Goal: Transaction & Acquisition: Purchase product/service

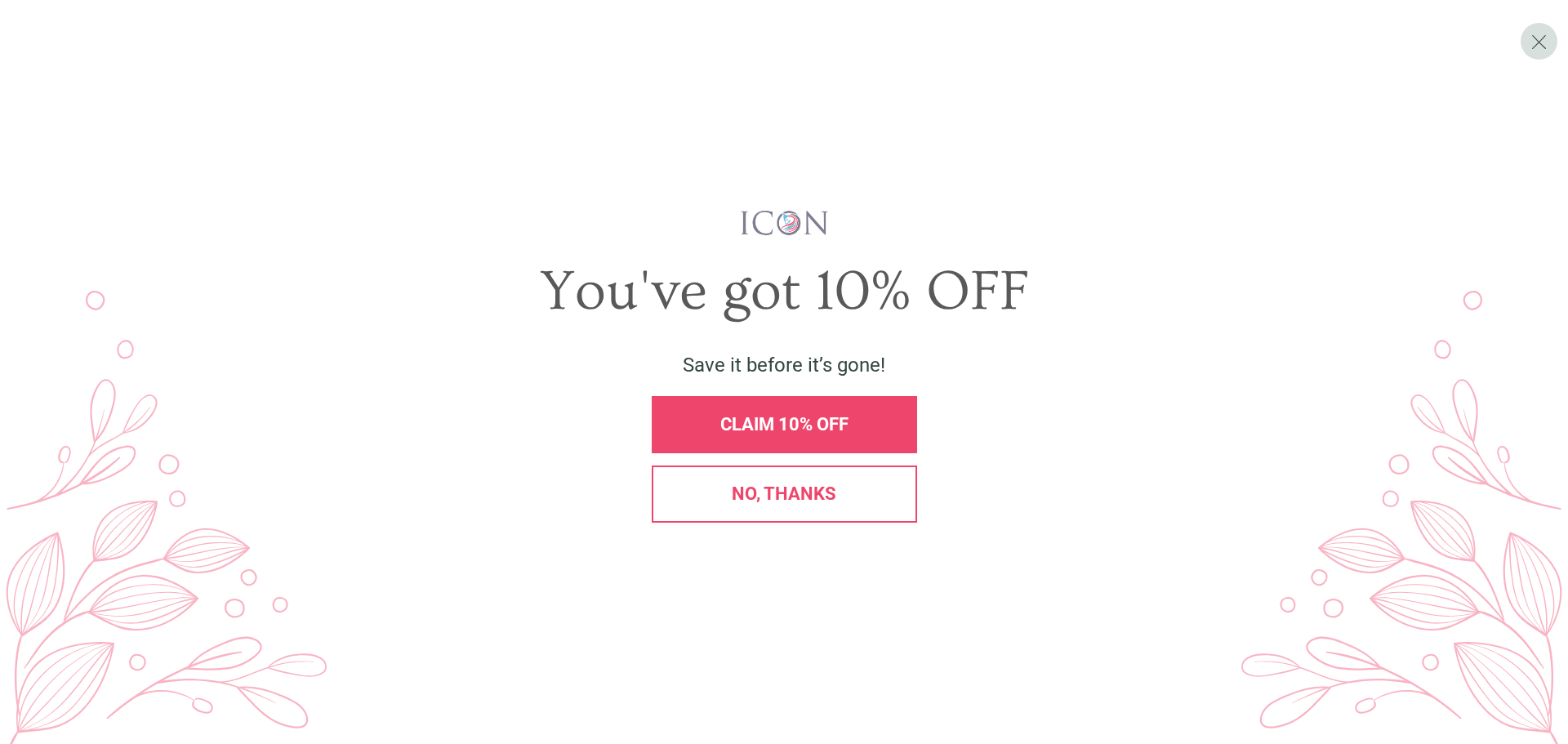
click at [867, 417] on div "CLAIM 10% OFF" at bounding box center [784, 424] width 238 height 18
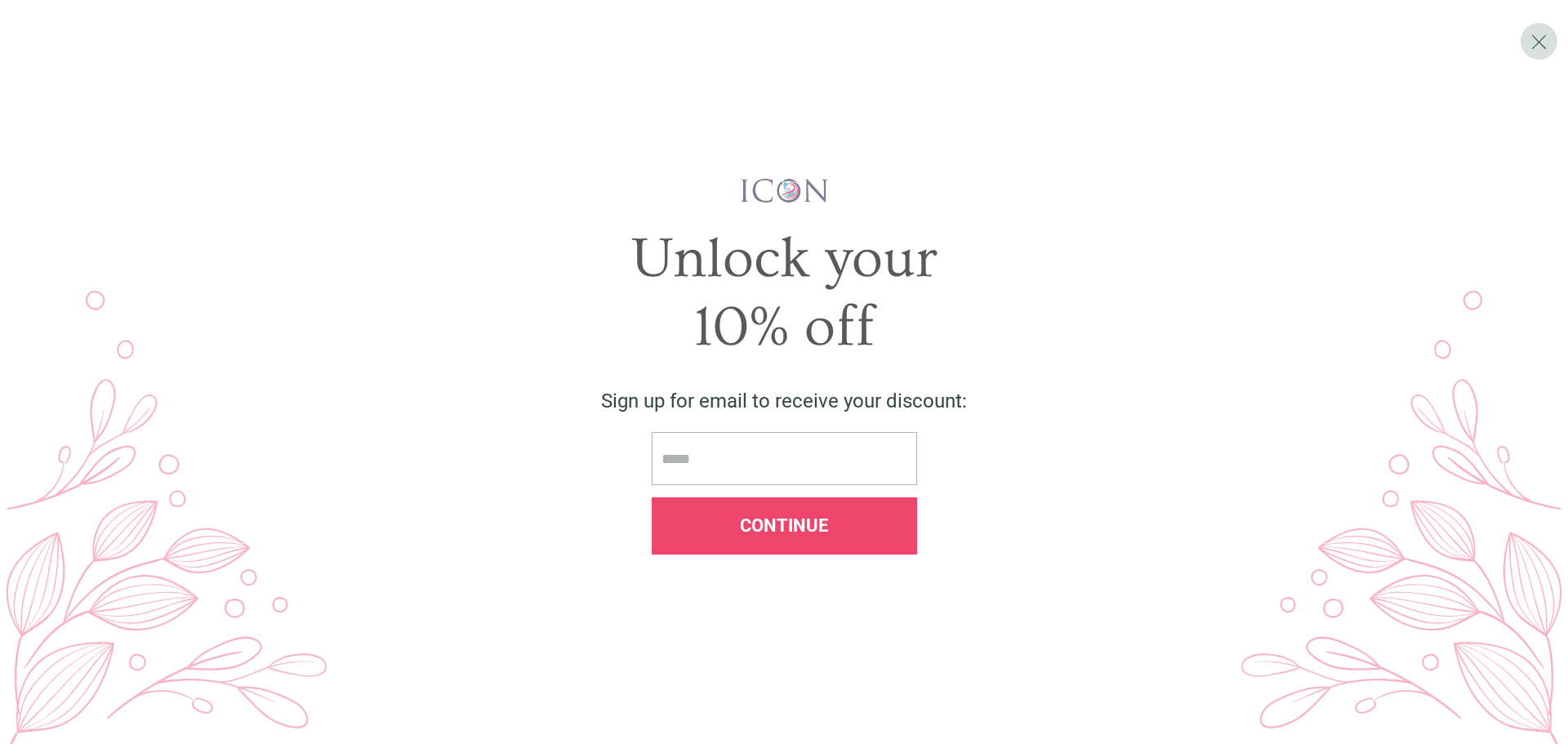
click at [814, 462] on input "email" at bounding box center [784, 458] width 265 height 53
type input "**********"
click at [801, 521] on span "Continue" at bounding box center [784, 526] width 88 height 21
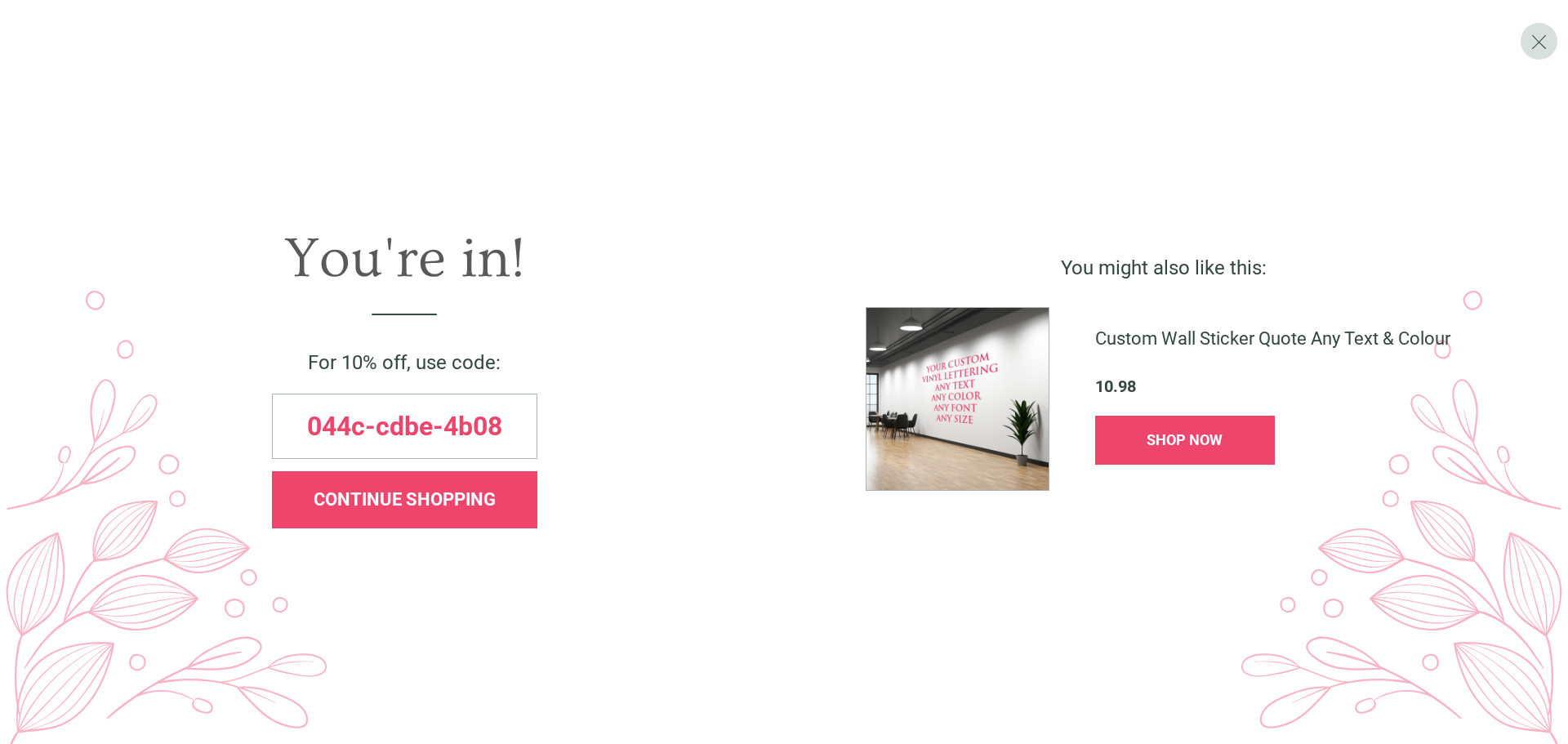
click at [470, 504] on span "CONTINUE SHOPPING" at bounding box center [404, 499] width 182 height 21
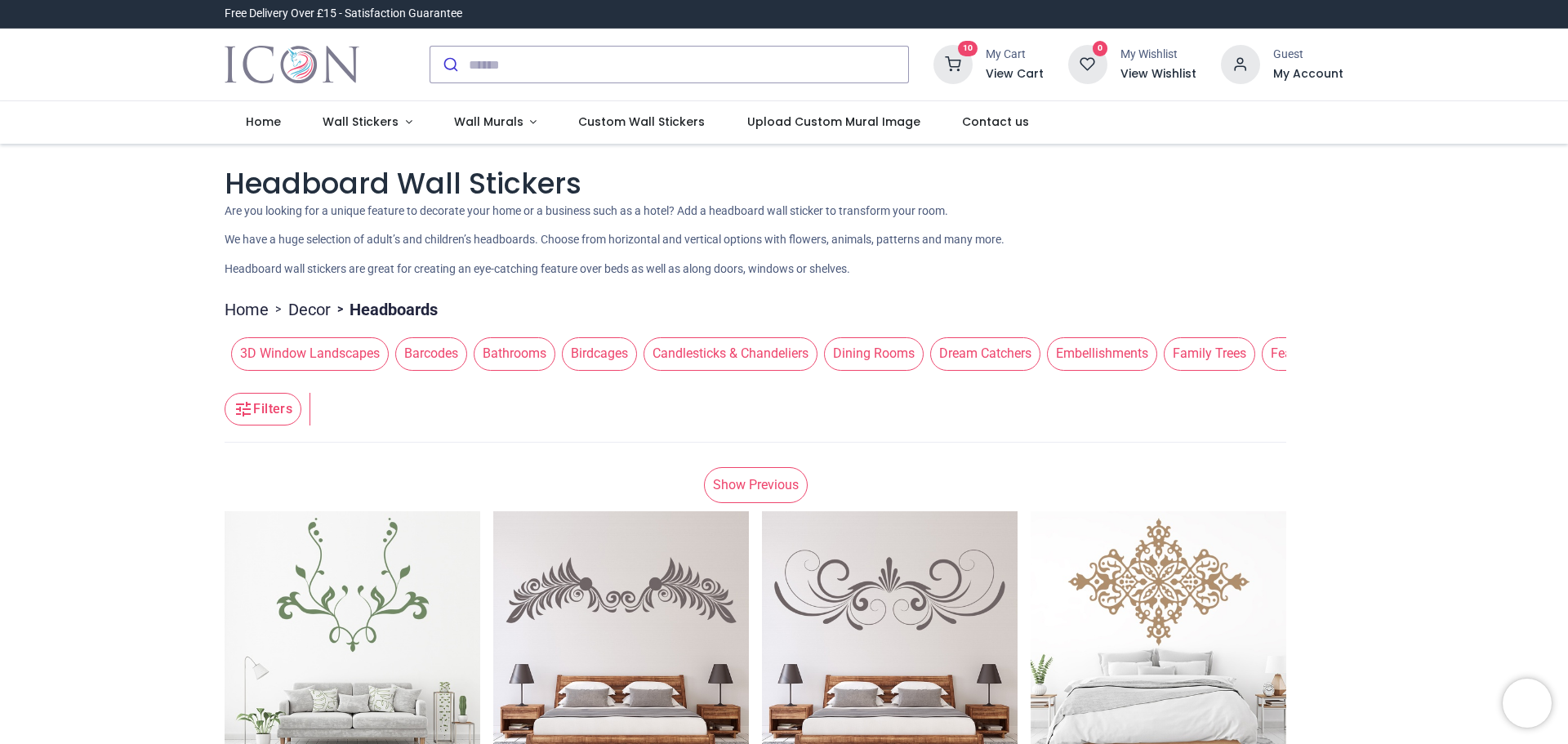
click at [966, 64] on icon at bounding box center [953, 64] width 39 height 39
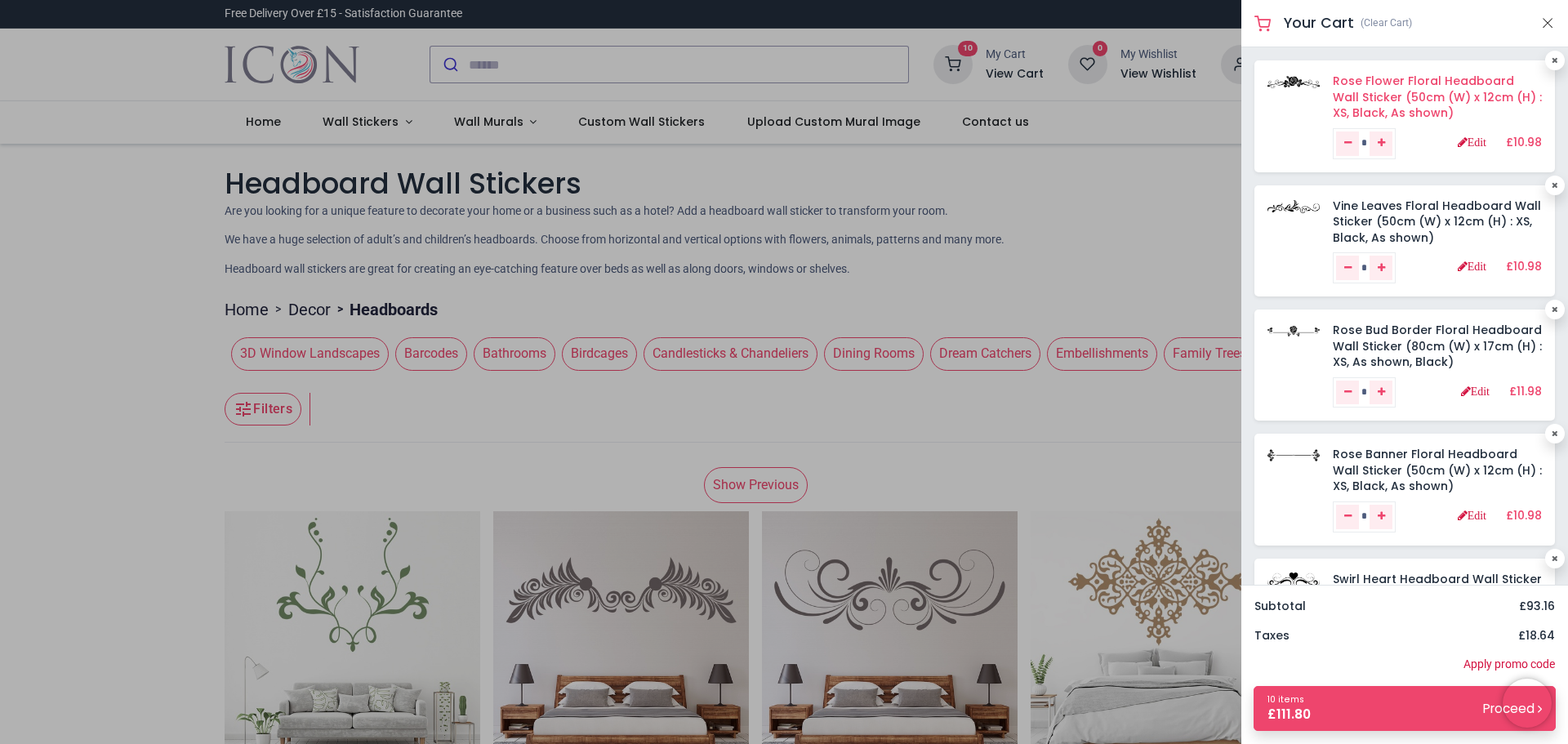
click at [1346, 80] on link "Rose Flower Floral Headboard Wall Sticker (50cm (W) x 12cm (H) : XS, Black, As …" at bounding box center [1438, 97] width 209 height 48
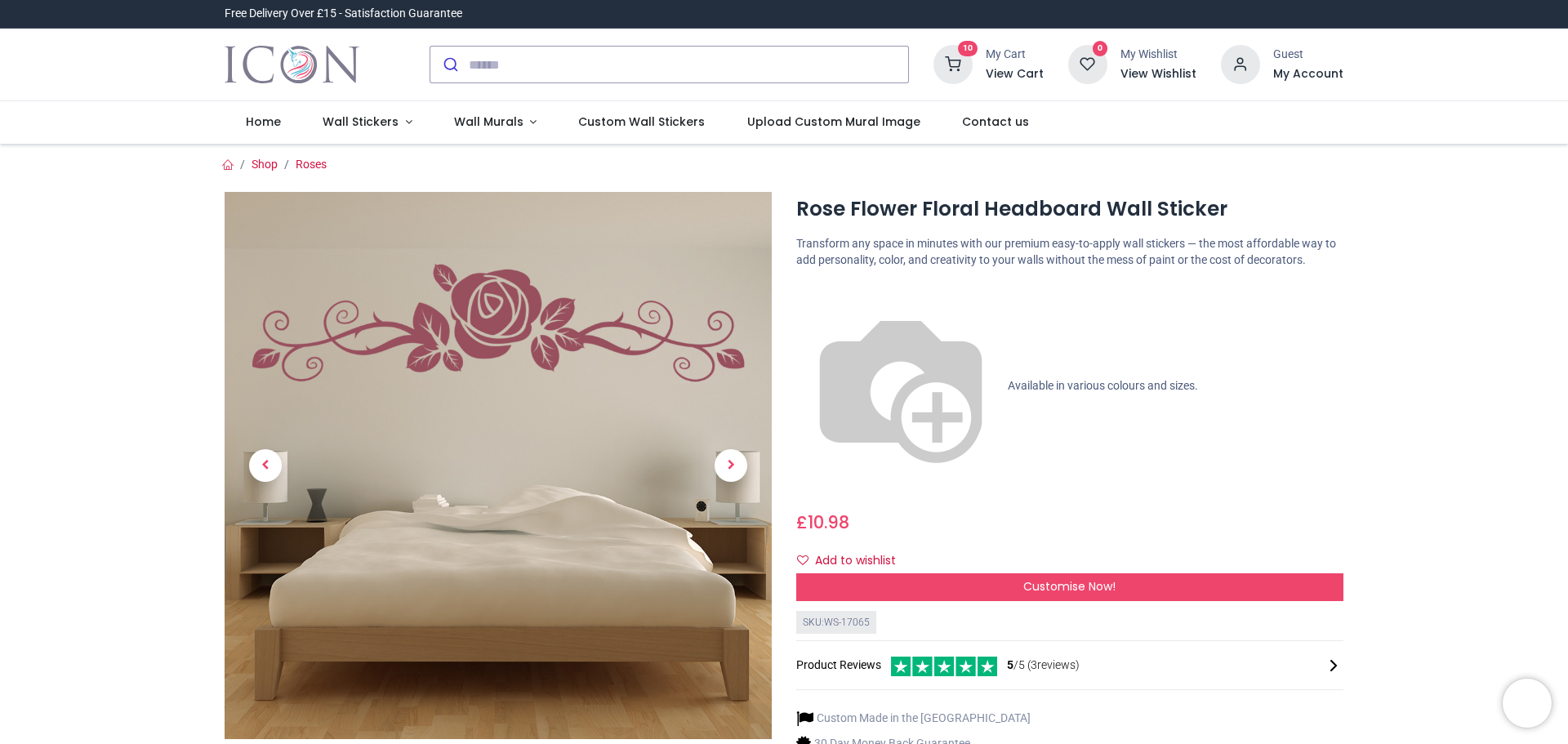
click at [996, 63] on div "My Cart View Cart" at bounding box center [1014, 64] width 58 height 35
click at [968, 63] on icon at bounding box center [953, 64] width 39 height 39
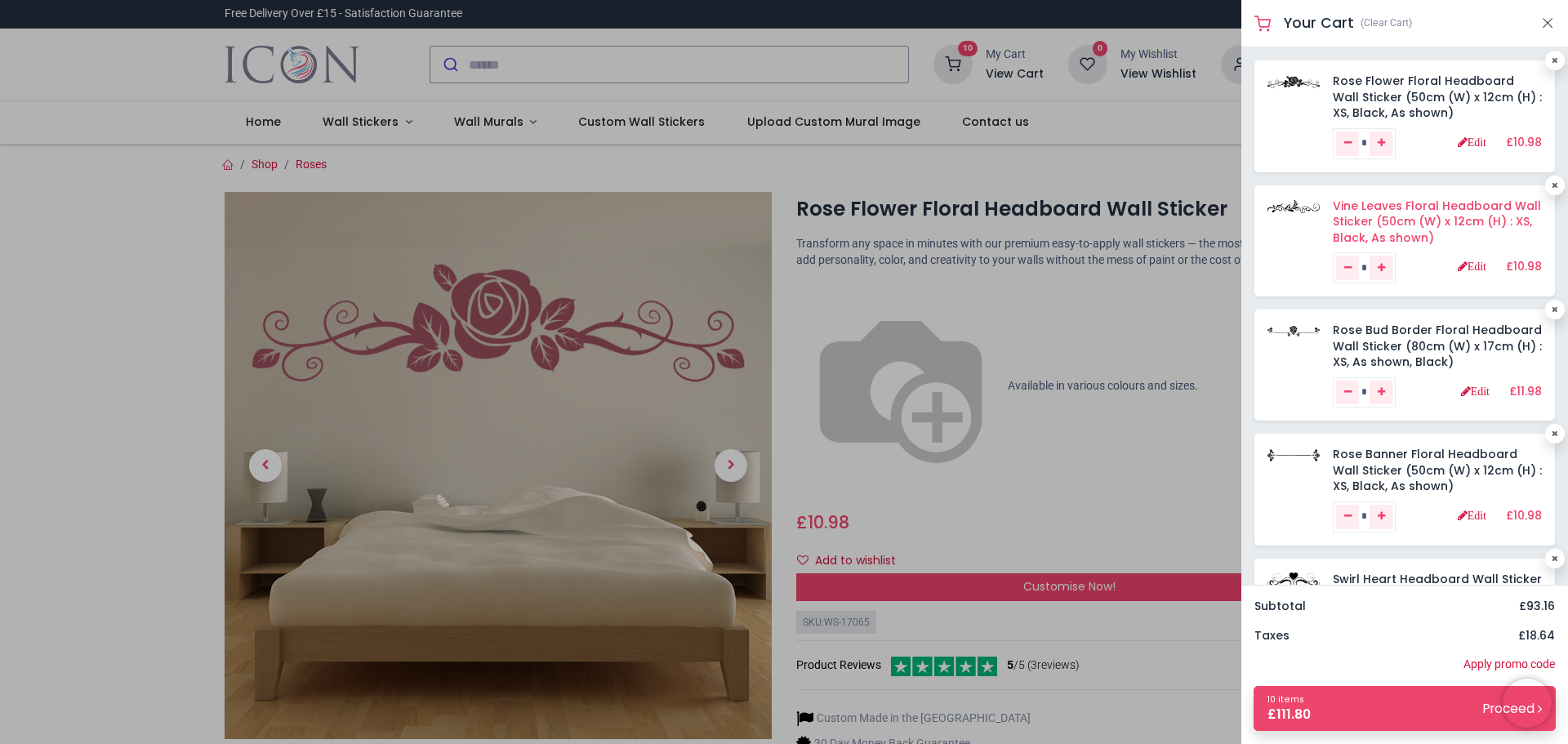
click at [1442, 207] on link "Vine Leaves Floral Headboard Wall Sticker (50cm (W) x 12cm (H) : XS, Black, As …" at bounding box center [1437, 222] width 208 height 48
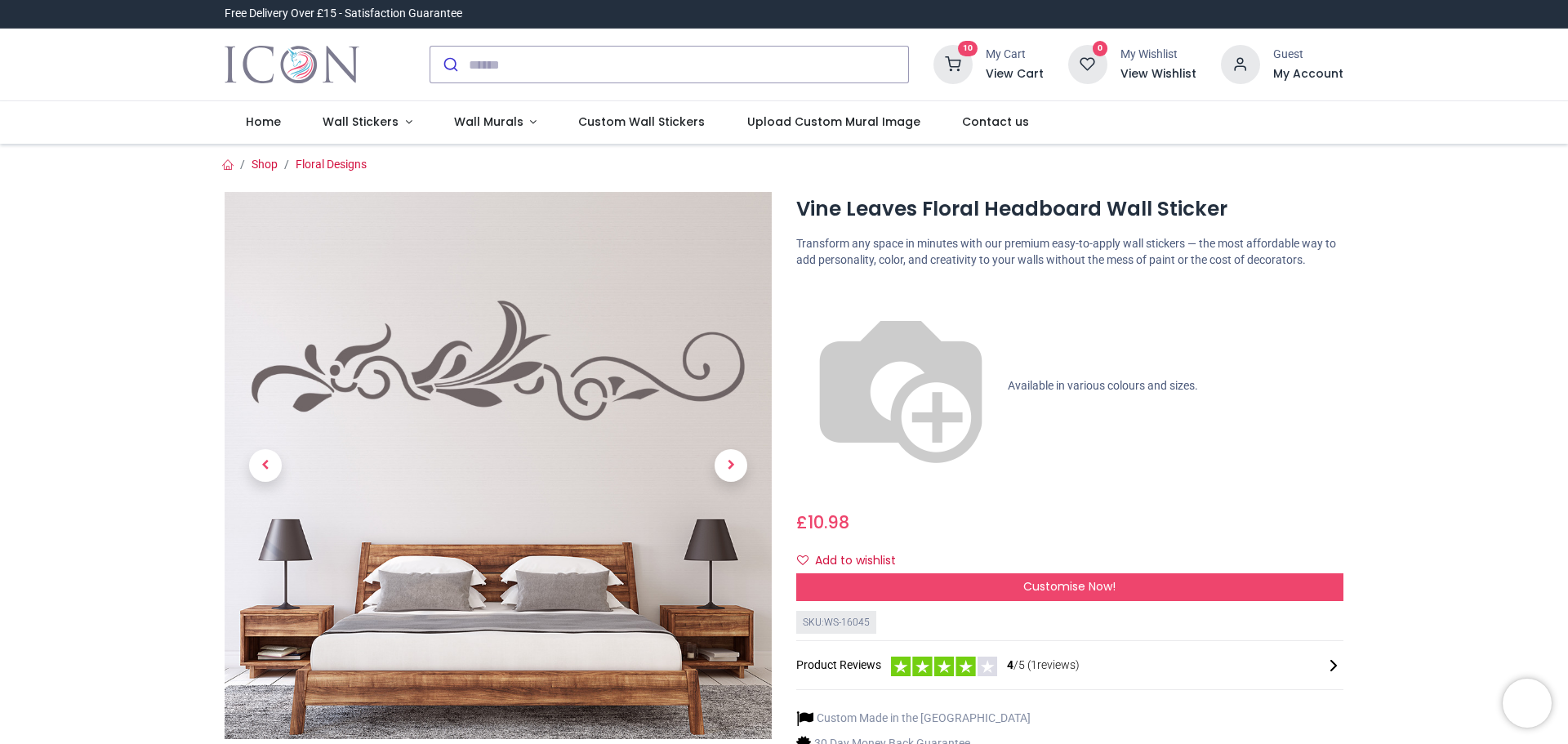
click at [964, 57] on icon at bounding box center [953, 64] width 39 height 39
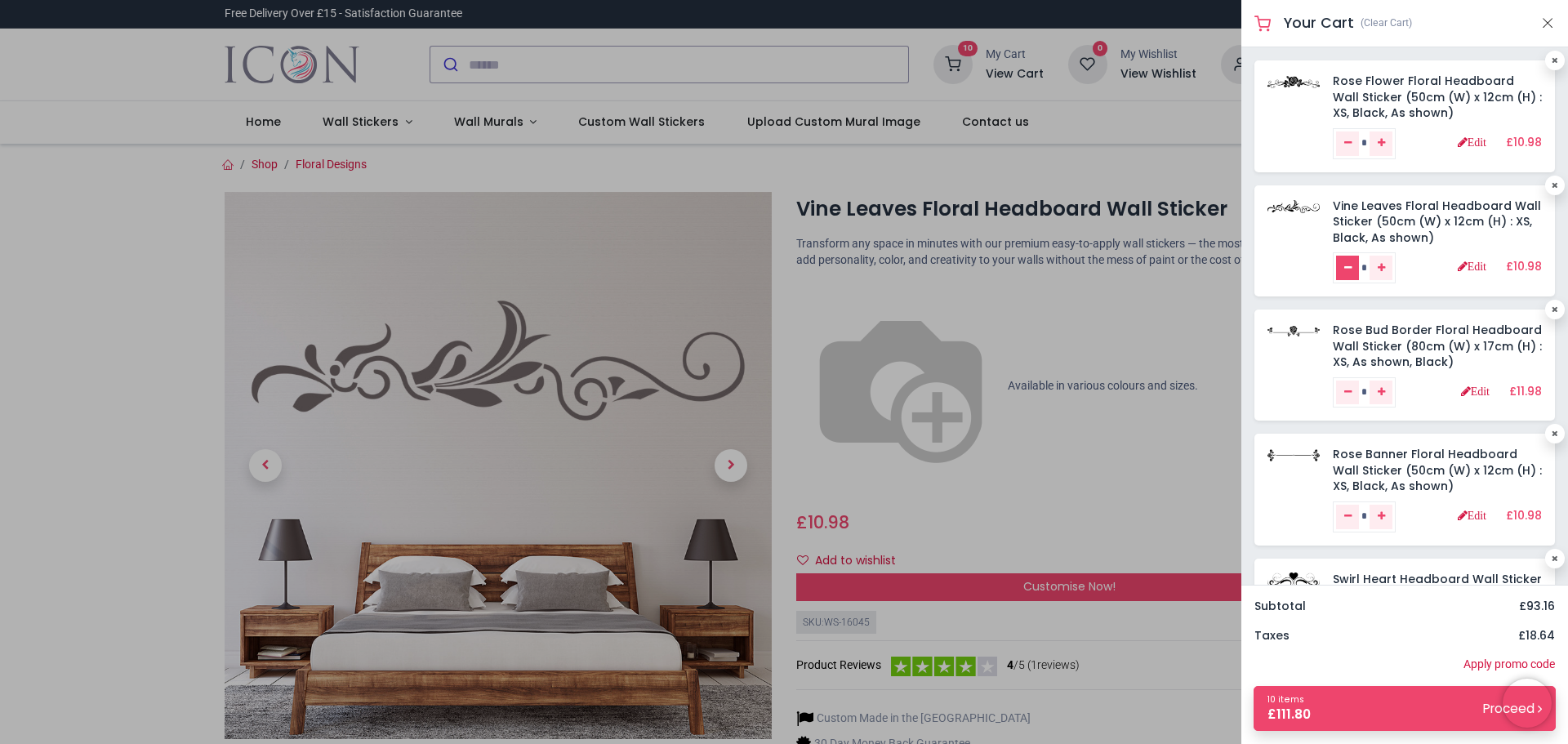
click at [1354, 268] on link "Remove one" at bounding box center [1348, 268] width 22 height 24
type input "*"
click at [1295, 207] on img at bounding box center [1368, 219] width 209 height 42
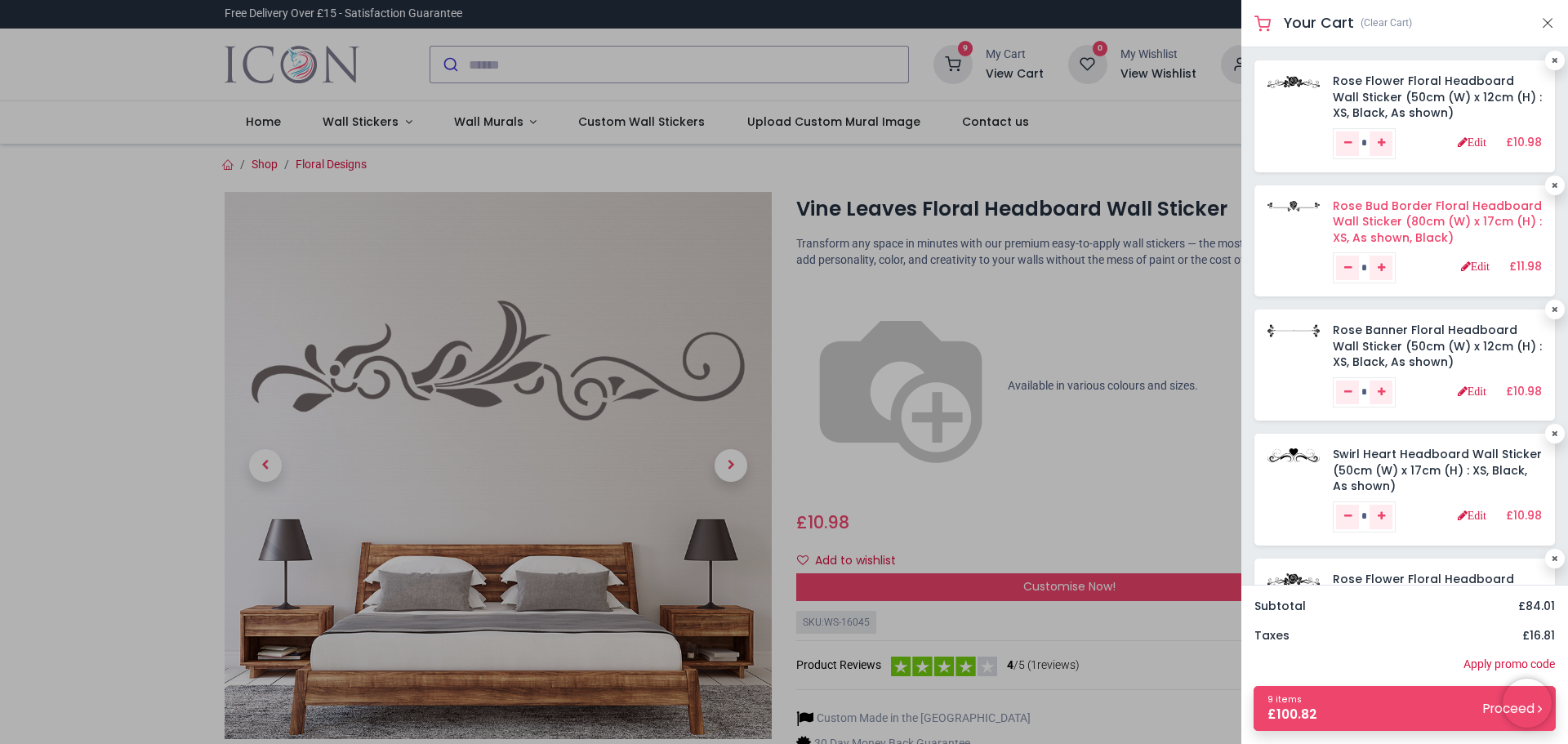
click at [1478, 214] on link "Rose Bud Border Floral Headboard Wall Sticker (80cm (W) x 17cm (H) : XS, As sho…" at bounding box center [1438, 222] width 209 height 48
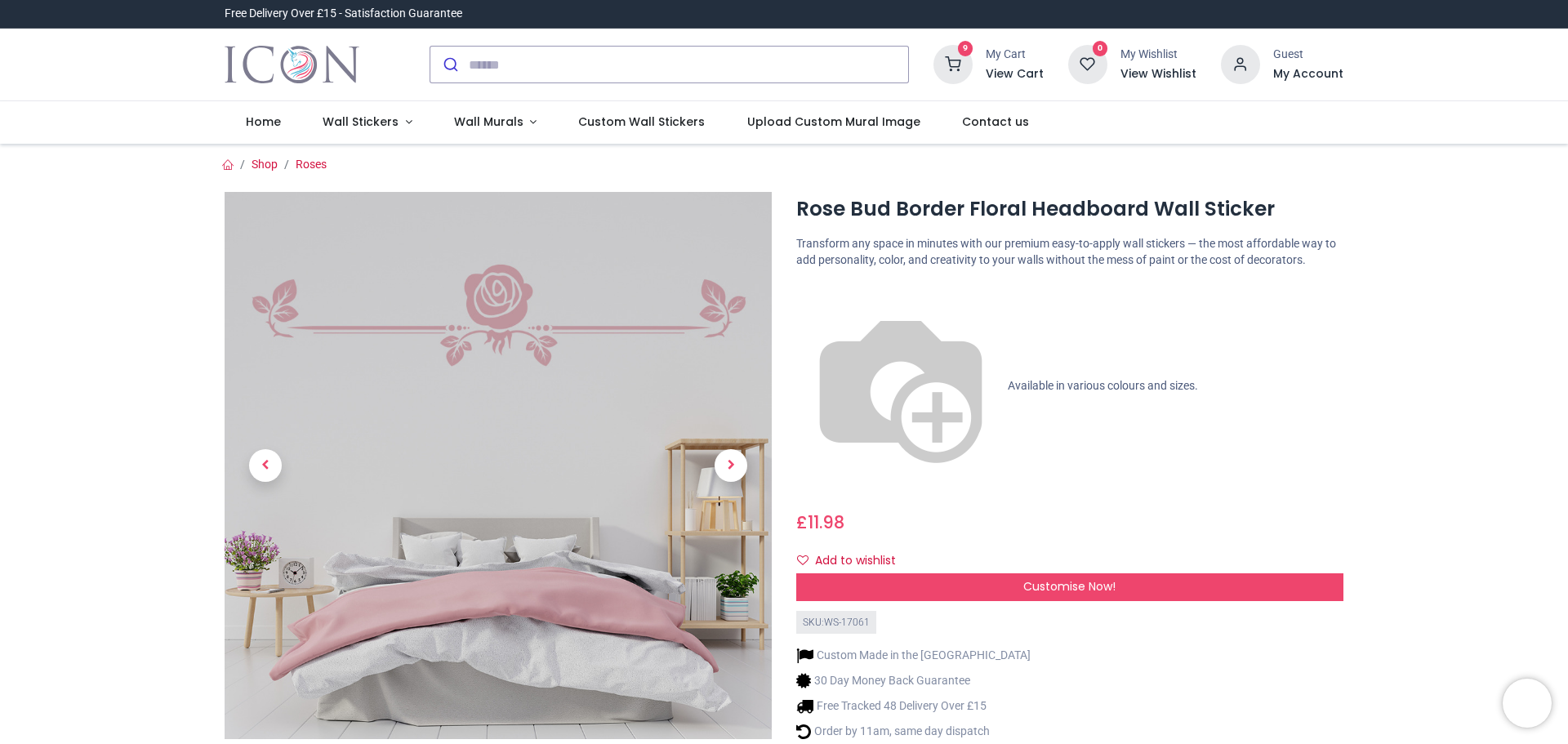
click at [962, 65] on icon at bounding box center [953, 64] width 39 height 39
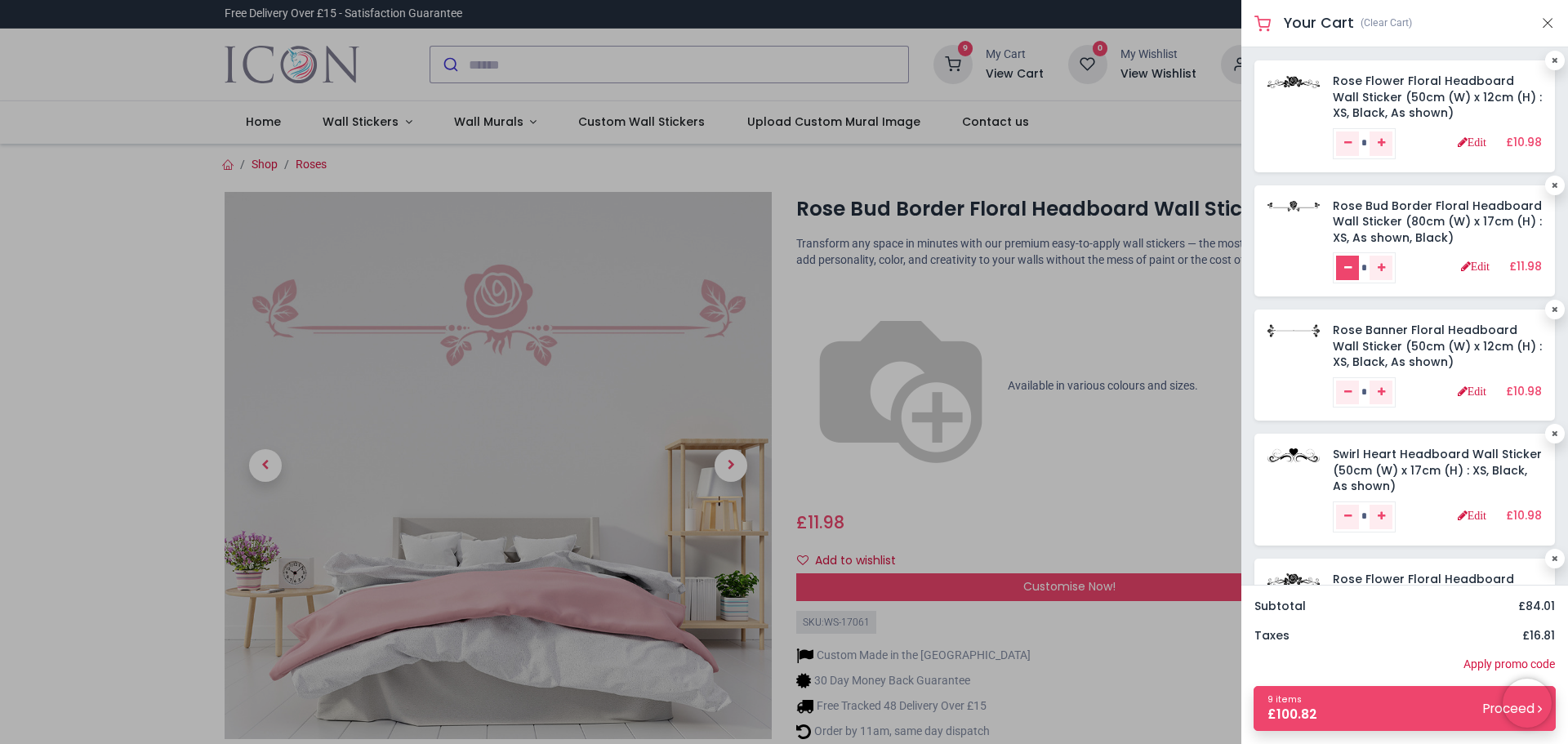
click at [1348, 262] on link "Remove one" at bounding box center [1348, 268] width 22 height 24
type input "*"
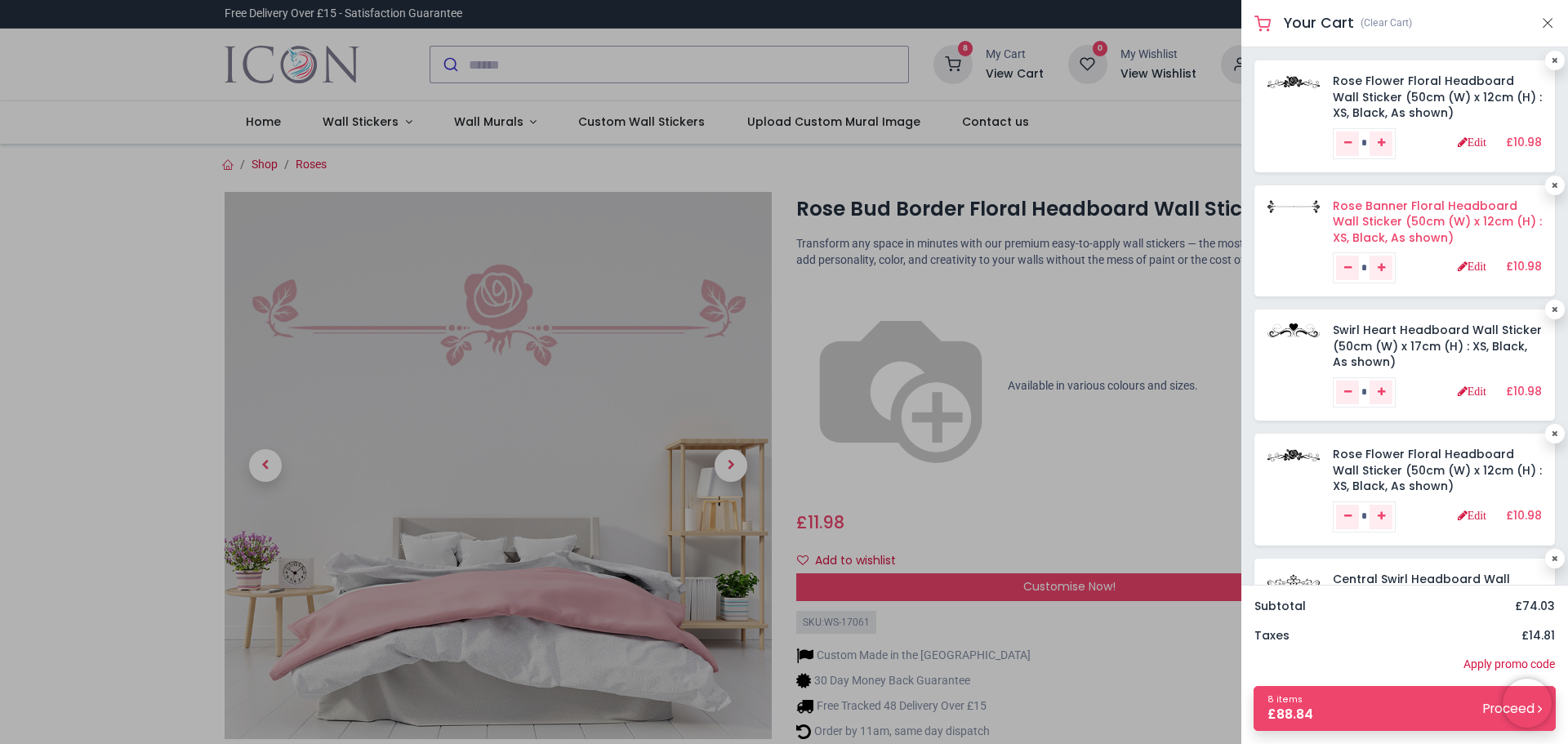
click at [1398, 220] on link "Rose Banner Floral Headboard Wall Sticker (50cm (W) x 12cm (H) : XS, Black, As …" at bounding box center [1438, 222] width 209 height 48
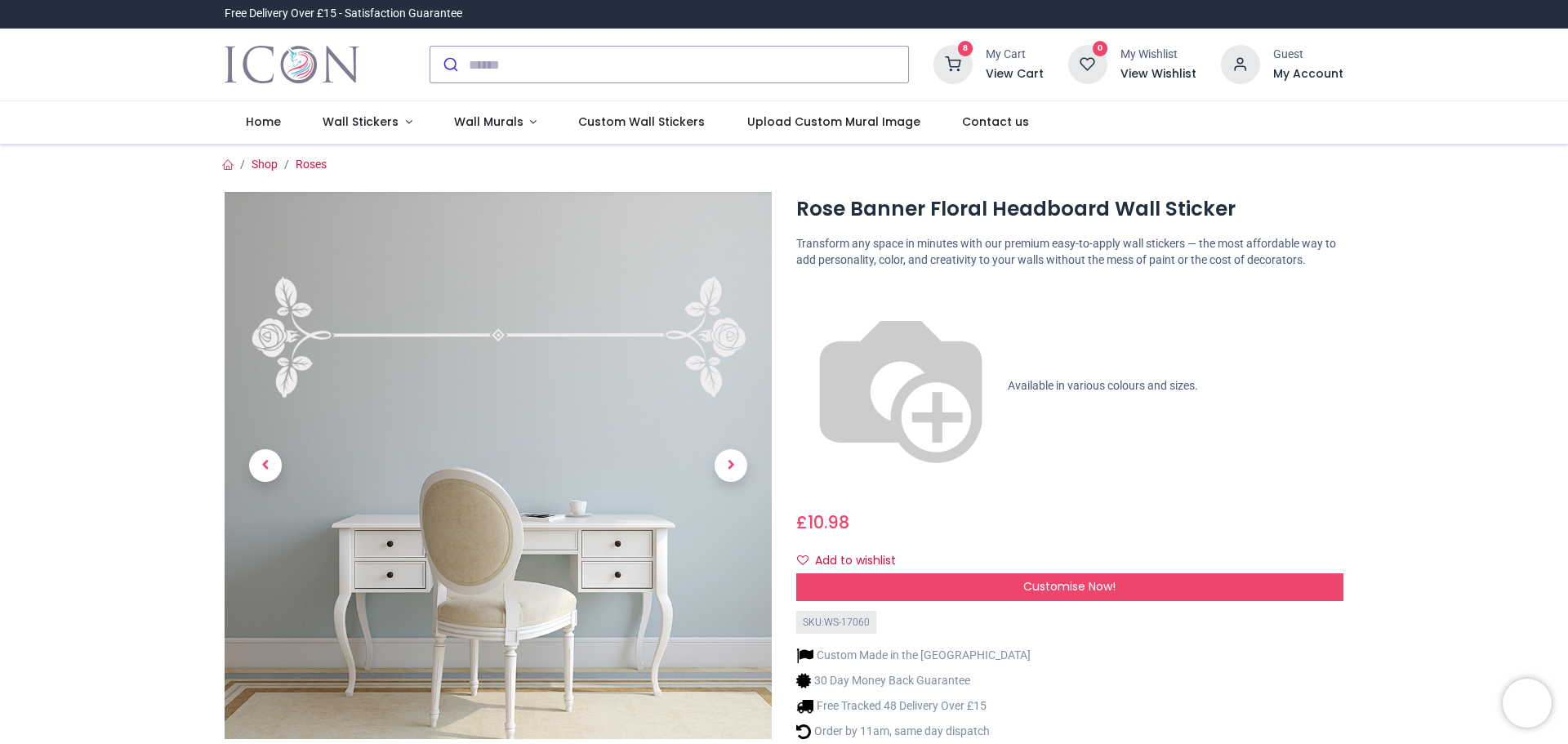
click at [961, 58] on icon at bounding box center [953, 64] width 39 height 39
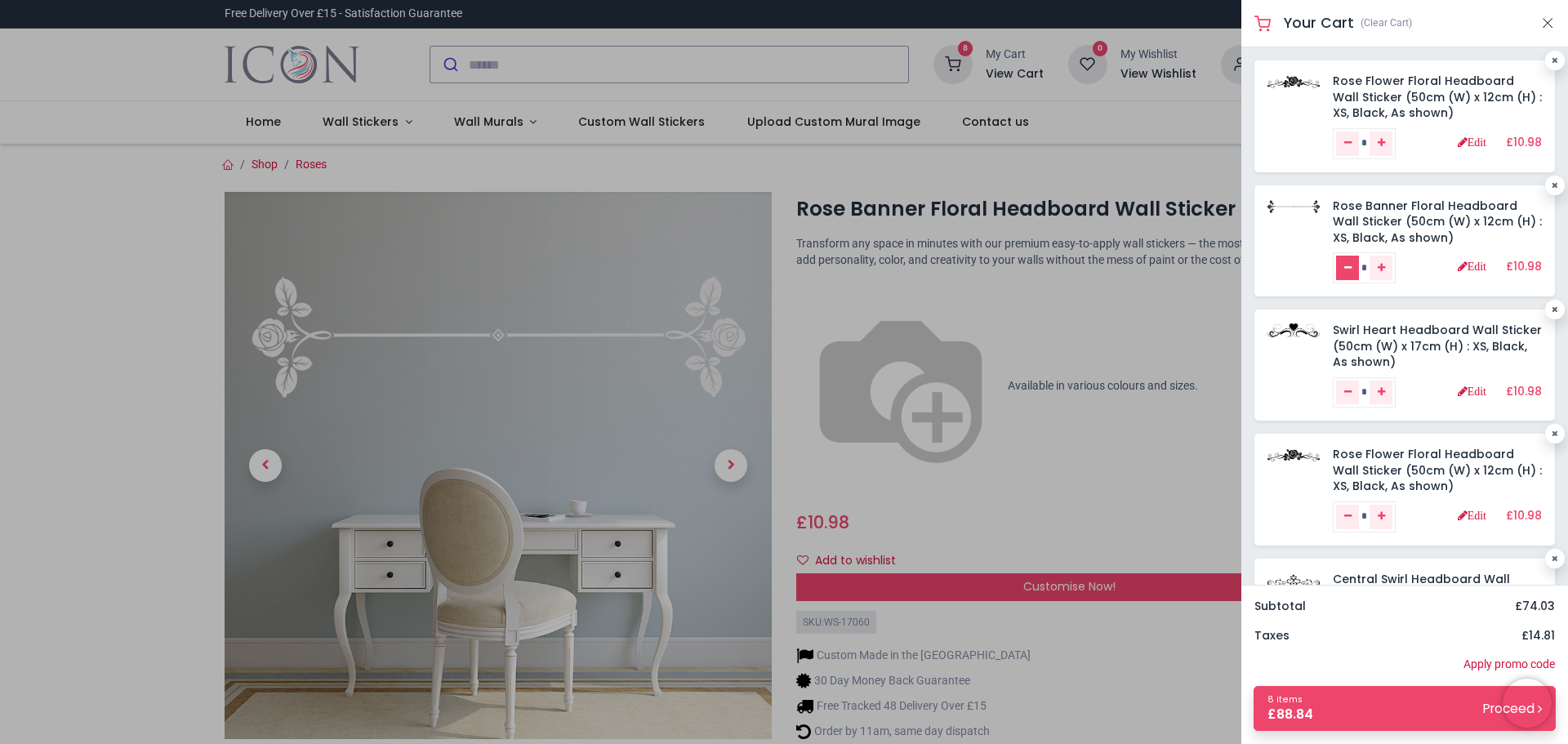
click at [1343, 261] on link "Remove one" at bounding box center [1348, 268] width 22 height 24
type input "*"
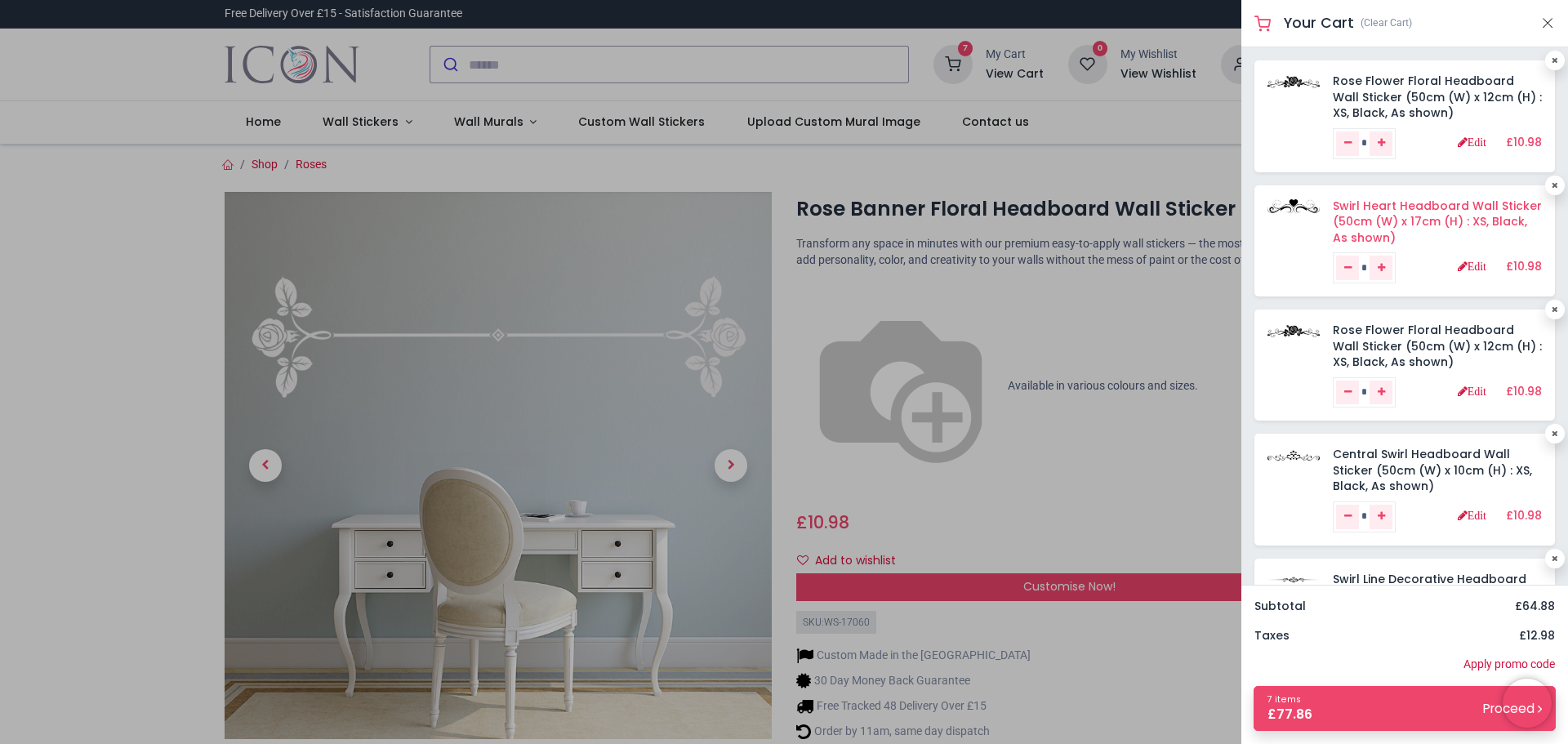
click at [1388, 219] on link "Swirl Heart Headboard Wall Sticker (50cm (W) x 17cm (H) : XS, Black, As shown)" at bounding box center [1438, 222] width 209 height 48
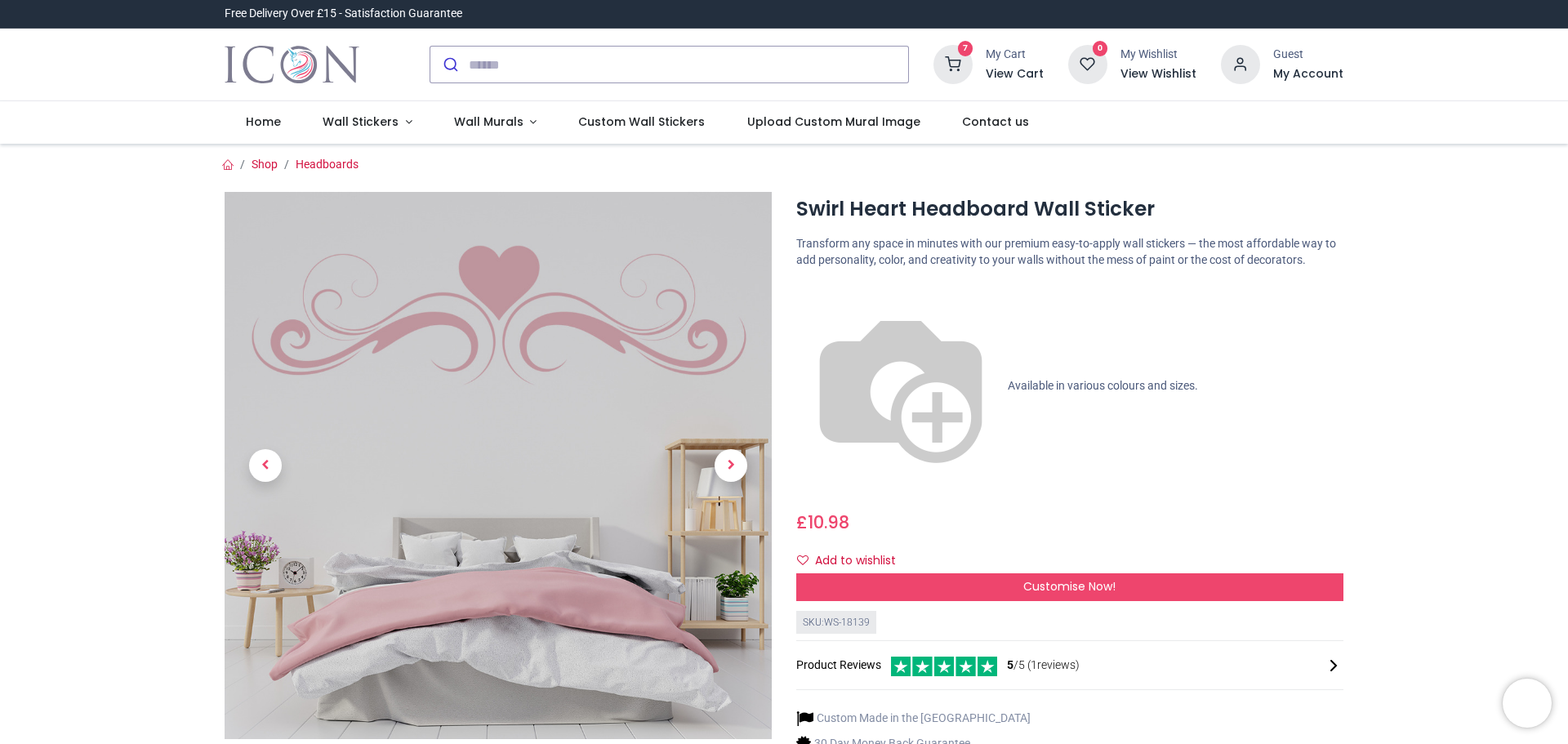
click at [963, 60] on icon at bounding box center [953, 64] width 39 height 39
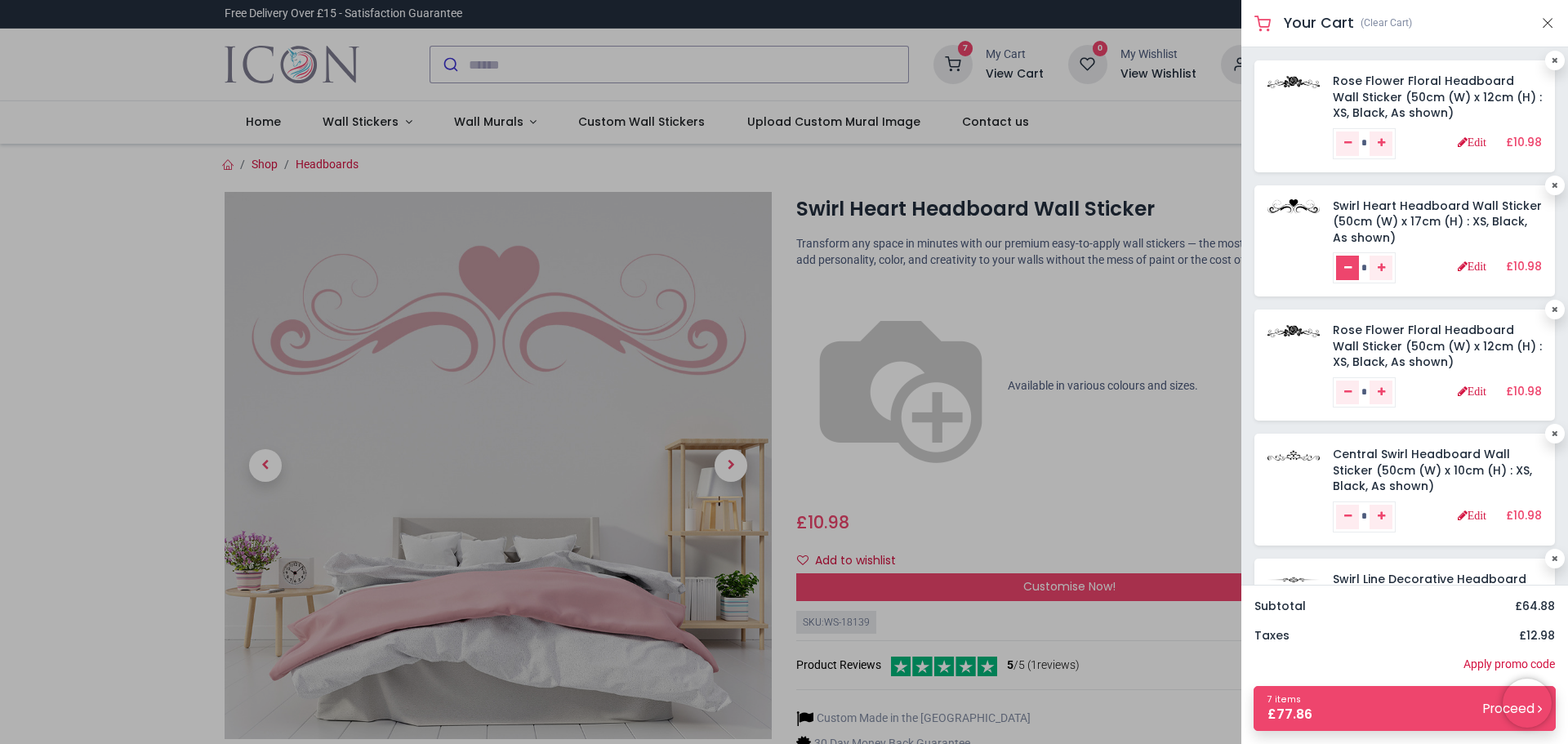
click at [1352, 267] on icon "Remove one" at bounding box center [1348, 267] width 8 height 10
type input "*"
click at [1391, 222] on link "Rose Flower Floral Headboard Wall Sticker (50cm (W) x 12cm (H) : XS, Black, As …" at bounding box center [1438, 222] width 209 height 48
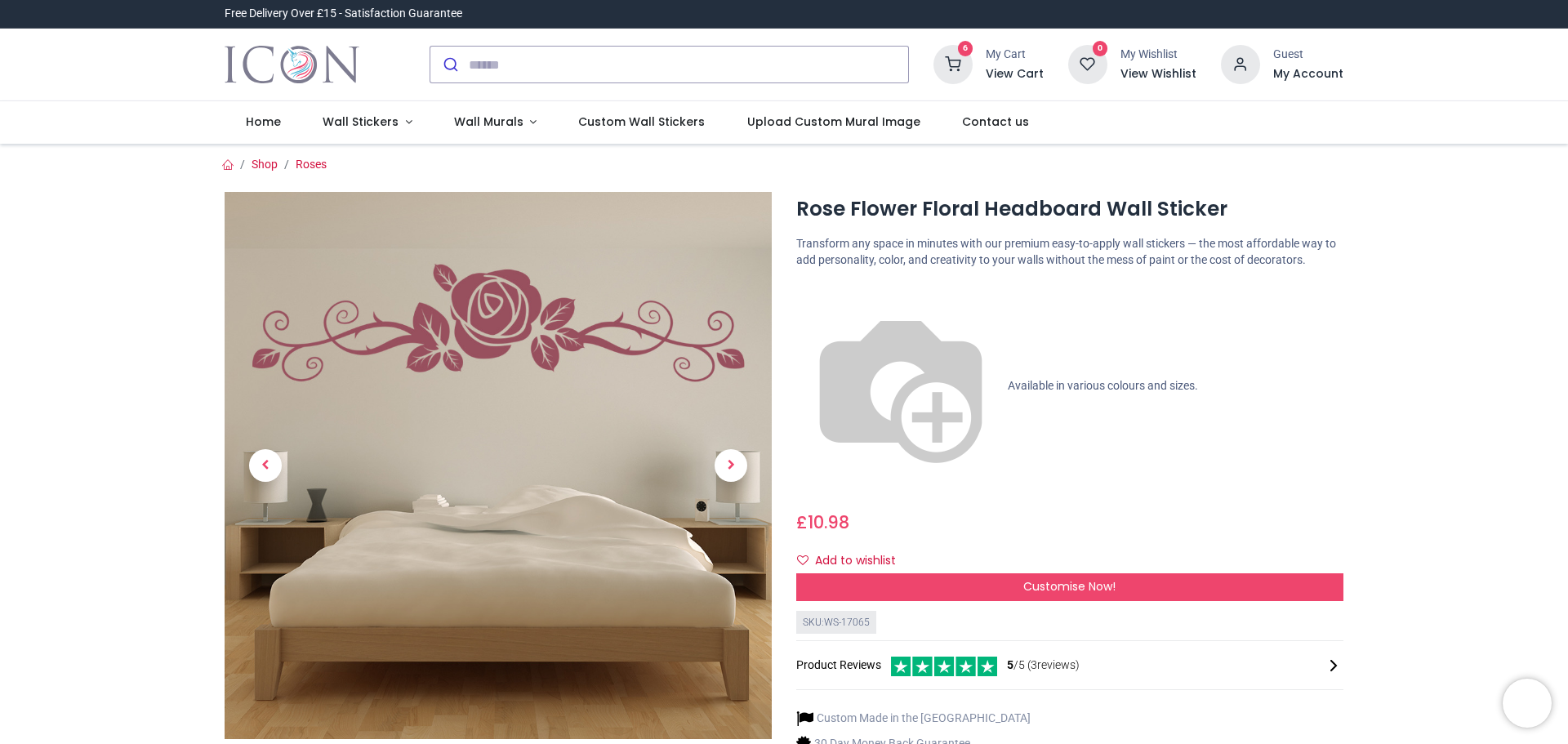
click at [961, 60] on icon at bounding box center [953, 64] width 39 height 39
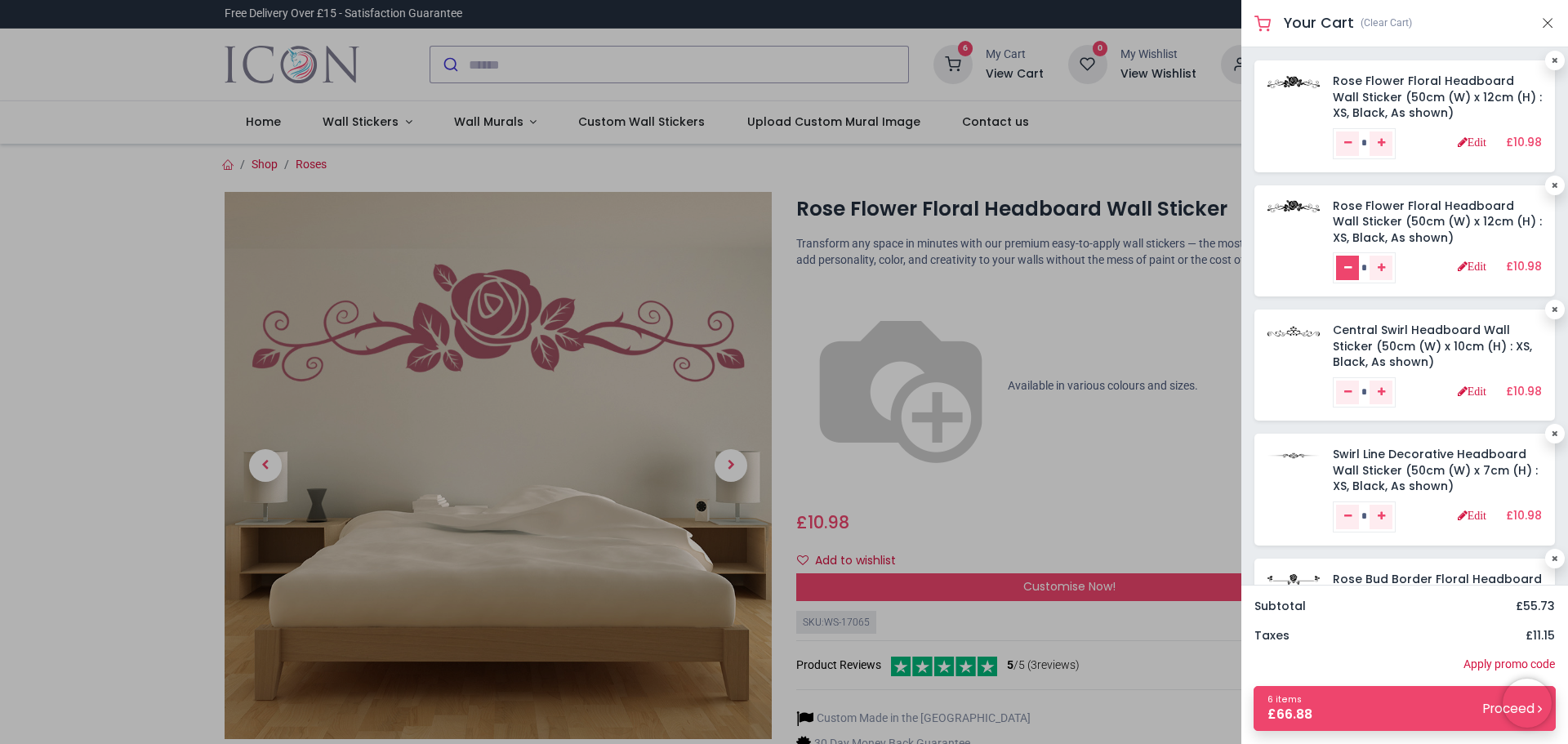
click at [1343, 263] on link "Remove one" at bounding box center [1348, 268] width 22 height 24
type input "*"
click at [1393, 219] on link "Central Swirl Headboard Wall Sticker (50cm (W) x 10cm (H) : XS, Black, As shown)" at bounding box center [1432, 222] width 200 height 48
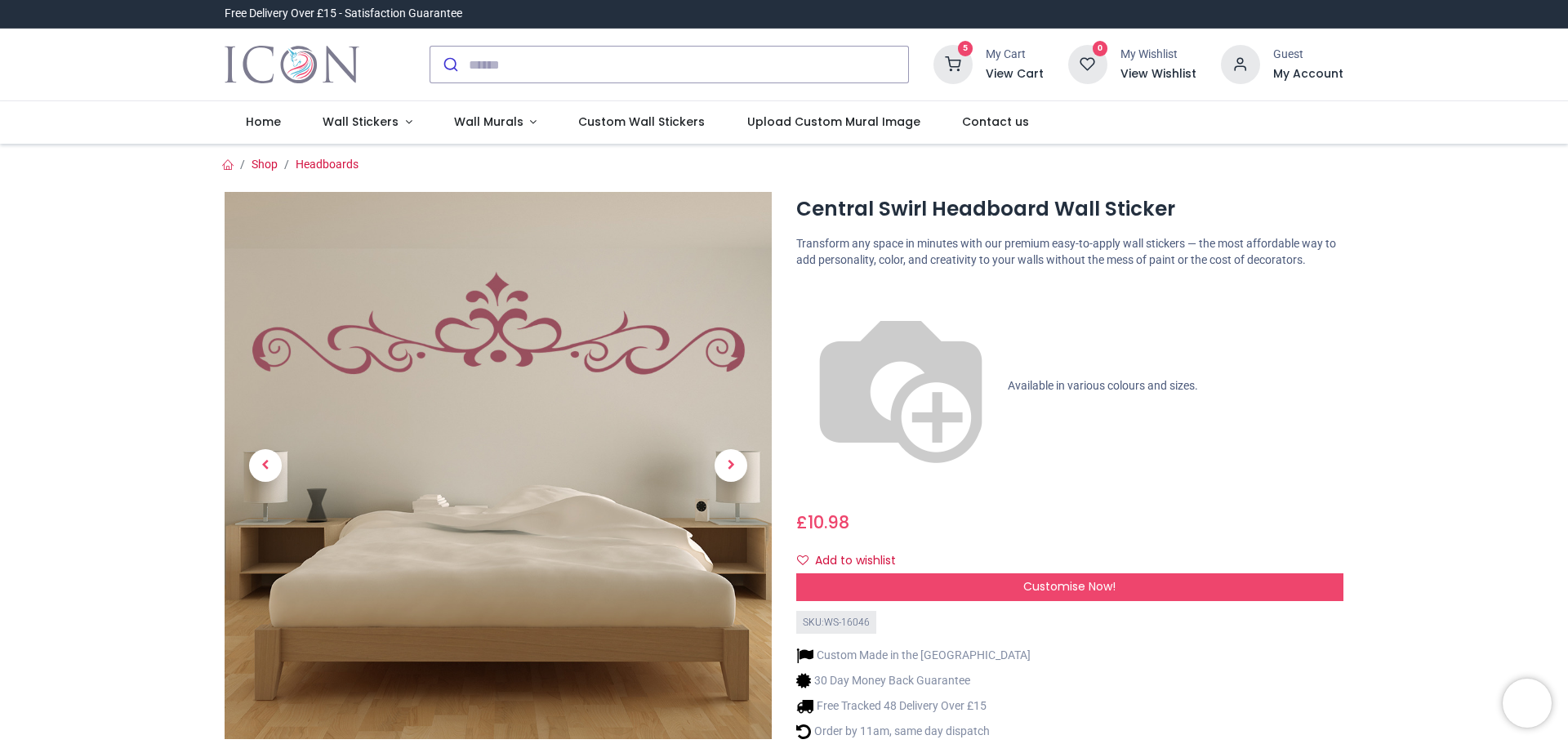
click at [968, 55] on sup "5" at bounding box center [966, 48] width 16 height 16
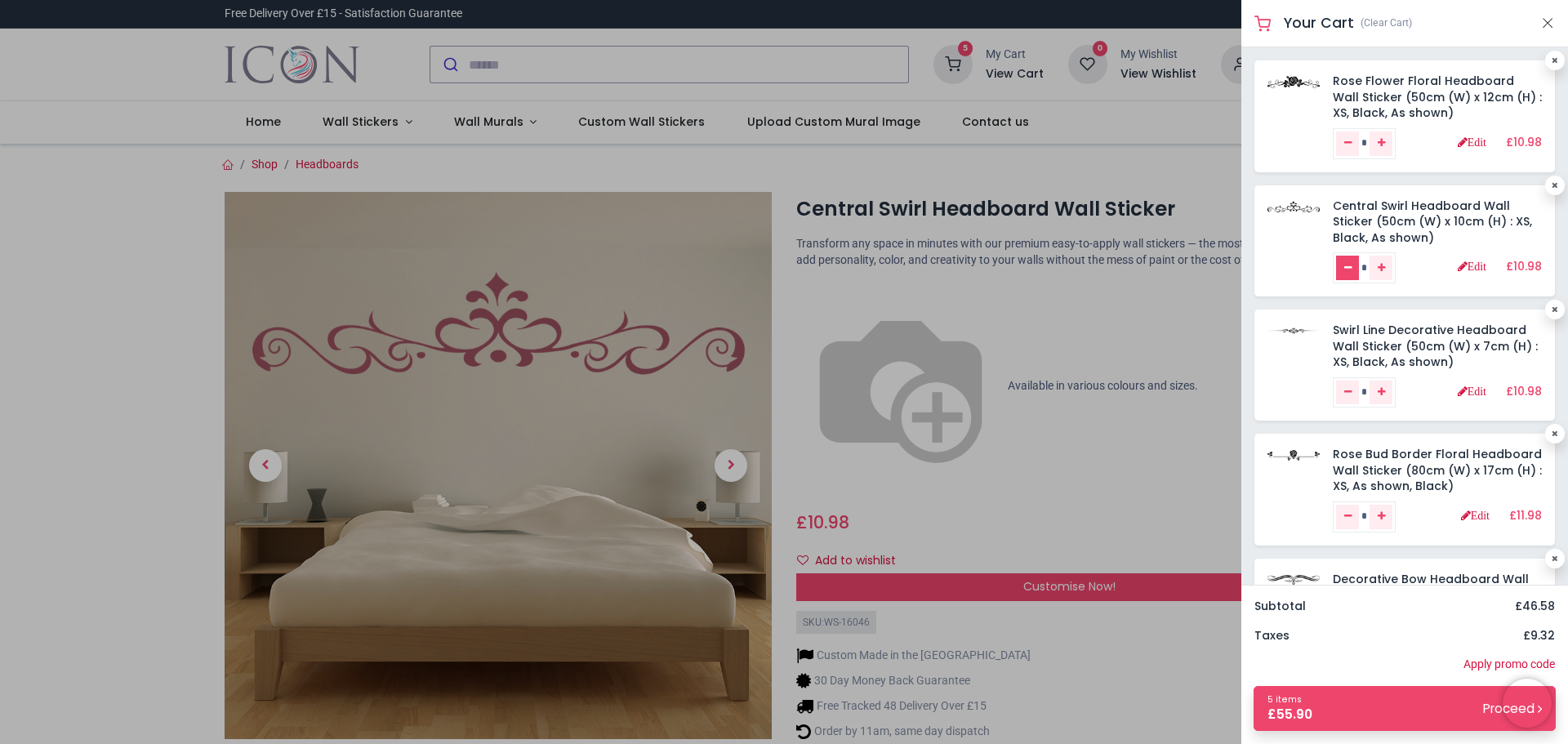
click at [1344, 269] on icon "Remove one" at bounding box center [1348, 267] width 8 height 10
type input "*"
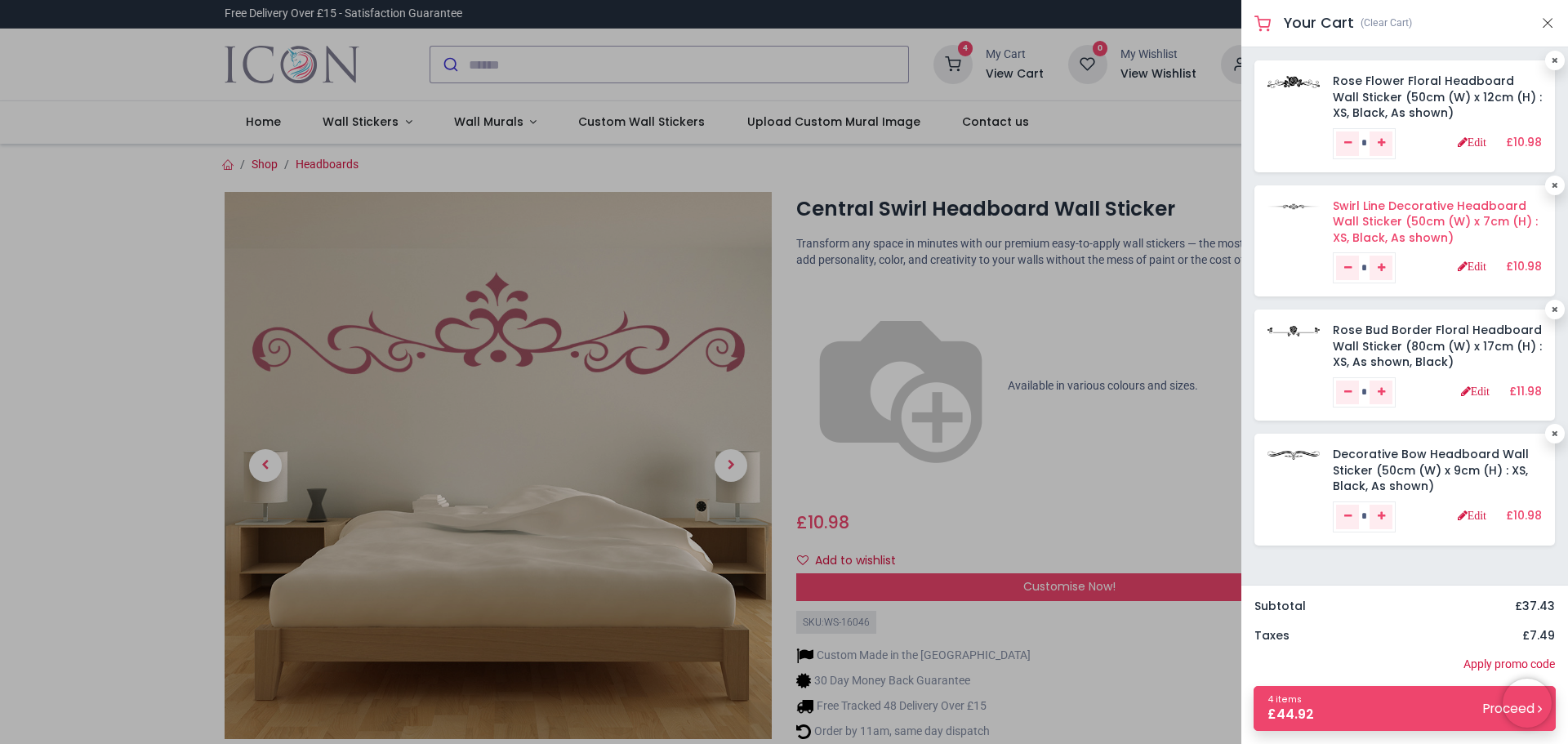
click at [1378, 210] on link "Swirl Line Decorative Headboard Wall Sticker (50cm (W) x 7cm (H) : XS, Black, A…" at bounding box center [1435, 222] width 205 height 48
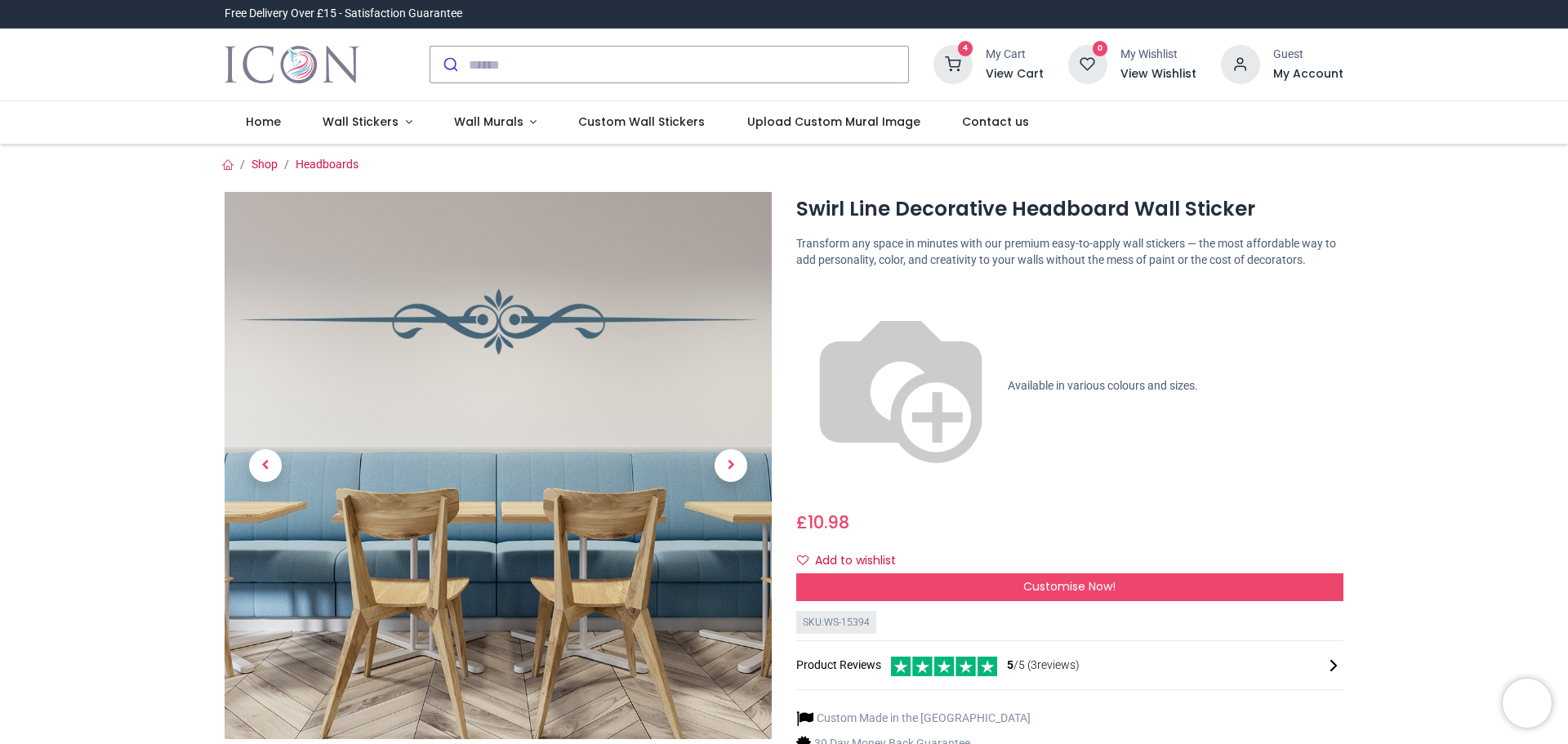
click at [959, 67] on icon at bounding box center [953, 64] width 39 height 39
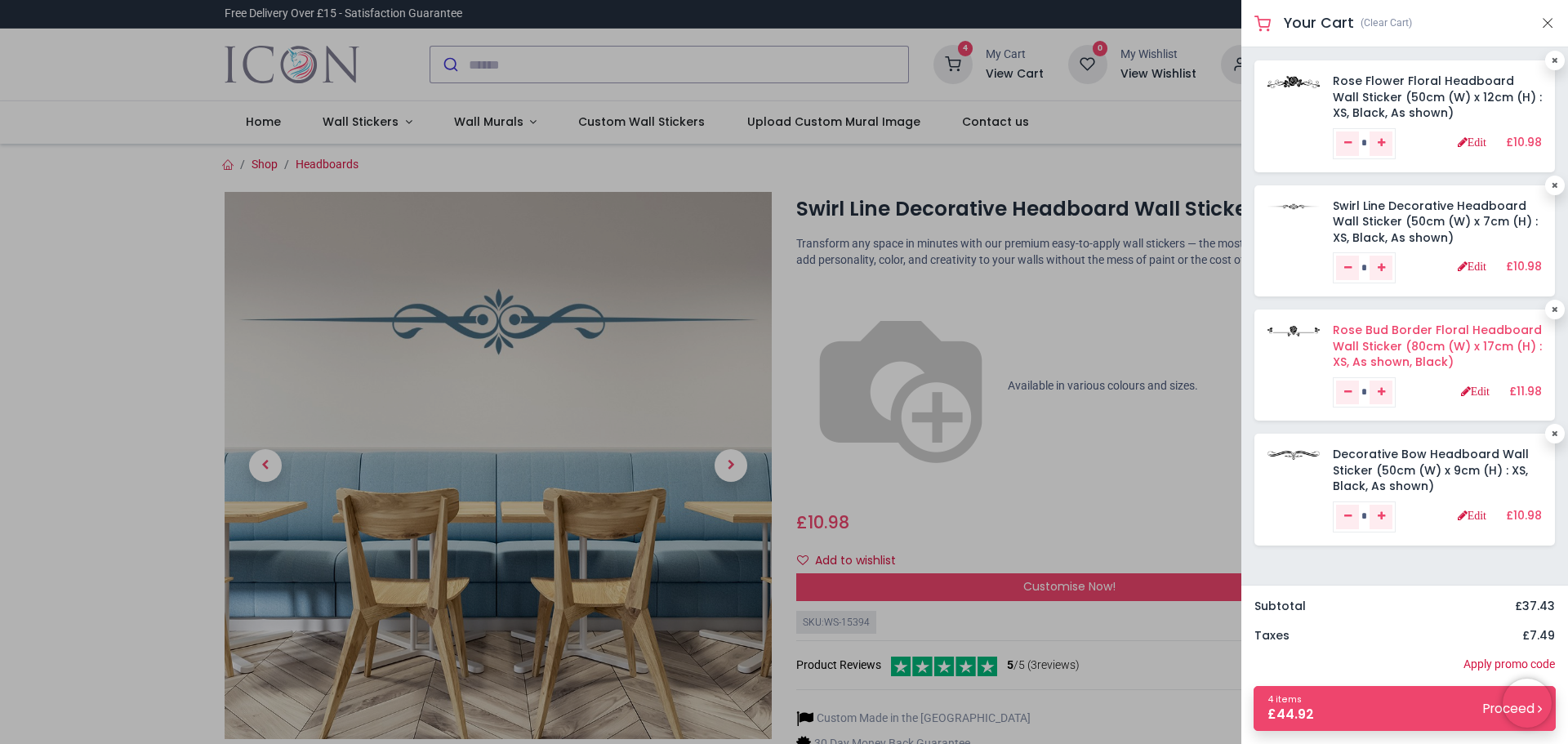
click at [1395, 338] on link "Rose Bud Border Floral Headboard Wall Sticker (80cm (W) x 17cm (H) : XS, As sho…" at bounding box center [1438, 347] width 209 height 48
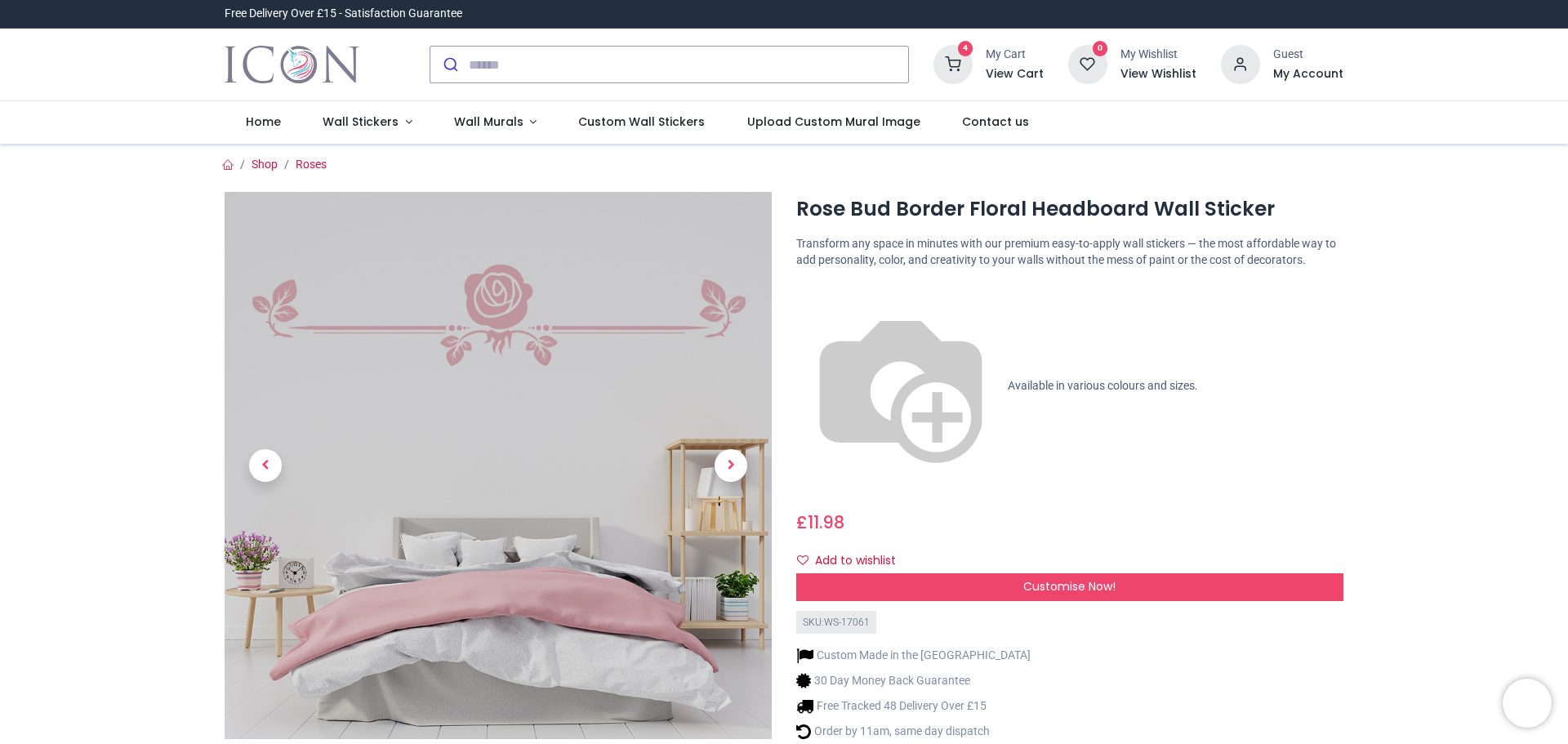
click at [969, 65] on icon at bounding box center [953, 64] width 39 height 39
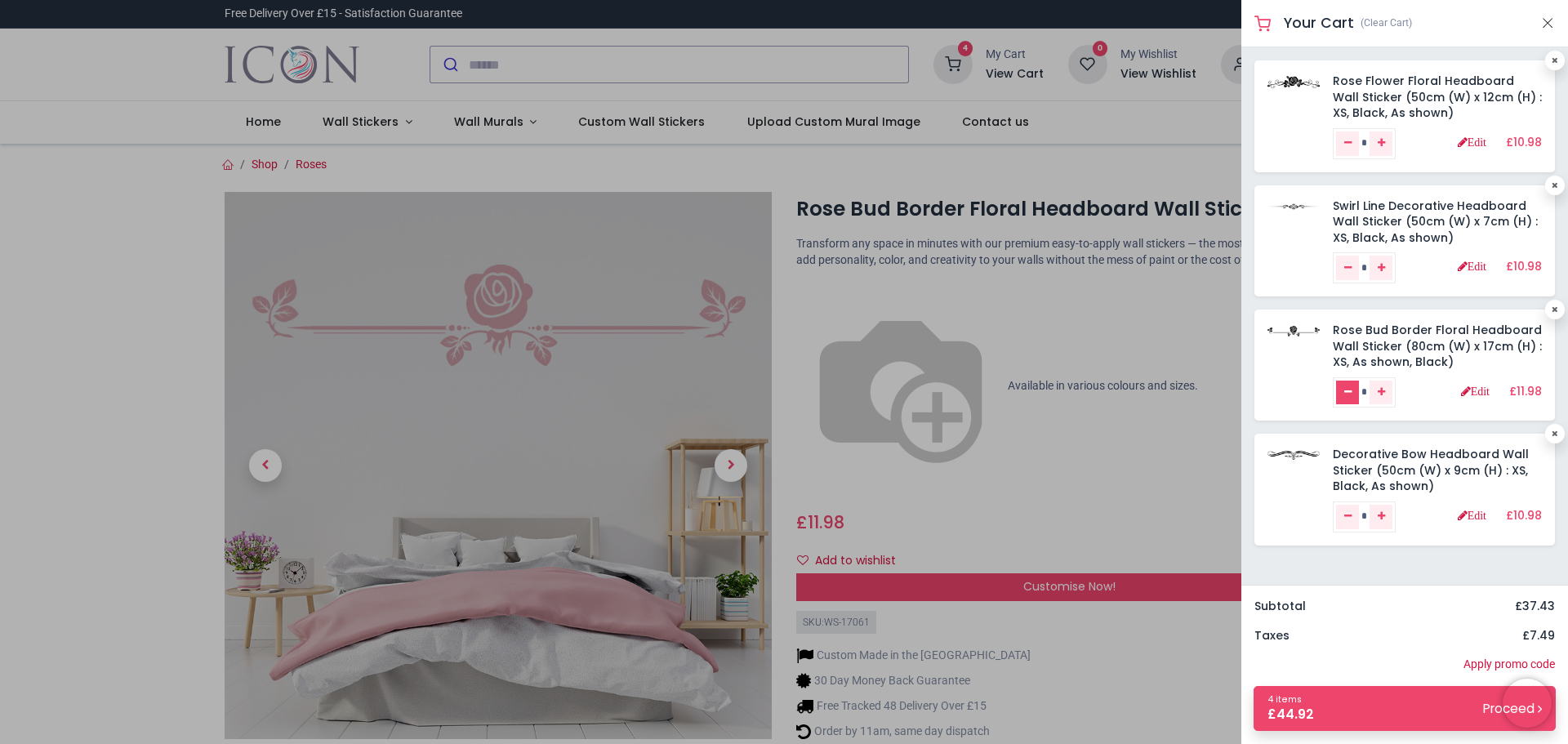
click at [1346, 397] on icon "Remove one" at bounding box center [1348, 391] width 8 height 10
type input "*"
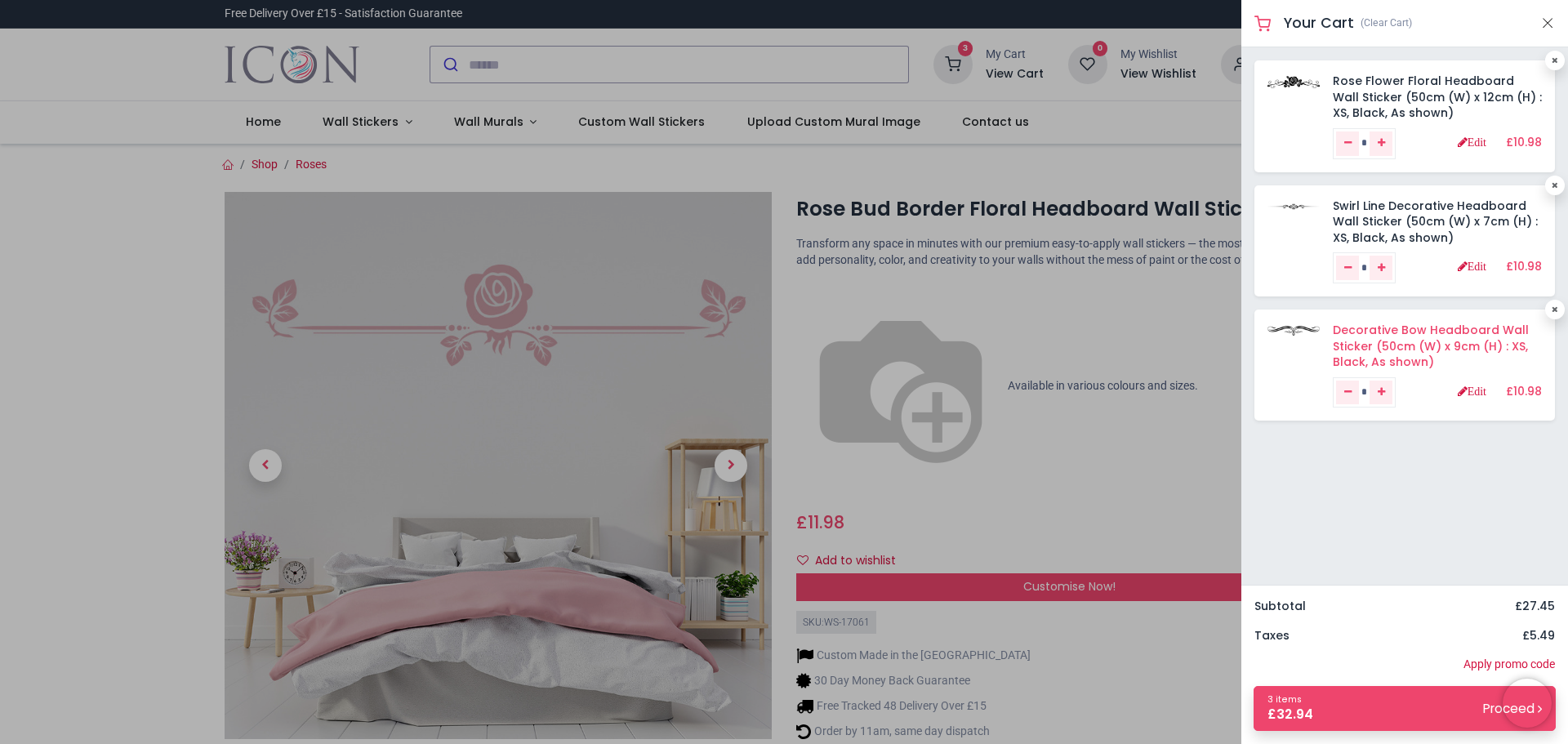
click at [1365, 345] on link "Decorative Bow Headboard Wall Sticker (50cm (W) x 9cm (H) : XS, Black, As shown)" at bounding box center [1431, 347] width 196 height 48
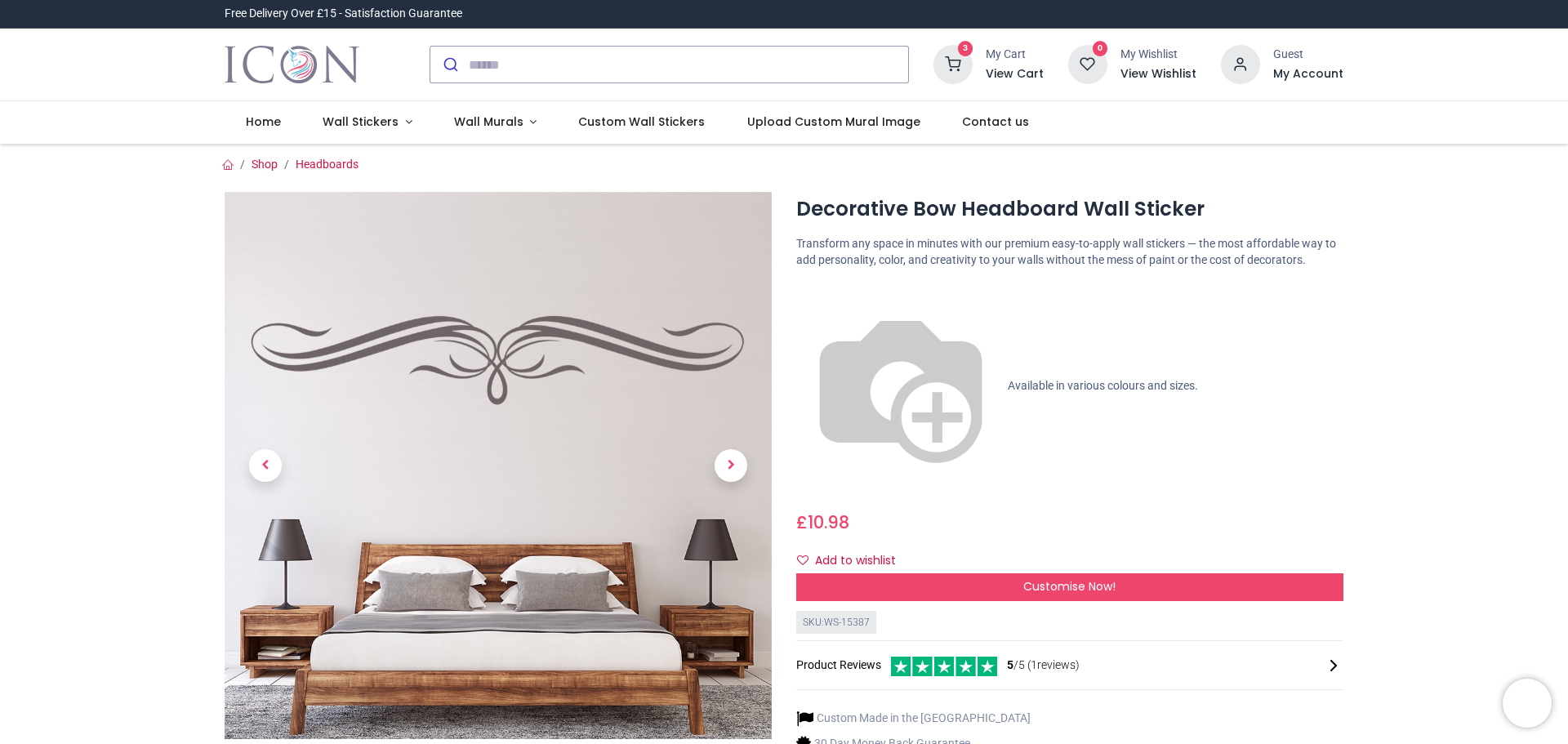
click at [959, 69] on icon at bounding box center [953, 64] width 39 height 39
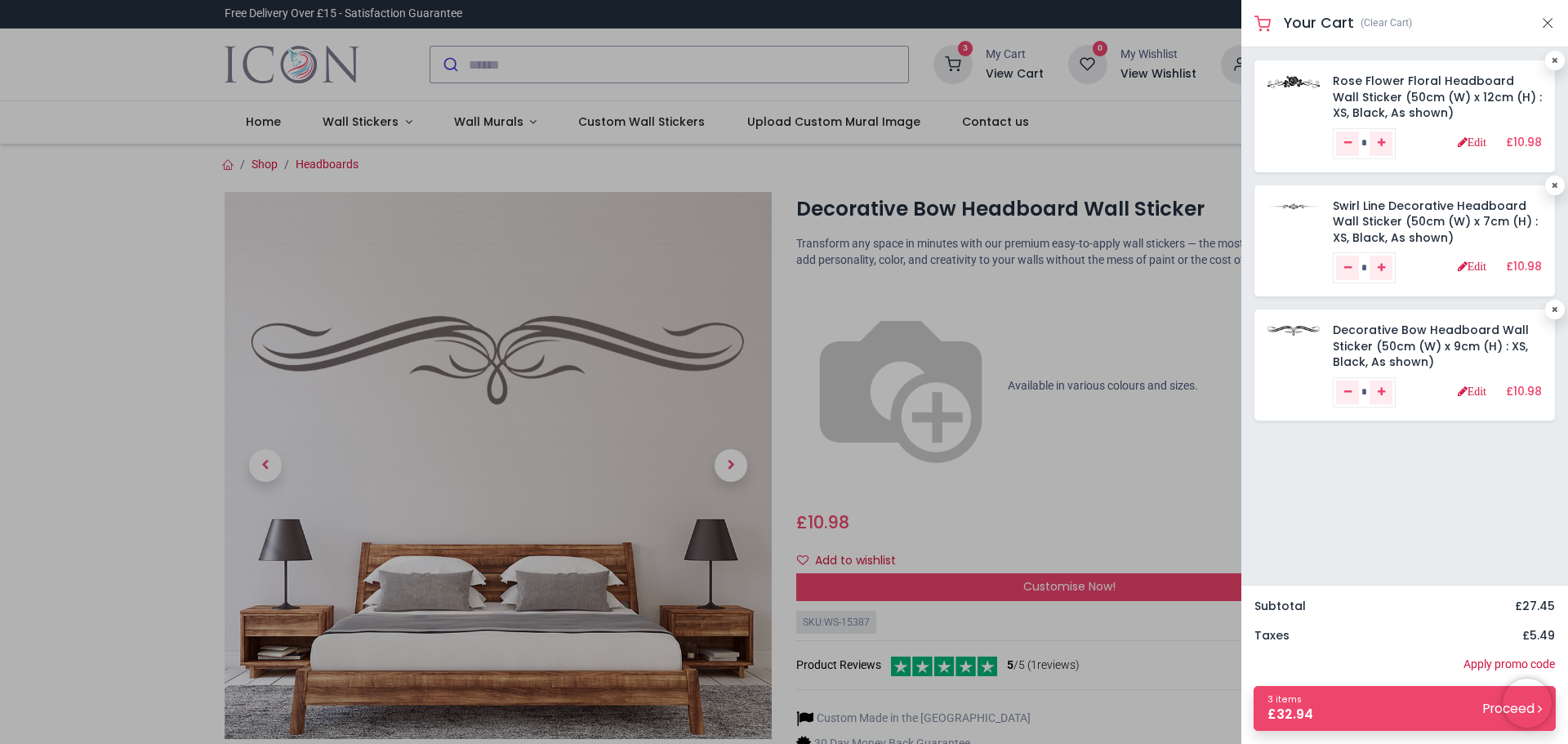
click at [401, 118] on div at bounding box center [784, 372] width 1568 height 744
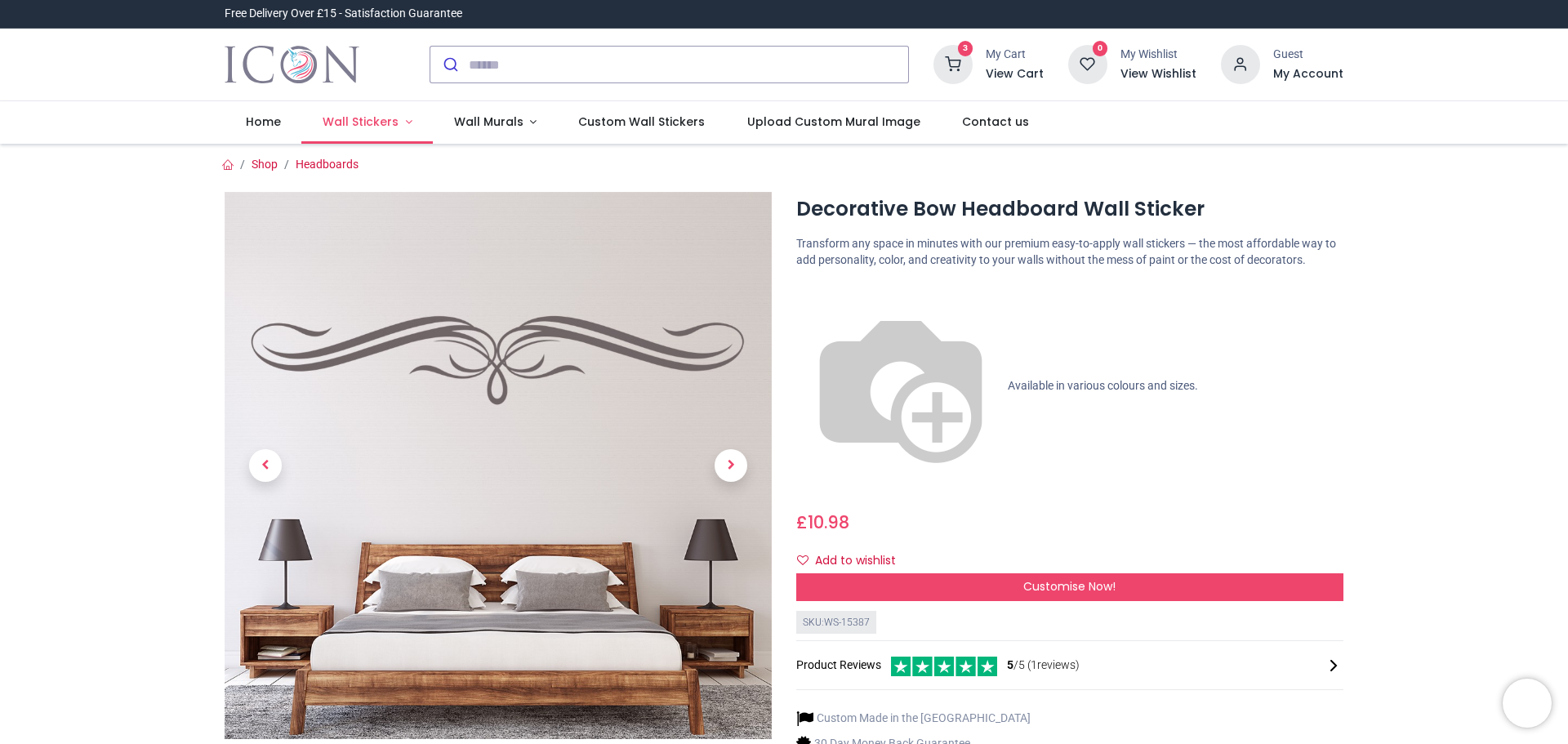
click at [401, 119] on link "Wall Stickers" at bounding box center [367, 122] width 131 height 42
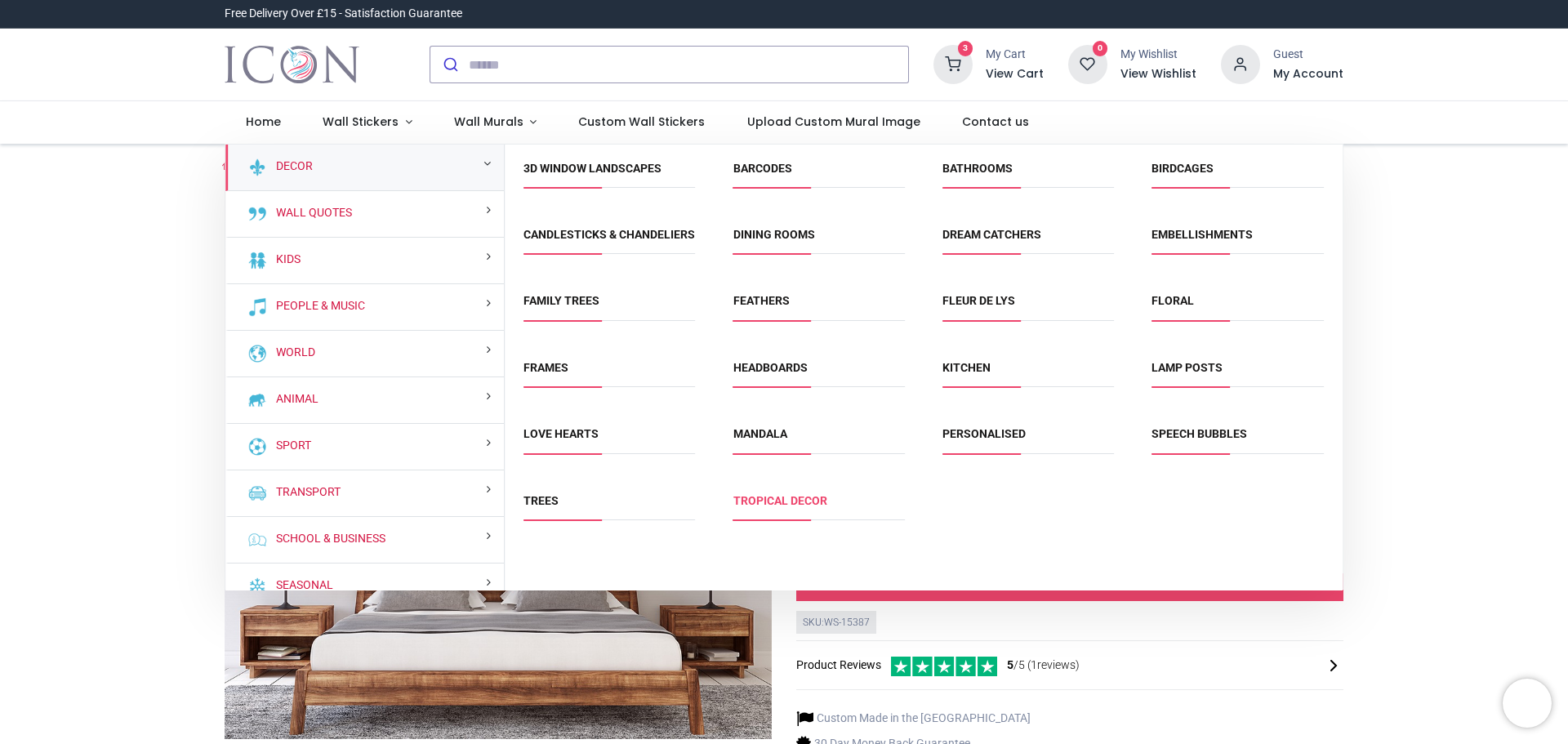
click at [761, 507] on link "Tropical Decor" at bounding box center [780, 500] width 94 height 13
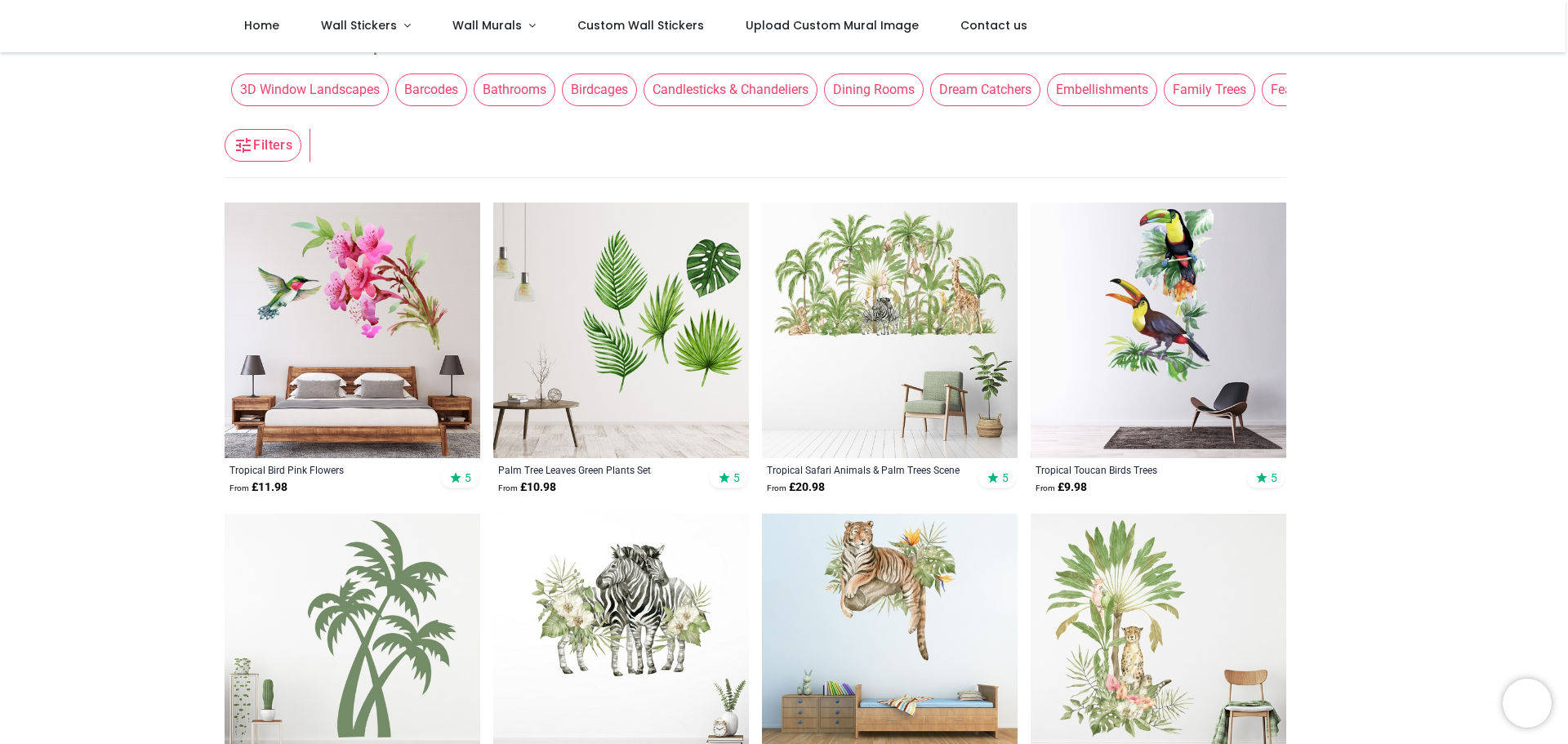
scroll to position [327, 0]
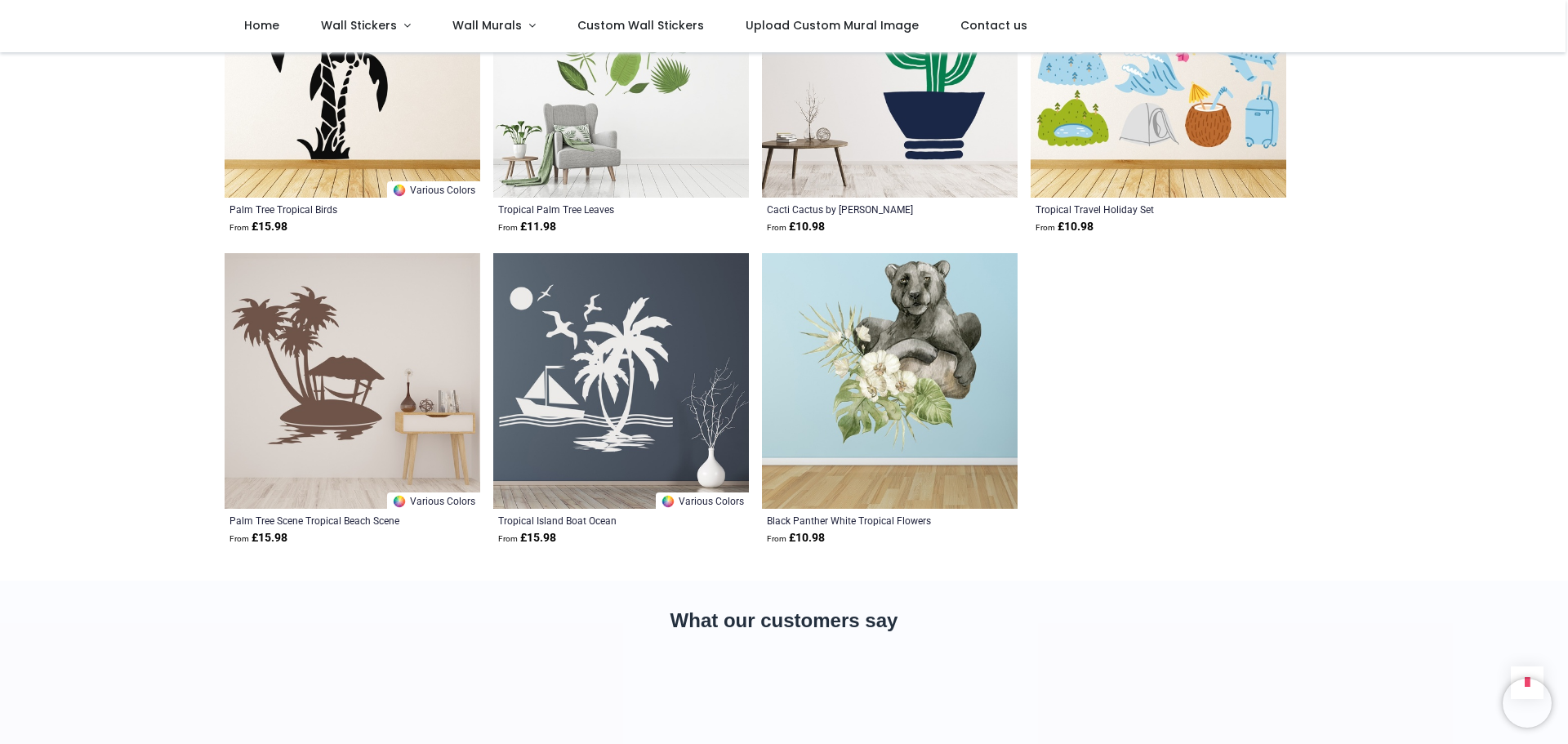
scroll to position [5637, 0]
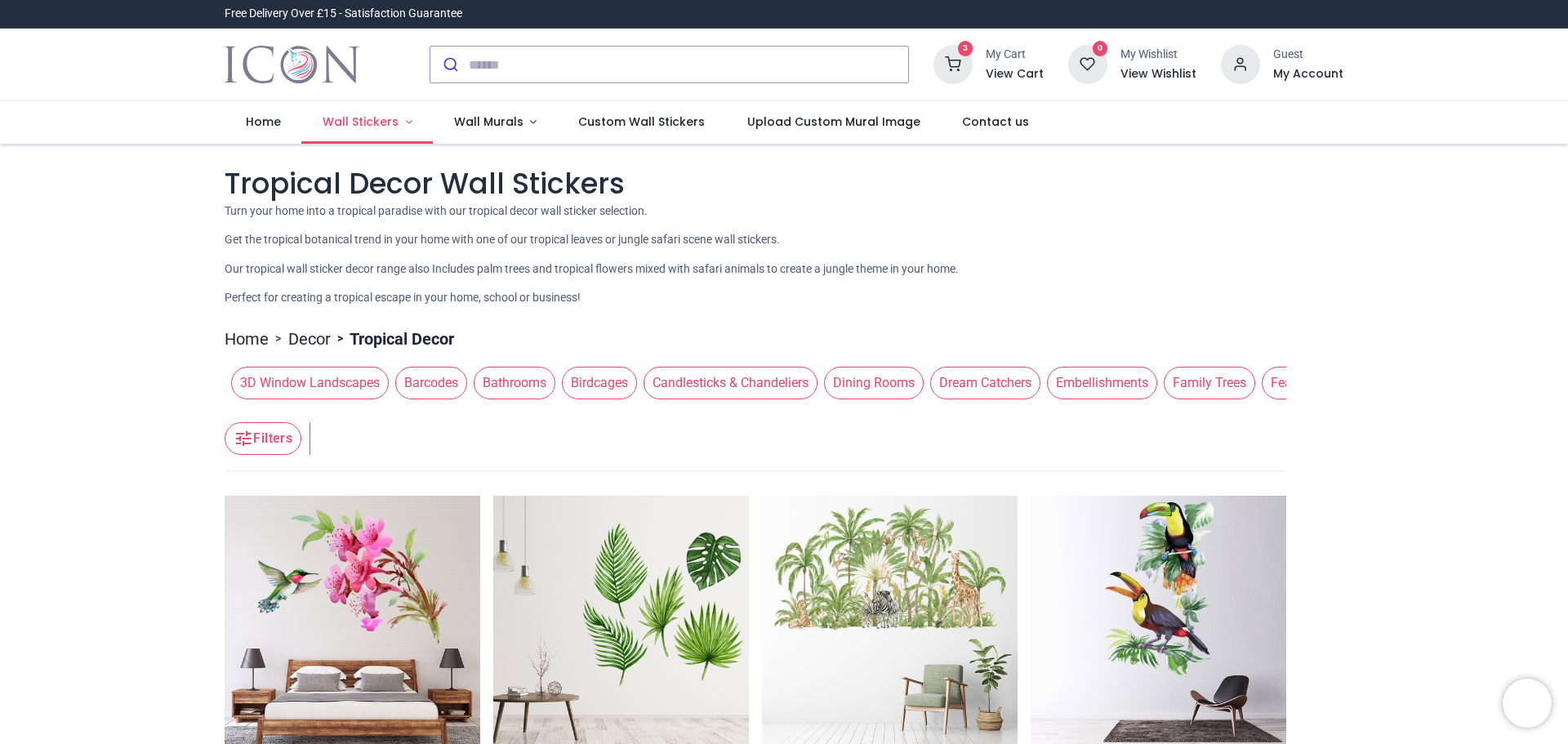
click at [399, 128] on link "Wall Stickers" at bounding box center [367, 122] width 131 height 42
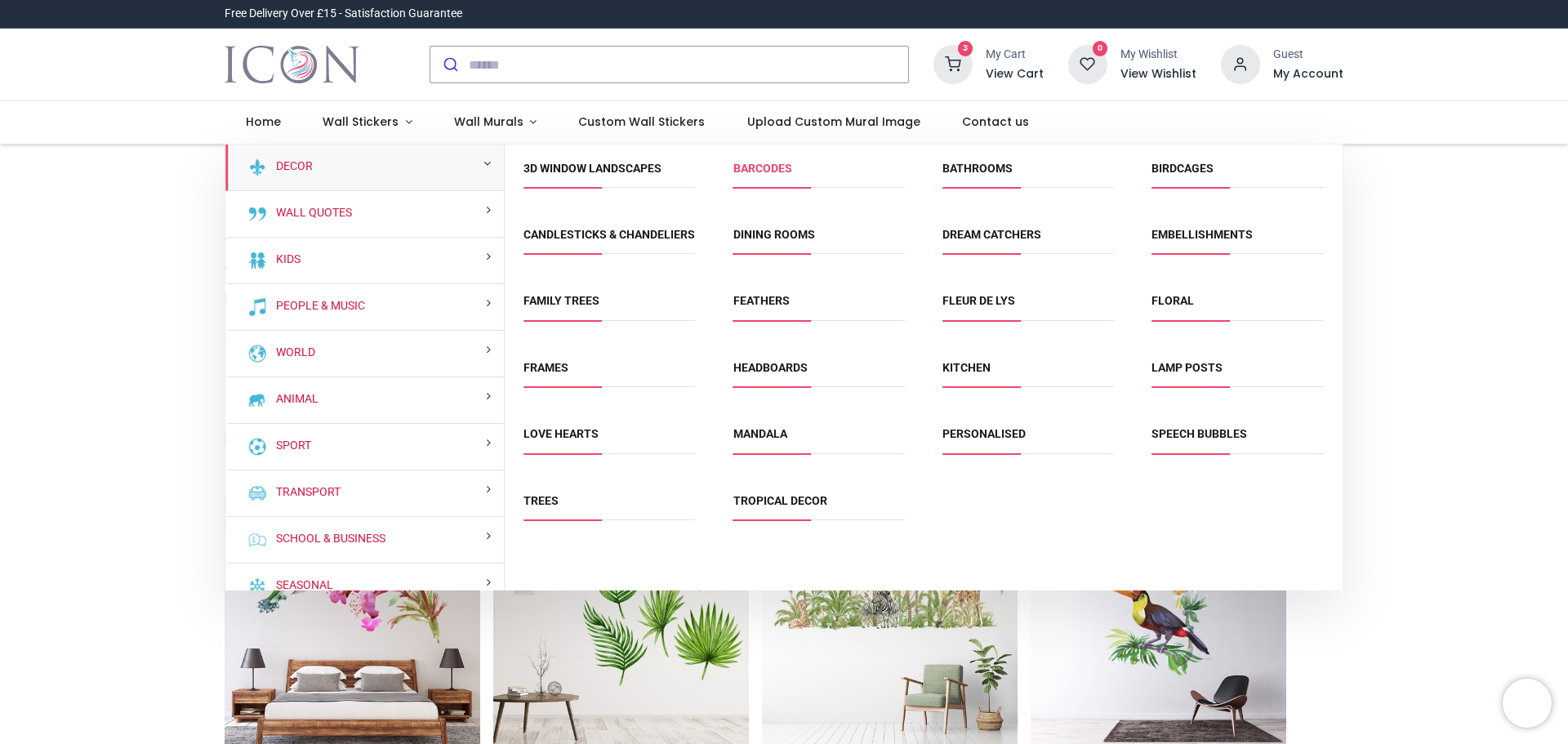
click at [754, 170] on link "Barcodes" at bounding box center [763, 168] width 59 height 13
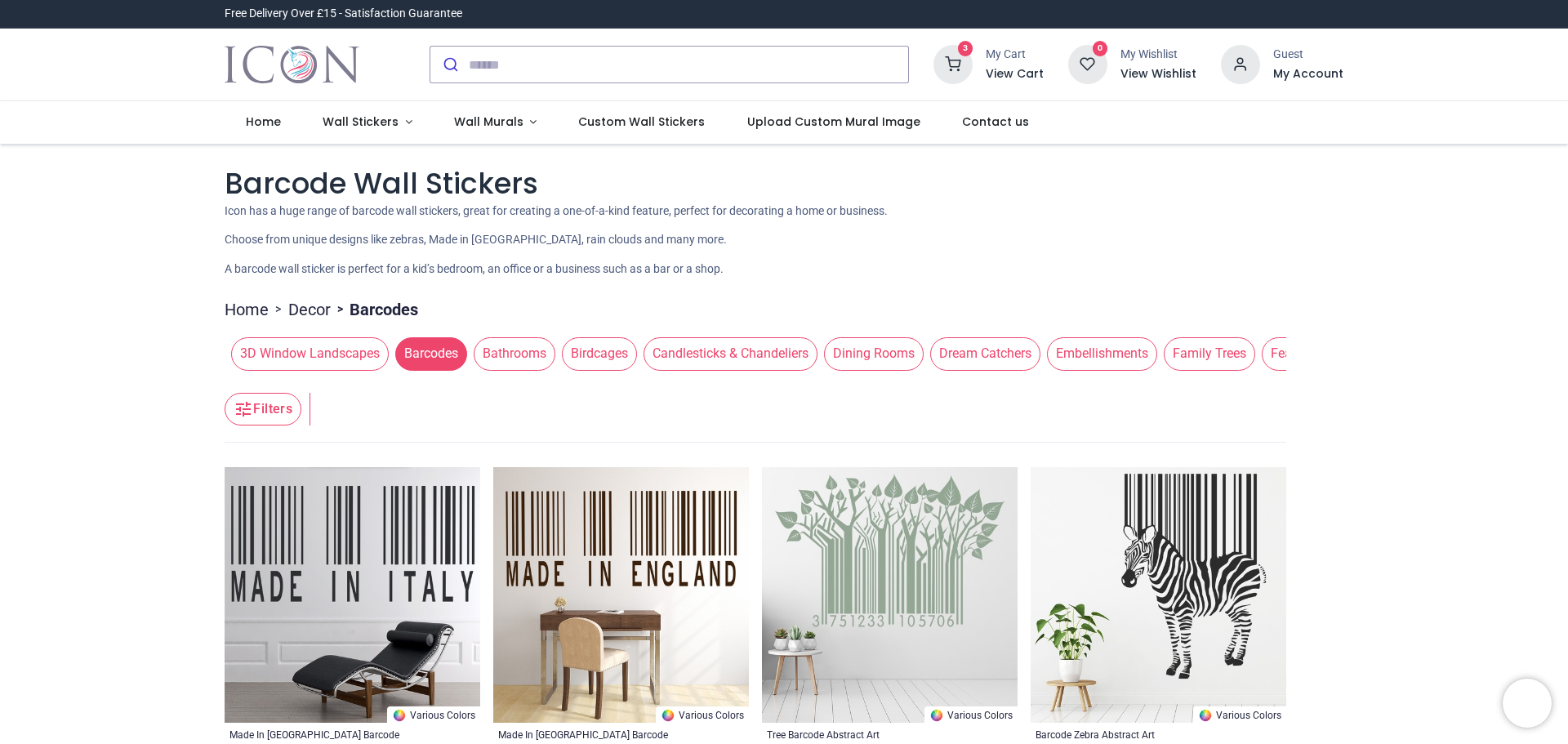
click at [331, 363] on span "3D Window Landscapes" at bounding box center [310, 353] width 157 height 33
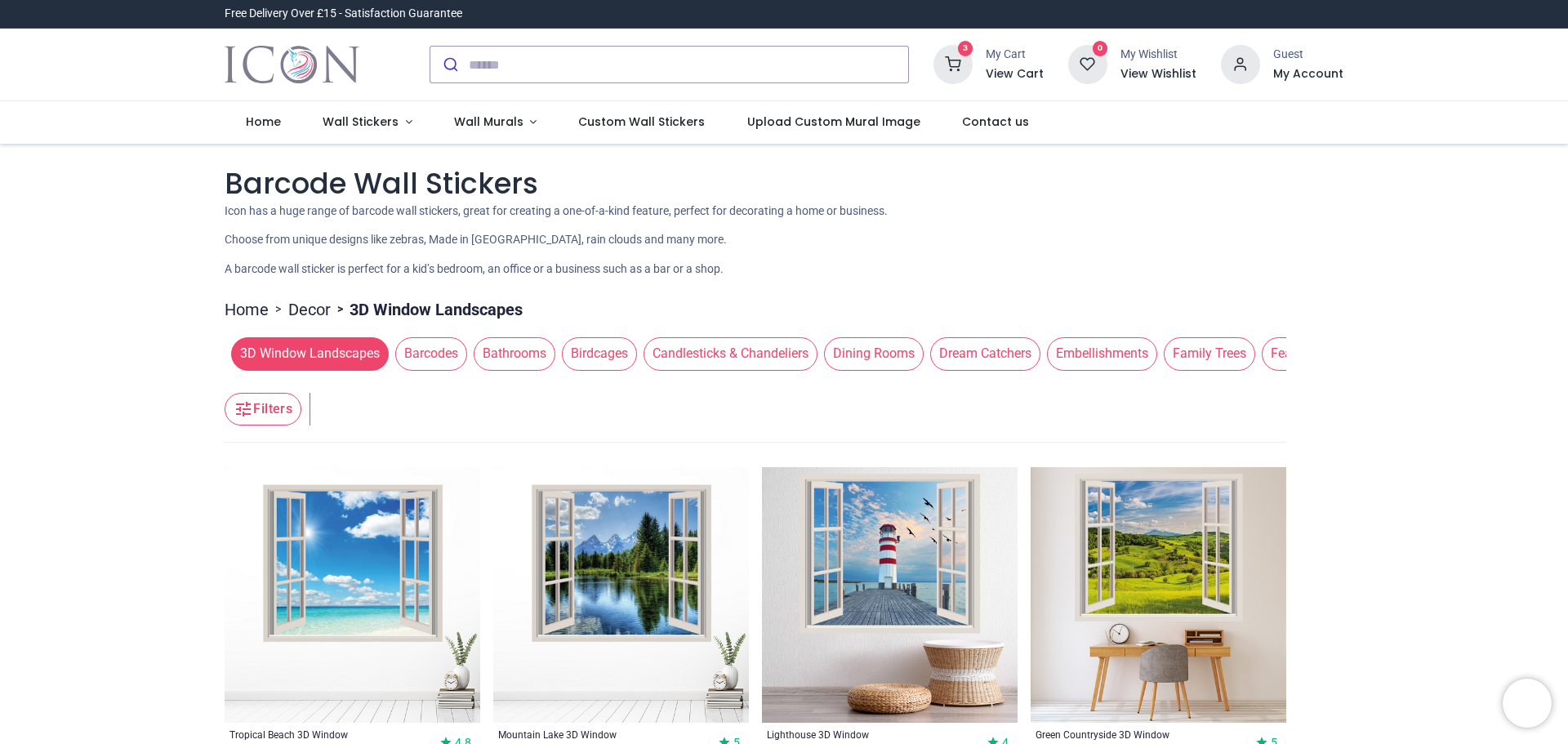
click at [527, 367] on span "Bathrooms" at bounding box center [514, 353] width 82 height 33
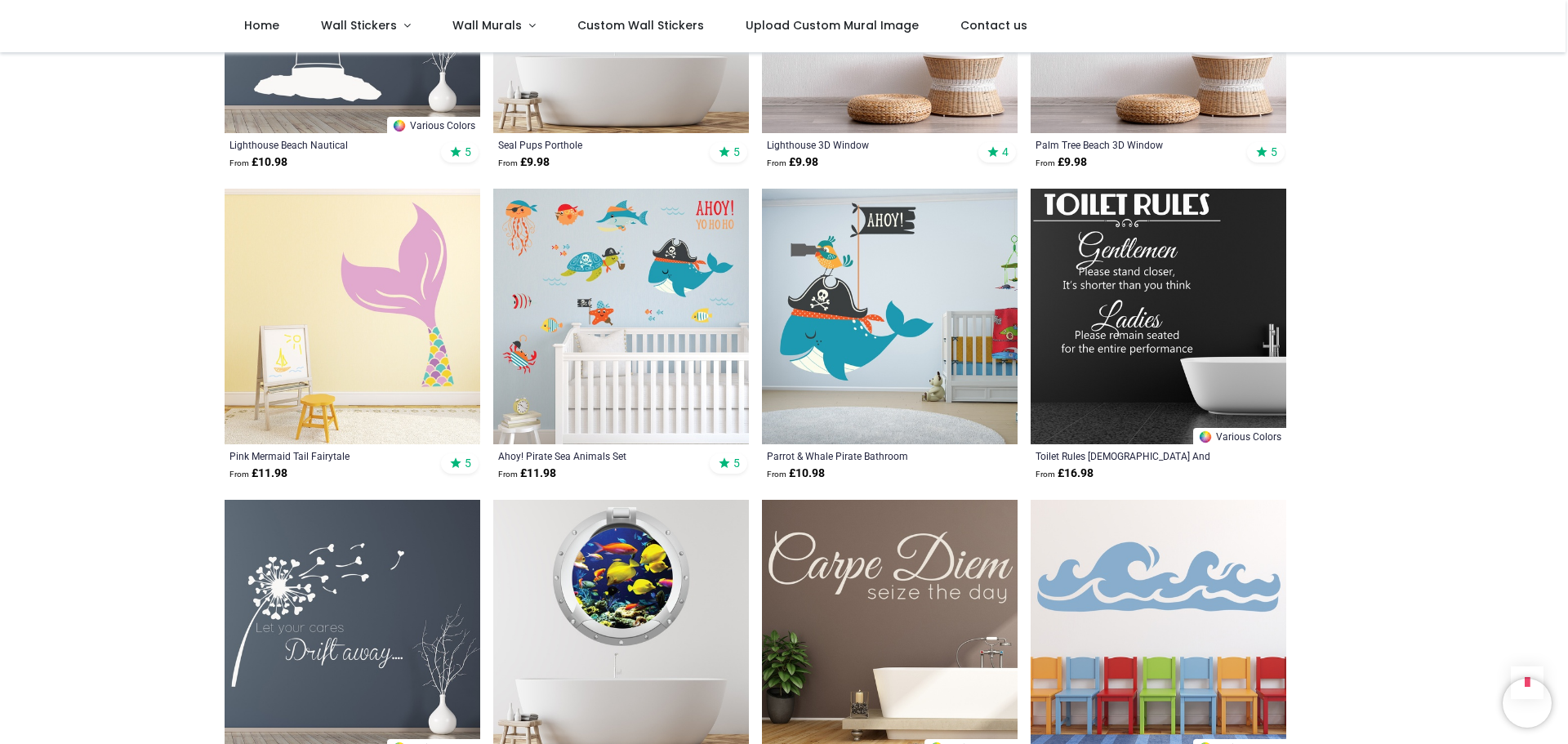
scroll to position [1062, 0]
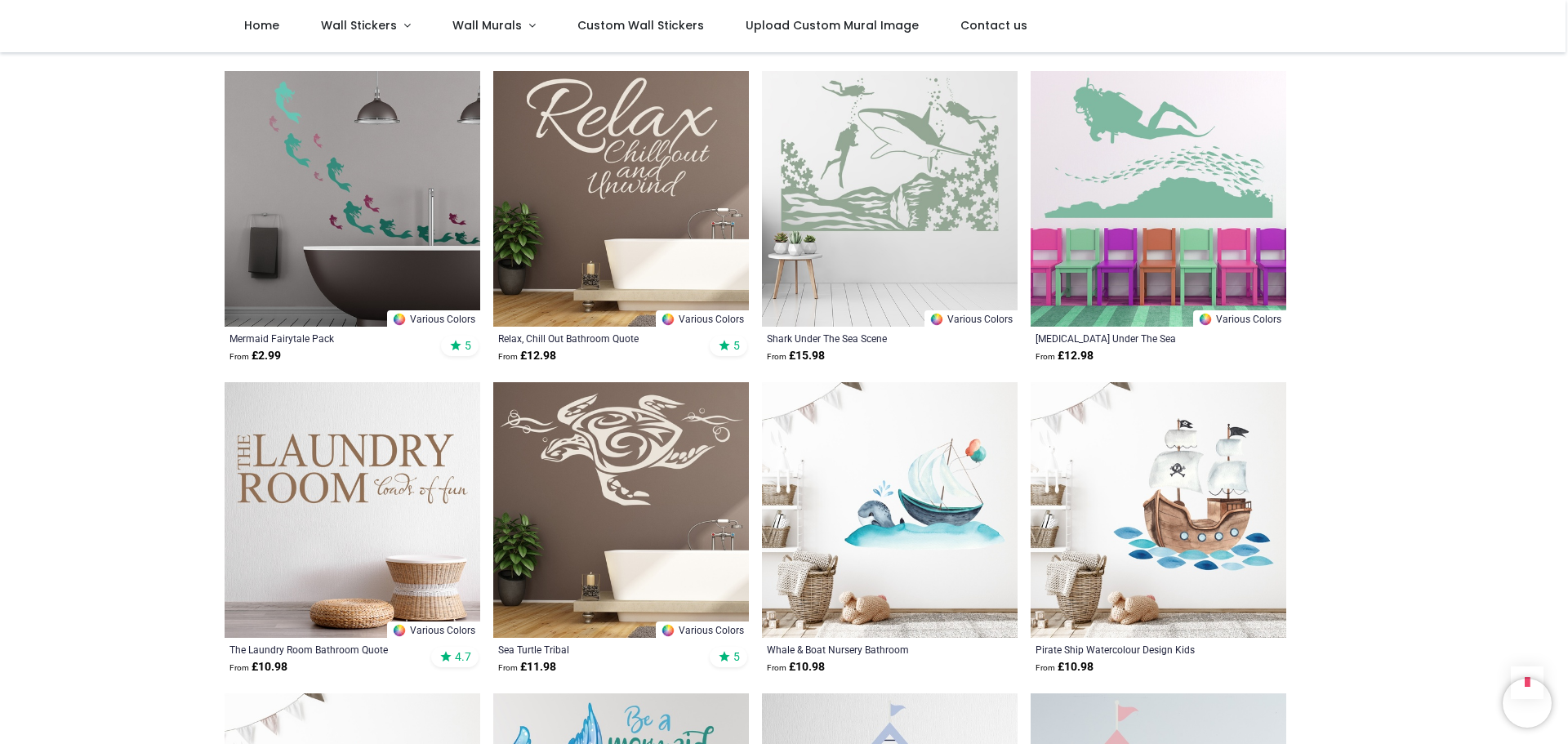
scroll to position [4003, 0]
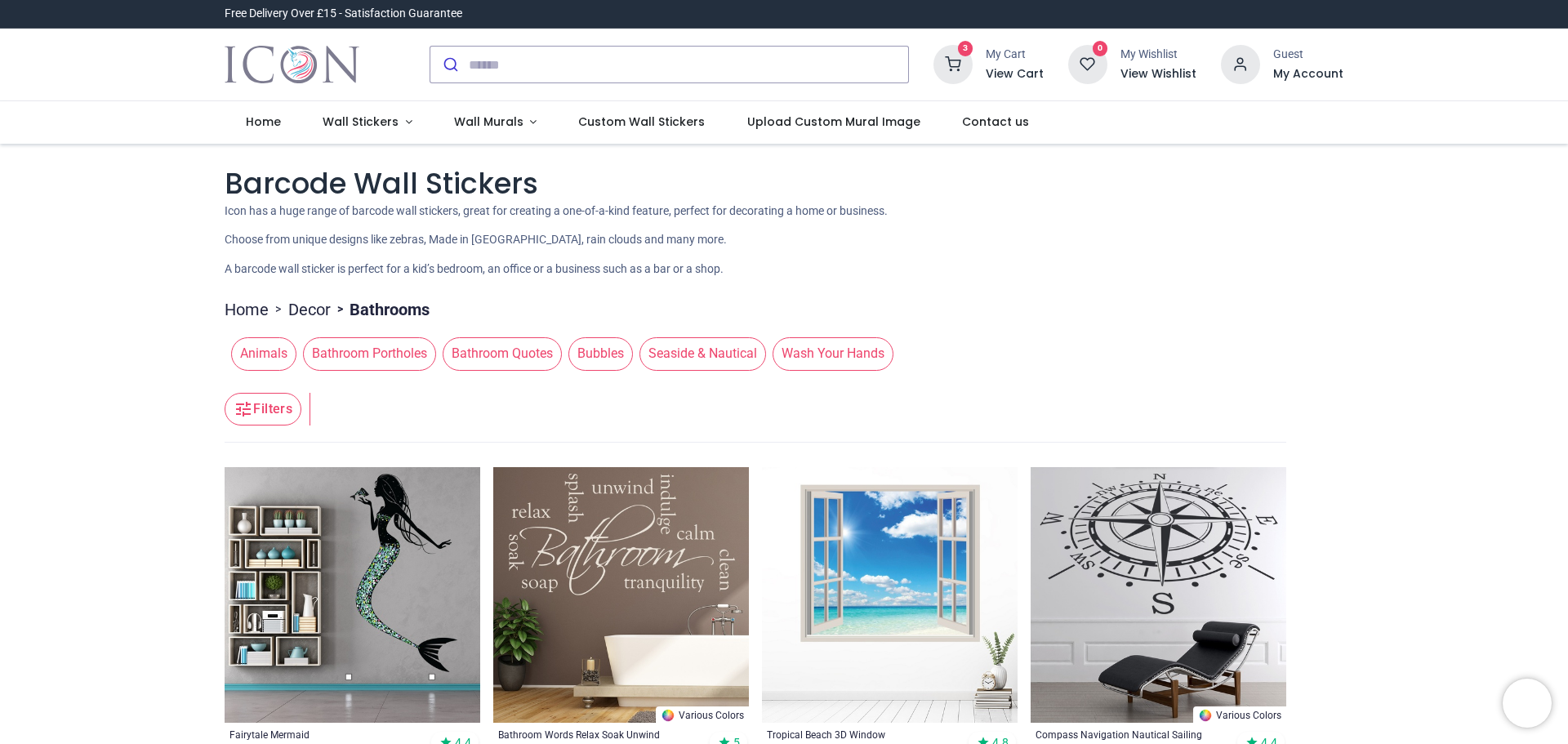
click at [314, 315] on link "Decor" at bounding box center [309, 309] width 42 height 22
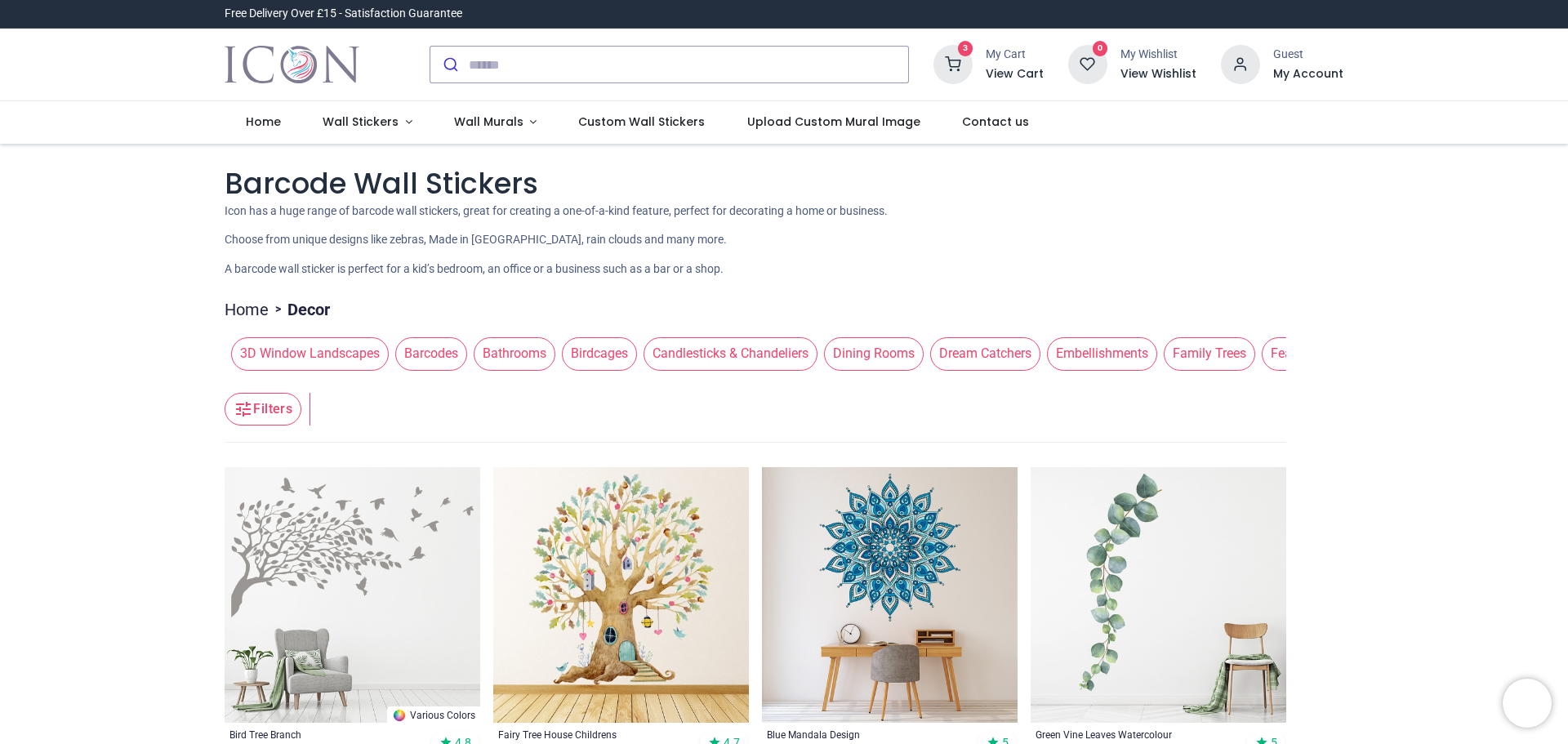
click at [1076, 371] on div "3D Window Landscapes Barcodes Bathrooms Birdcages Candlesticks & Chandeliers Di…" at bounding box center [755, 353] width 1062 height 46
click at [1088, 361] on span "Embellishments" at bounding box center [1102, 353] width 111 height 33
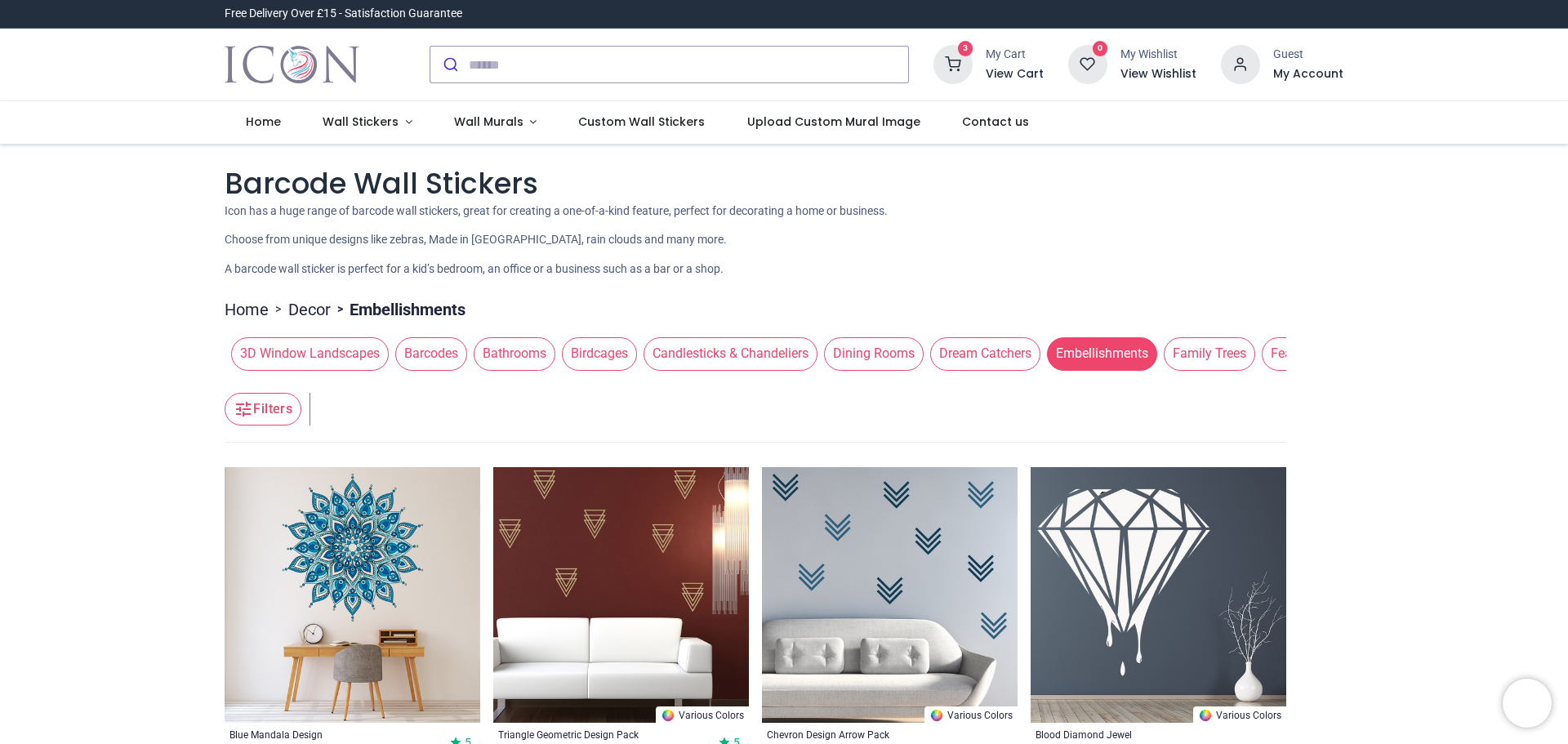
click at [1181, 372] on div "3D Window Landscapes Barcodes Bathrooms Birdcages Candlesticks & Chandeliers Di…" at bounding box center [755, 353] width 1062 height 46
click at [1197, 361] on span "Family Trees" at bounding box center [1209, 353] width 92 height 33
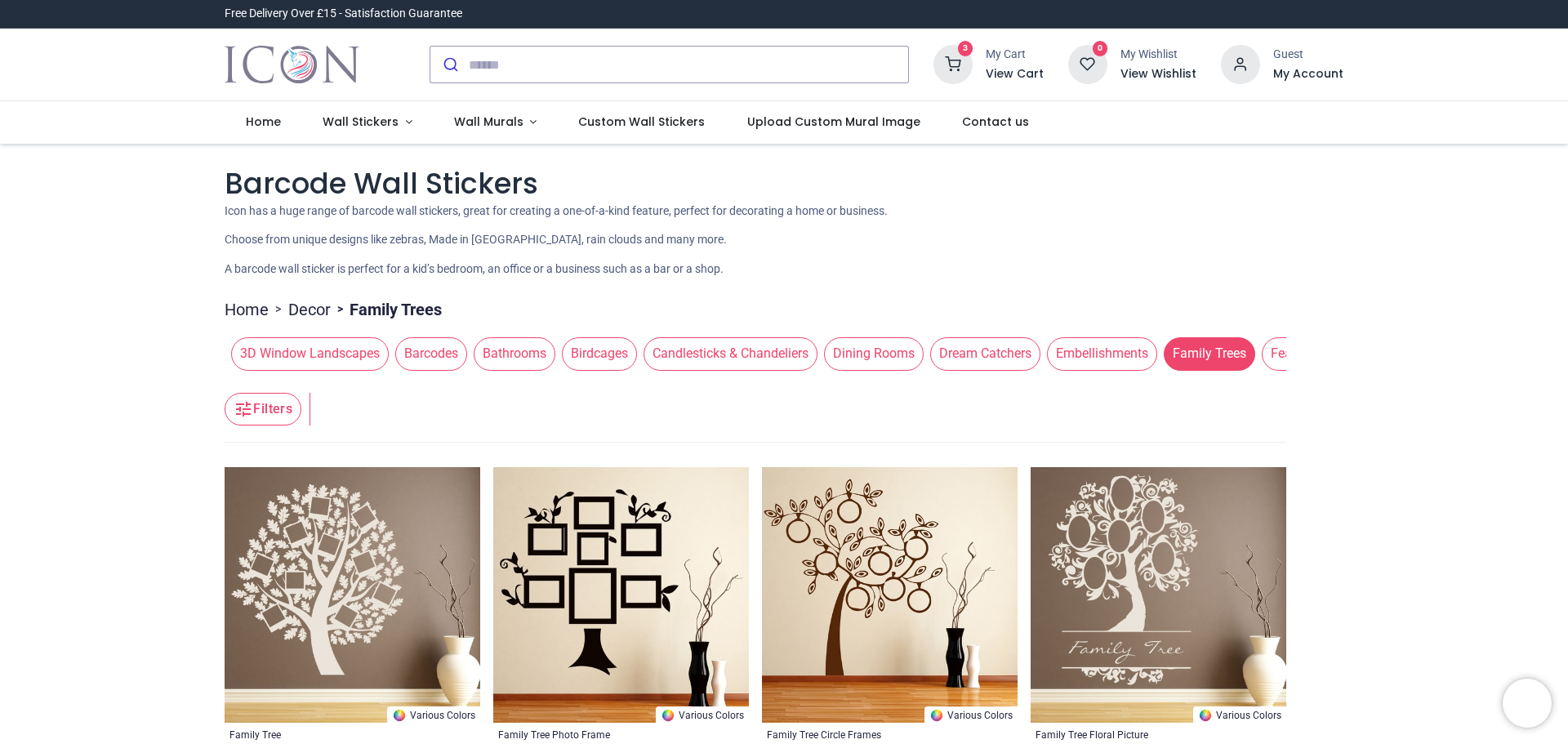
click at [1265, 364] on span "Feathers" at bounding box center [1296, 353] width 67 height 33
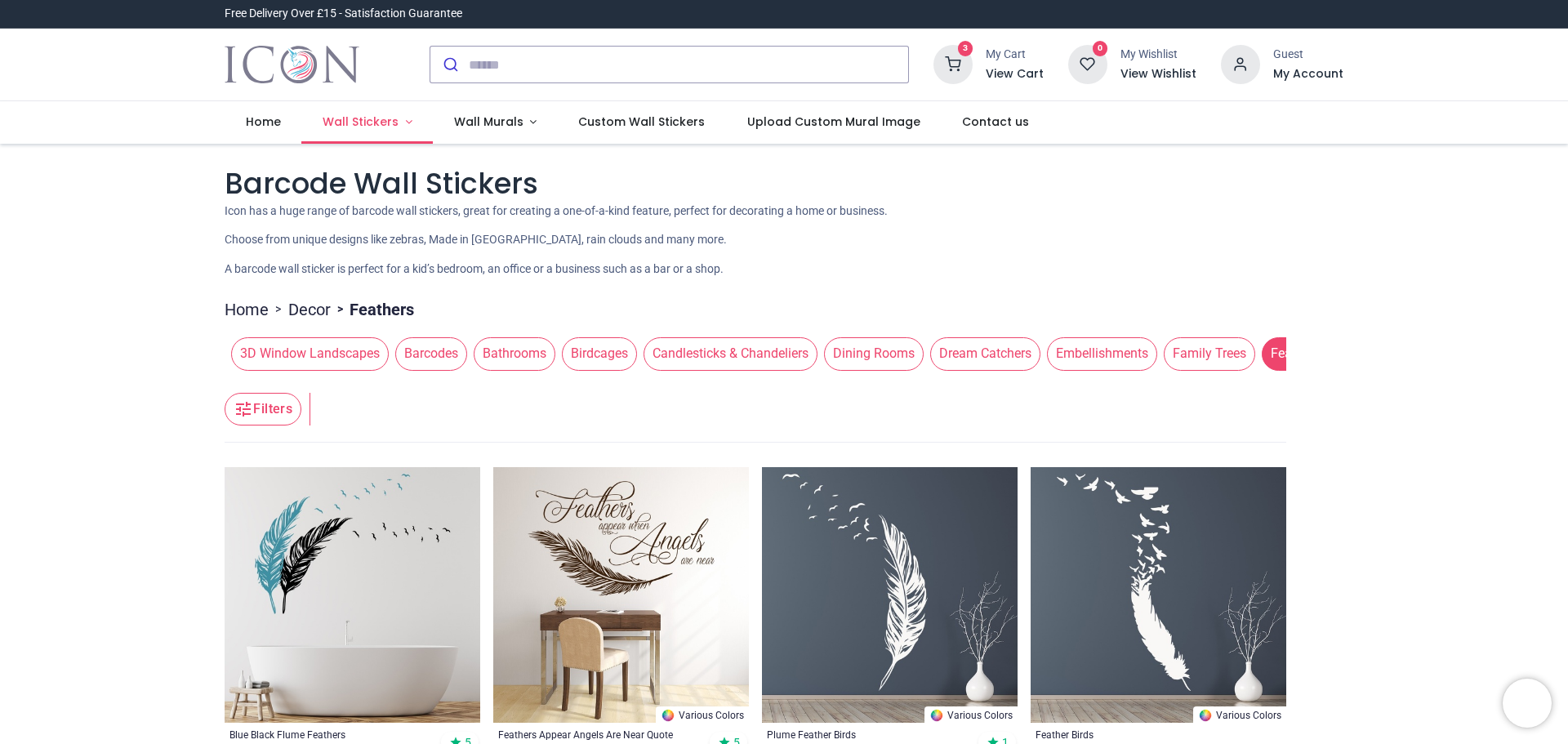
click at [408, 124] on link "Wall Stickers" at bounding box center [367, 122] width 131 height 42
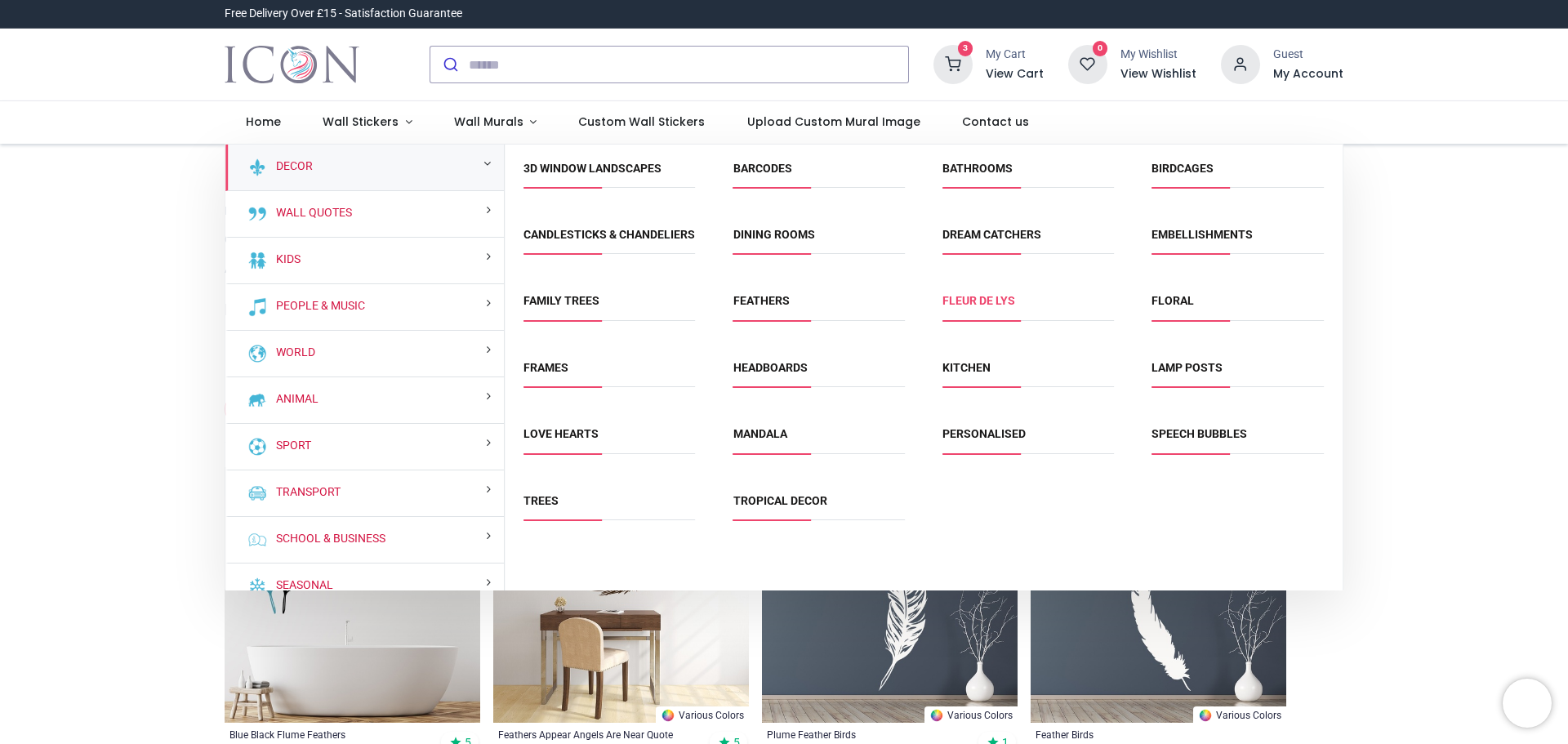
click at [969, 307] on link "Fleur de Lys" at bounding box center [979, 300] width 73 height 13
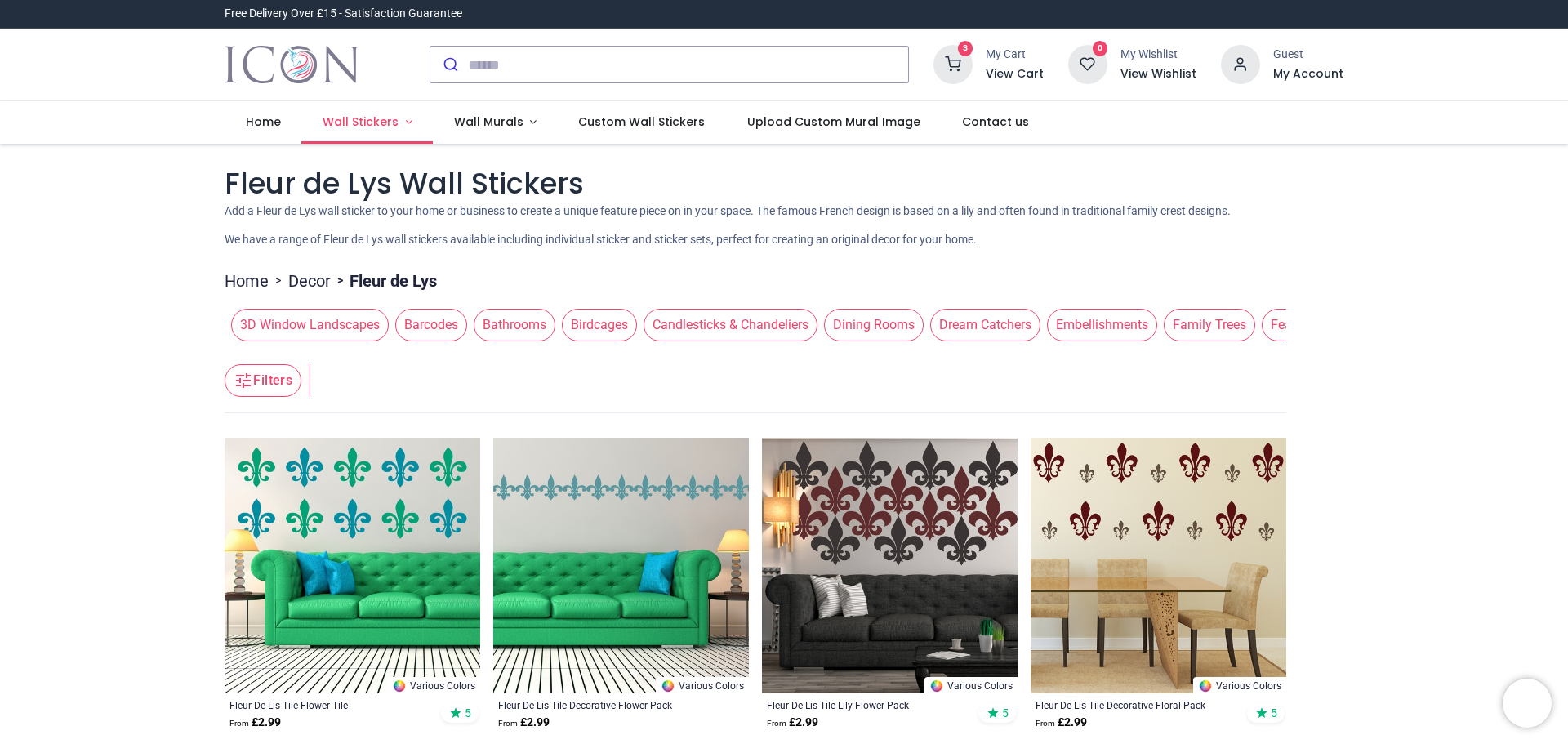
click at [397, 130] on link "Wall Stickers" at bounding box center [367, 122] width 131 height 42
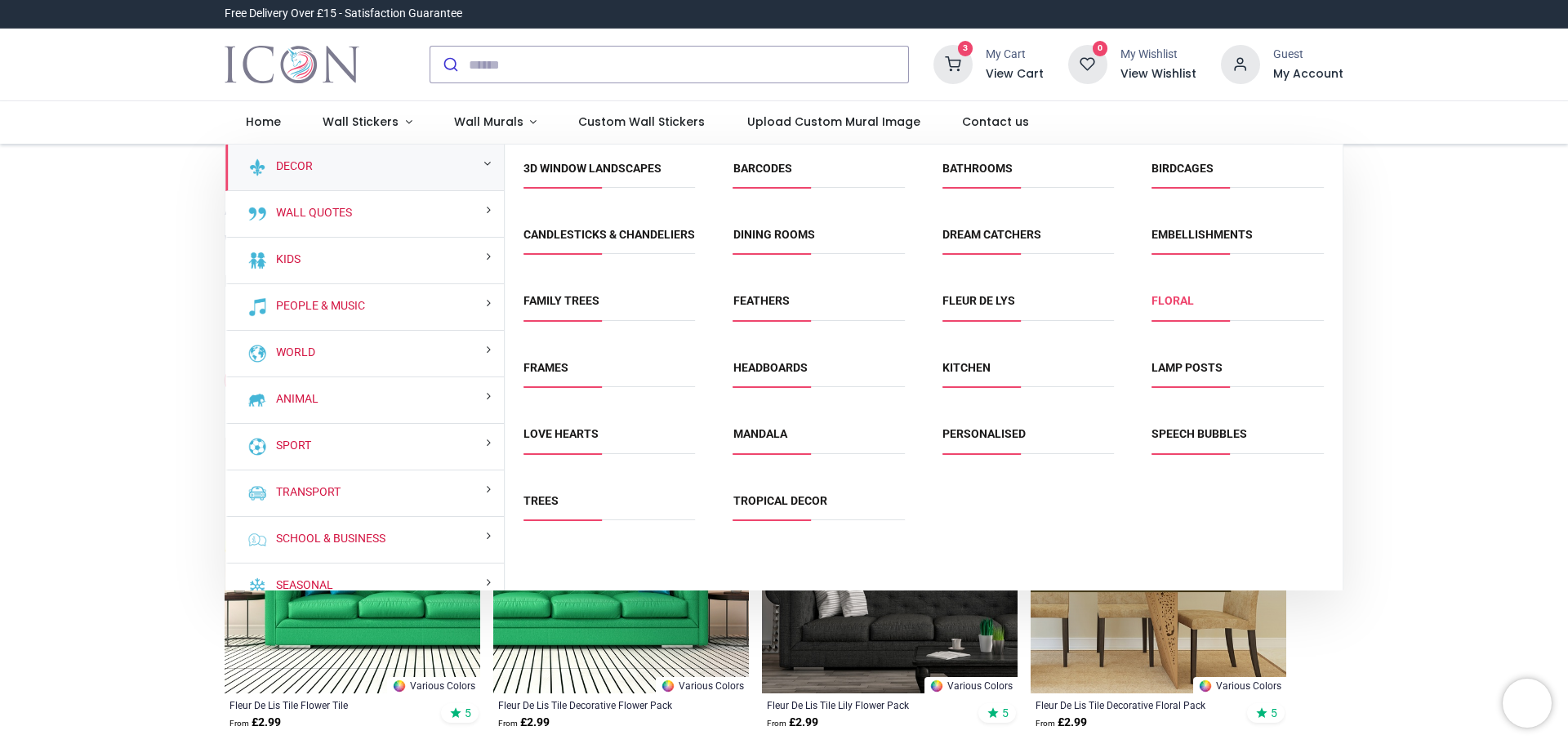
click at [1161, 307] on link "Floral" at bounding box center [1172, 300] width 42 height 13
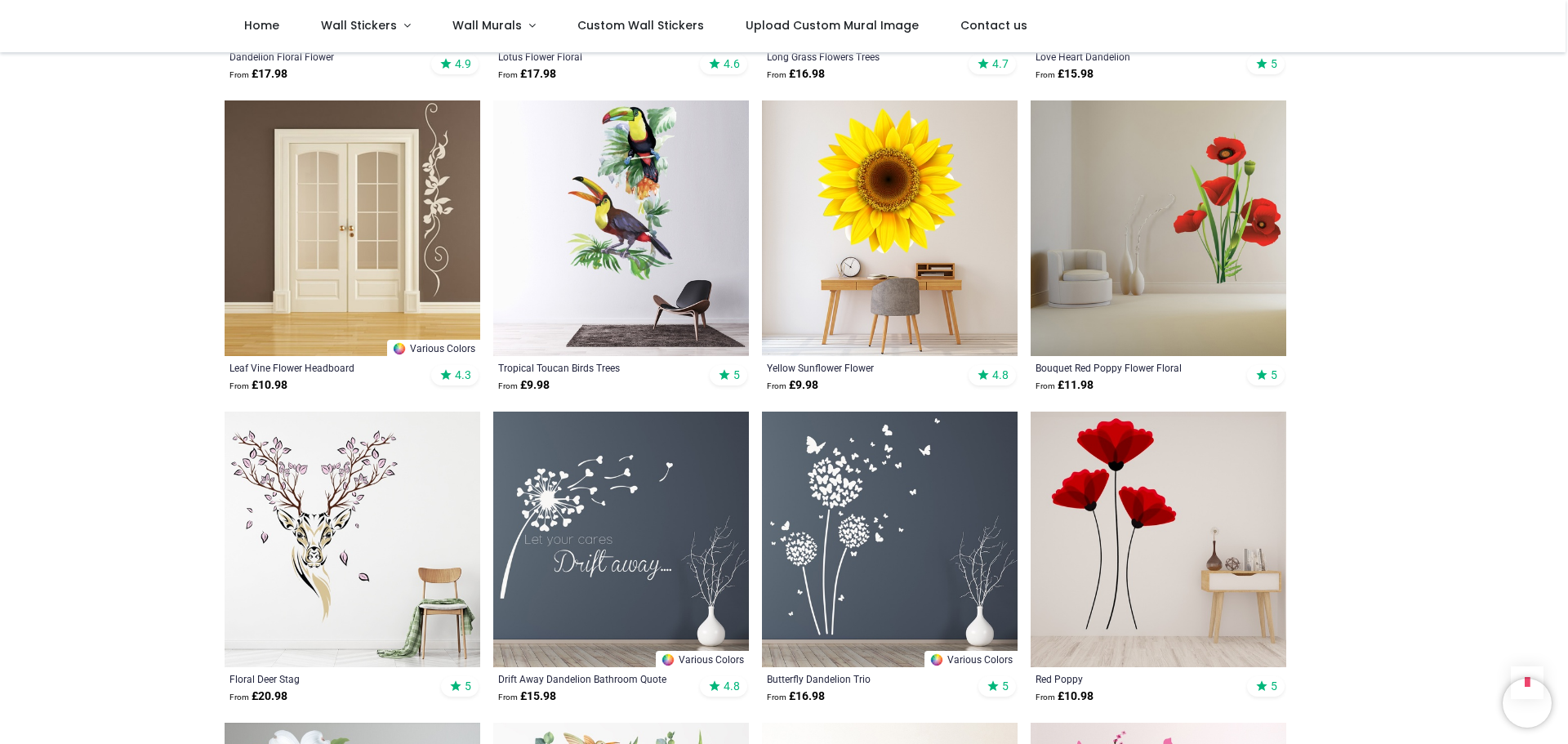
scroll to position [1062, 0]
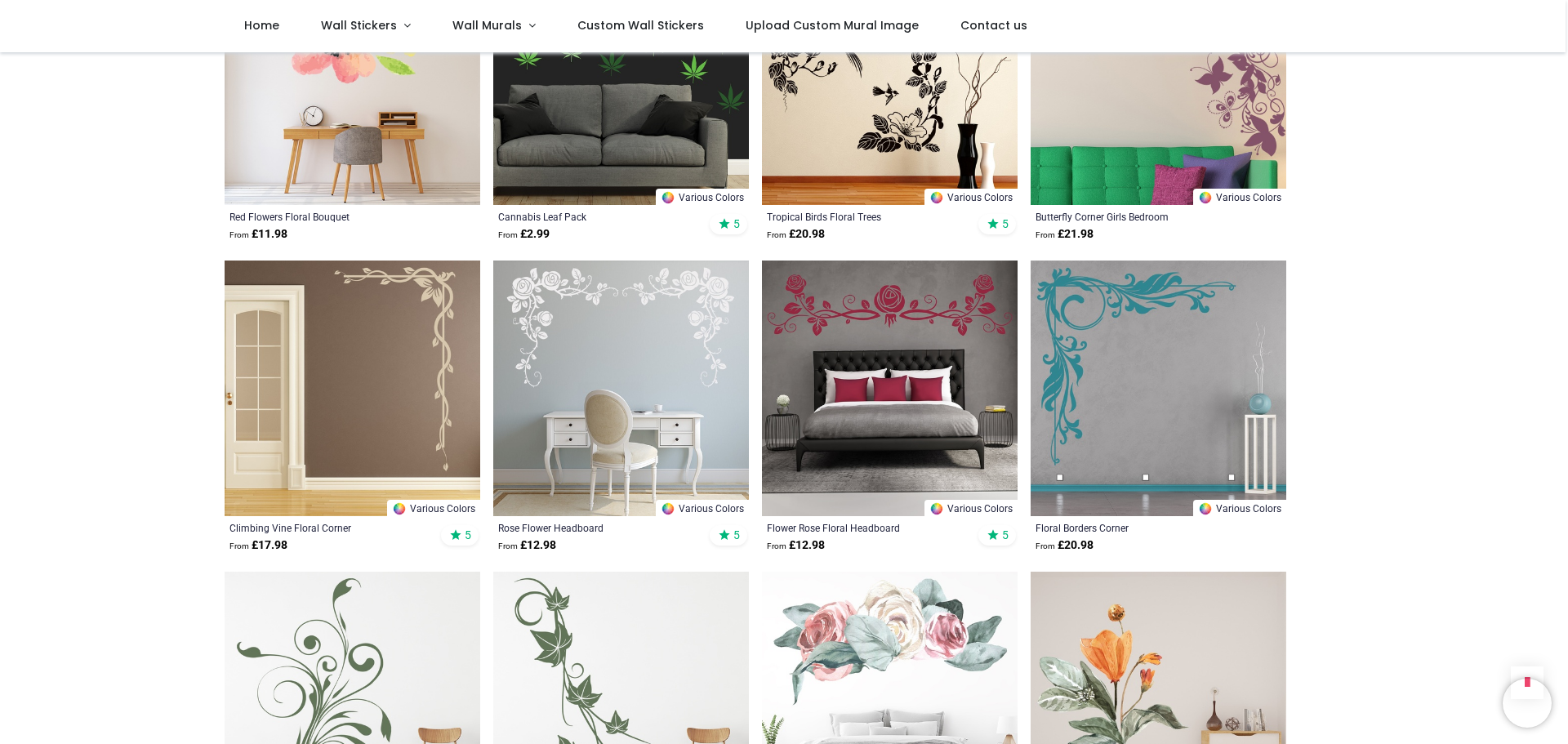
scroll to position [3921, 0]
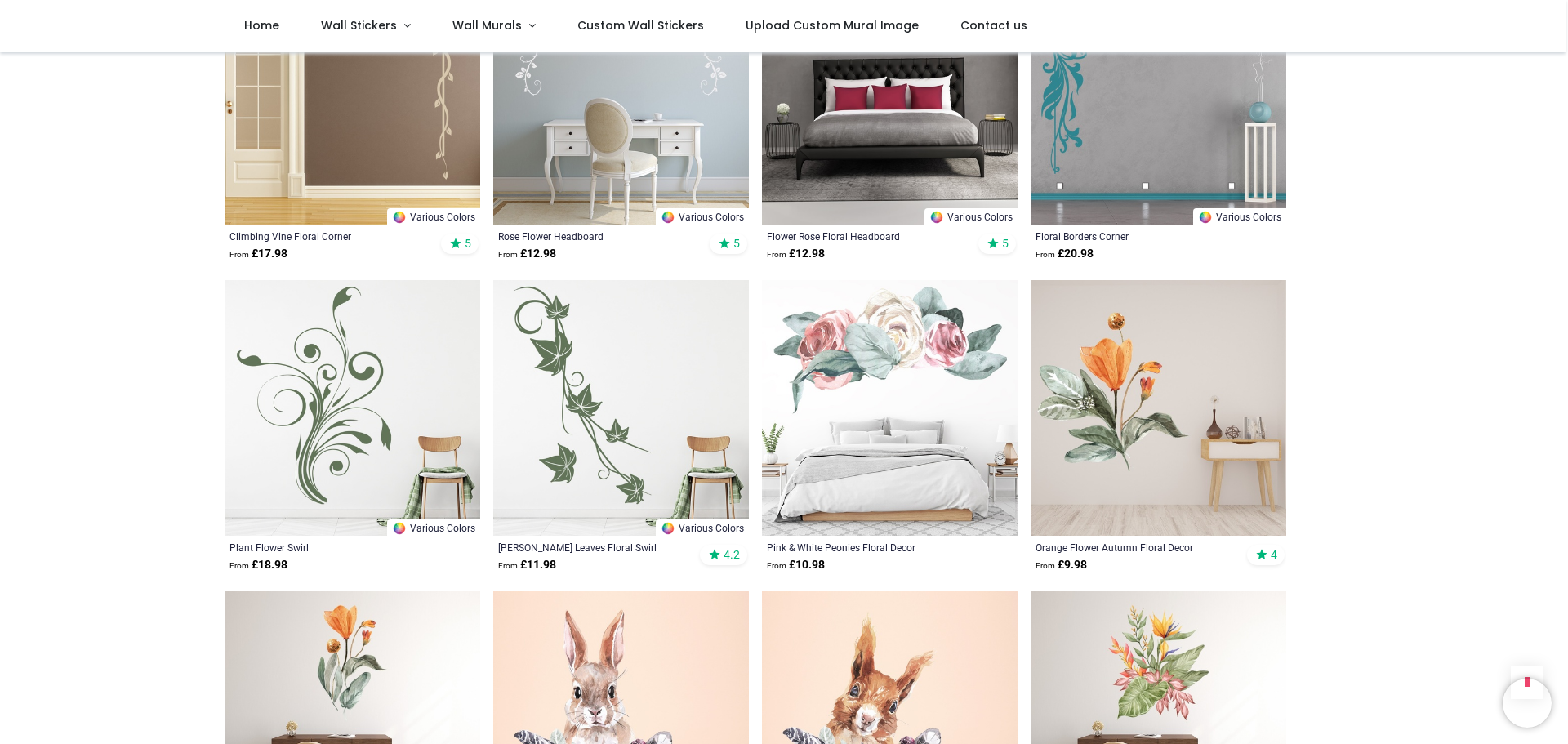
scroll to position [4167, 0]
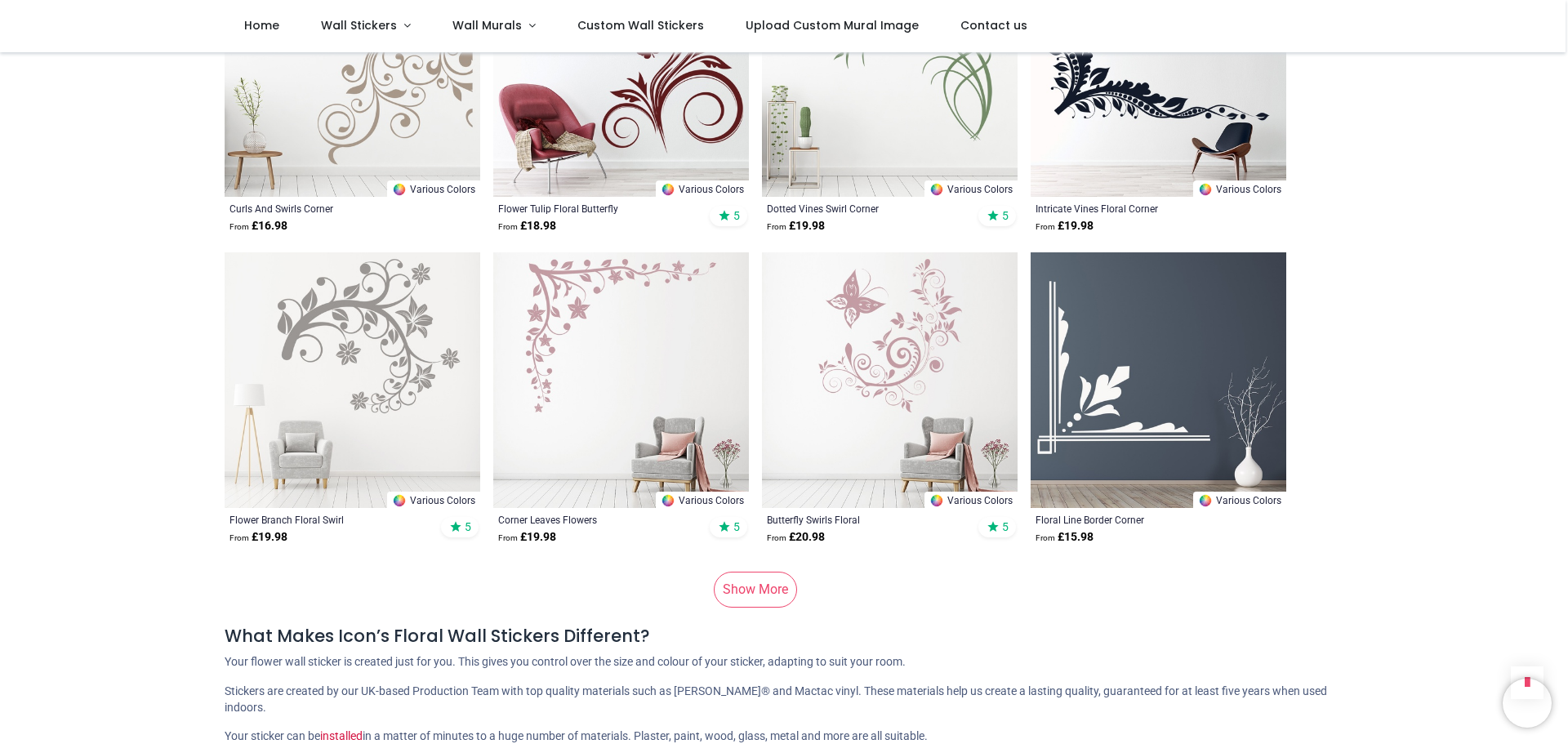
scroll to position [10784, 0]
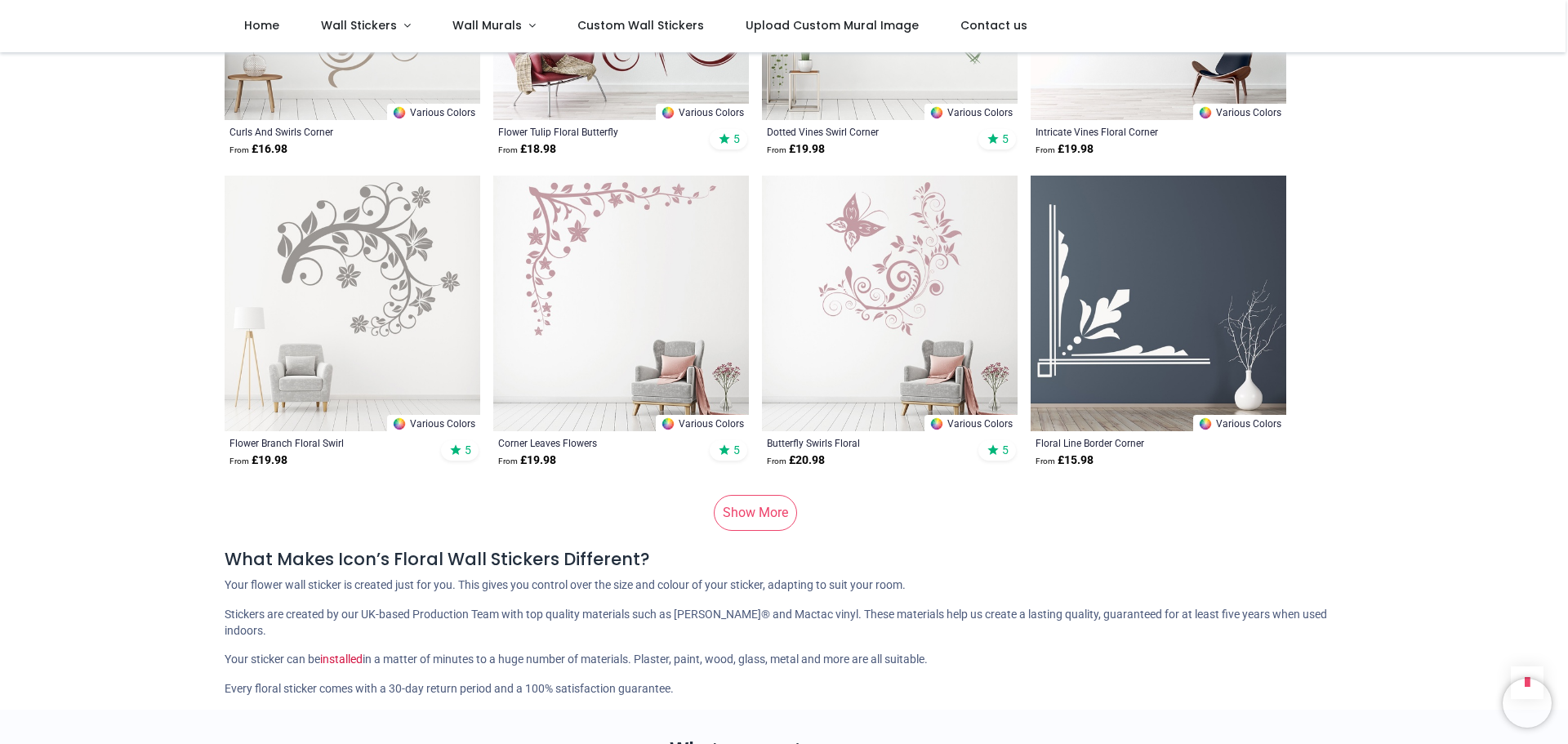
click at [742, 495] on link "Show More" at bounding box center [755, 513] width 83 height 36
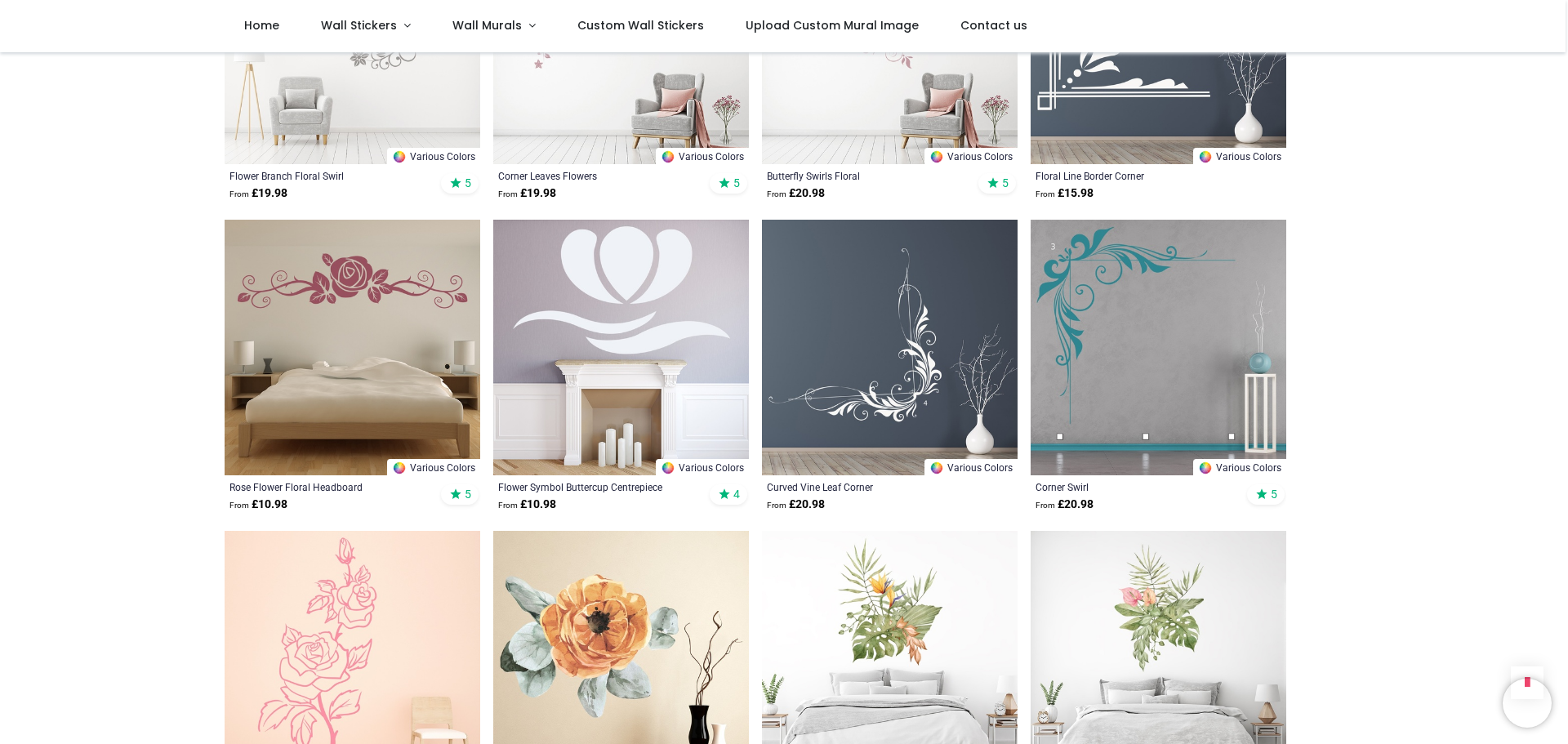
scroll to position [11029, 0]
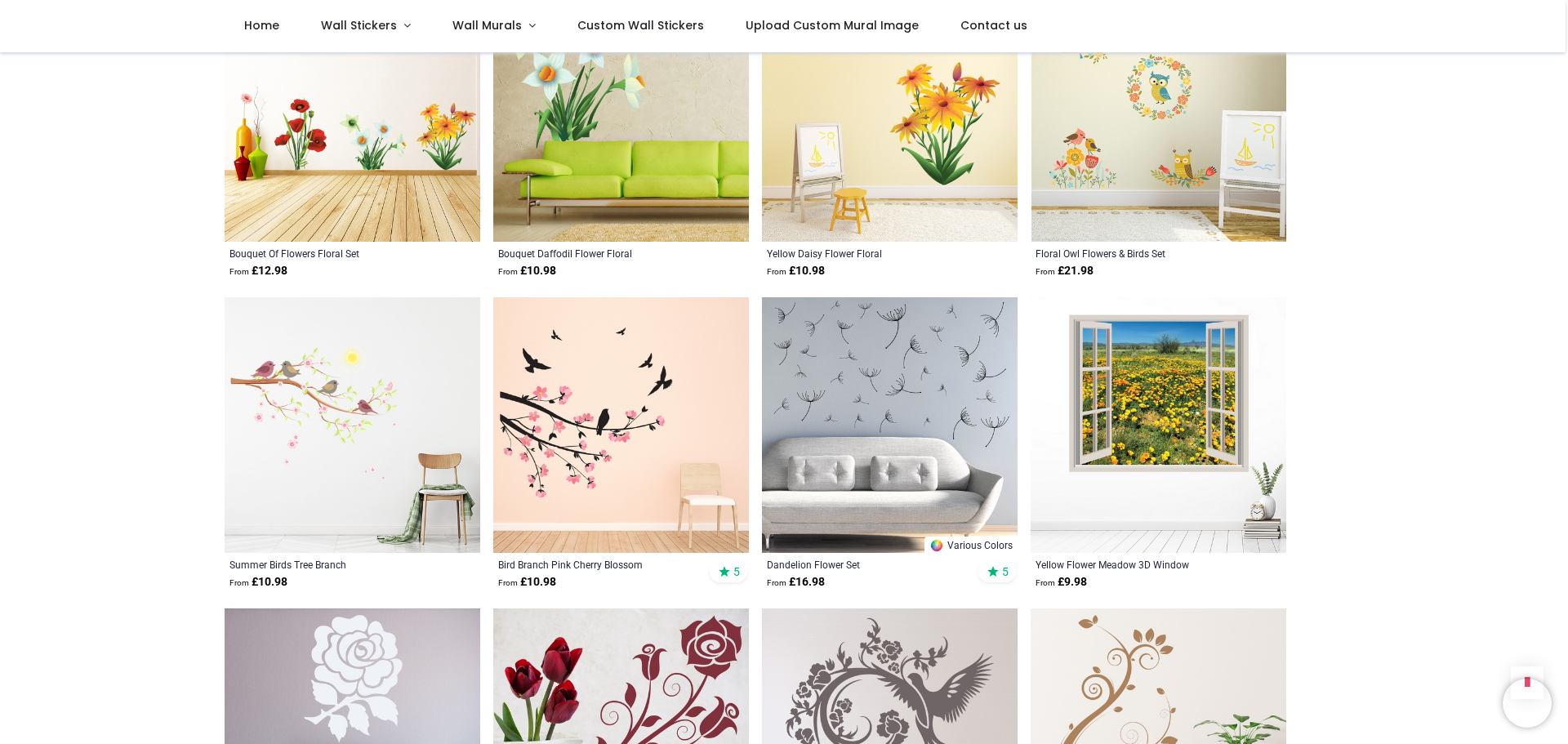
scroll to position [14869, 0]
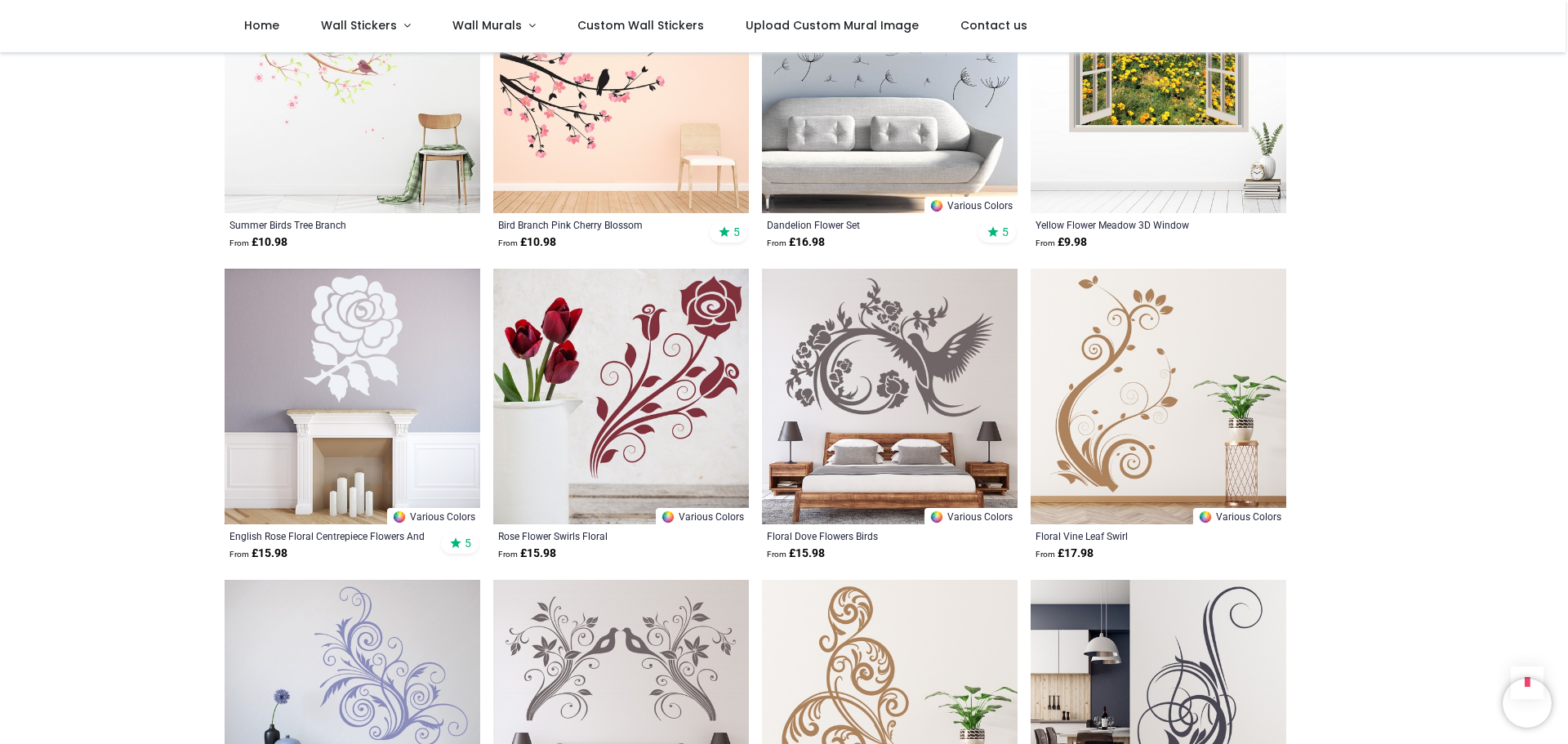
scroll to position [15114, 0]
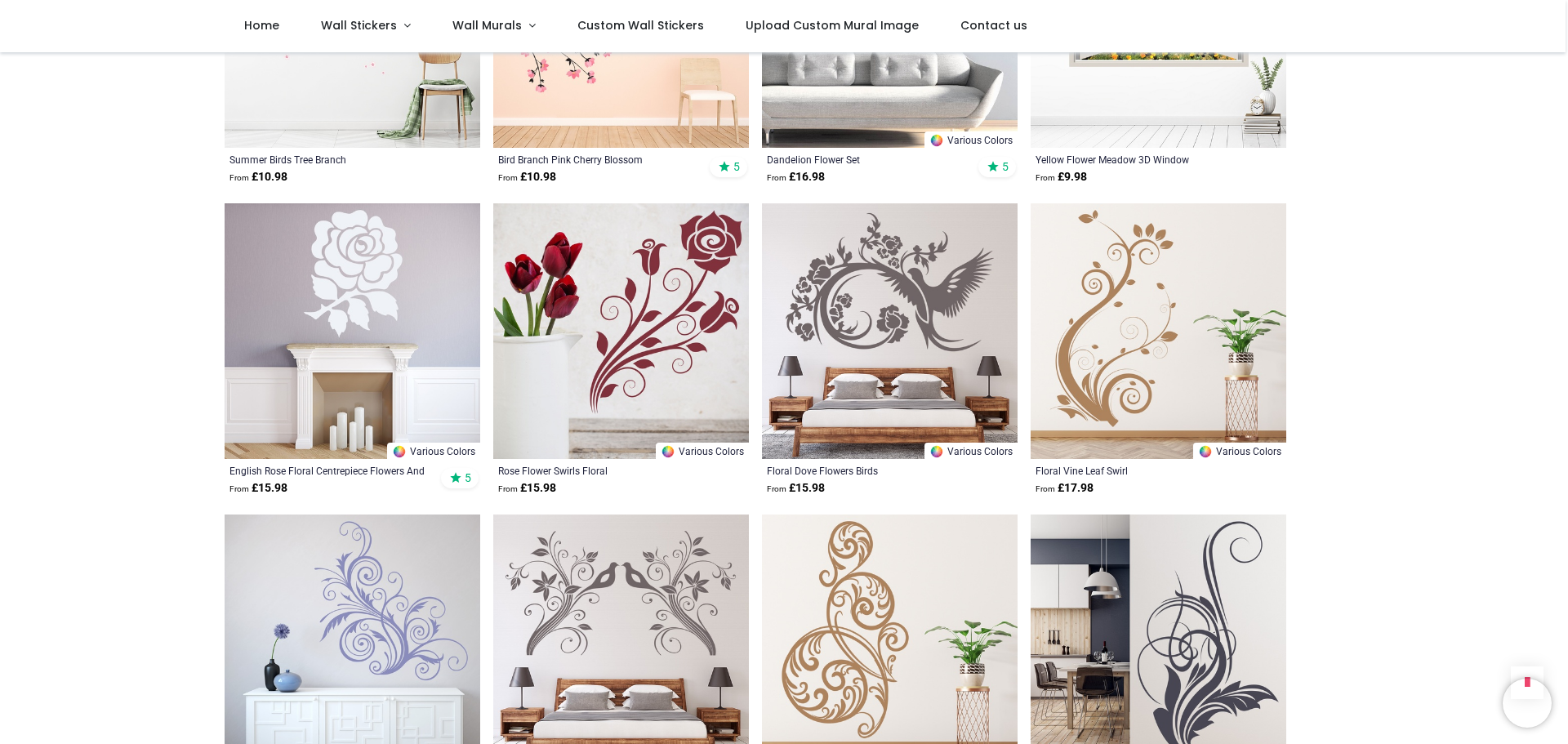
click at [394, 209] on img at bounding box center [352, 331] width 256 height 256
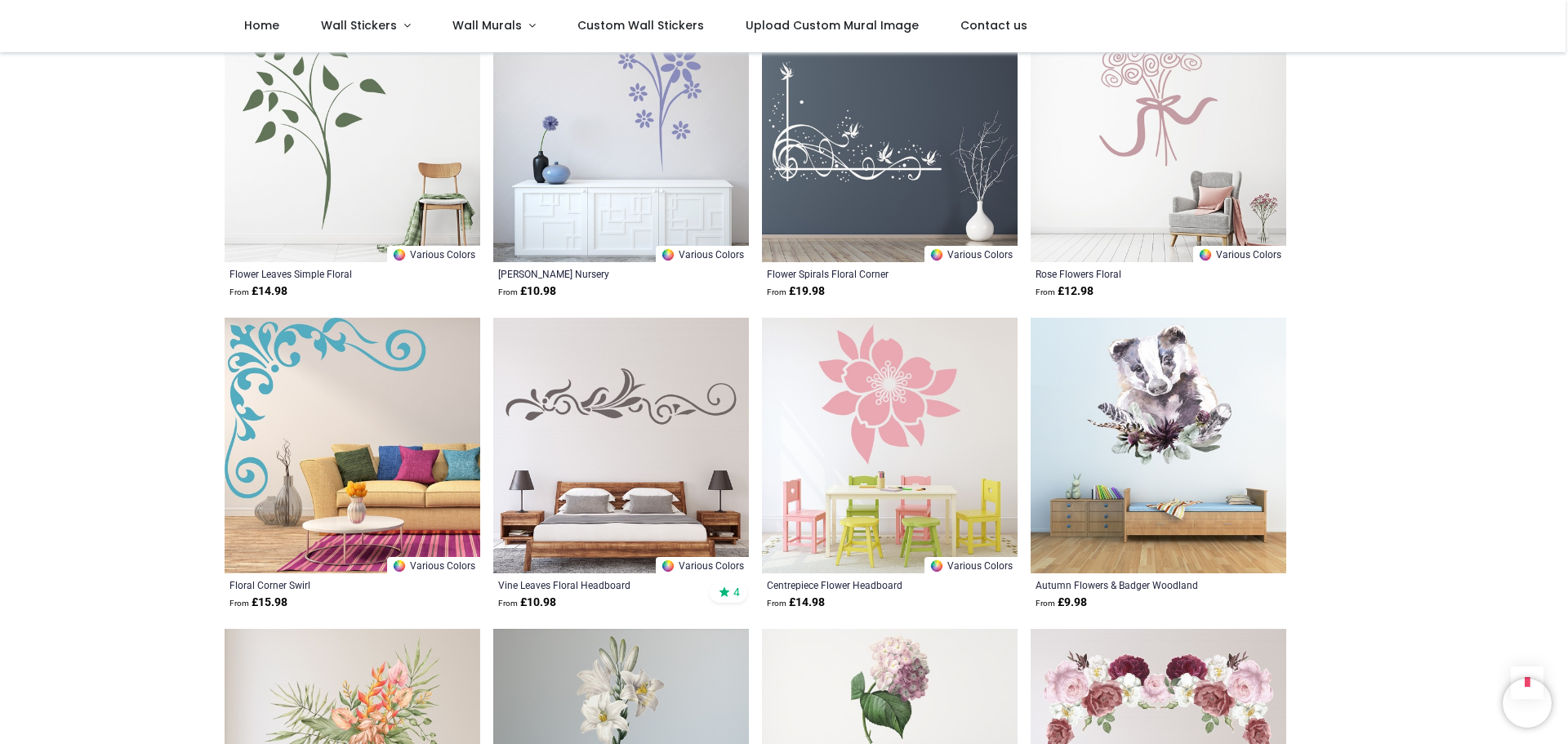
scroll to position [16584, 0]
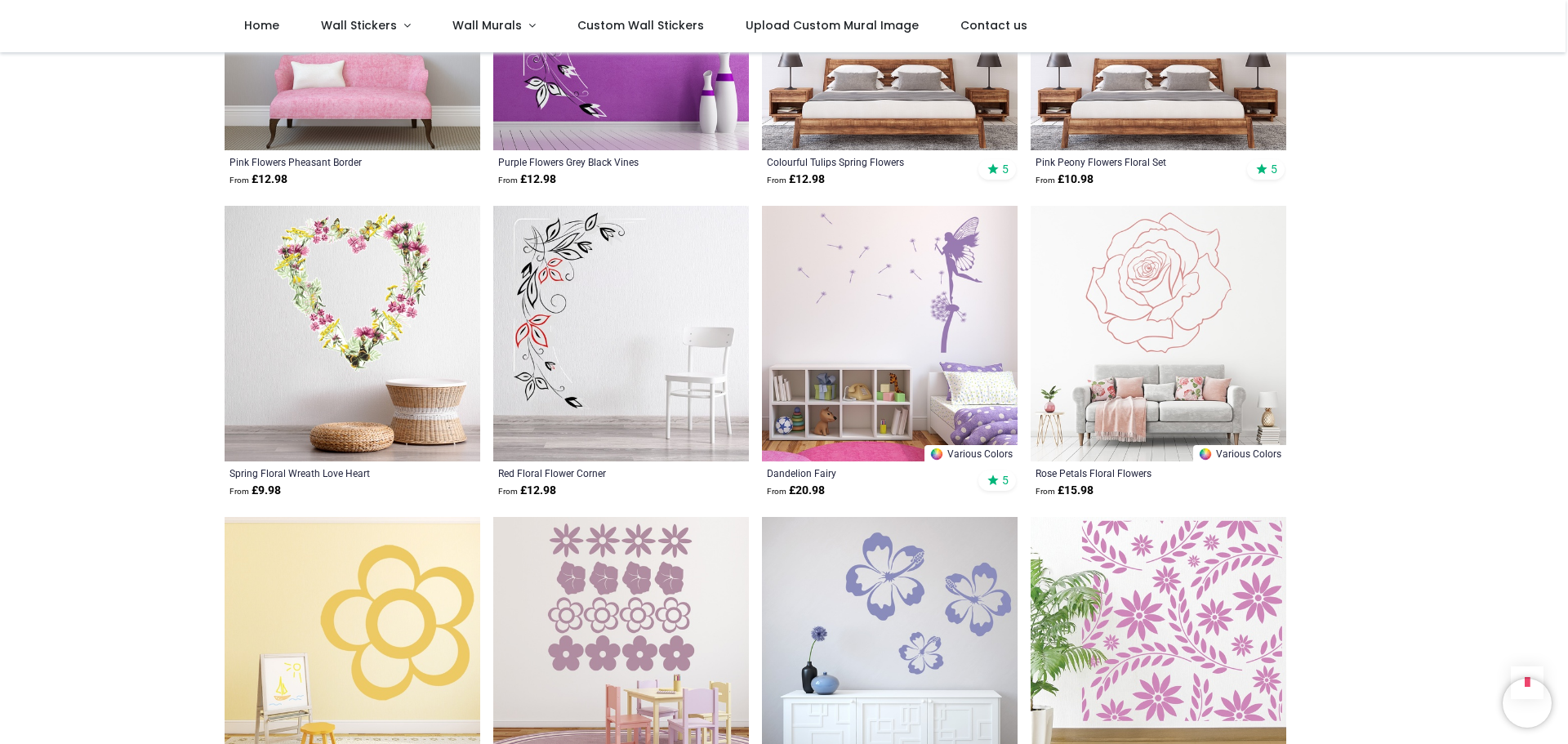
scroll to position [18627, 0]
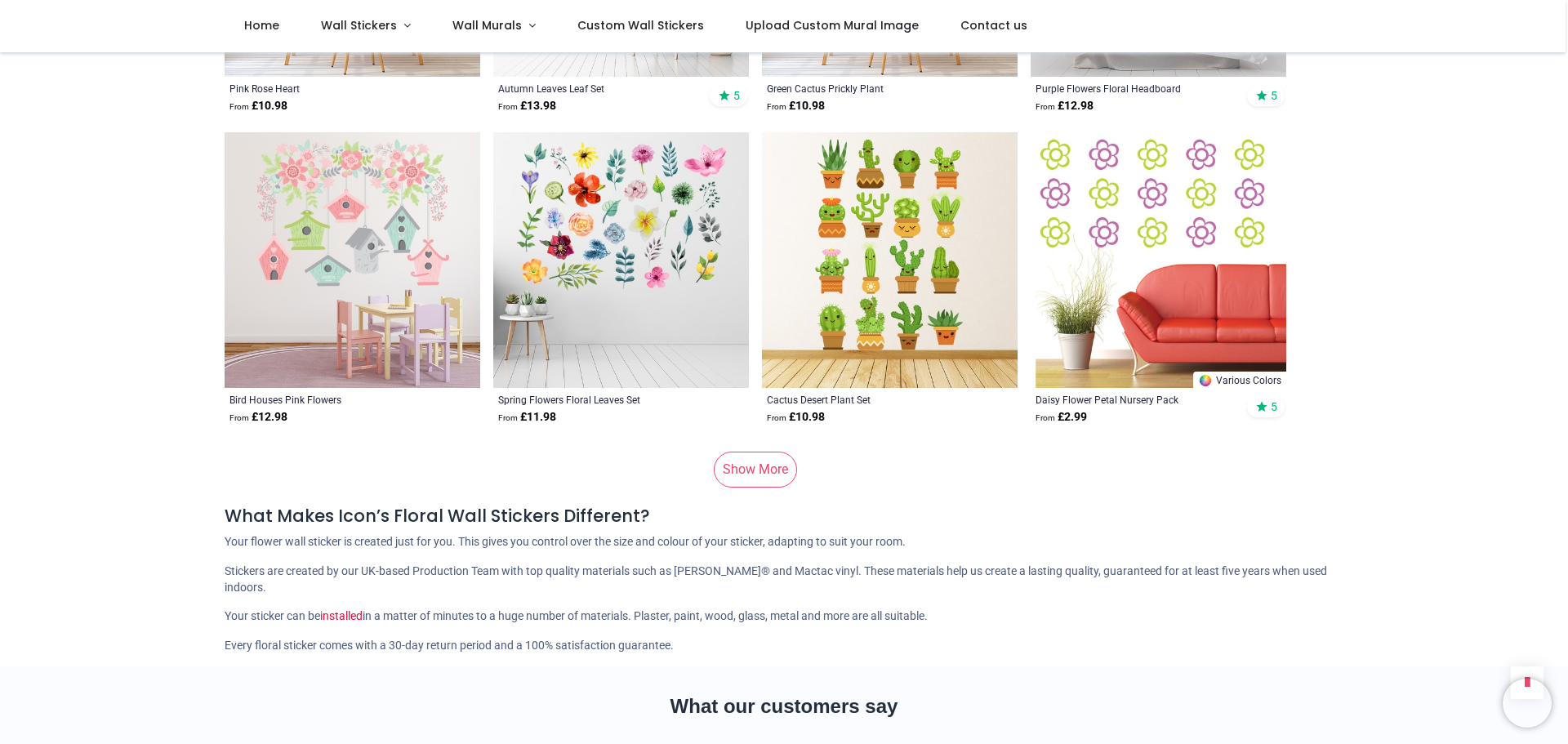
scroll to position [21732, 0]
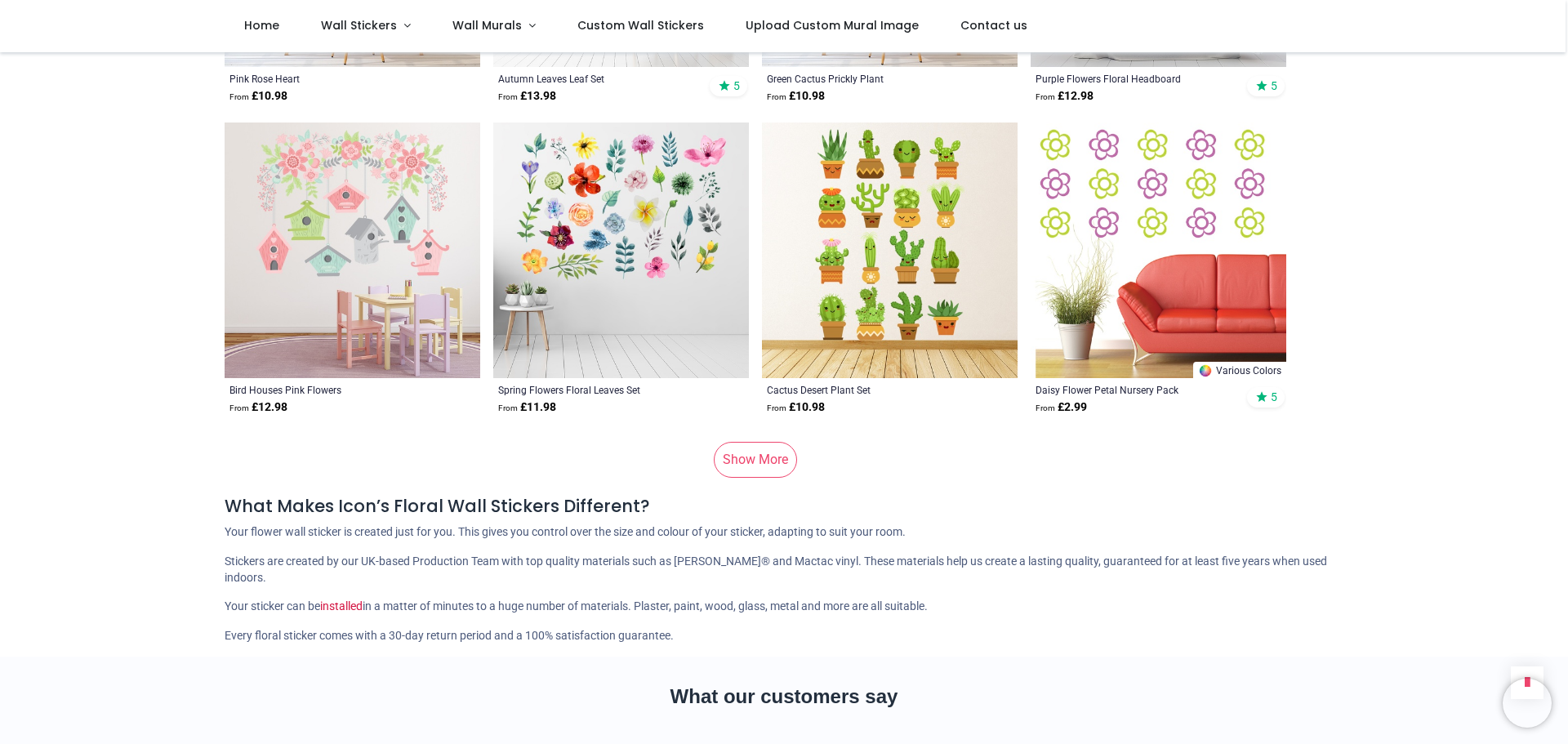
click at [783, 442] on link "Show More" at bounding box center [755, 460] width 83 height 36
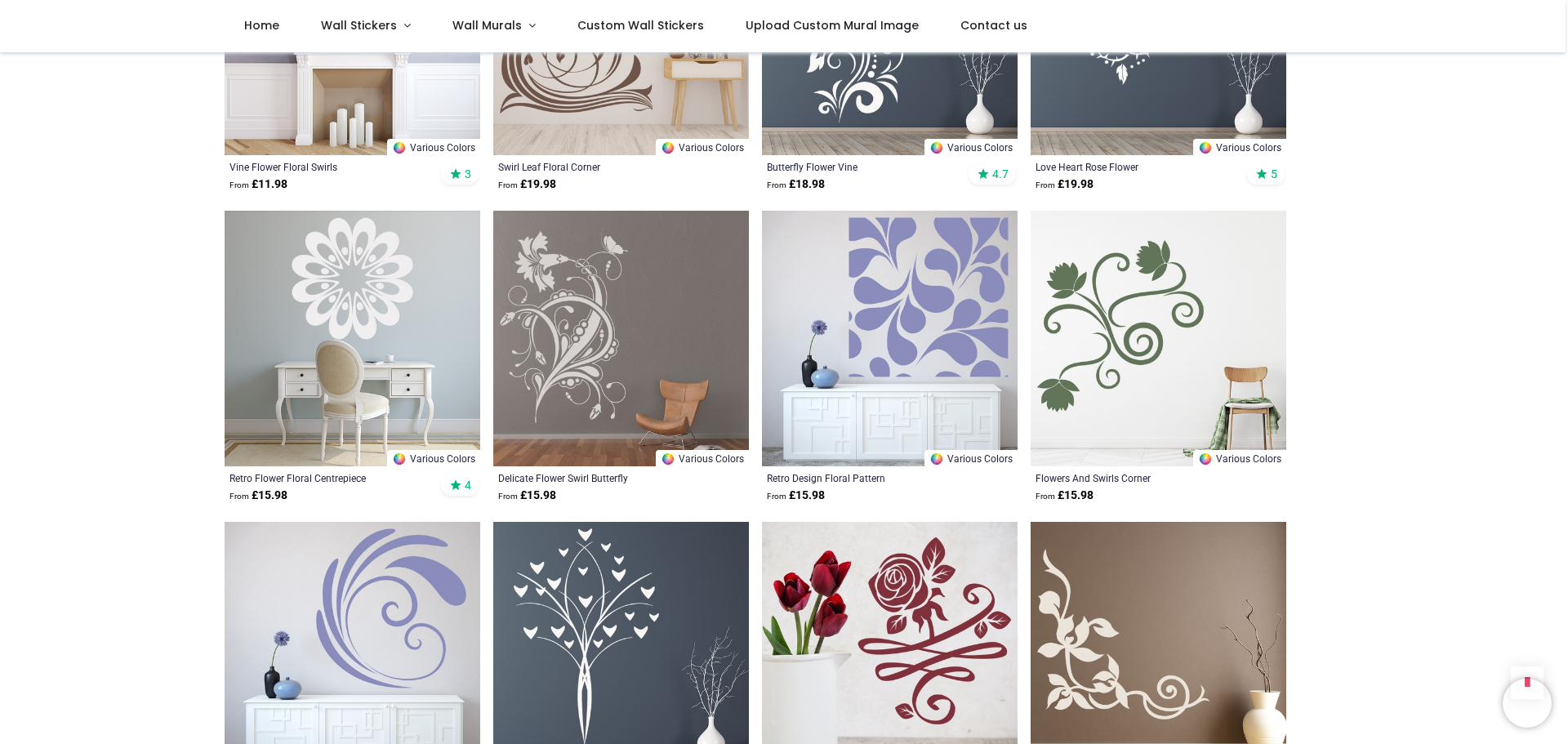
scroll to position [22711, 0]
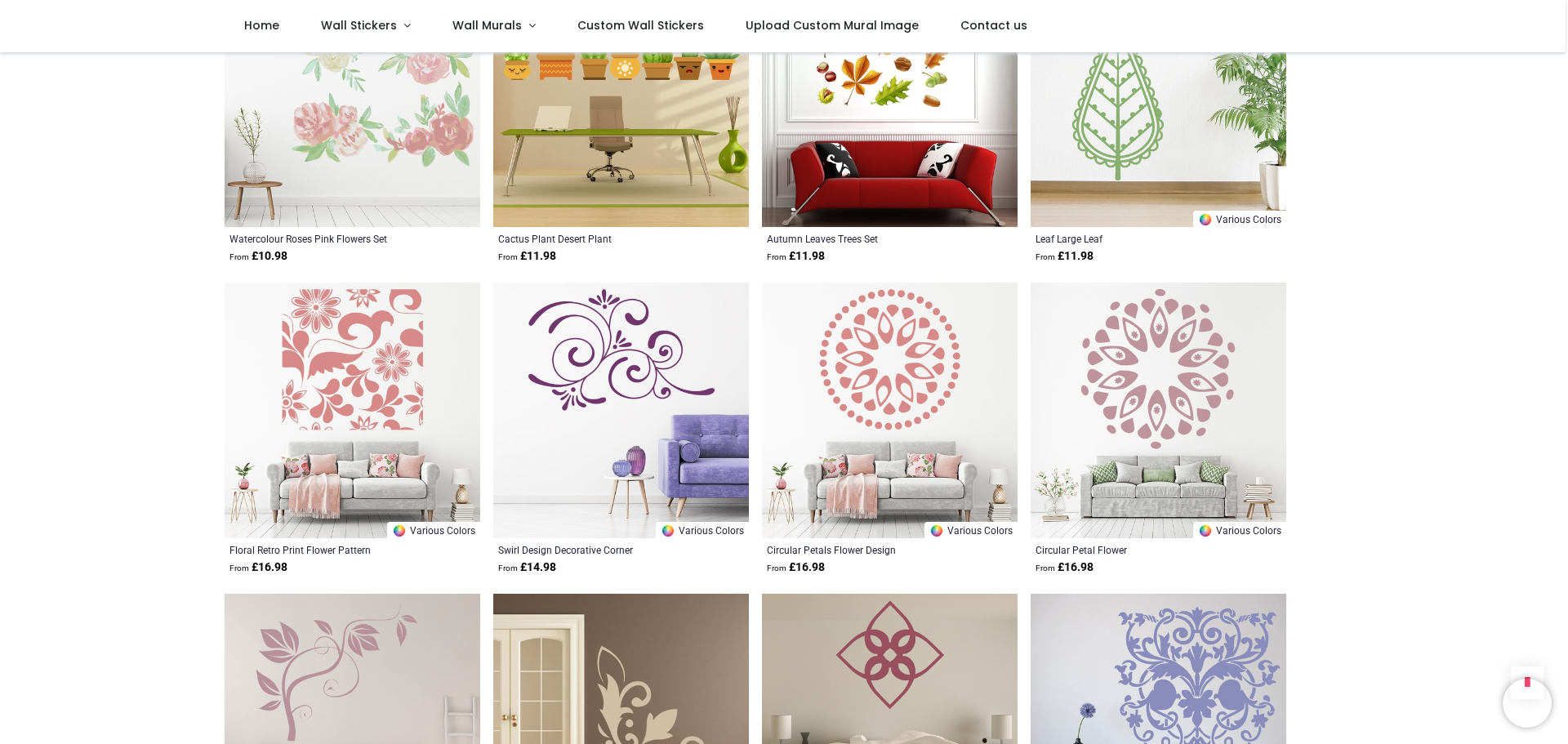
scroll to position [25081, 0]
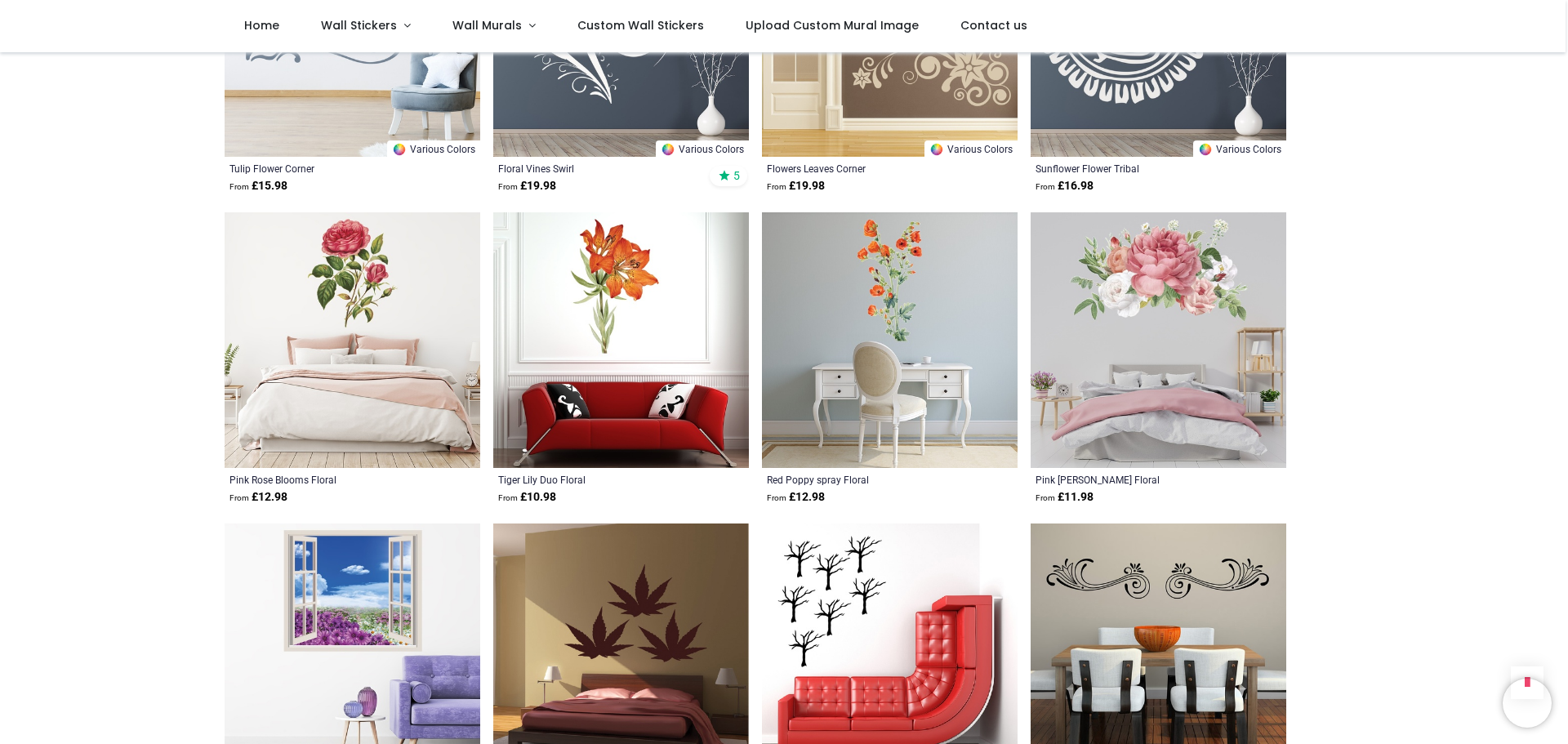
scroll to position [26388, 0]
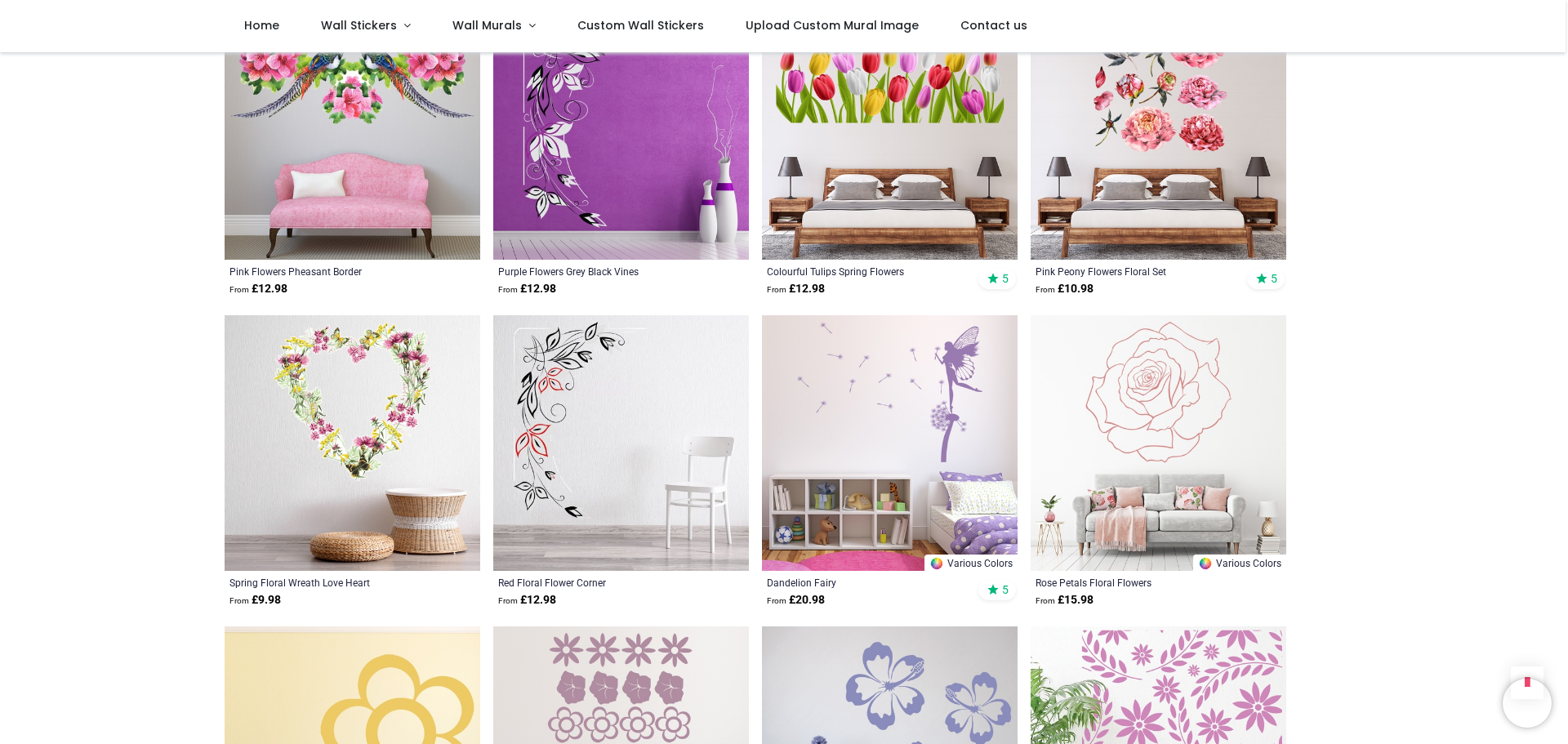
scroll to position [26388, 0]
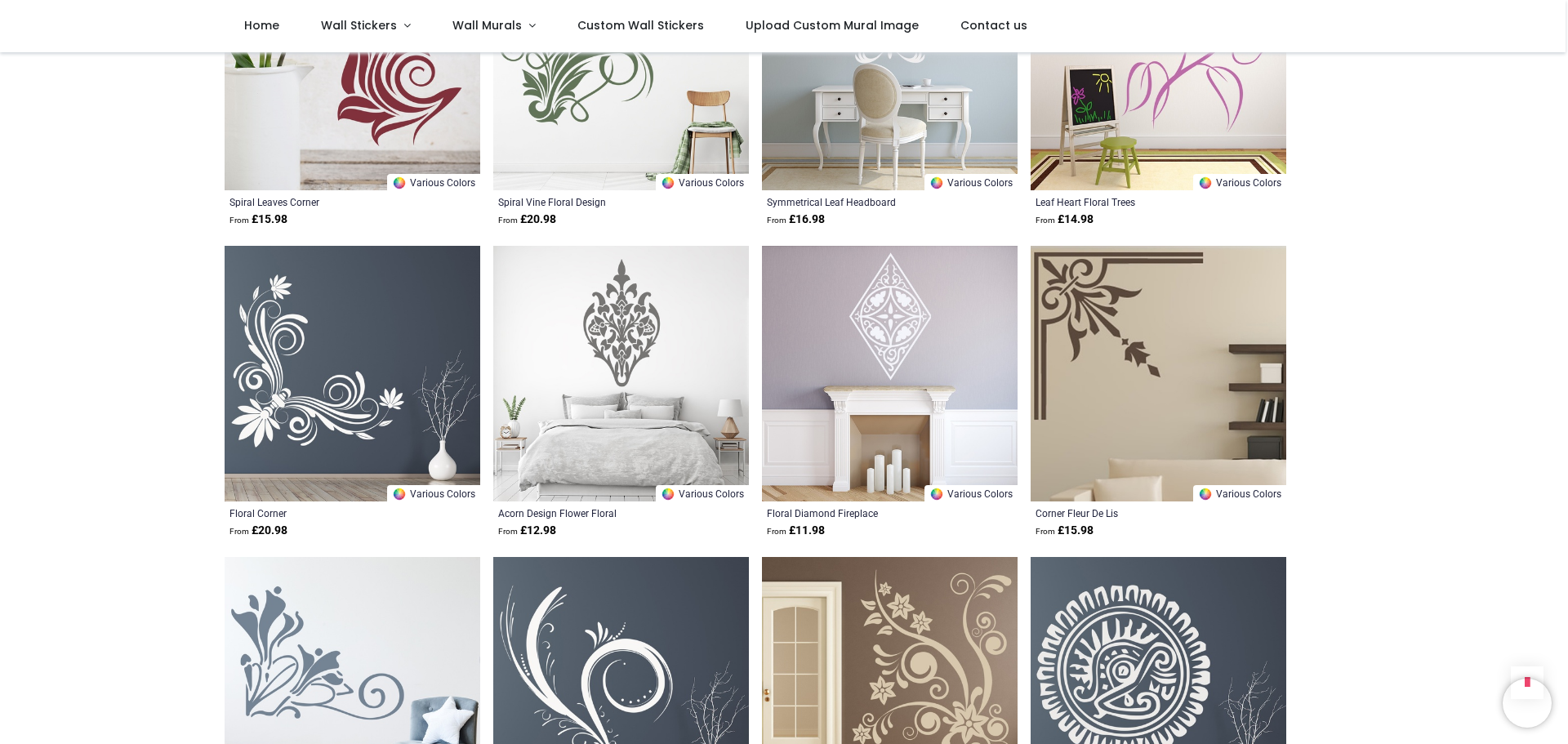
scroll to position [25897, 0]
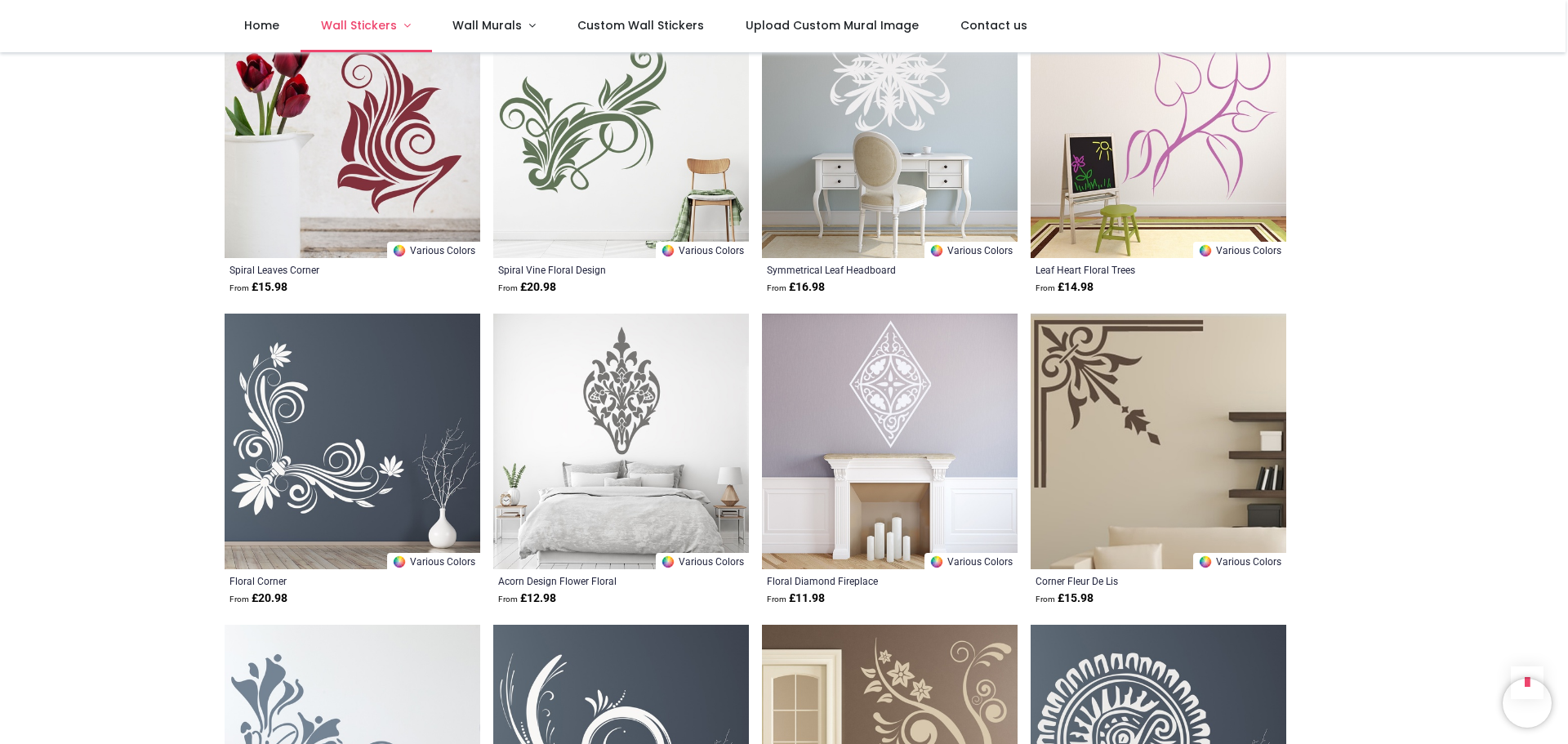
click at [393, 33] on span "Wall Stickers" at bounding box center [359, 25] width 76 height 16
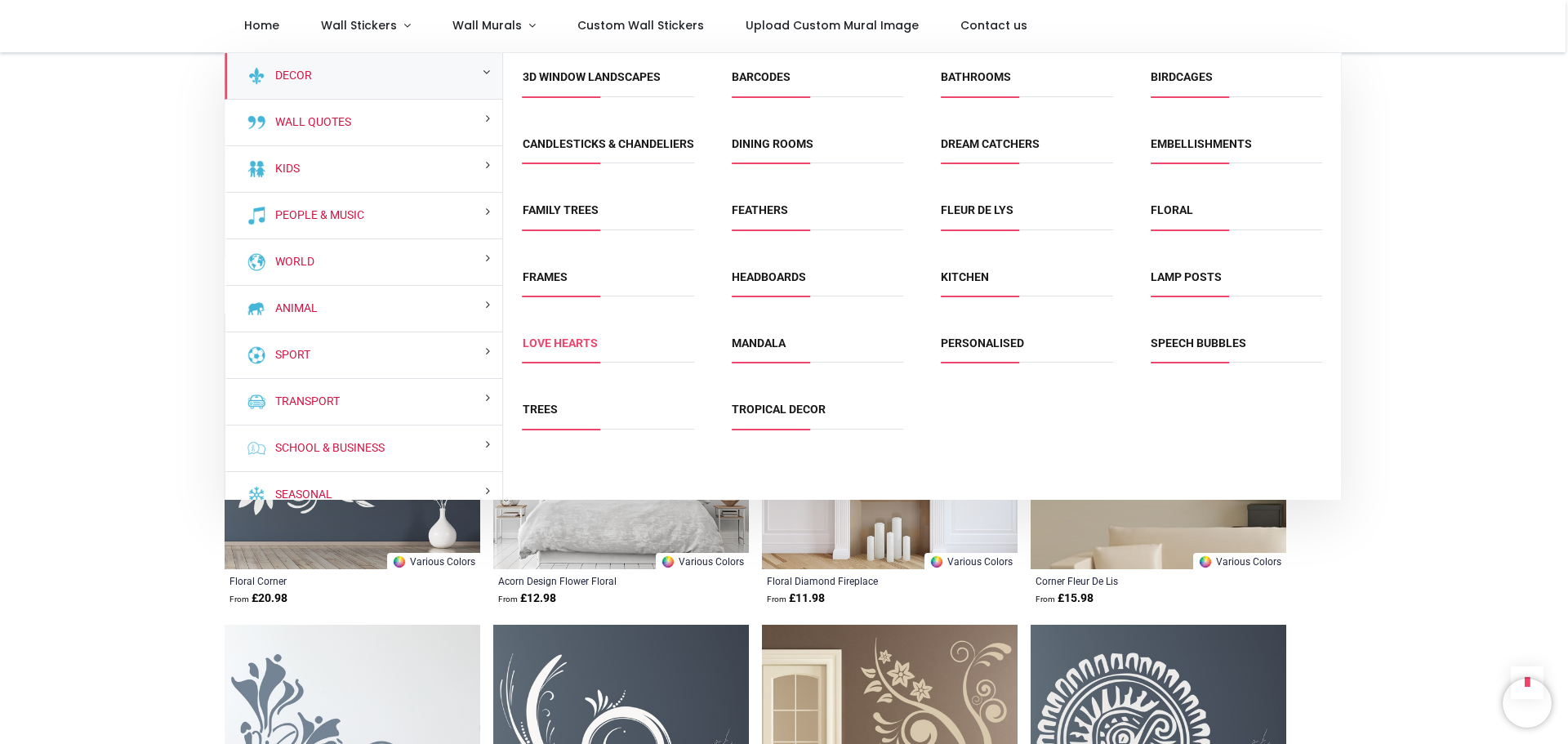
click at [546, 350] on link "Love Hearts" at bounding box center [560, 343] width 75 height 13
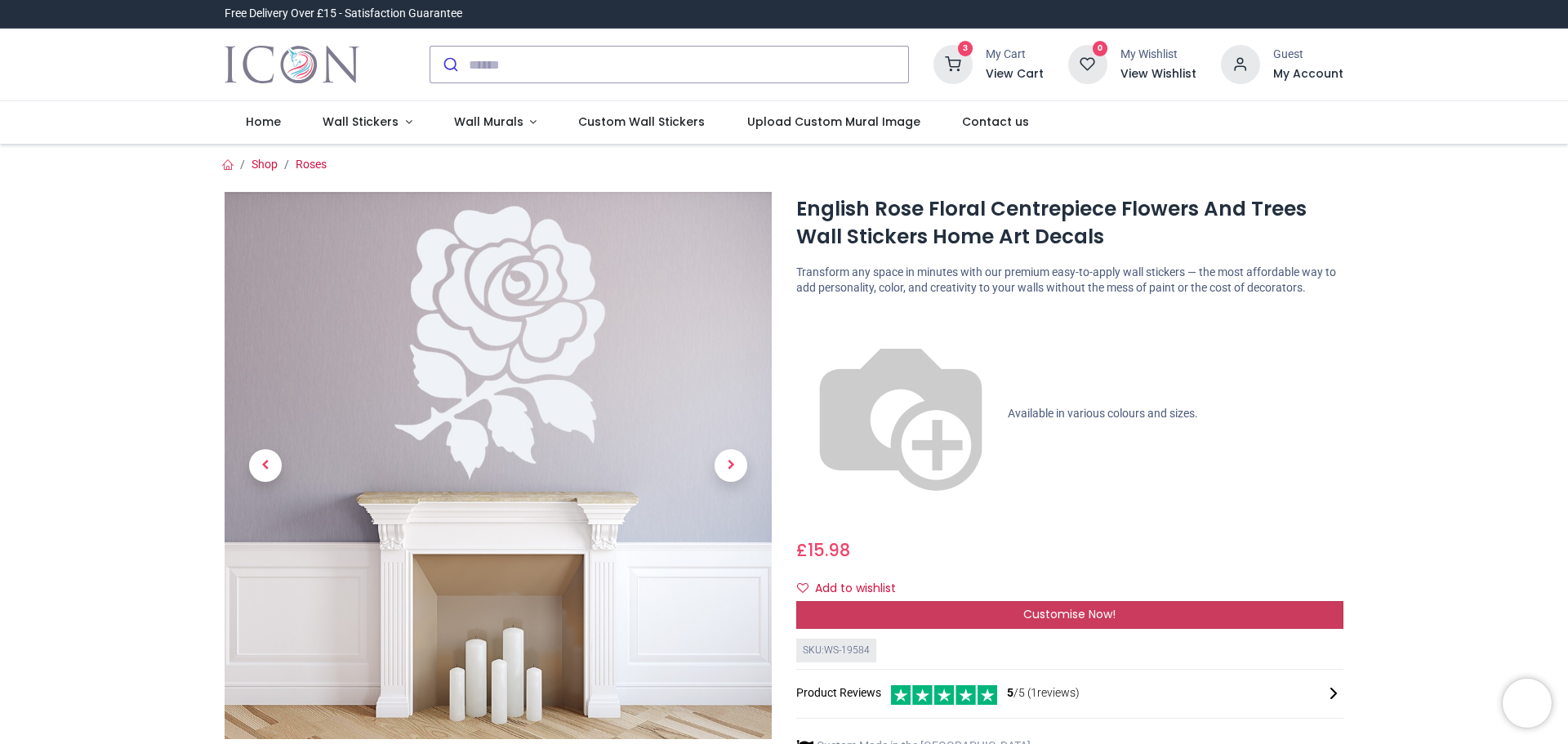
click at [970, 601] on div "Customise Now!" at bounding box center [1070, 615] width 547 height 28
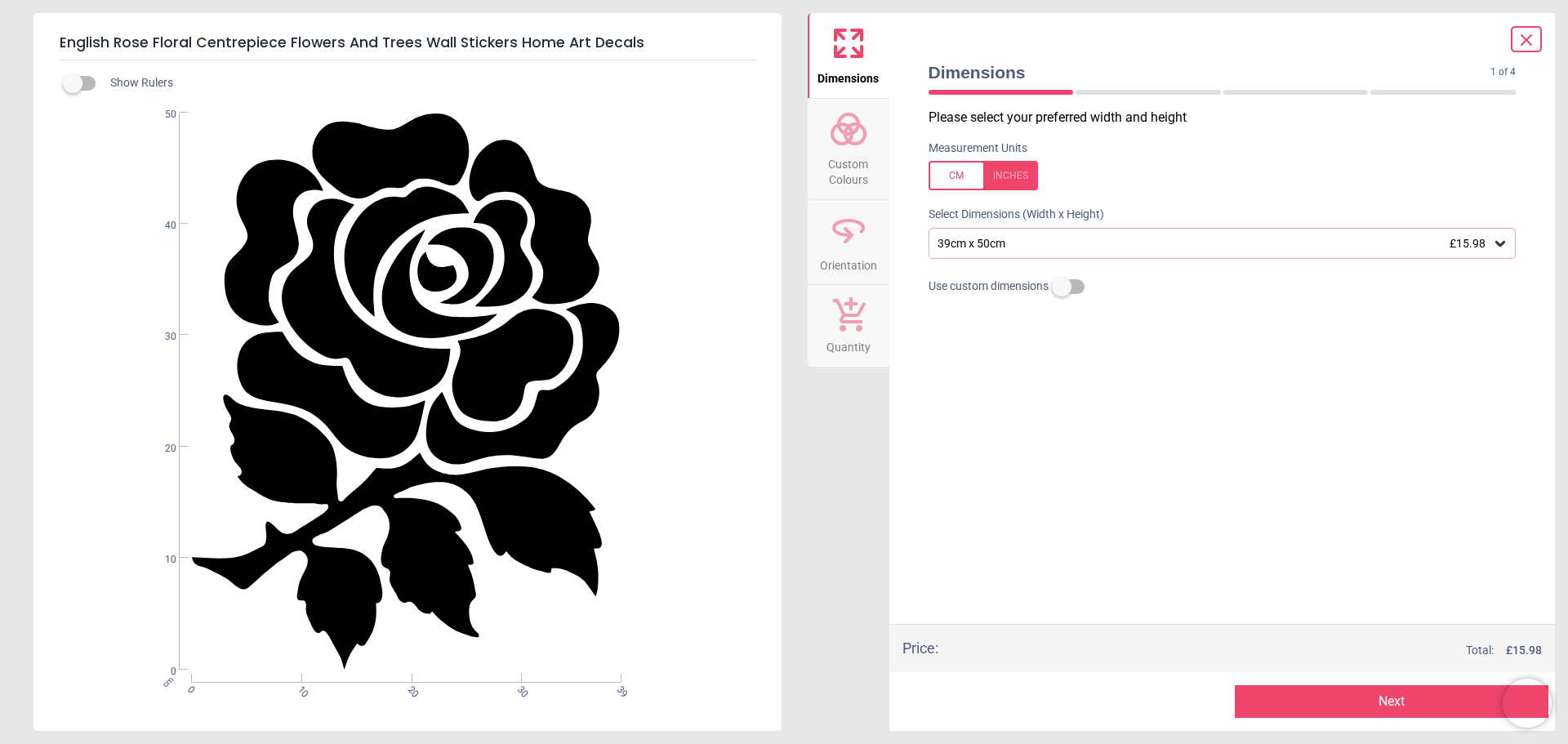
click at [1284, 697] on button "Next" at bounding box center [1392, 702] width 314 height 33
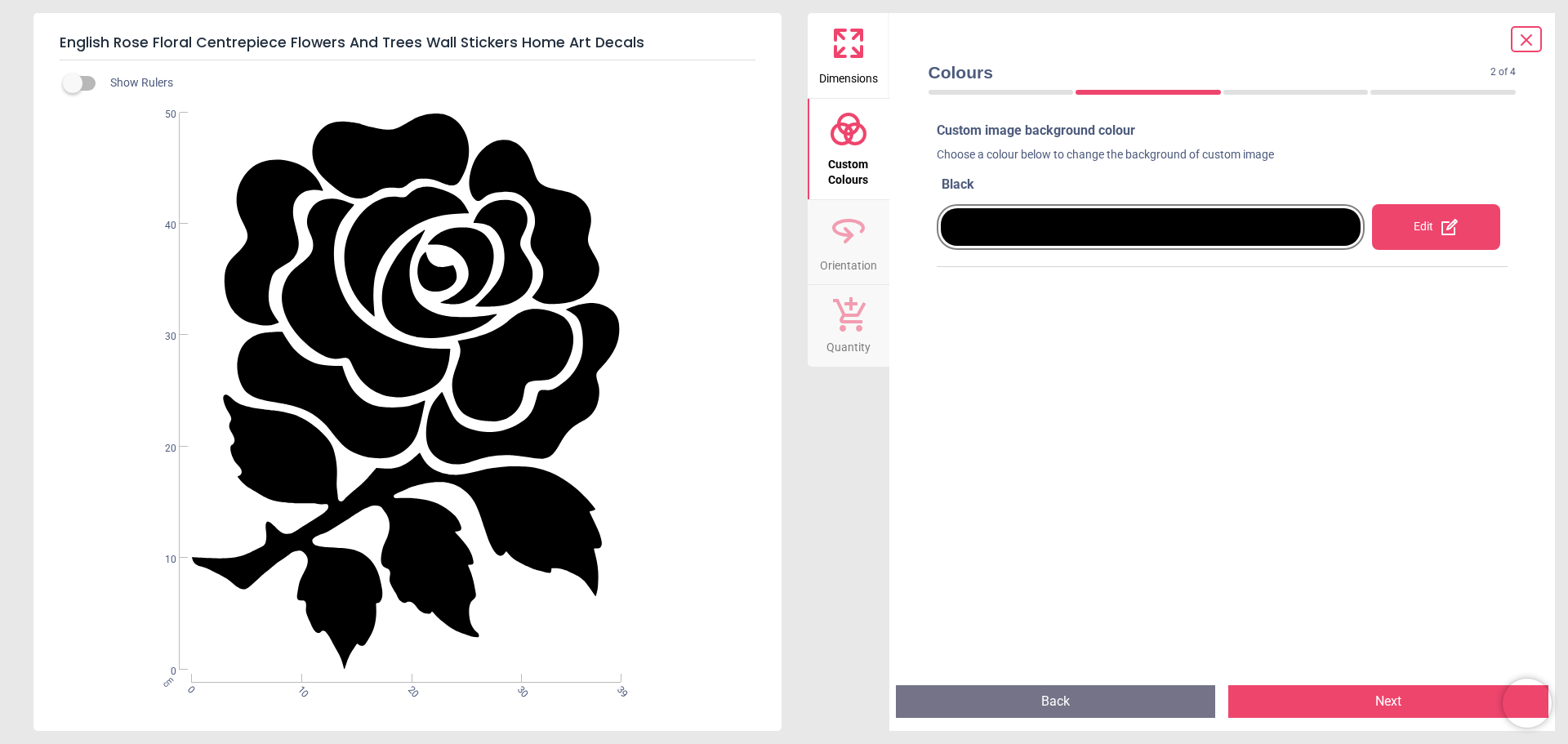
click at [1284, 697] on button "Next" at bounding box center [1388, 702] width 321 height 33
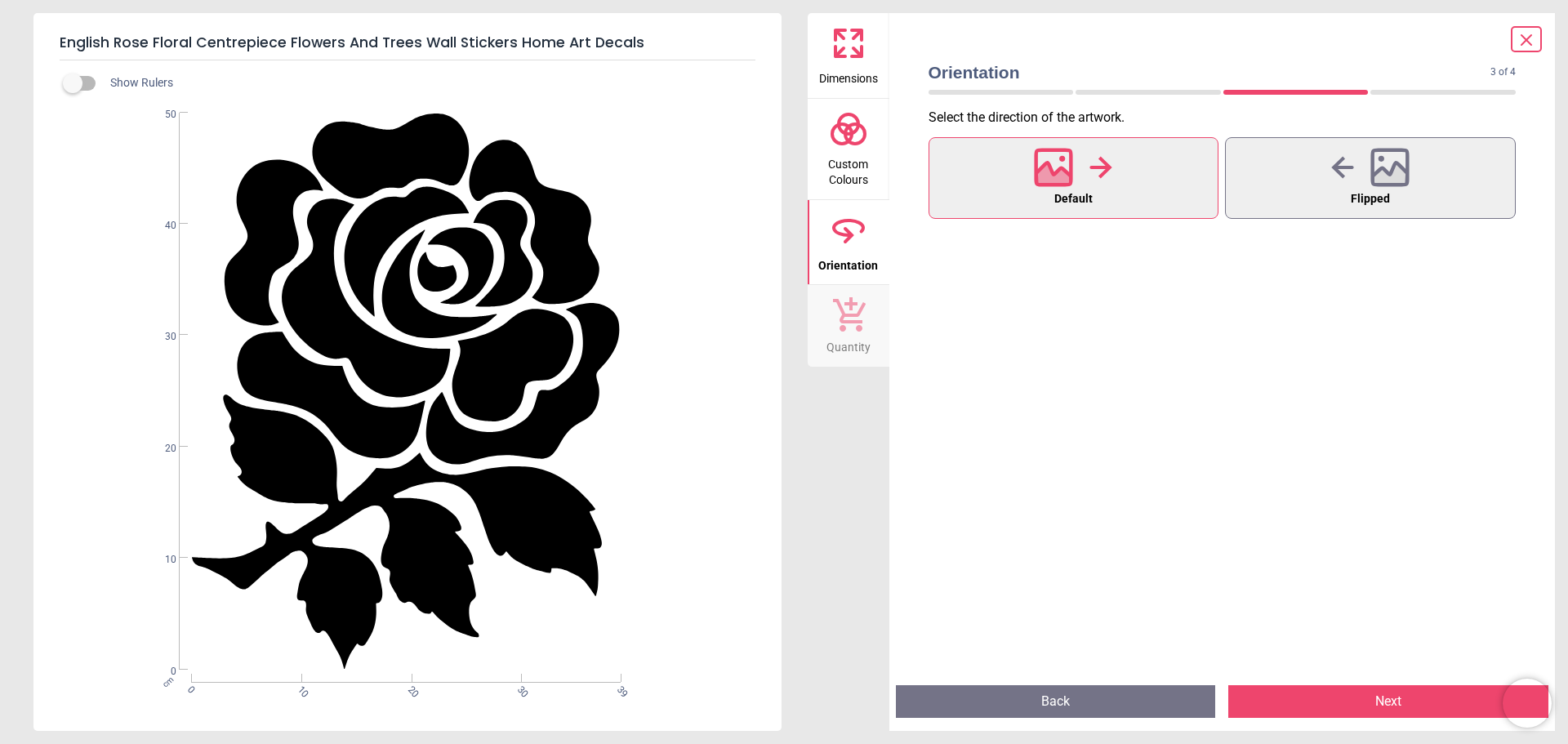
click at [1285, 697] on button "Next" at bounding box center [1388, 702] width 321 height 33
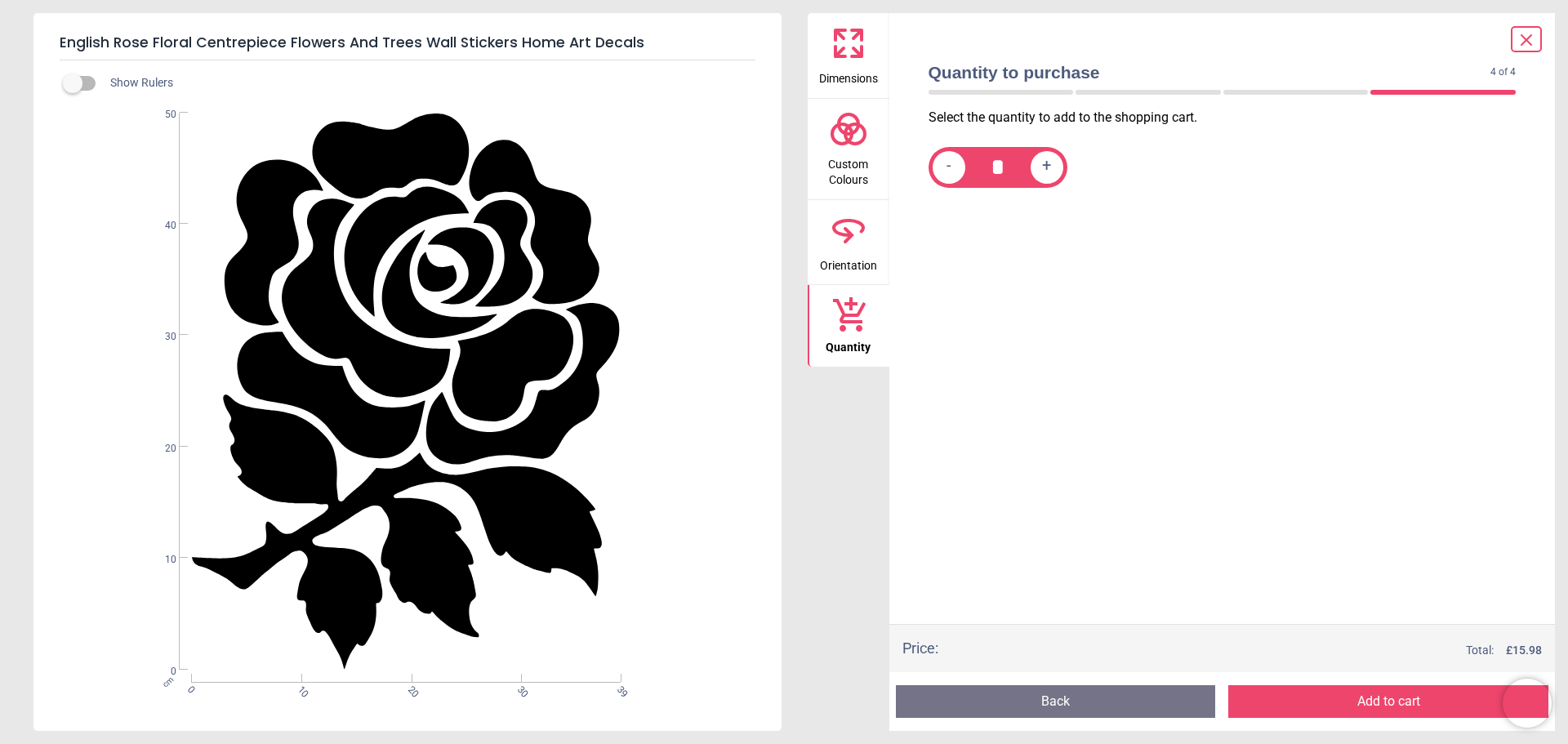
click at [1285, 697] on button "Add to cart" at bounding box center [1388, 702] width 321 height 33
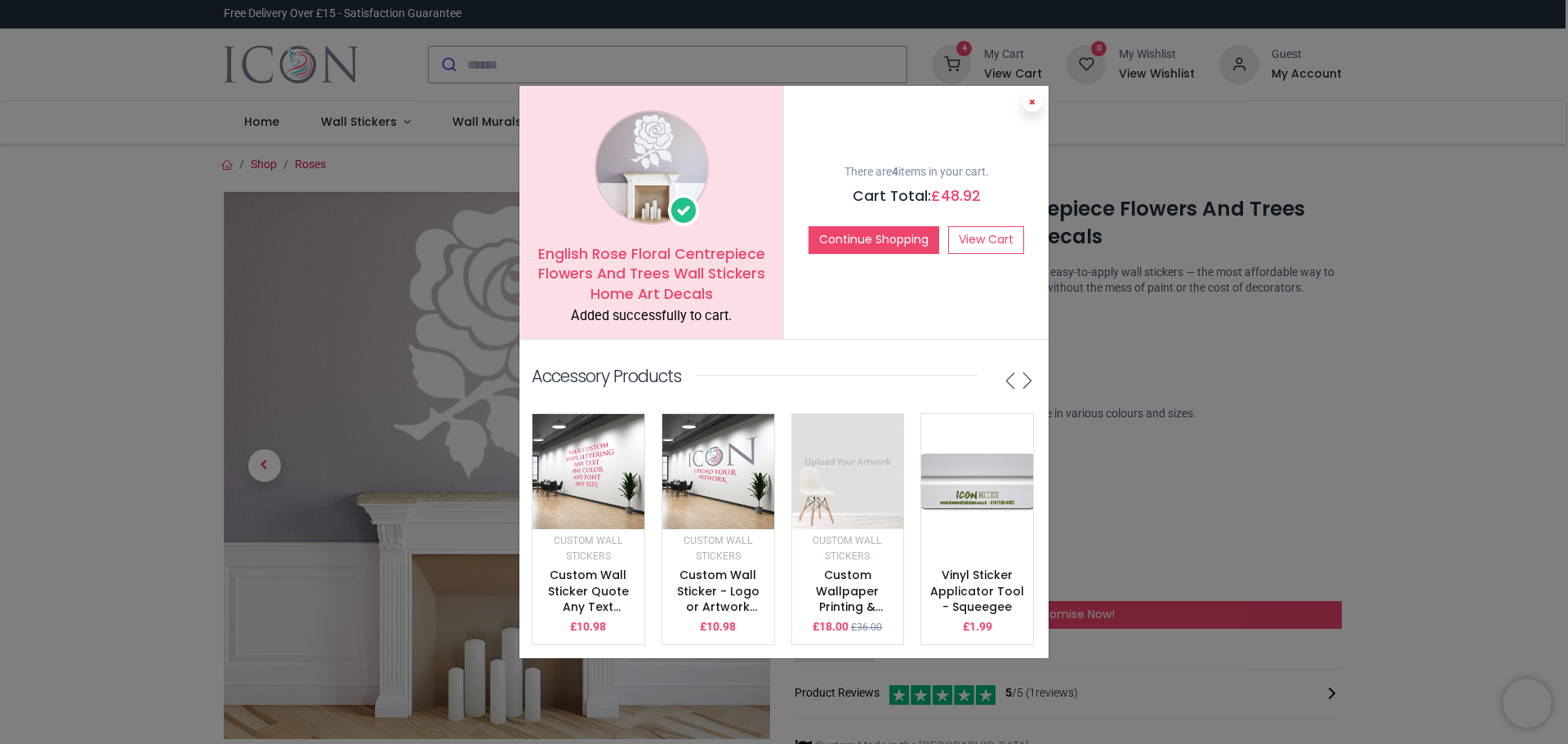
click at [1032, 99] on icon at bounding box center [1032, 101] width 7 height 8
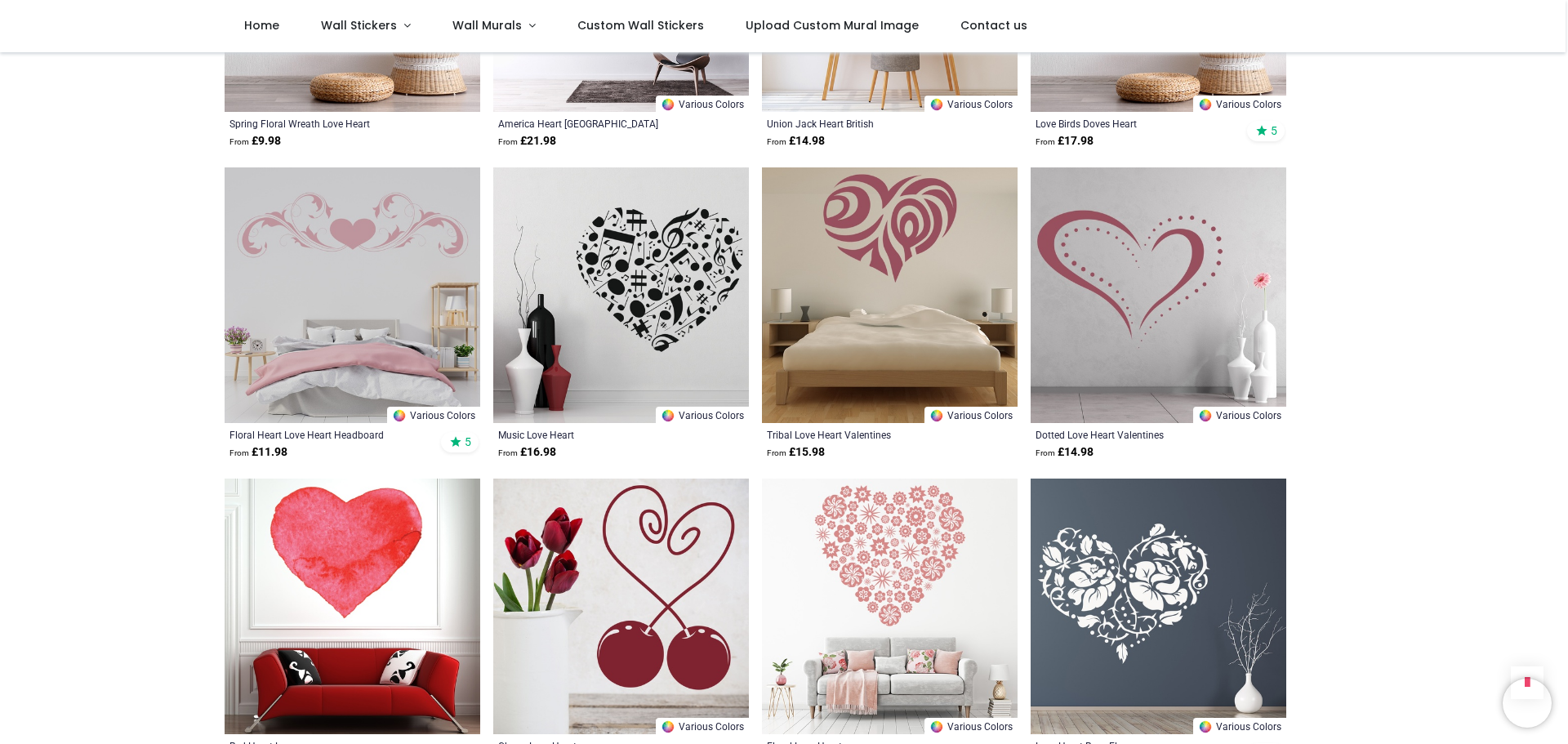
scroll to position [3676, 0]
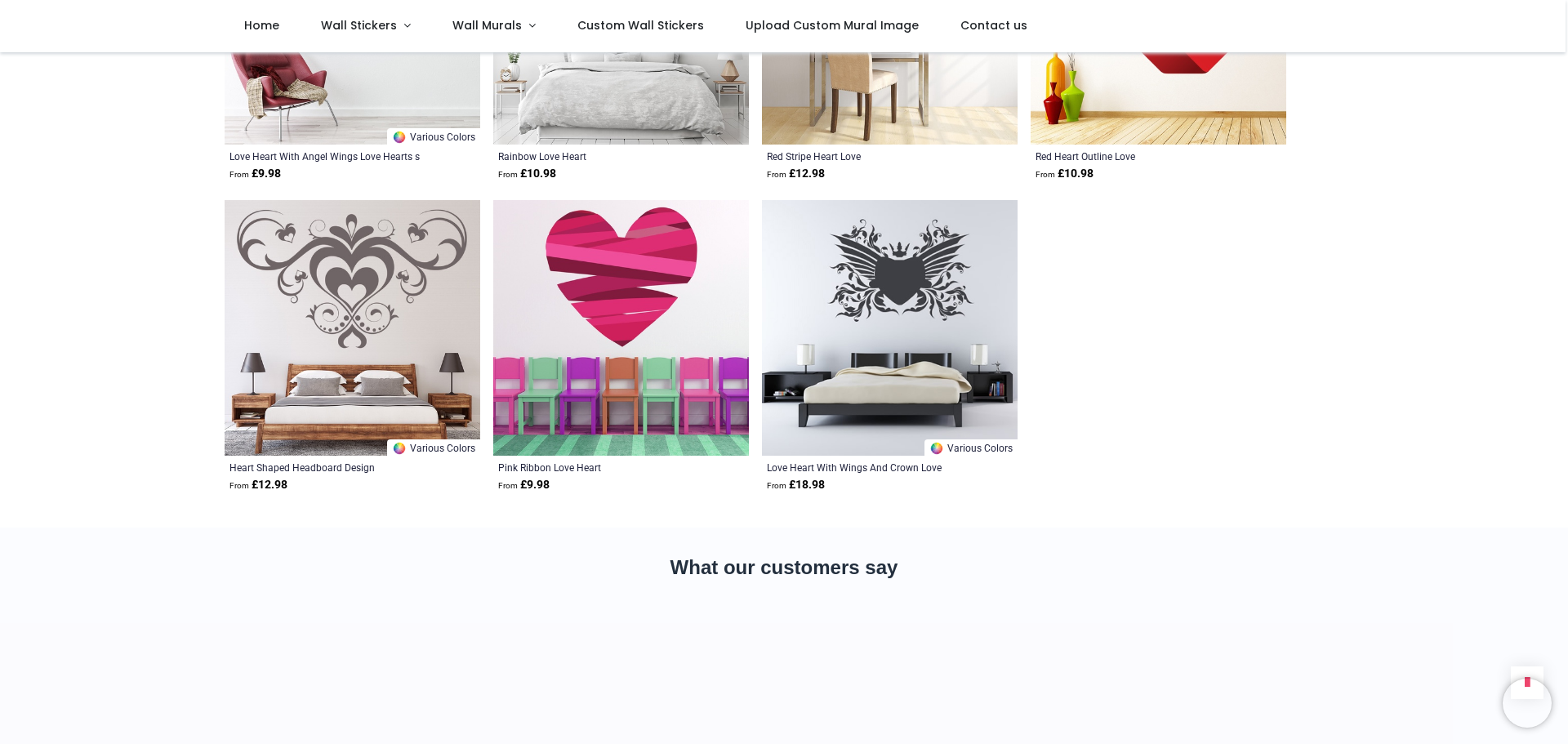
scroll to position [4575, 0]
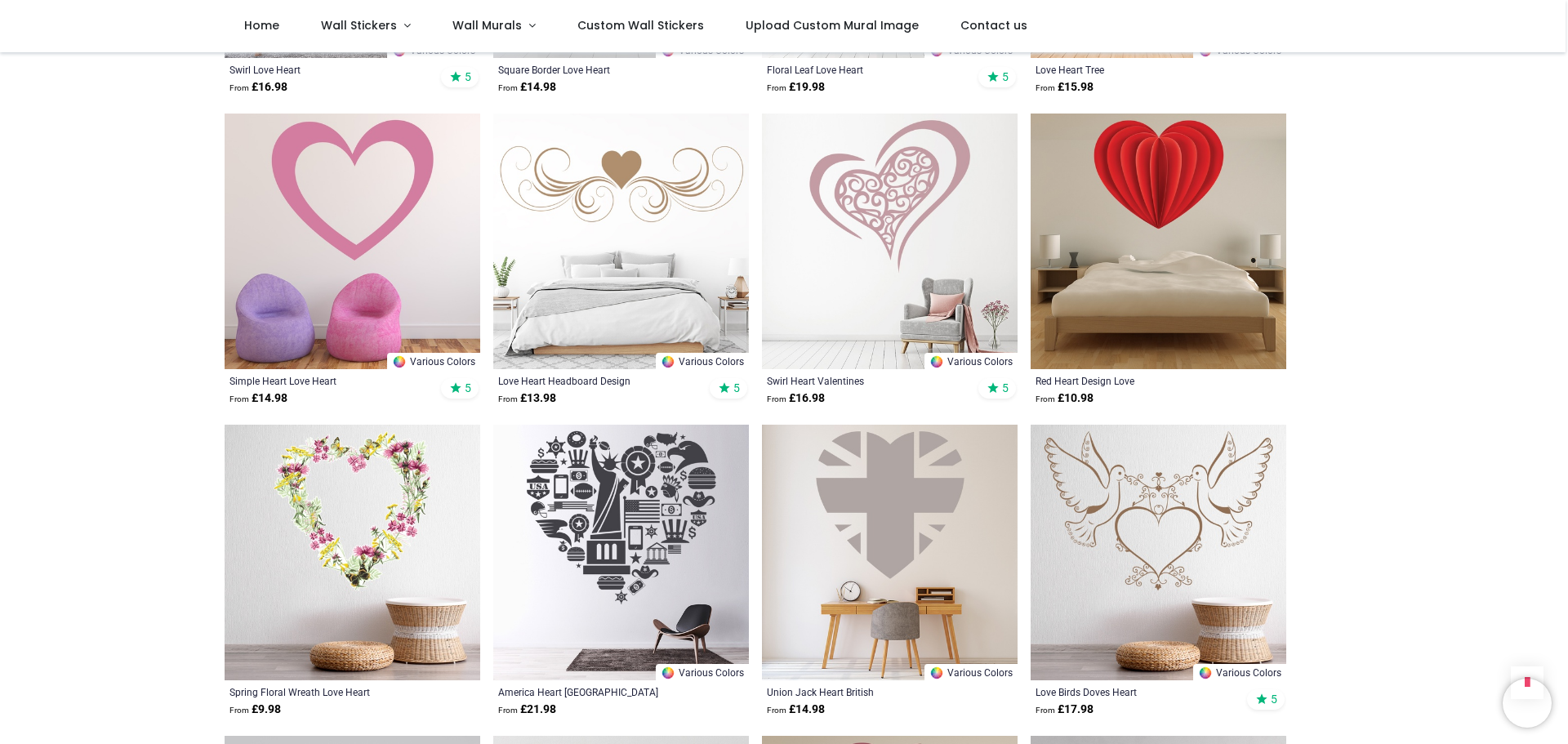
scroll to position [2533, 0]
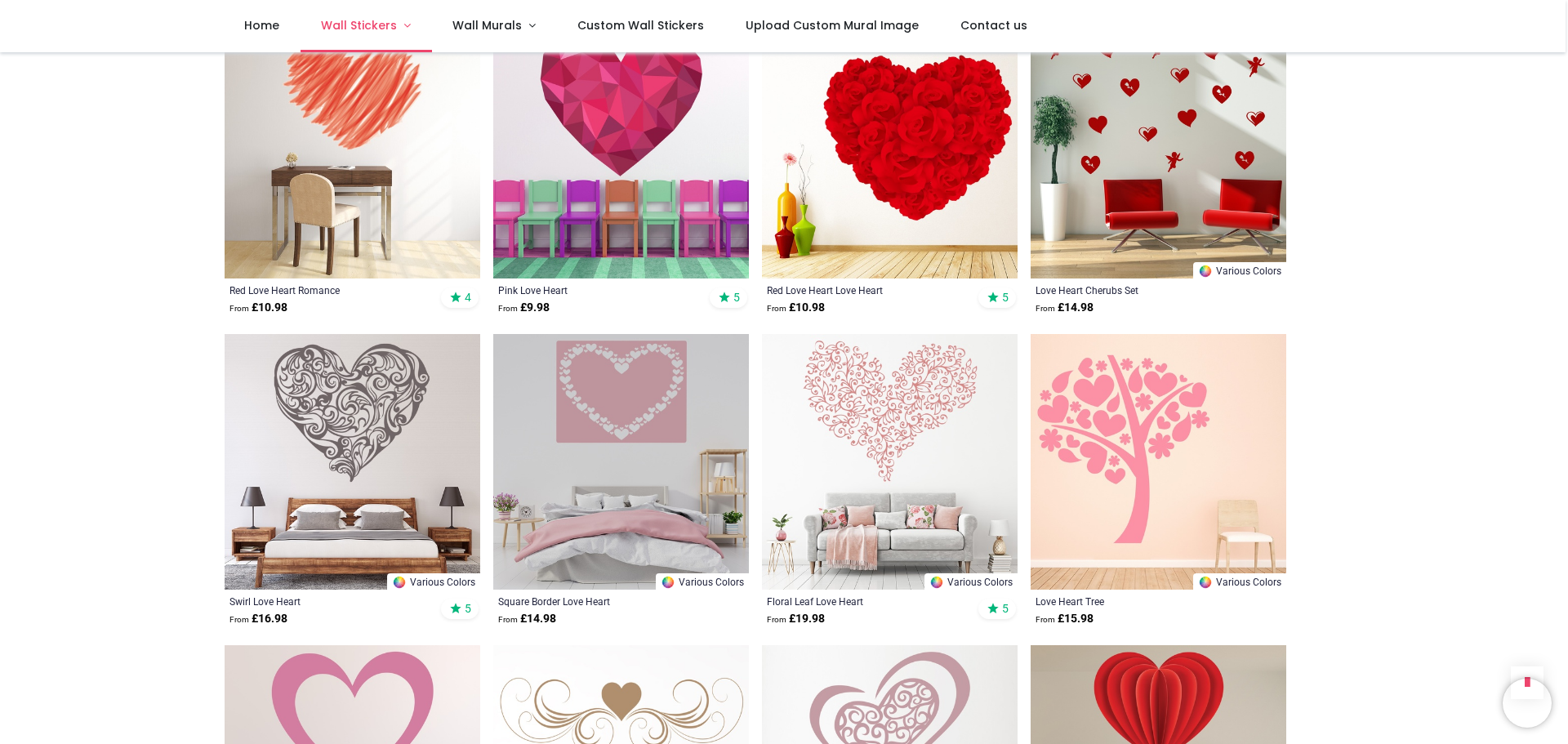
click at [401, 22] on link "Wall Stickers" at bounding box center [366, 26] width 131 height 53
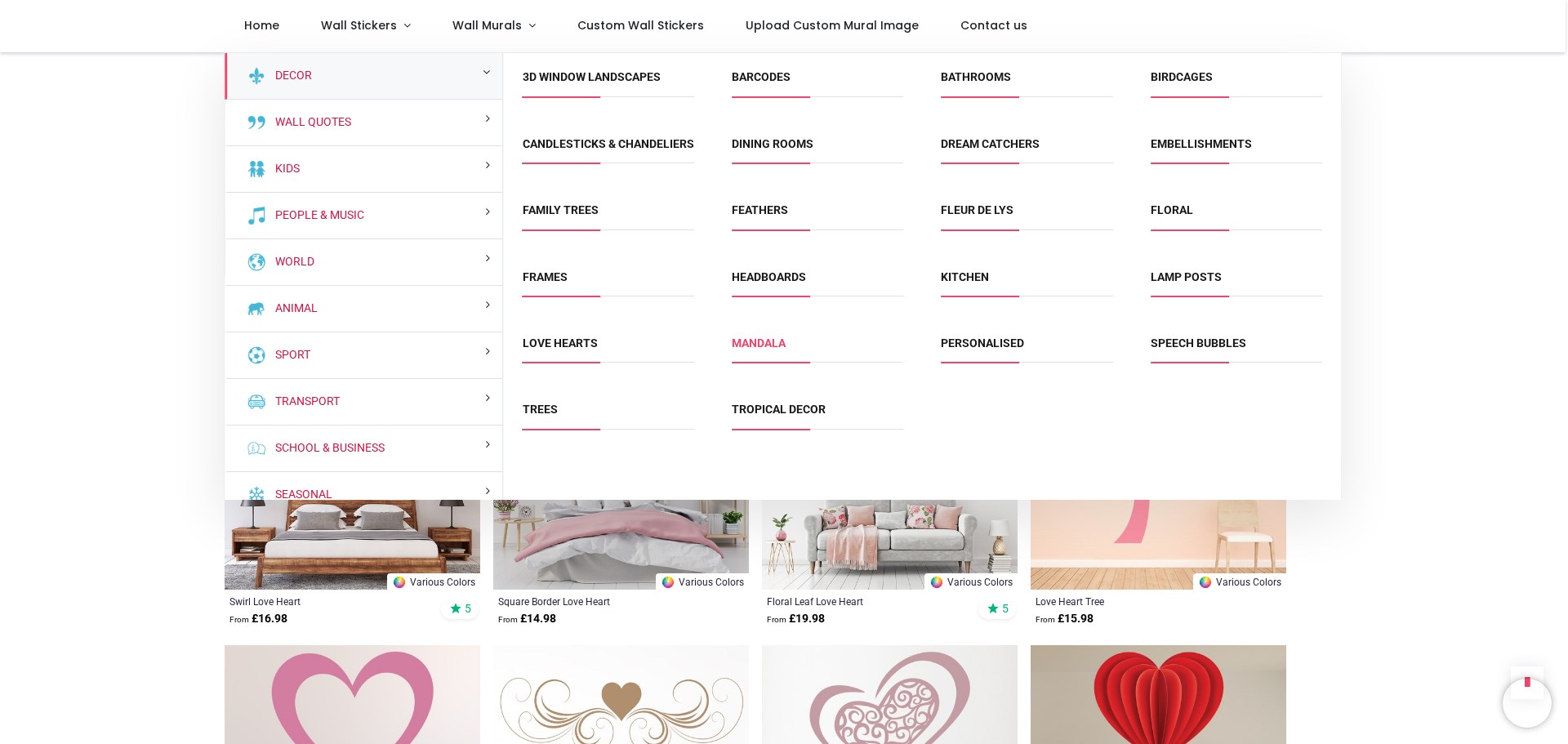
click at [750, 350] on link "Mandala" at bounding box center [759, 343] width 54 height 13
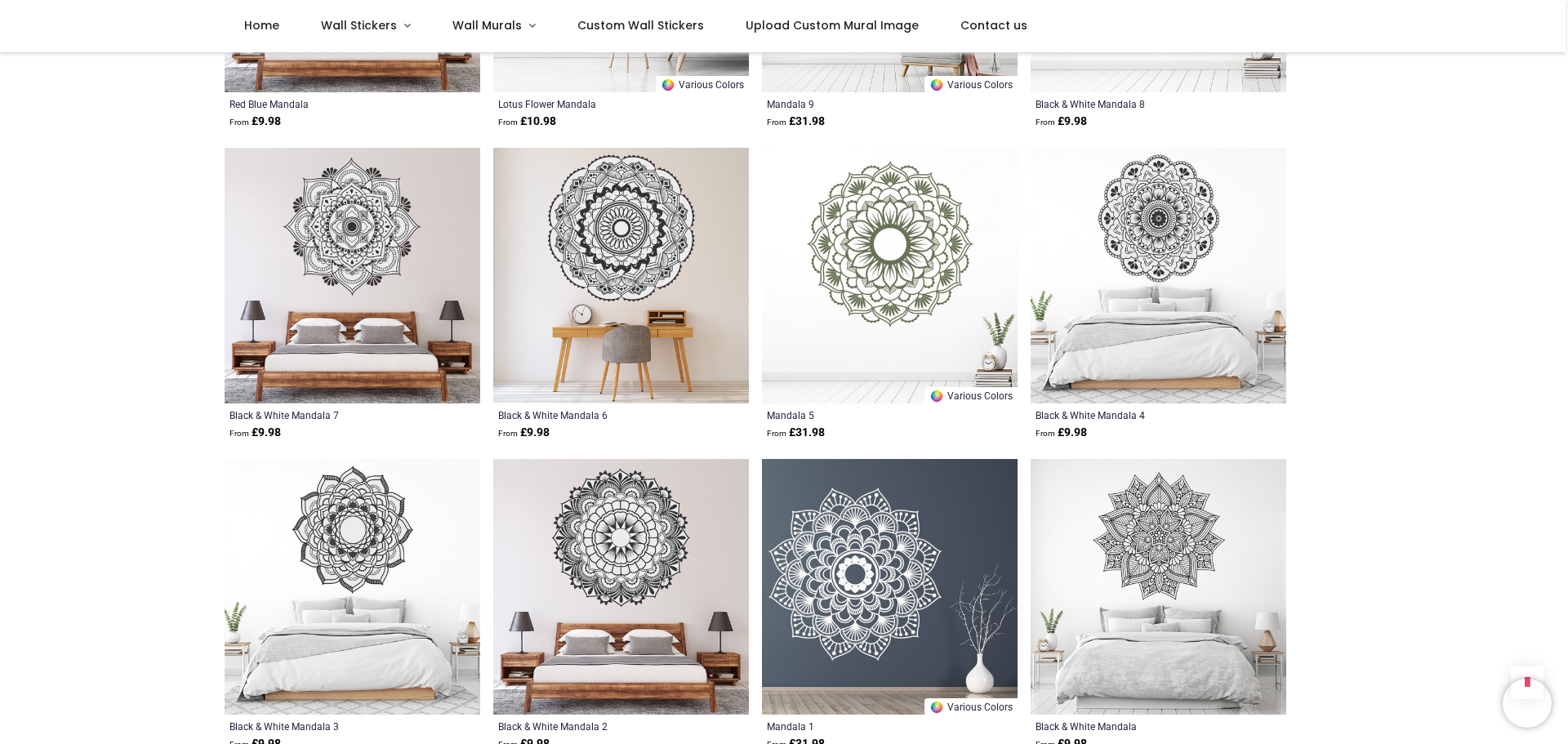
scroll to position [1144, 0]
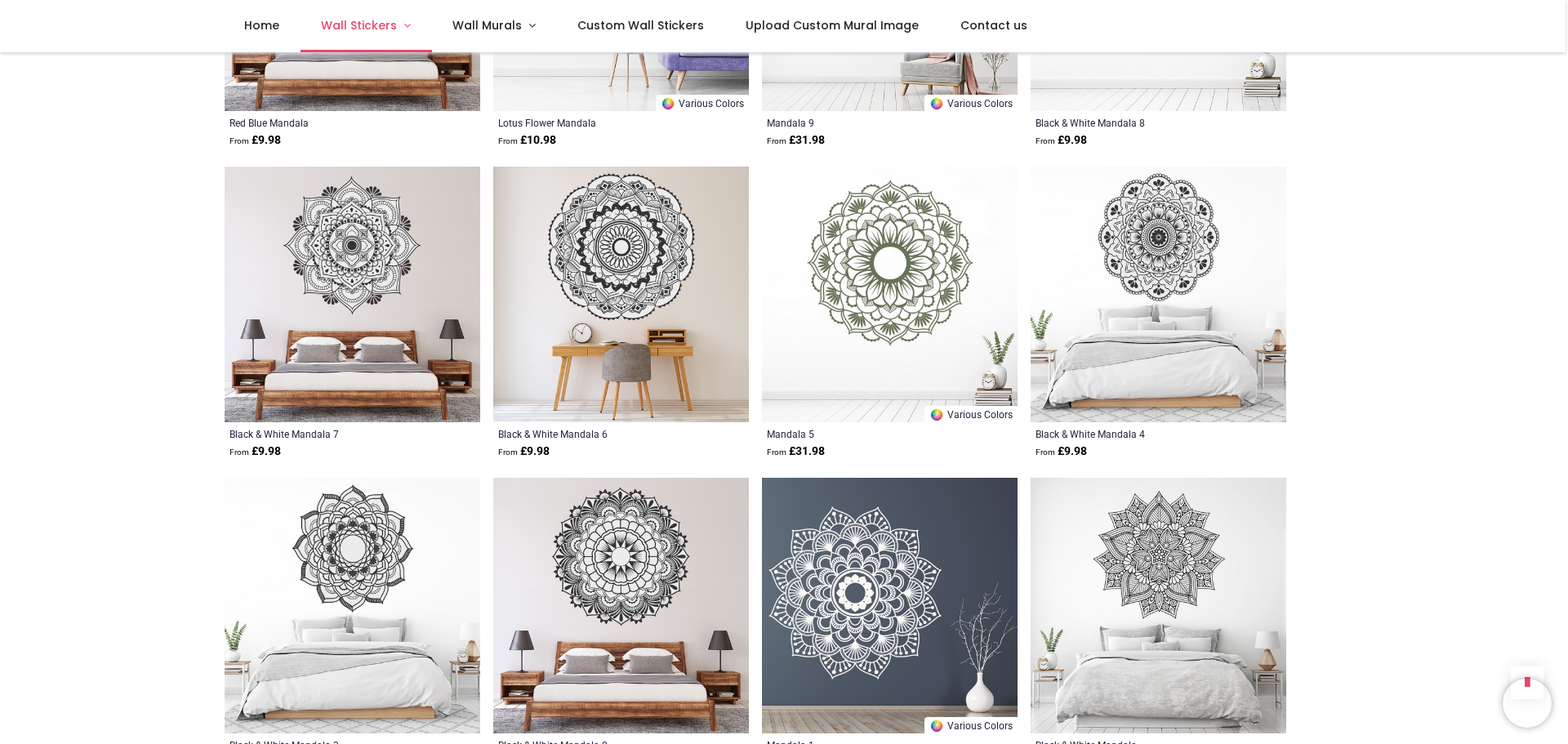
click at [405, 25] on link "Wall Stickers" at bounding box center [366, 26] width 131 height 53
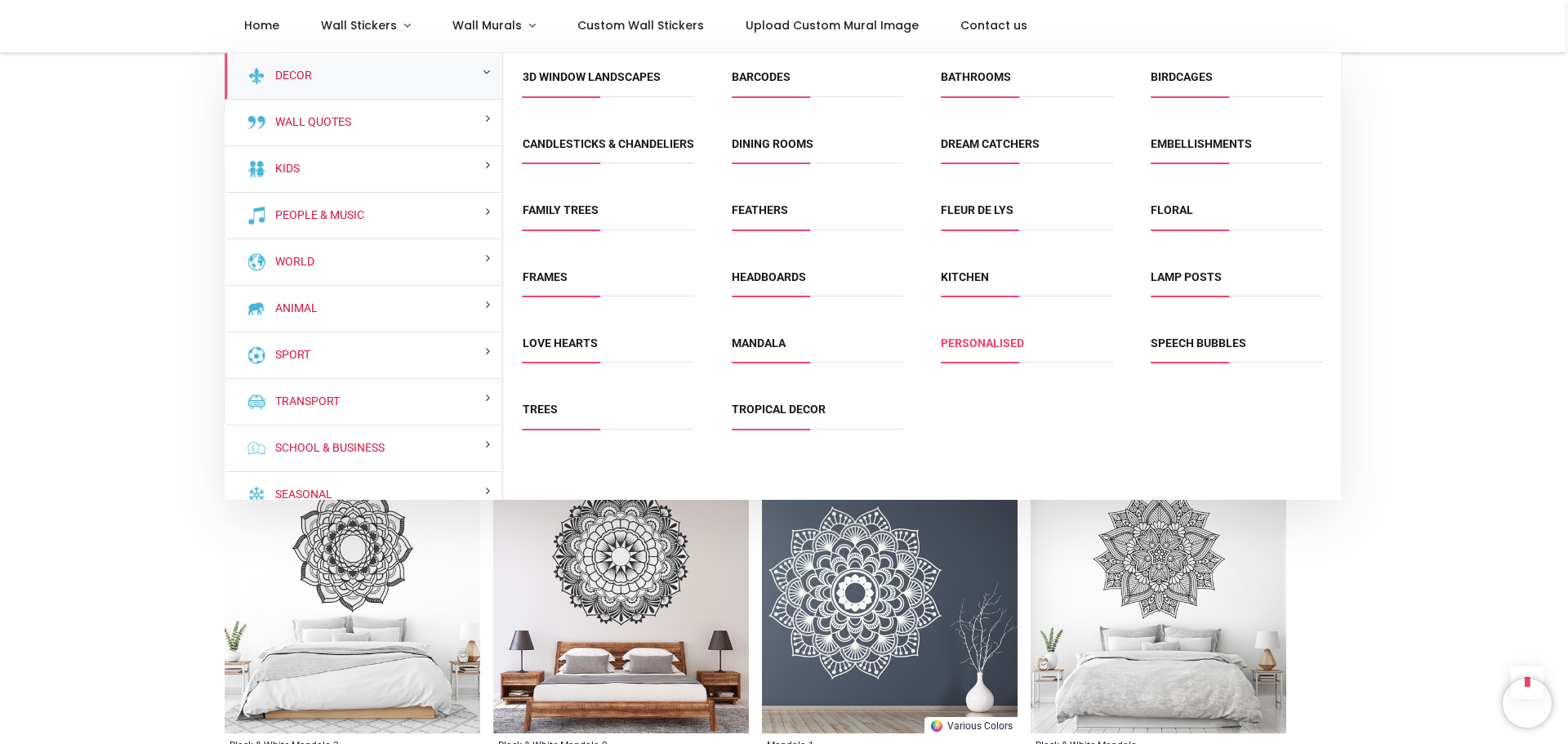
click at [954, 350] on link "Personalised" at bounding box center [982, 343] width 83 height 13
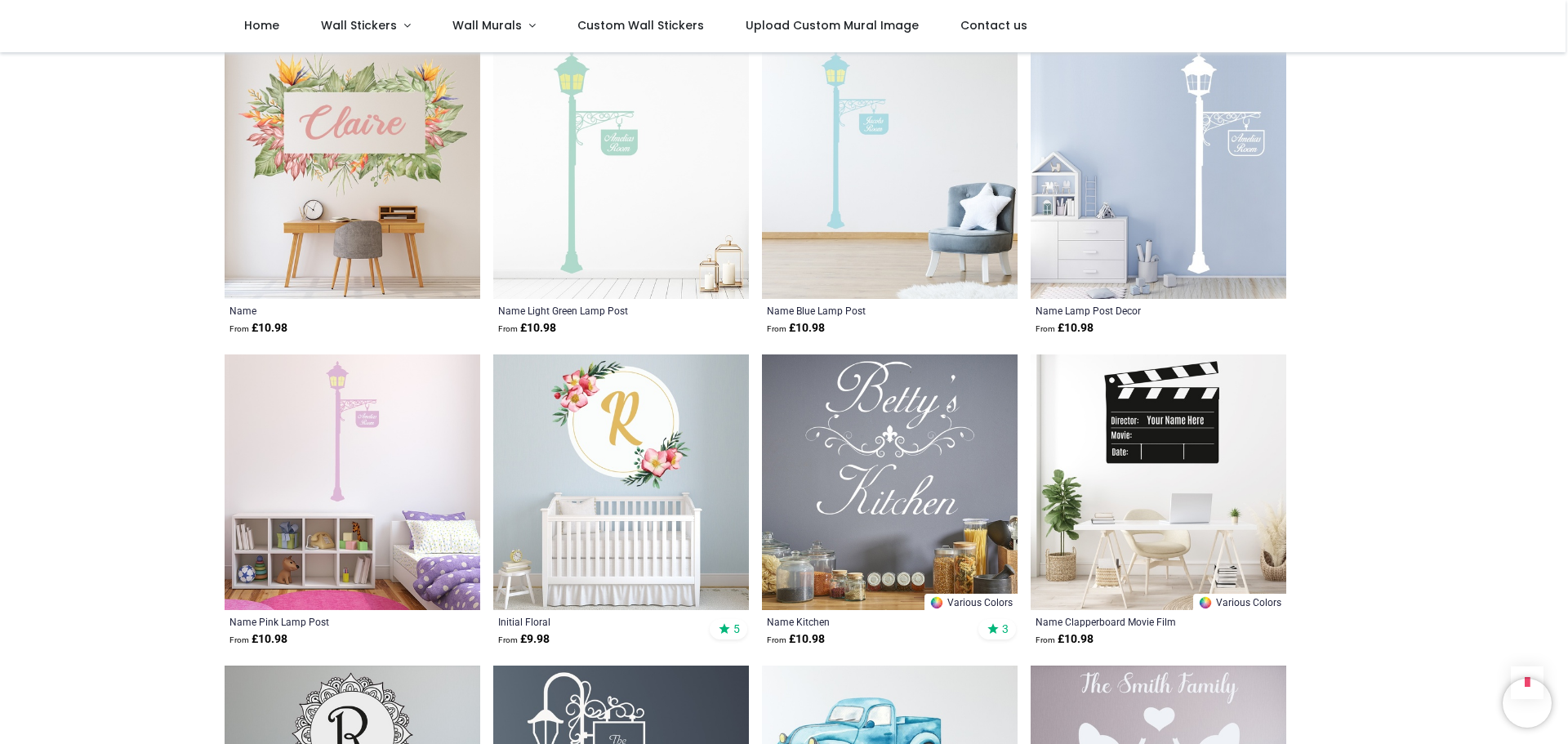
scroll to position [1307, 0]
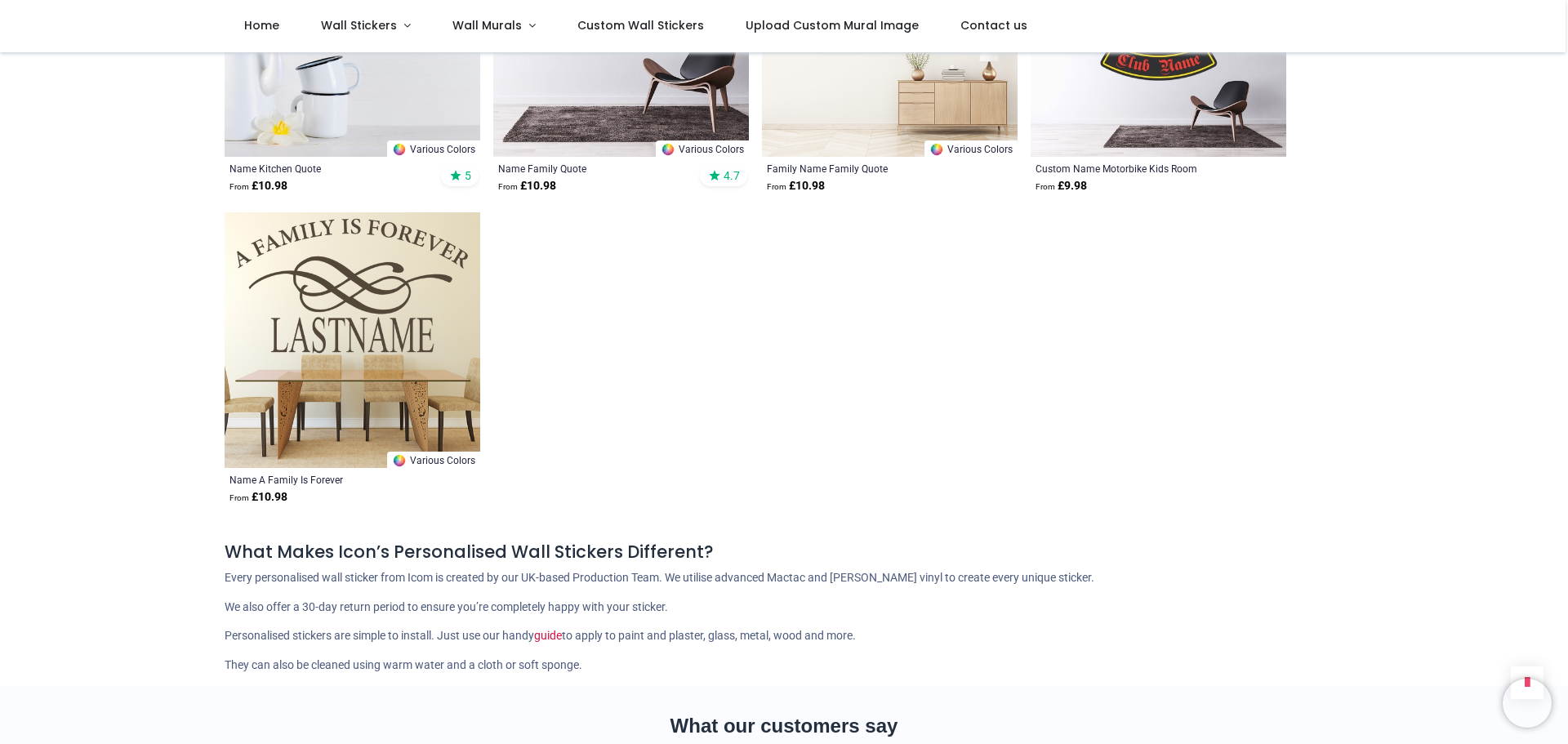
scroll to position [2369, 0]
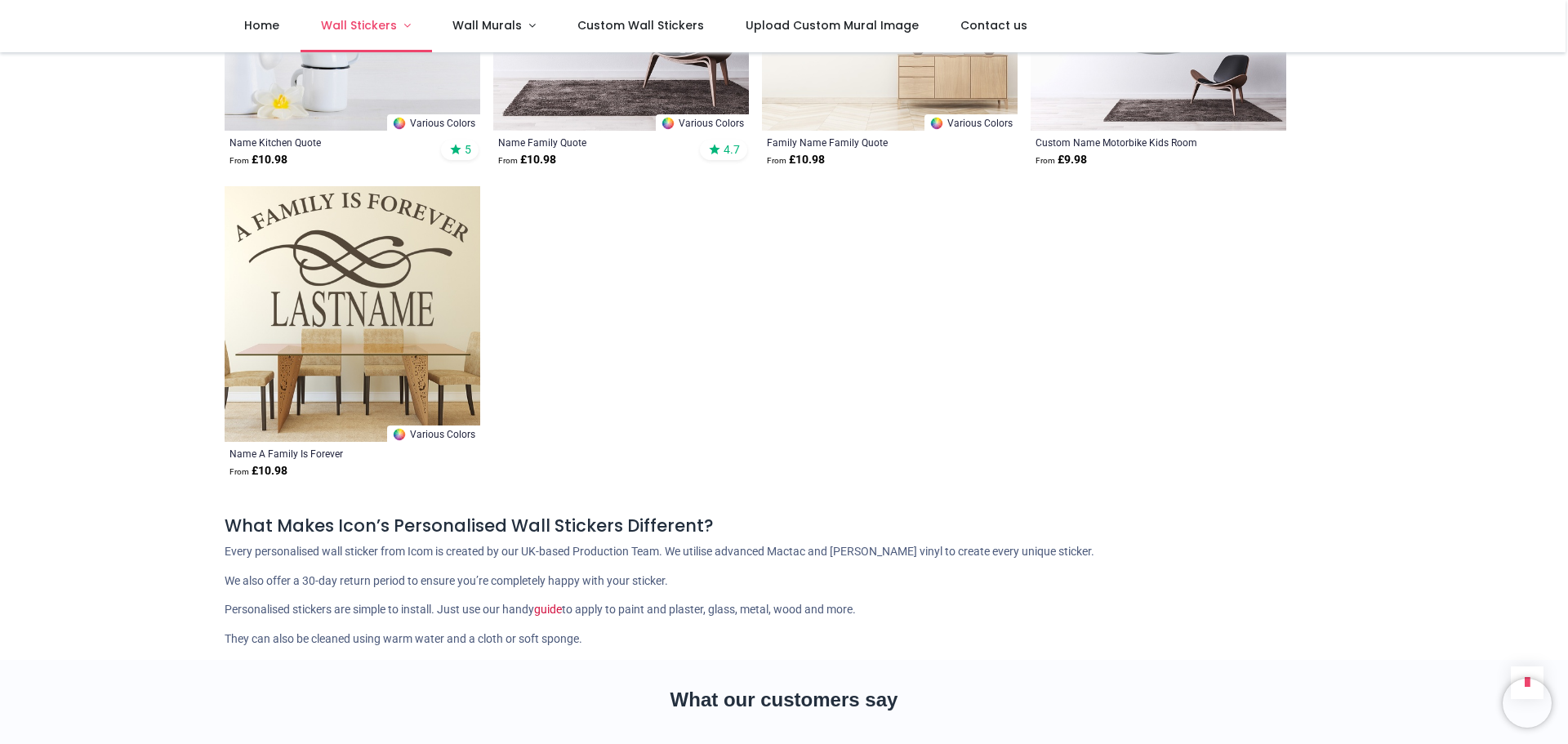
click at [394, 33] on span "Wall Stickers" at bounding box center [361, 25] width 79 height 16
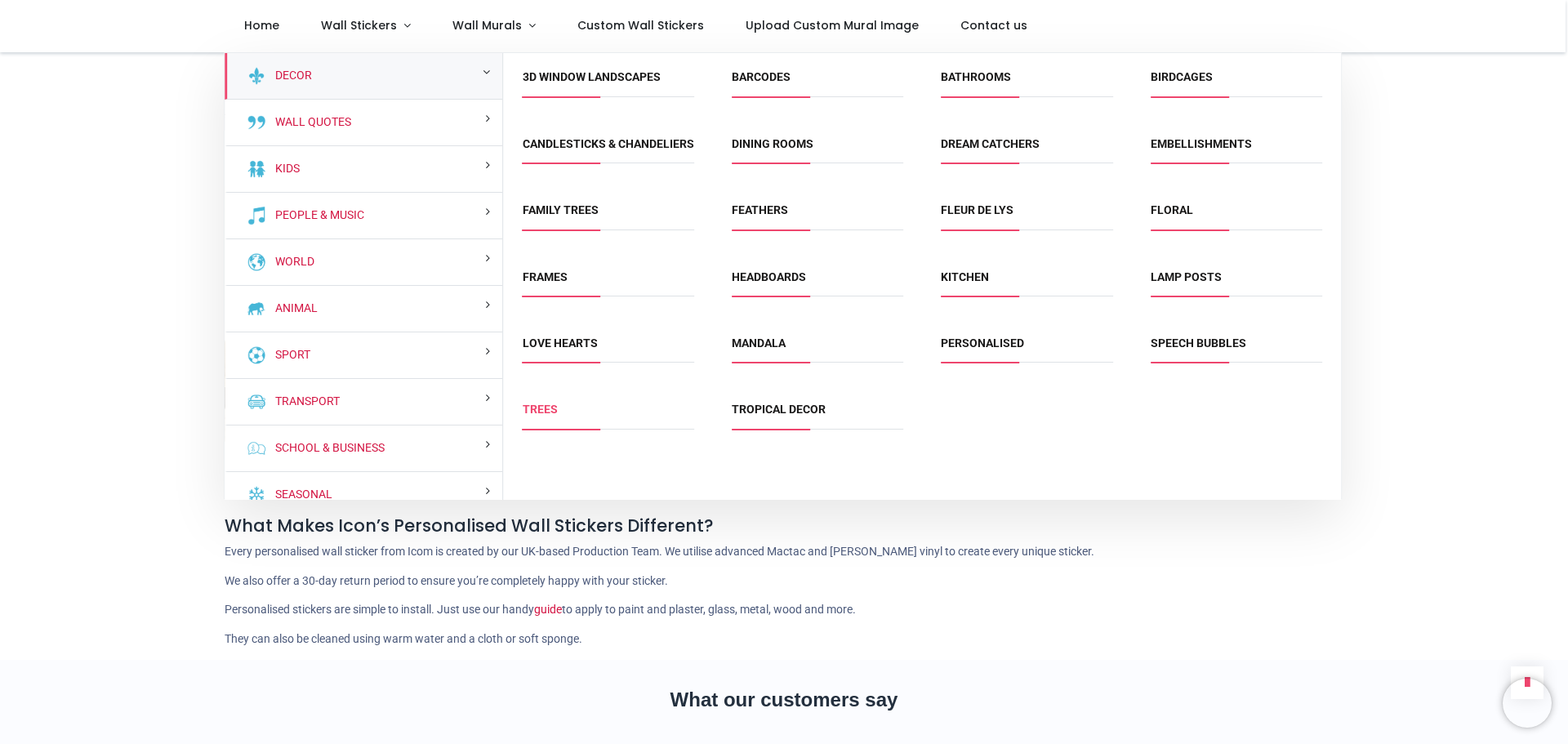
click at [535, 416] on link "Trees" at bounding box center [540, 409] width 35 height 13
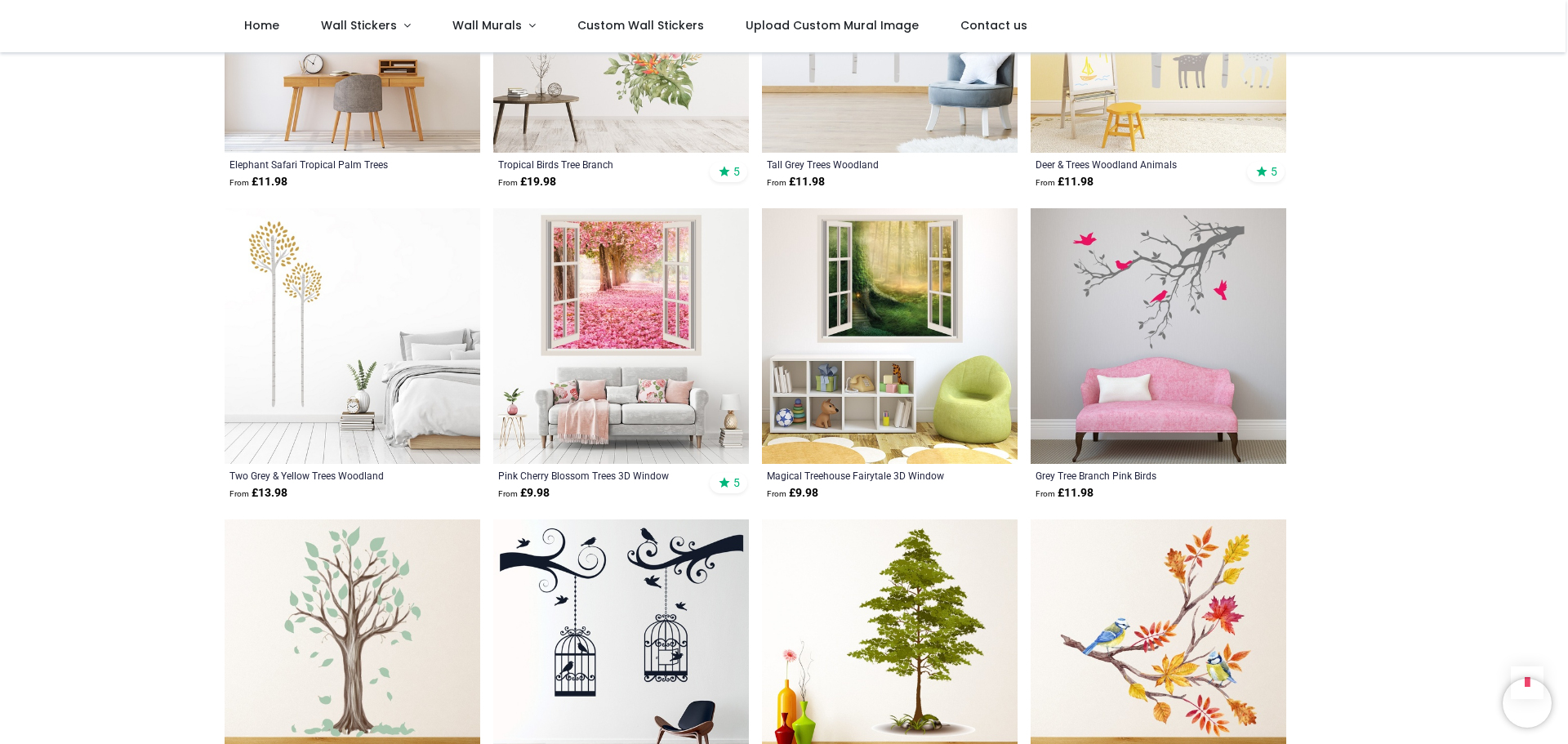
scroll to position [3676, 0]
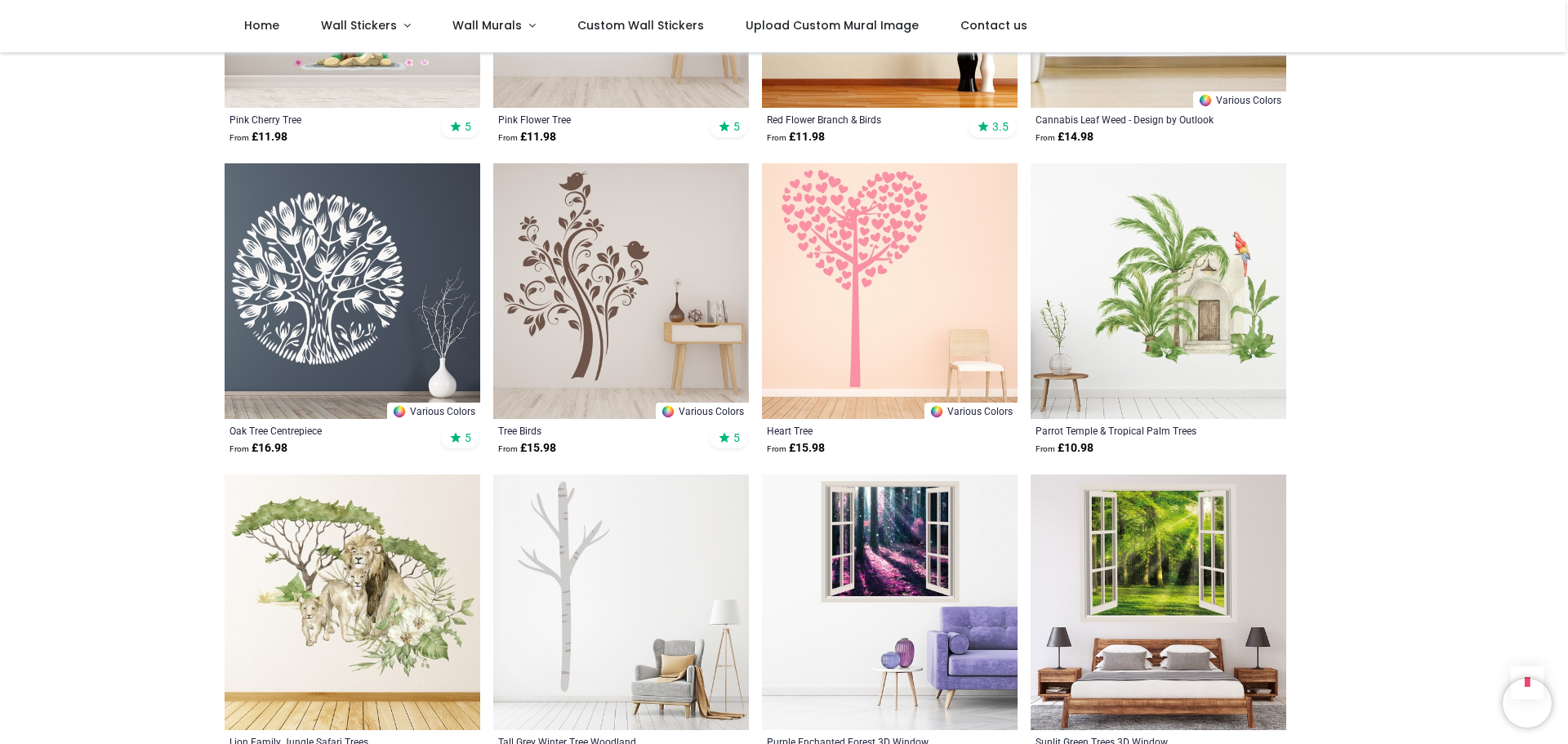
scroll to position [6454, 0]
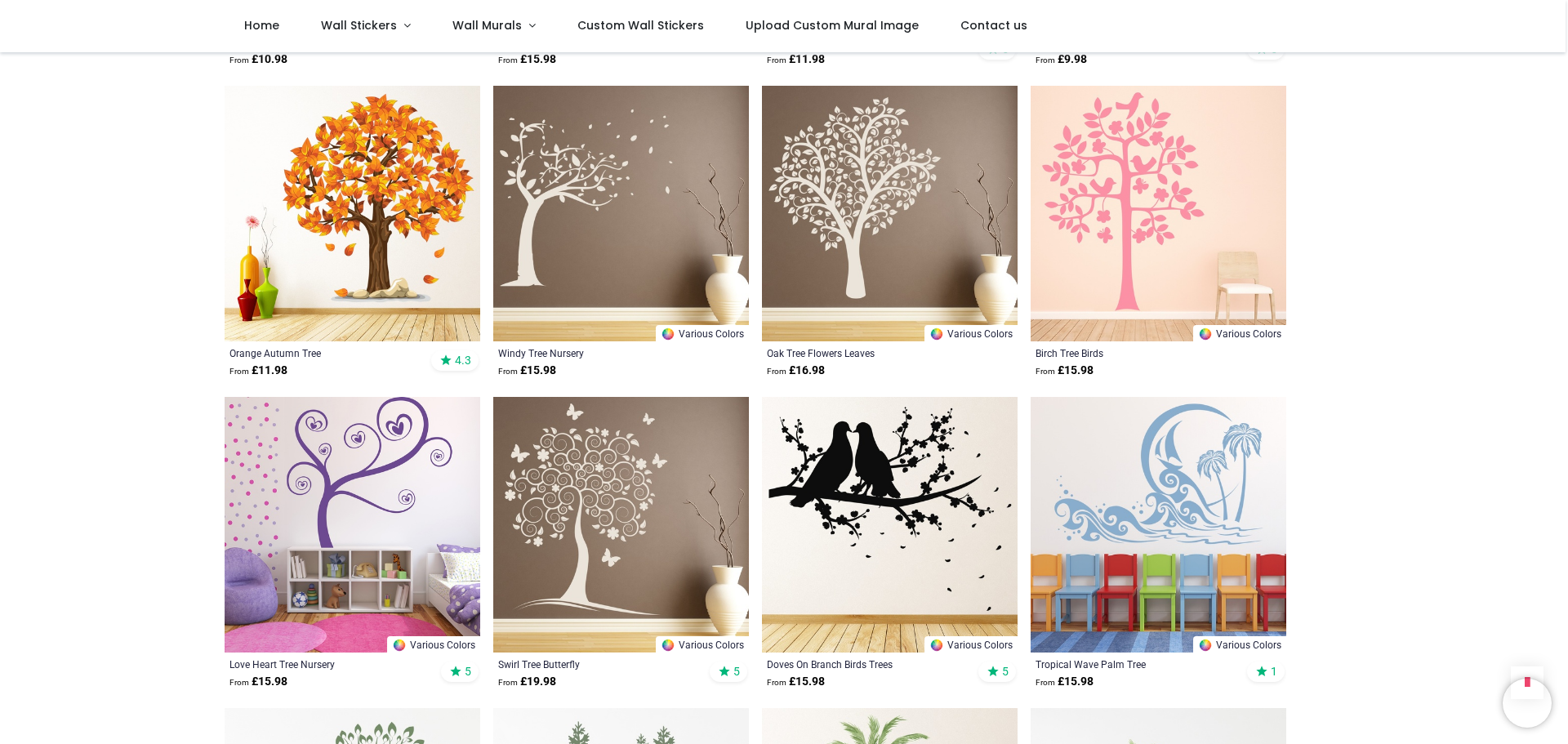
scroll to position [8006, 0]
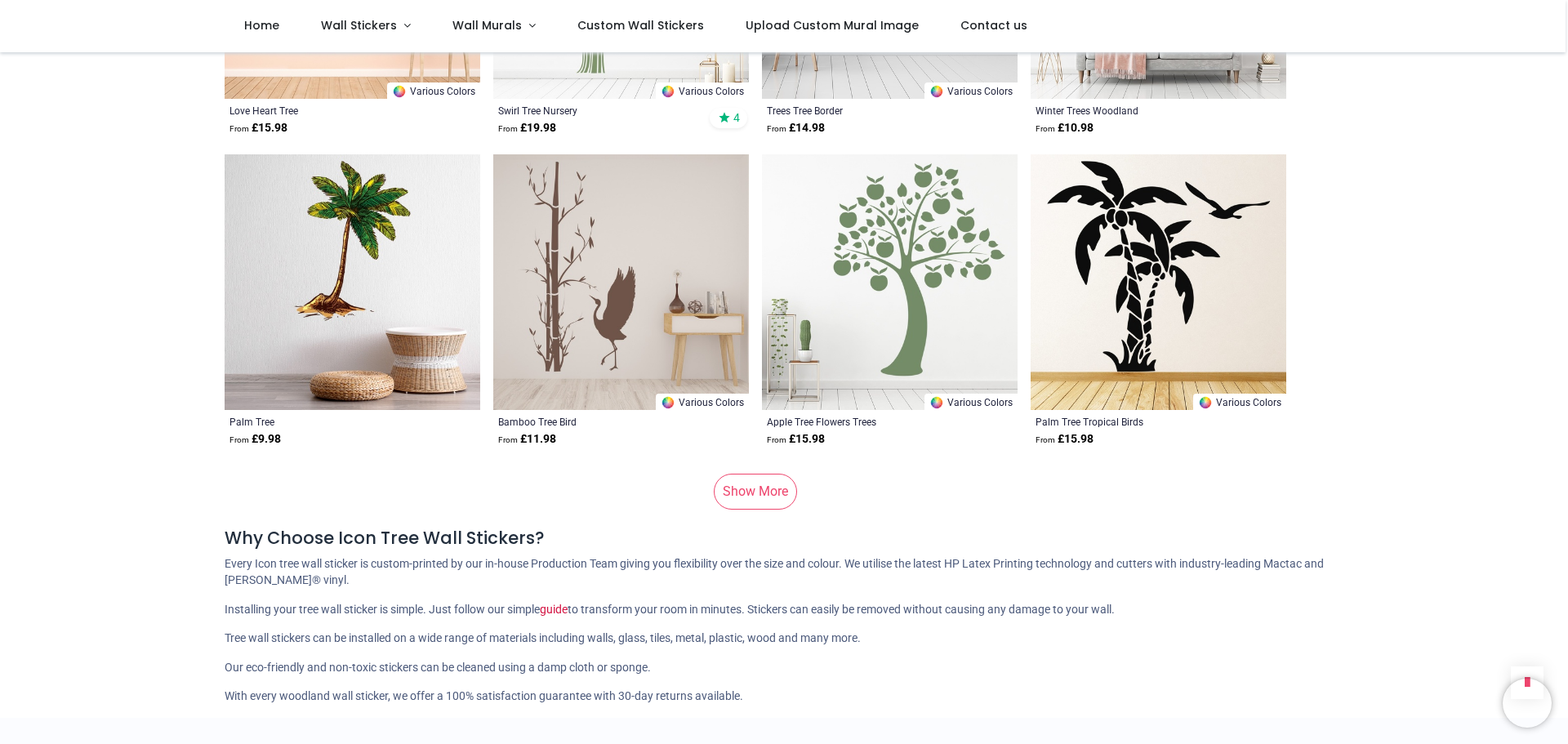
scroll to position [10865, 0]
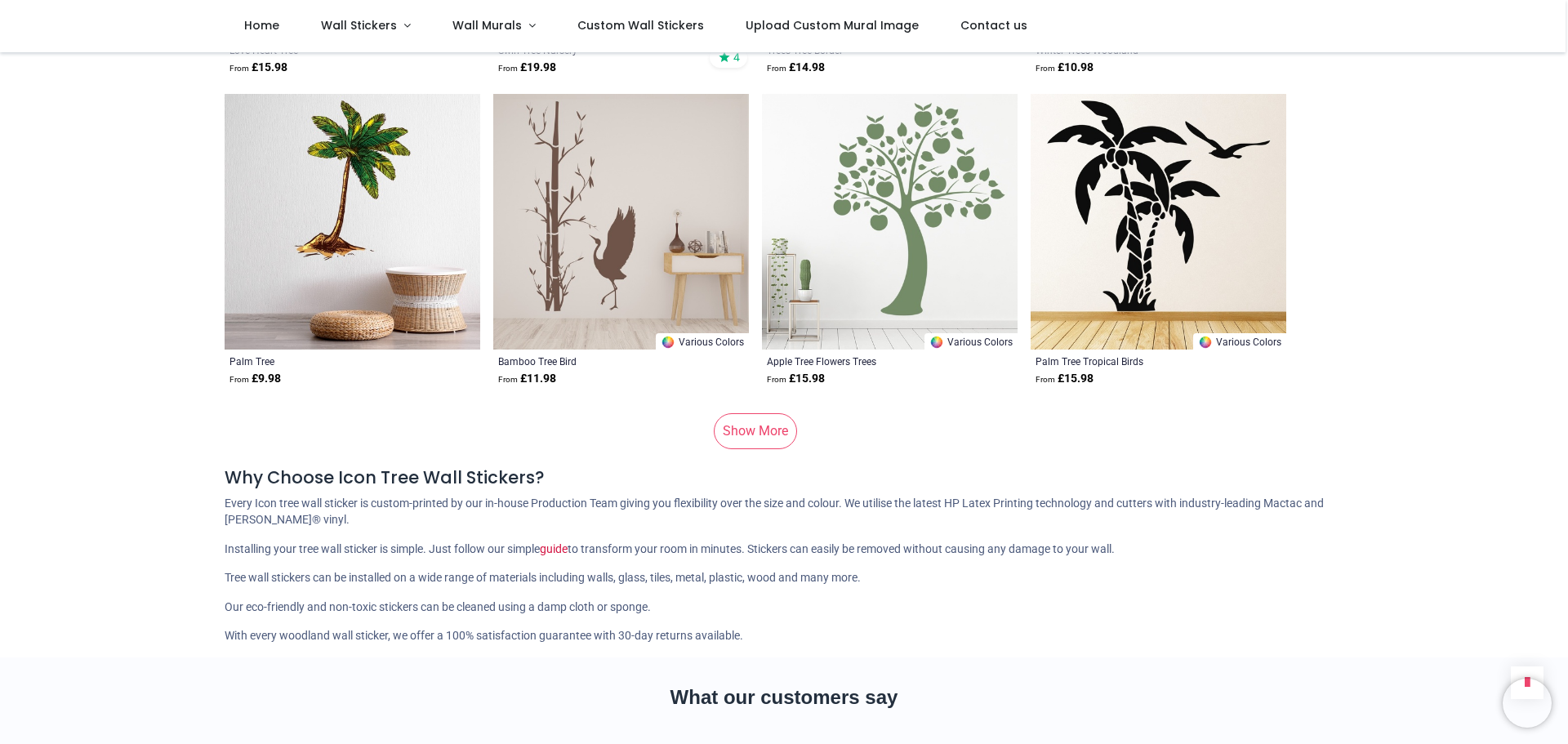
click at [733, 427] on link "Show More" at bounding box center [755, 431] width 83 height 36
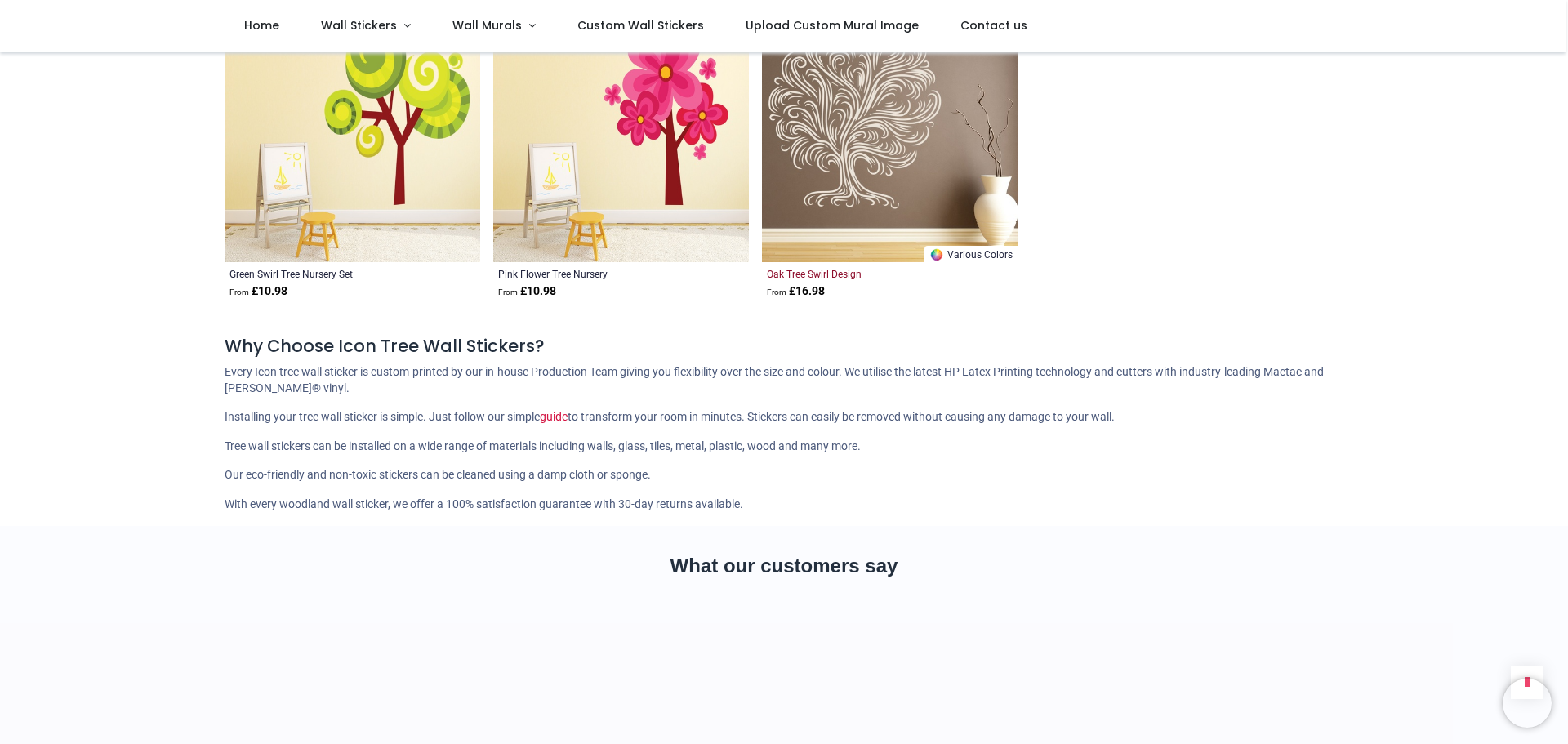
scroll to position [12826, 0]
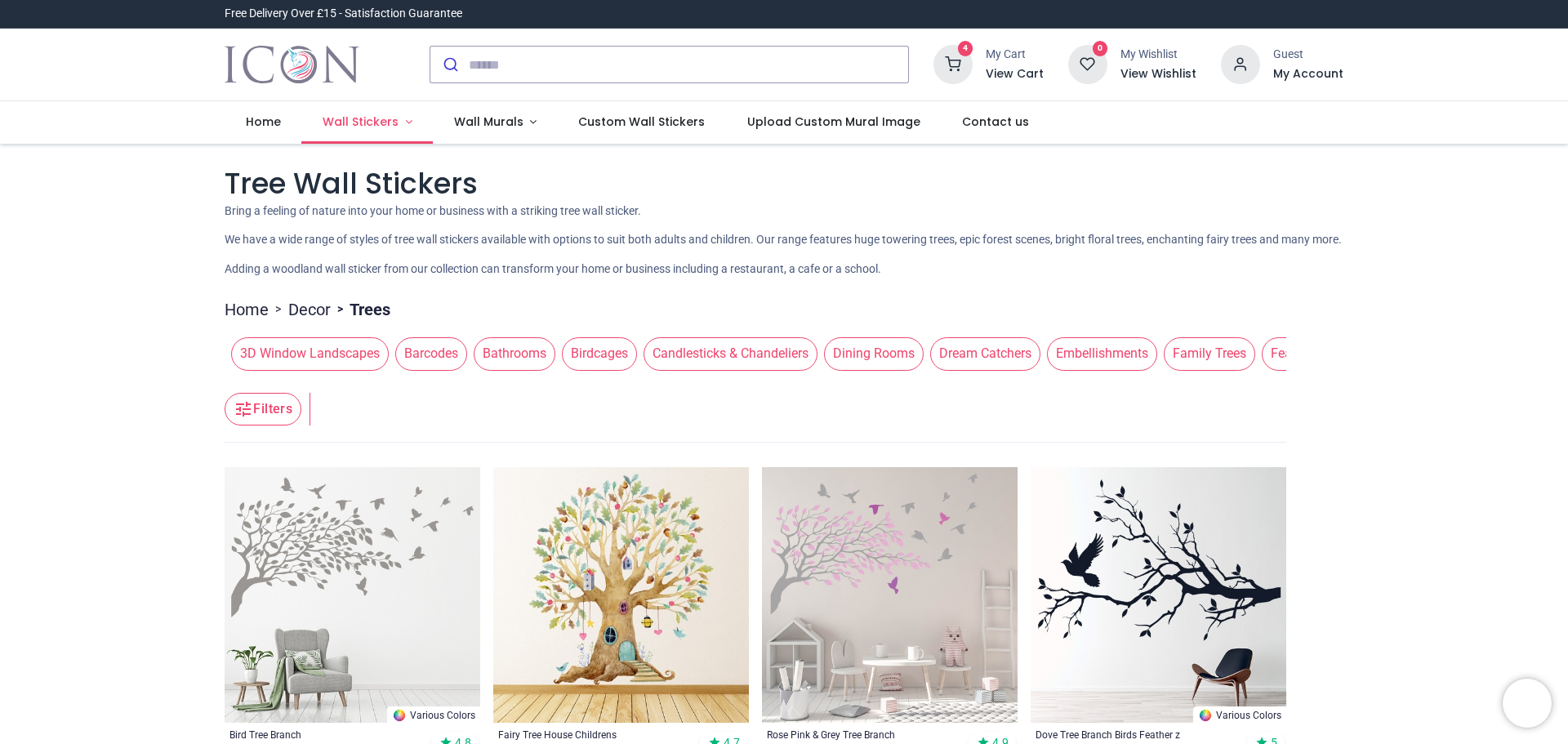
click at [398, 124] on link "Wall Stickers" at bounding box center [367, 122] width 131 height 42
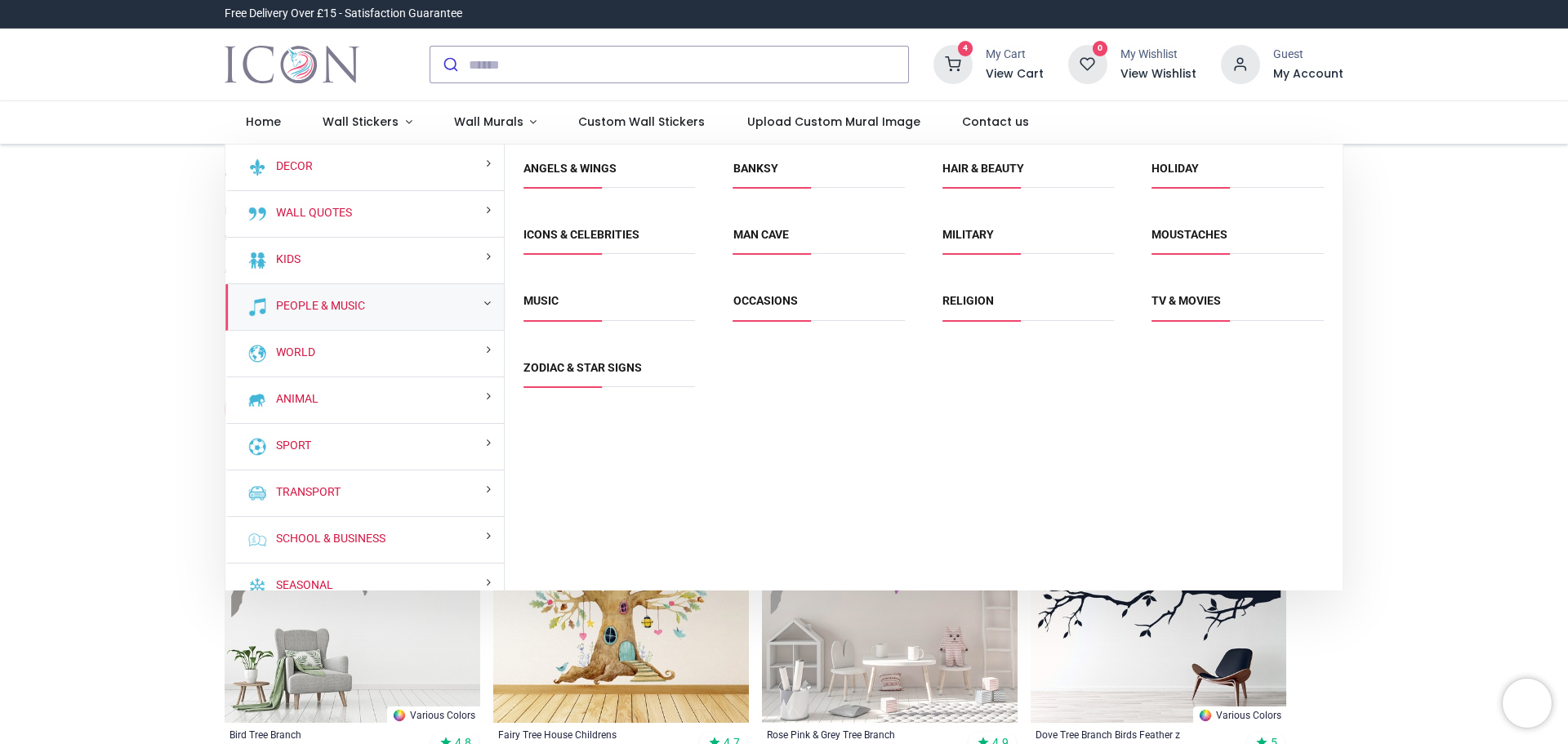
scroll to position [19, 0]
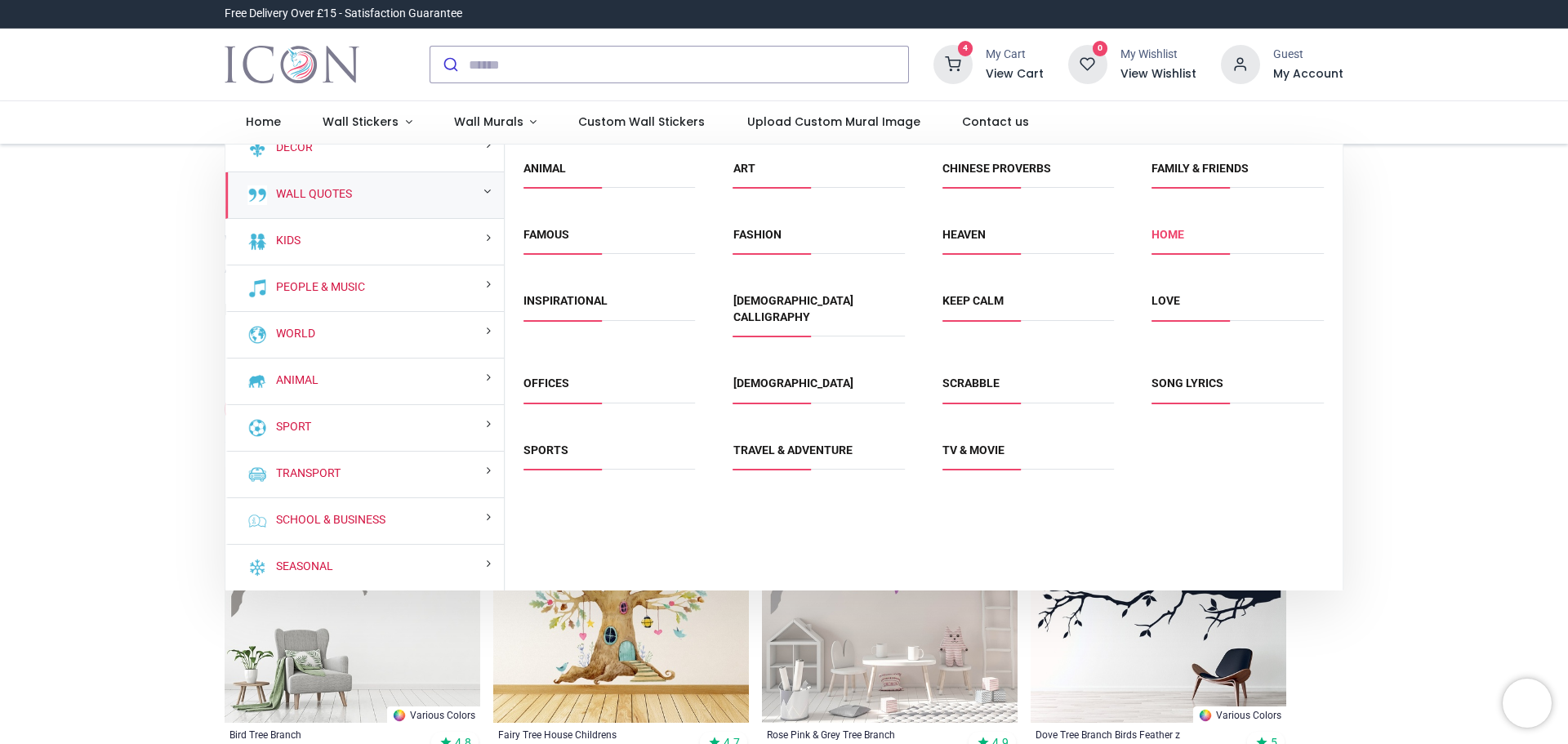
click at [1162, 236] on link "Home" at bounding box center [1168, 234] width 33 height 13
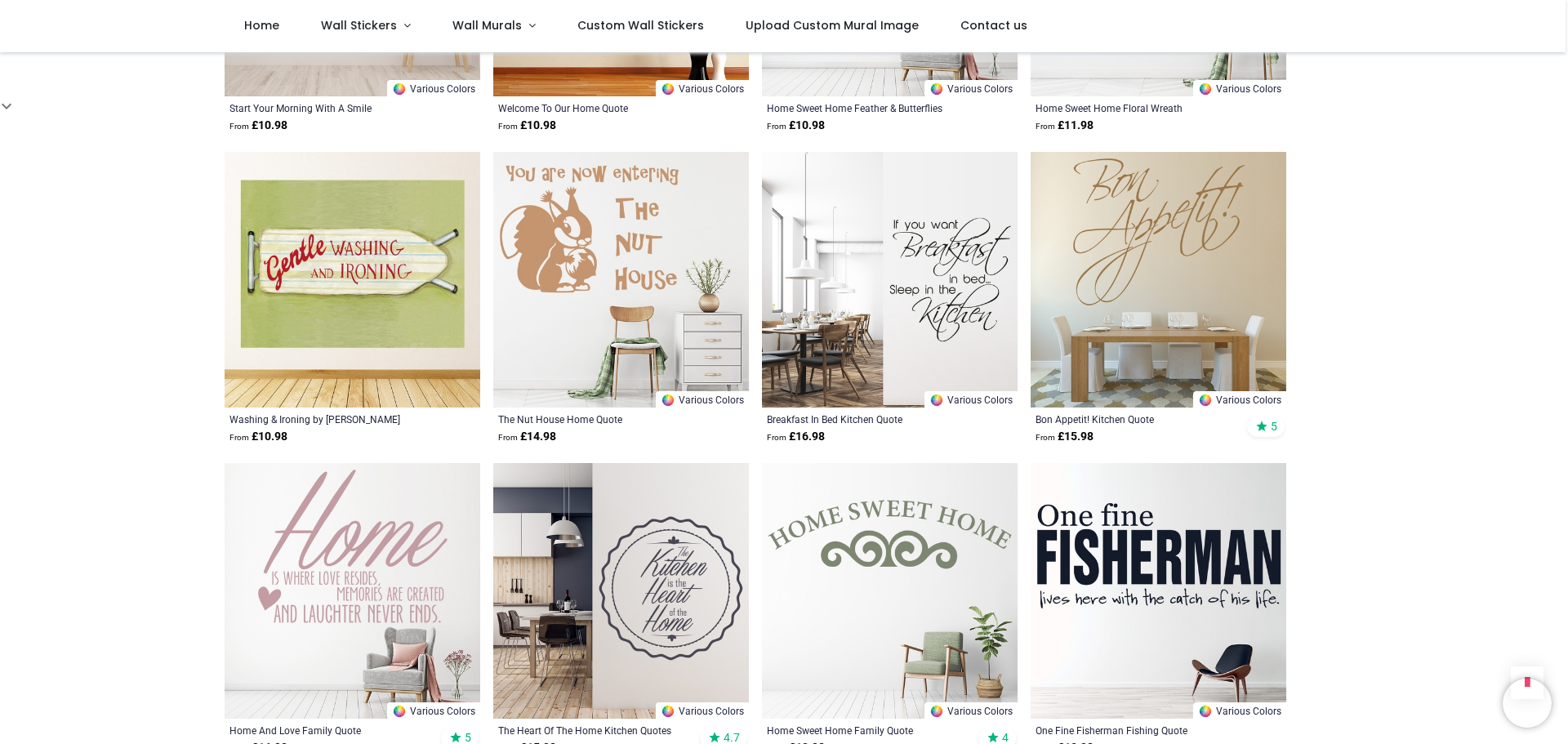
scroll to position [1471, 0]
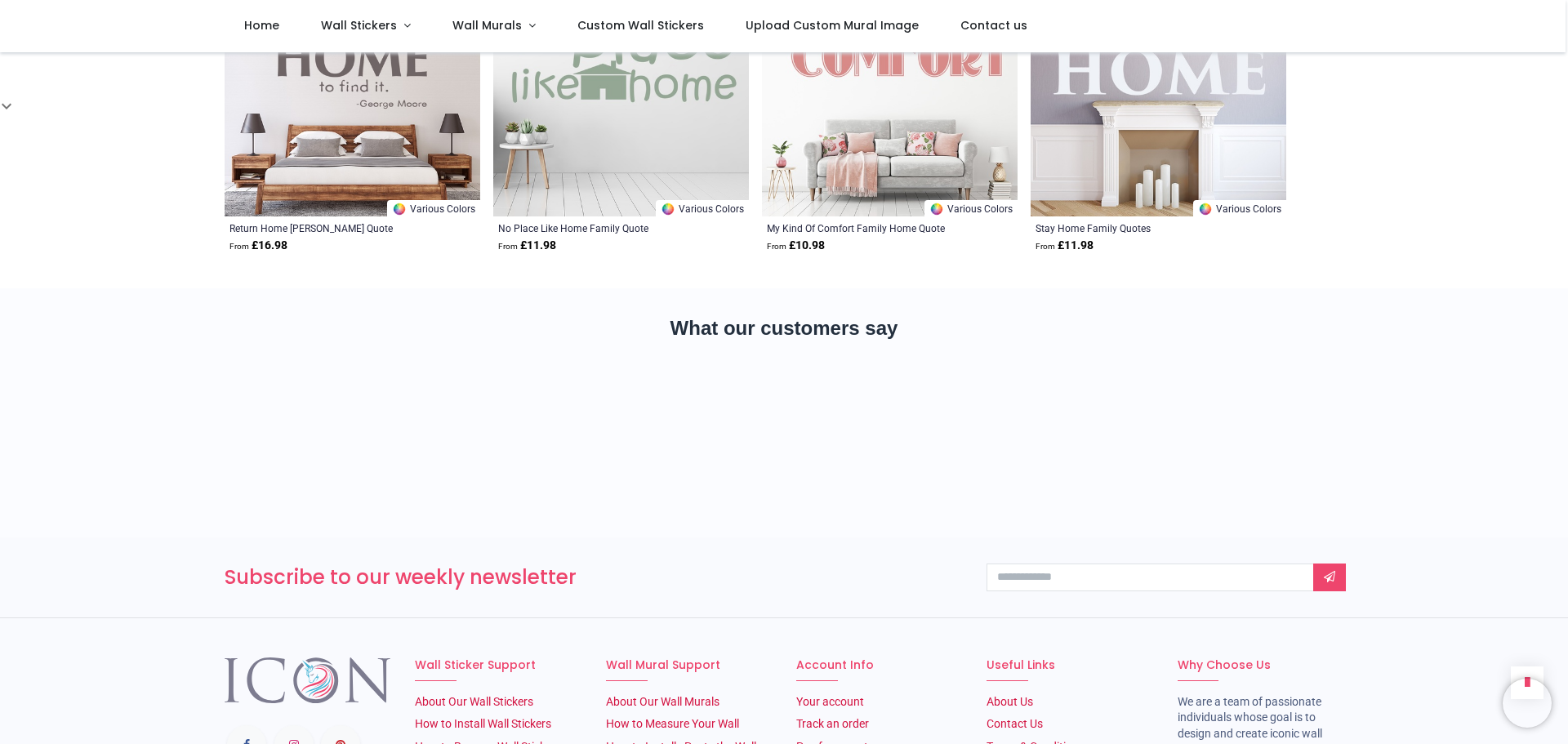
scroll to position [4493, 0]
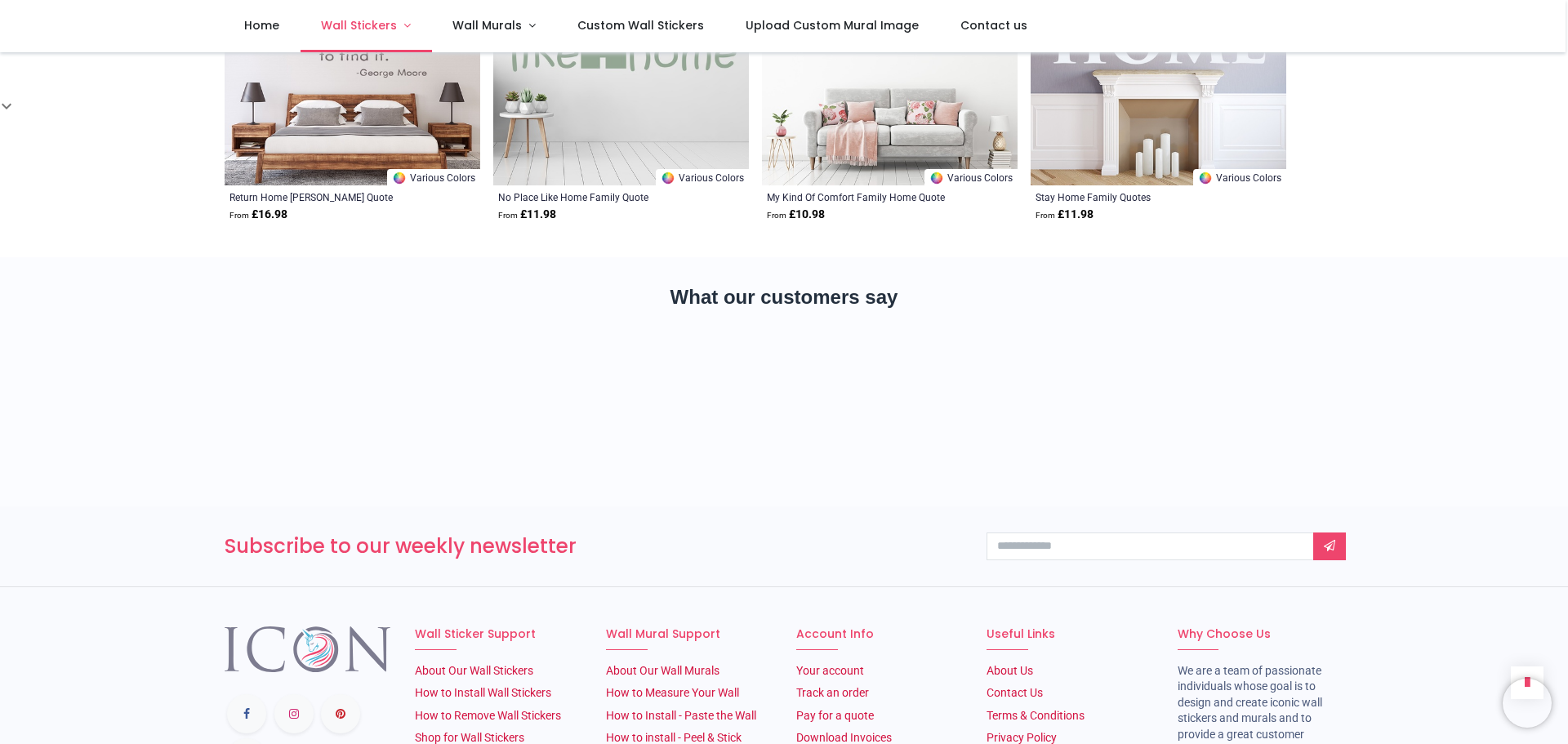
click at [406, 25] on link "Wall Stickers" at bounding box center [366, 26] width 131 height 53
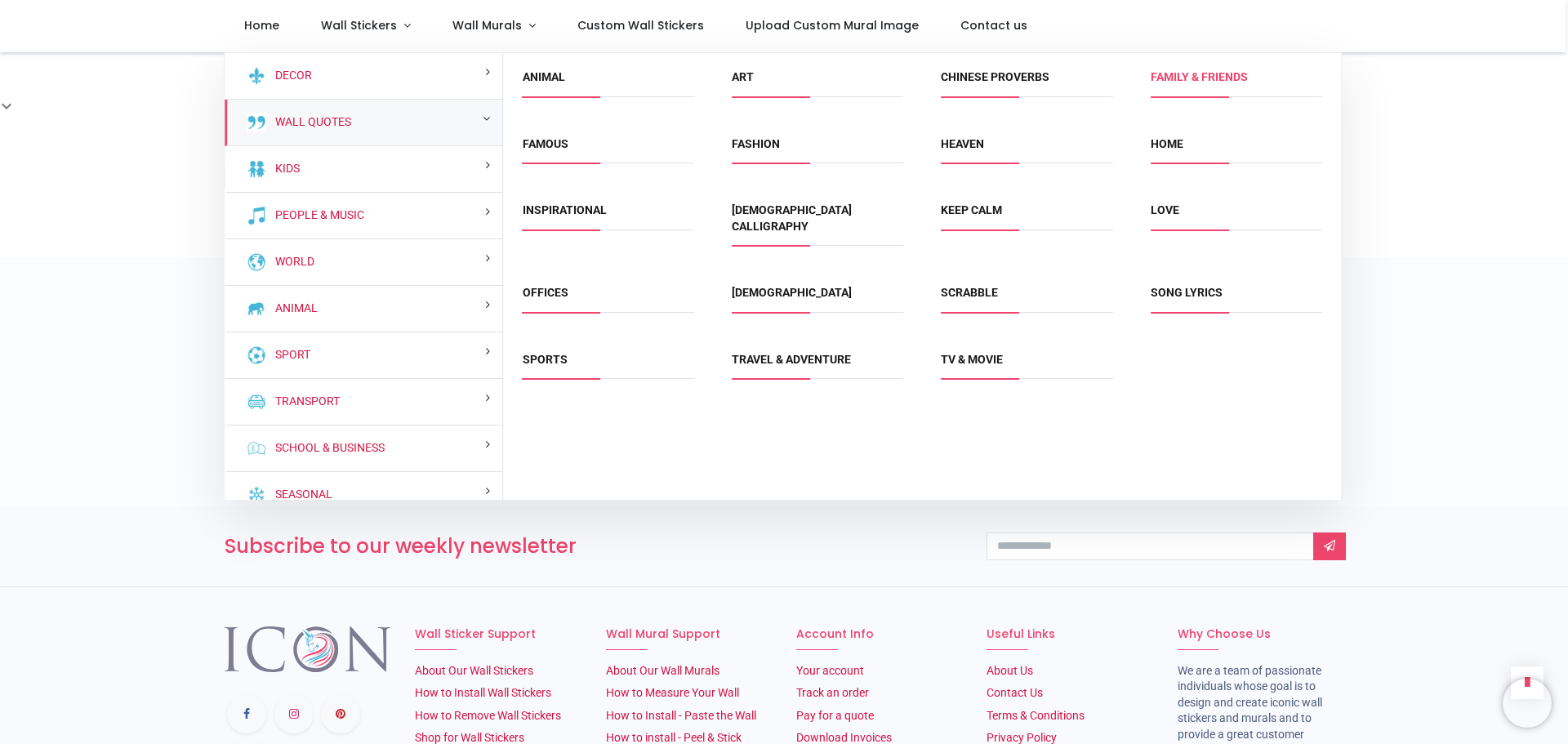
click at [1178, 83] on link "Family & Friends" at bounding box center [1199, 76] width 98 height 13
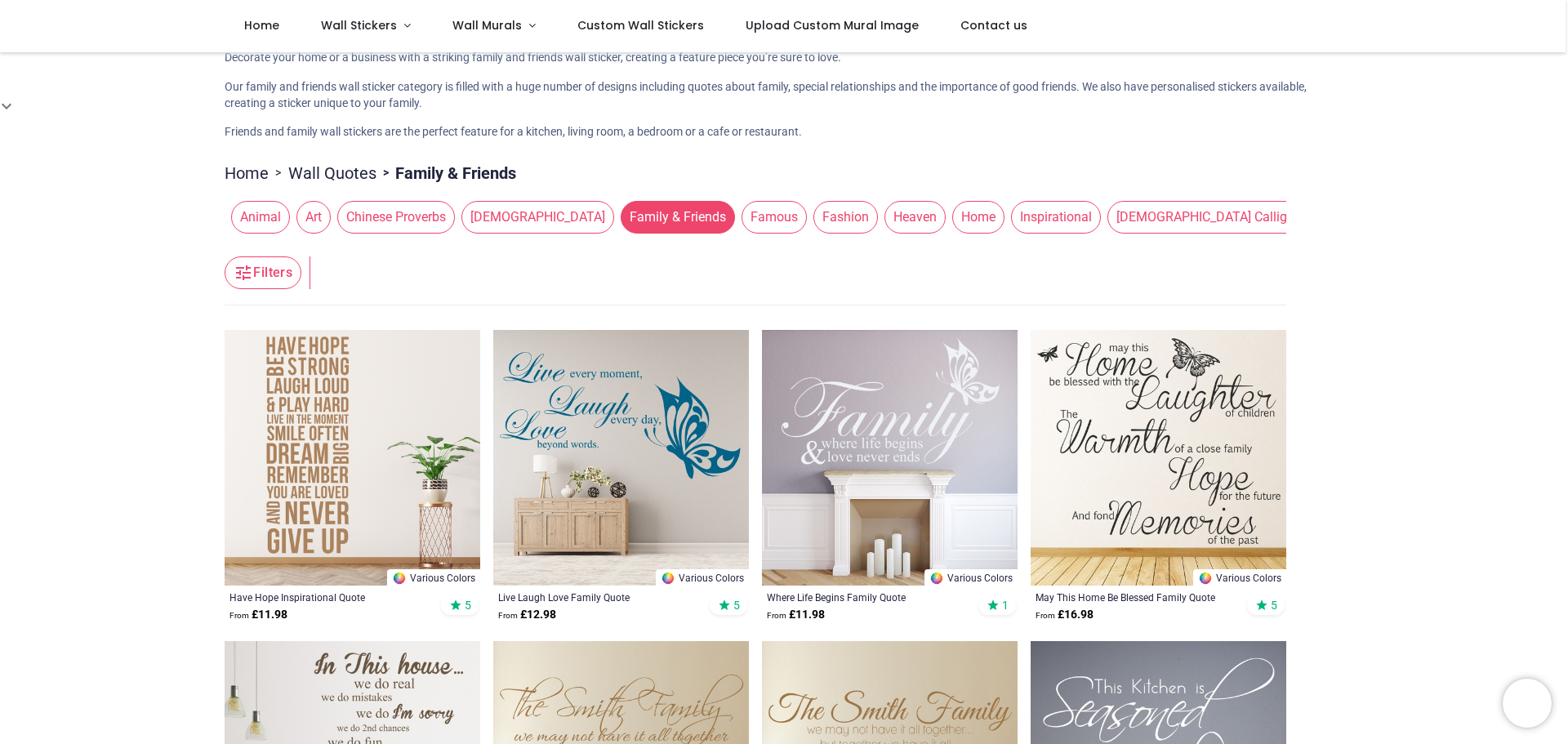
scroll to position [245, 0]
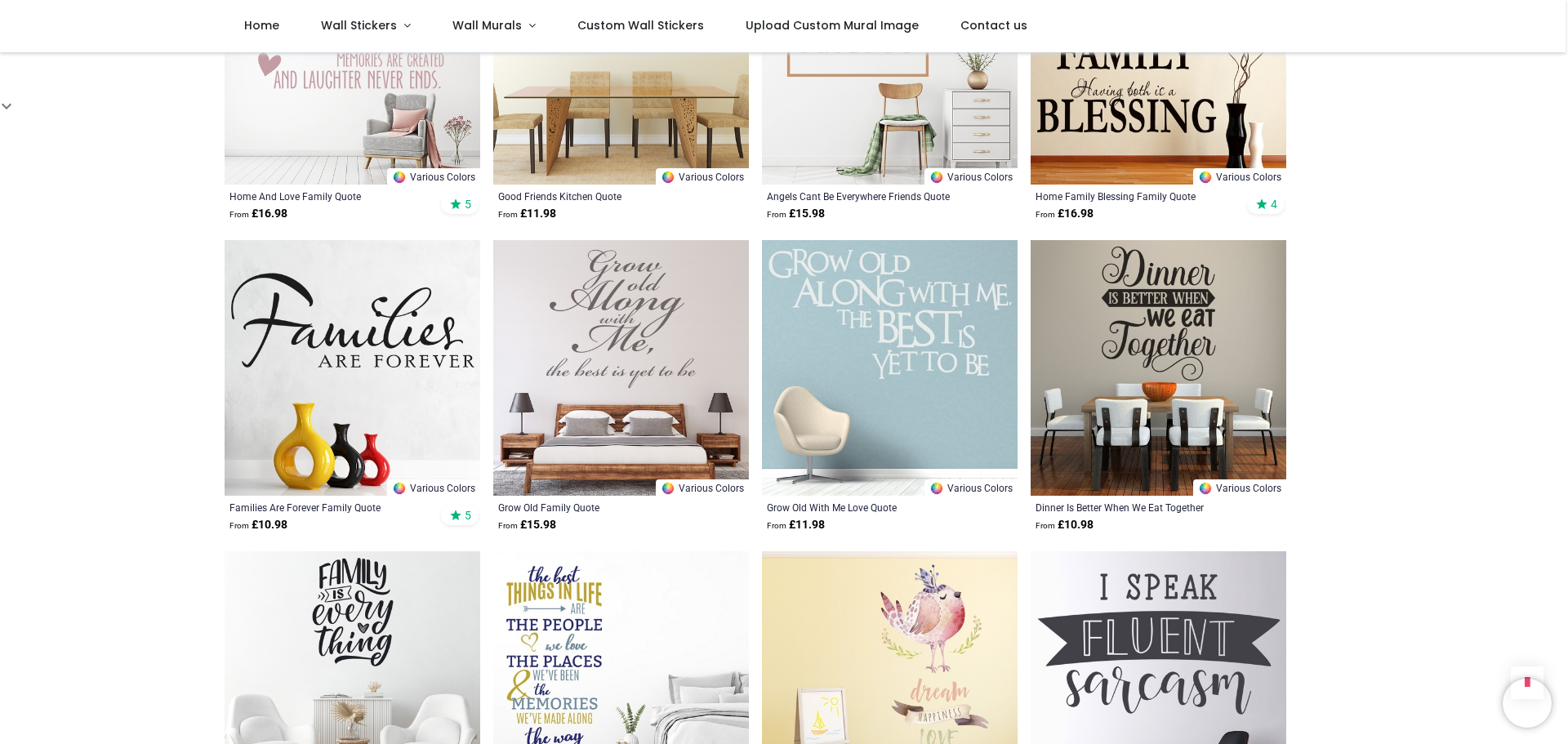
scroll to position [3268, 0]
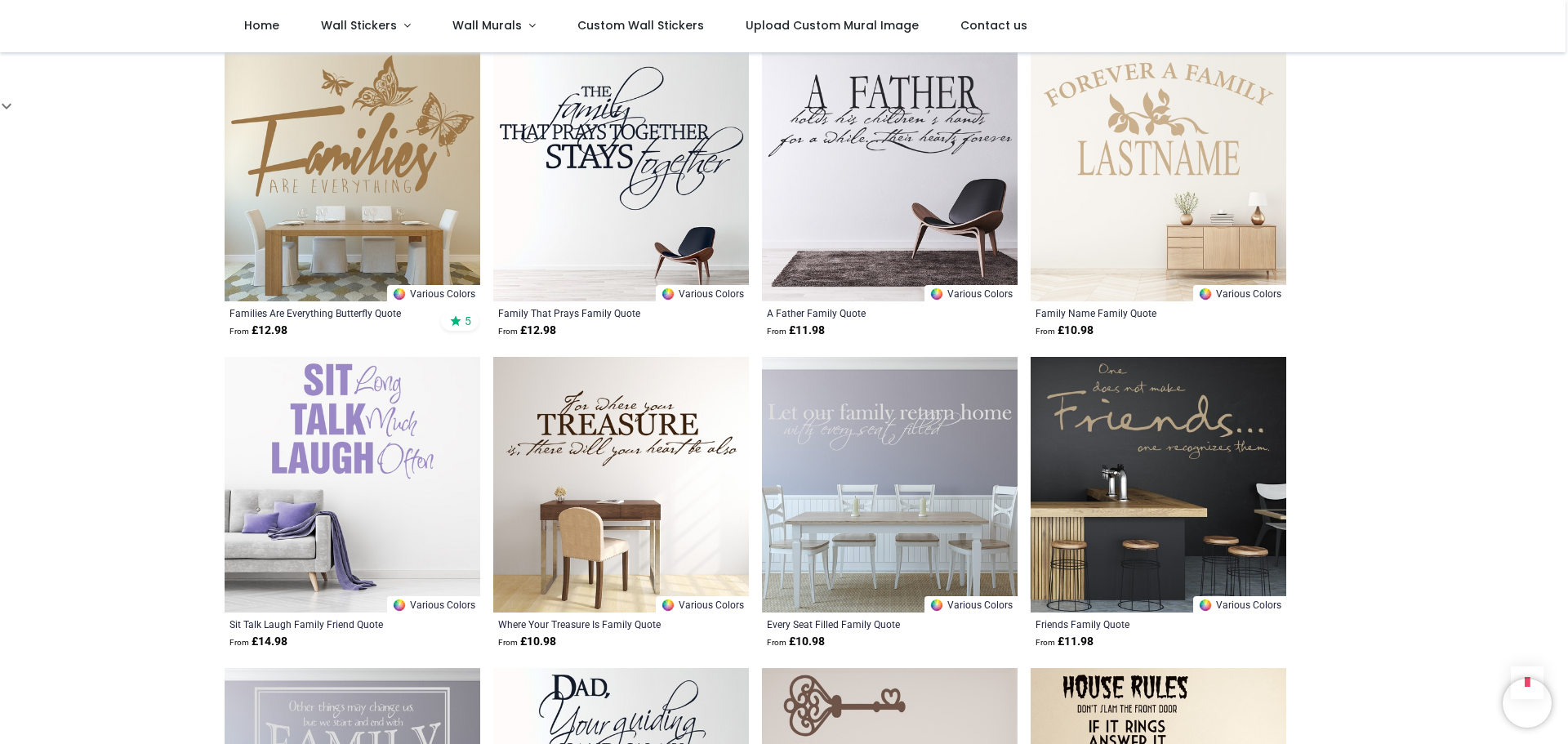
scroll to position [5964, 0]
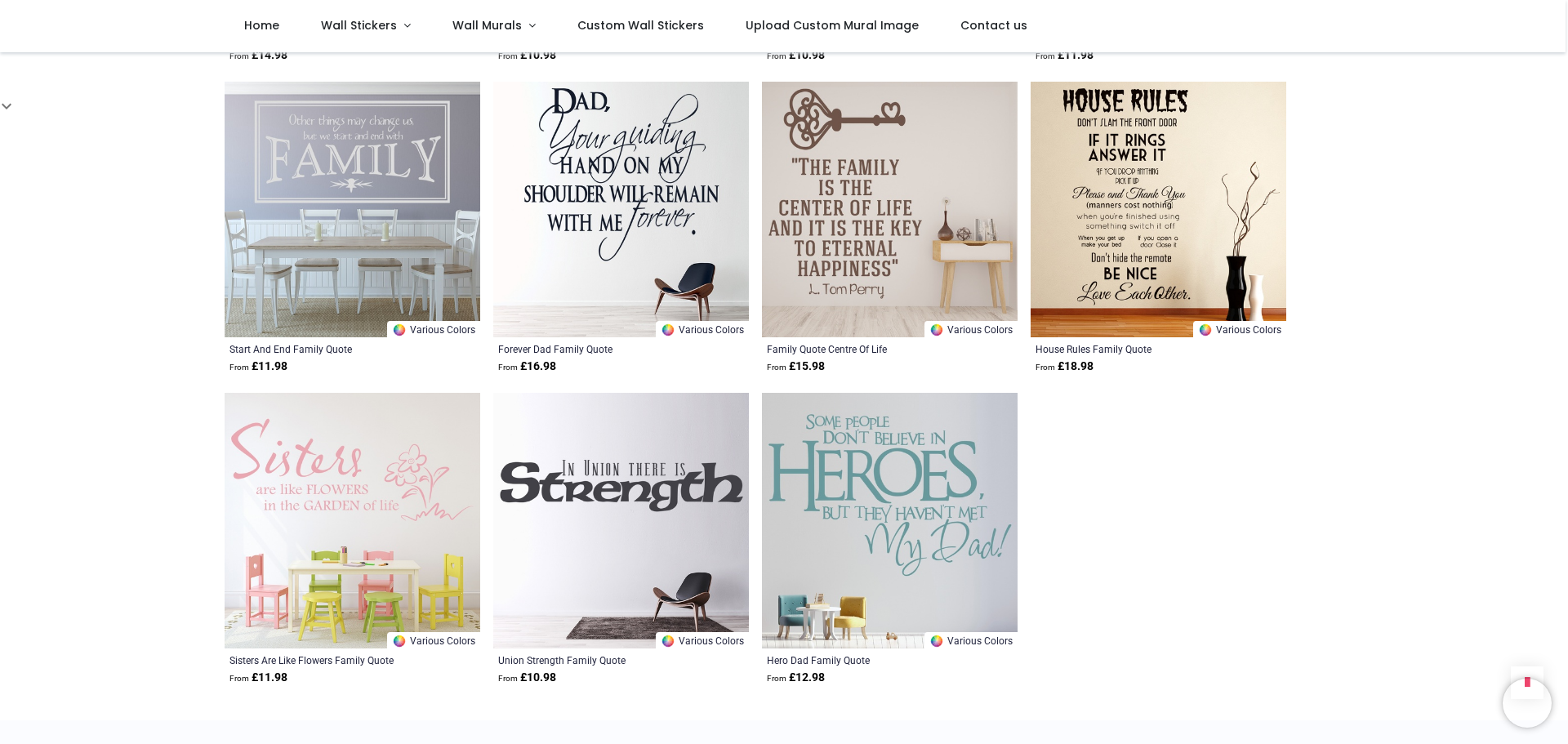
scroll to position [6699, 0]
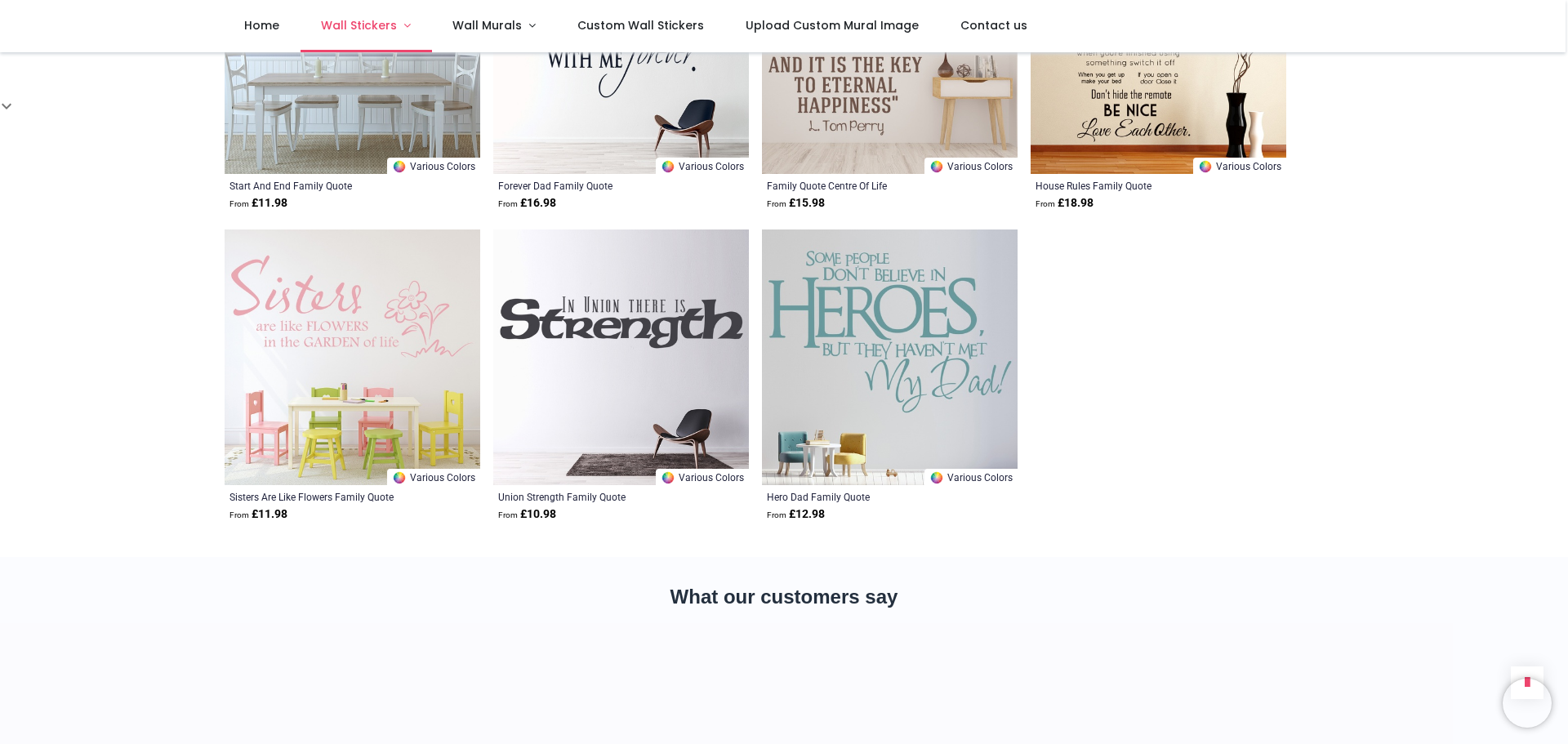
click at [403, 29] on link "Wall Stickers" at bounding box center [366, 26] width 131 height 53
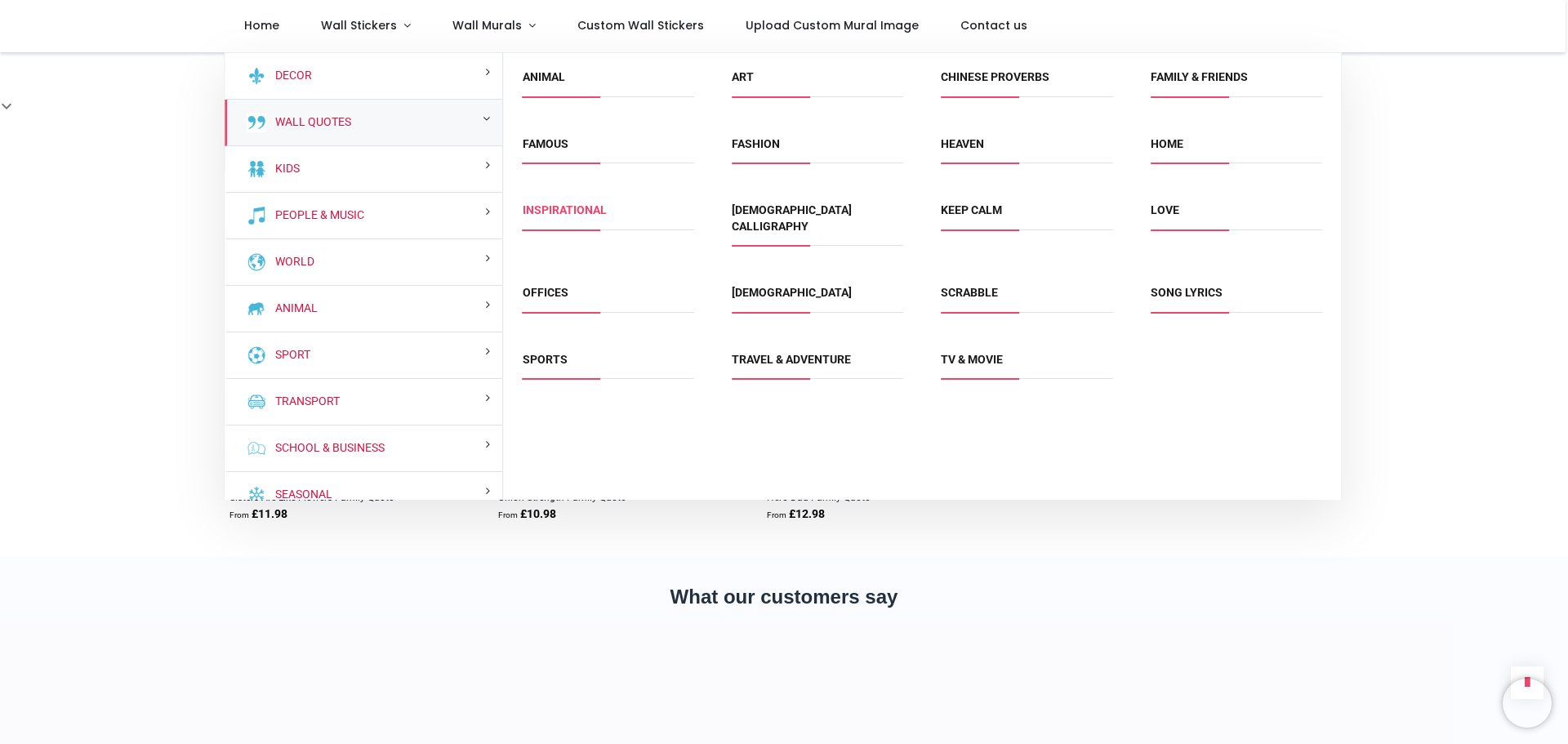
click at [591, 212] on link "Inspirational" at bounding box center [564, 209] width 84 height 13
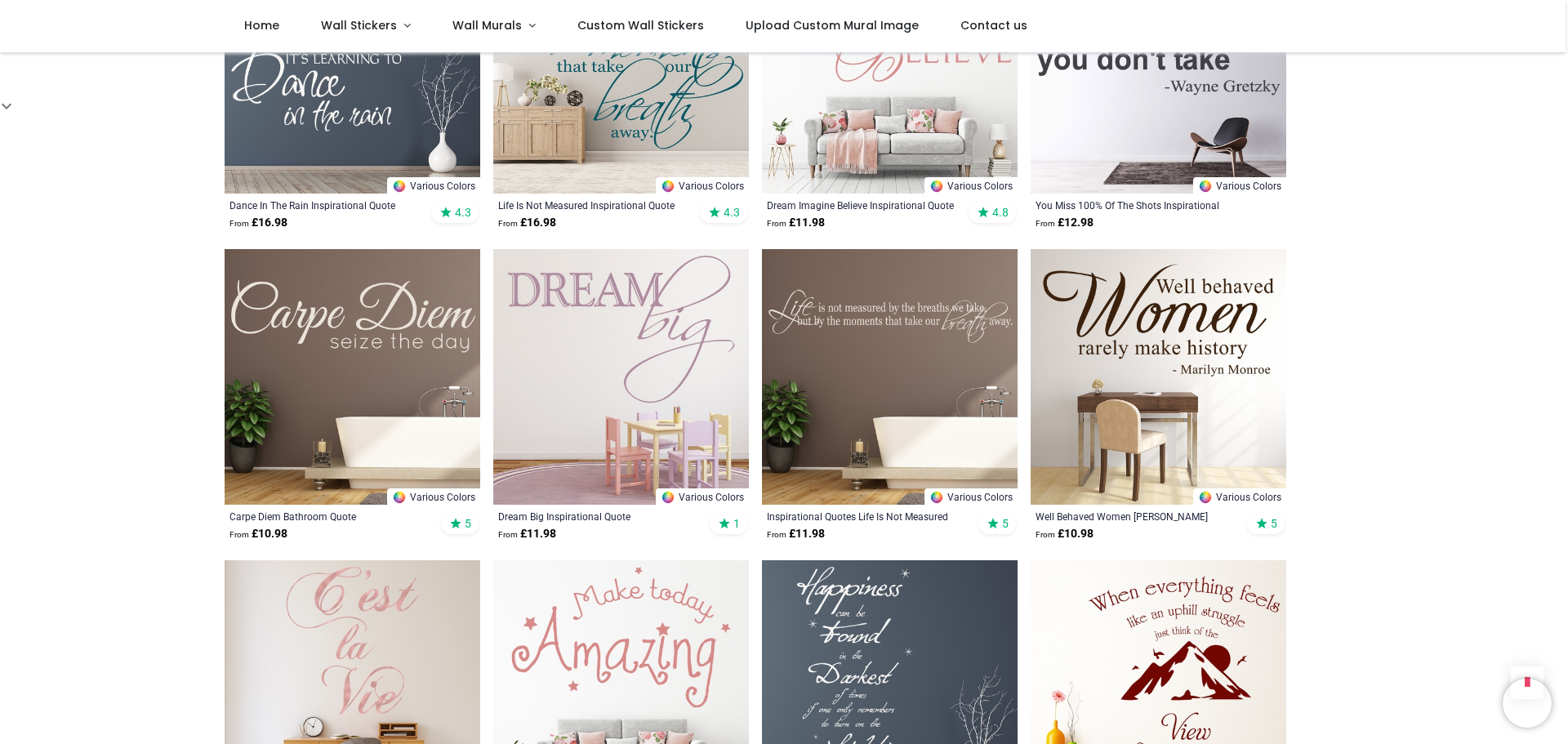
scroll to position [817, 0]
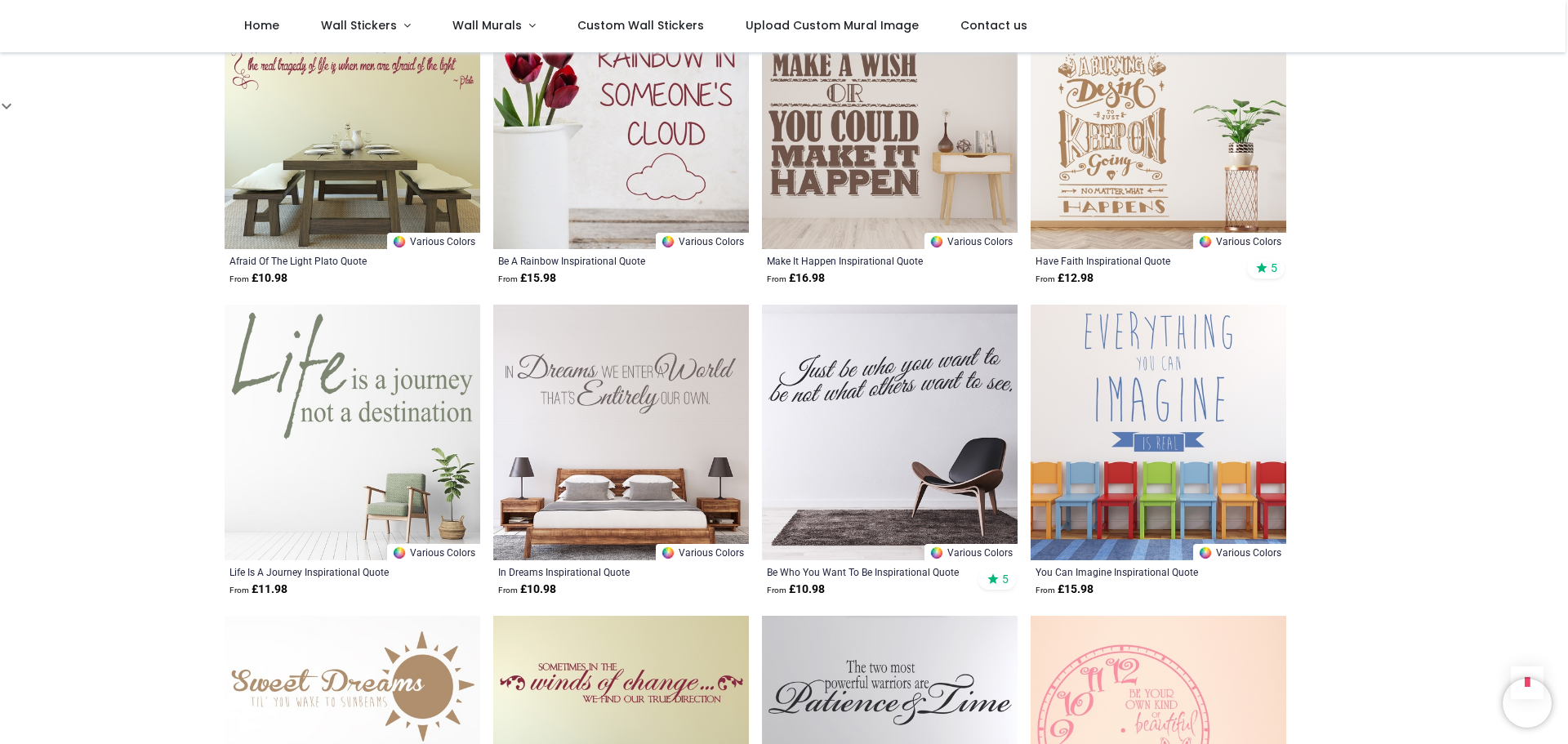
scroll to position [7598, 0]
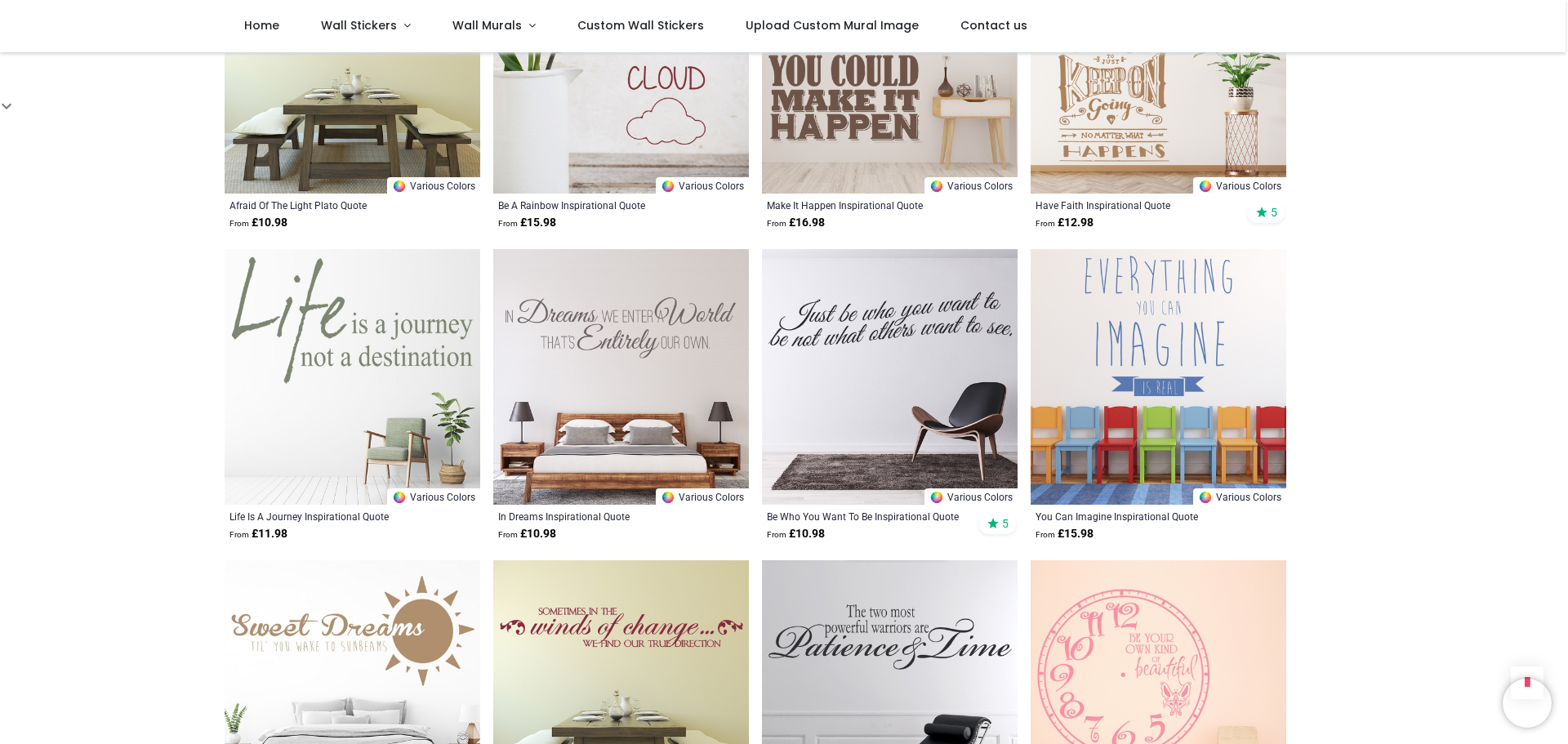
click at [930, 359] on img at bounding box center [890, 377] width 256 height 256
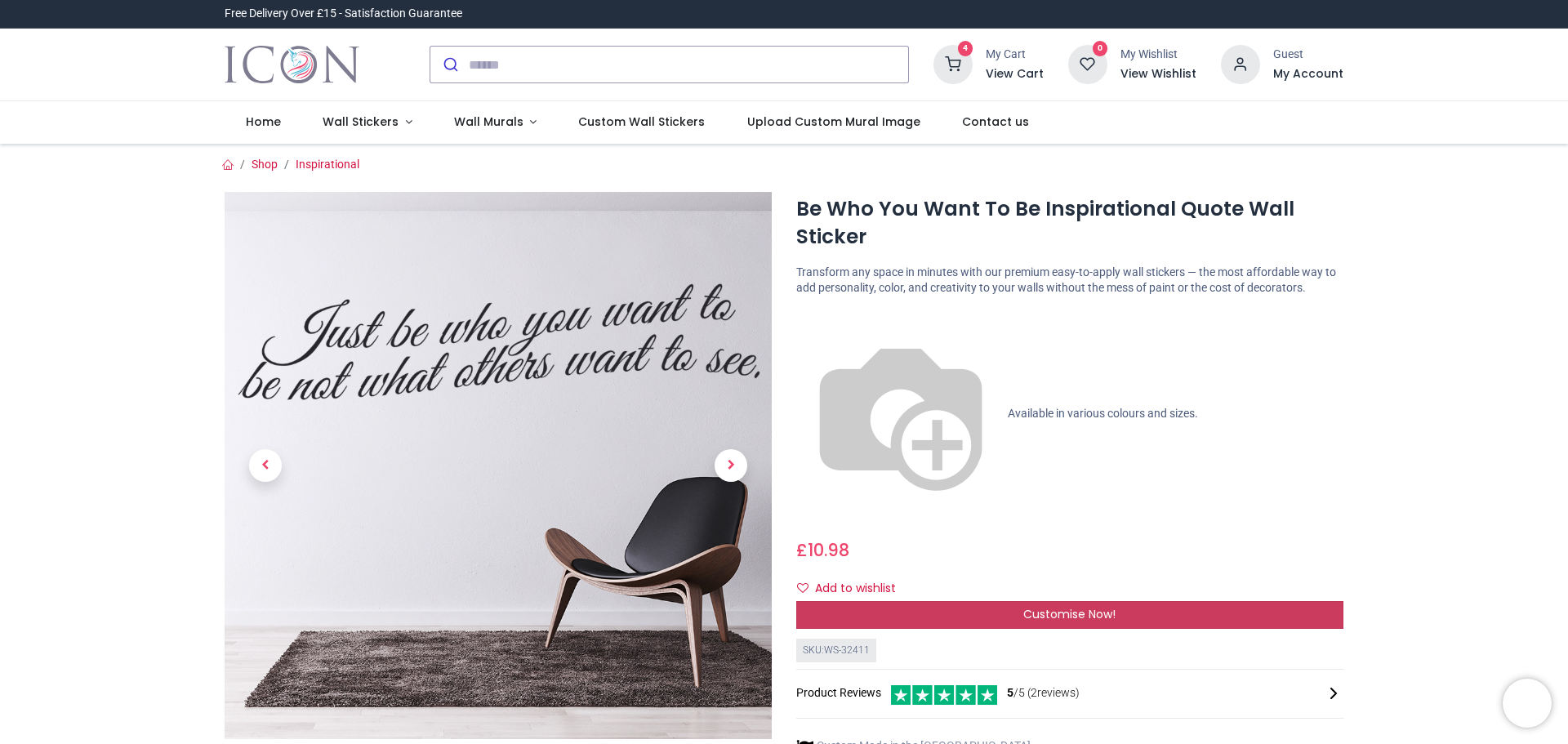
click at [917, 601] on div "Customise Now!" at bounding box center [1070, 615] width 547 height 28
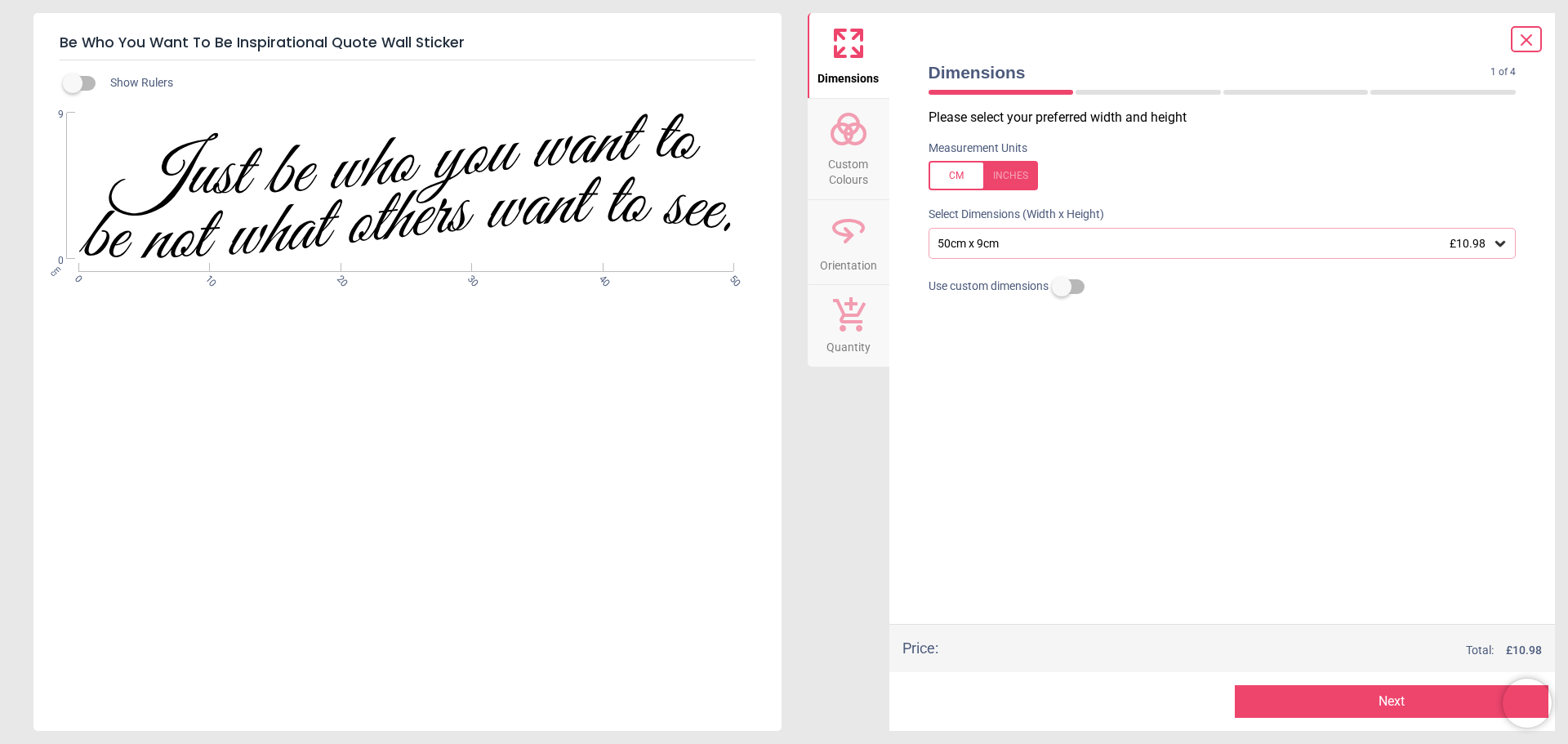
click at [1355, 698] on button "Next" at bounding box center [1392, 702] width 314 height 33
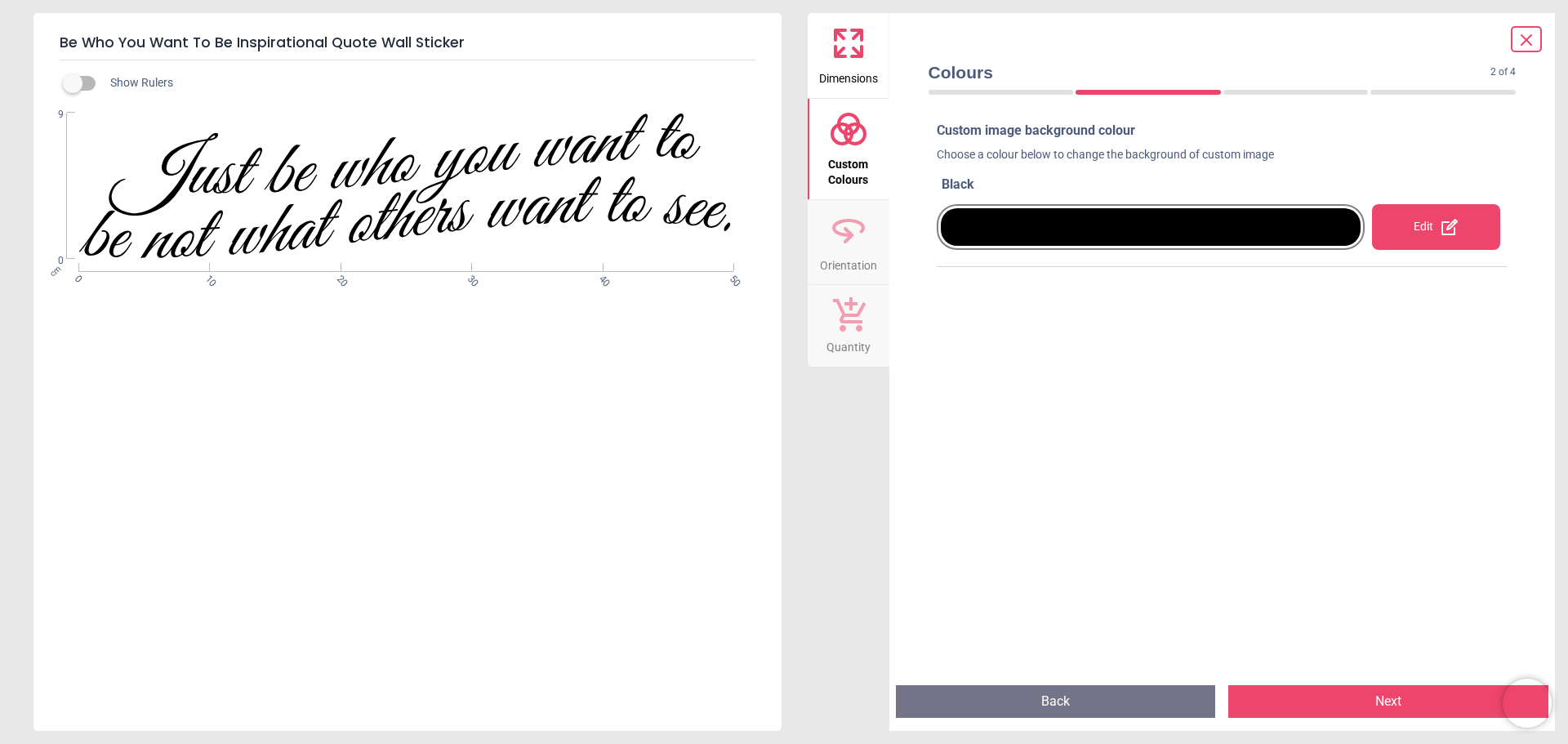
click at [1355, 698] on button "Next" at bounding box center [1388, 702] width 321 height 33
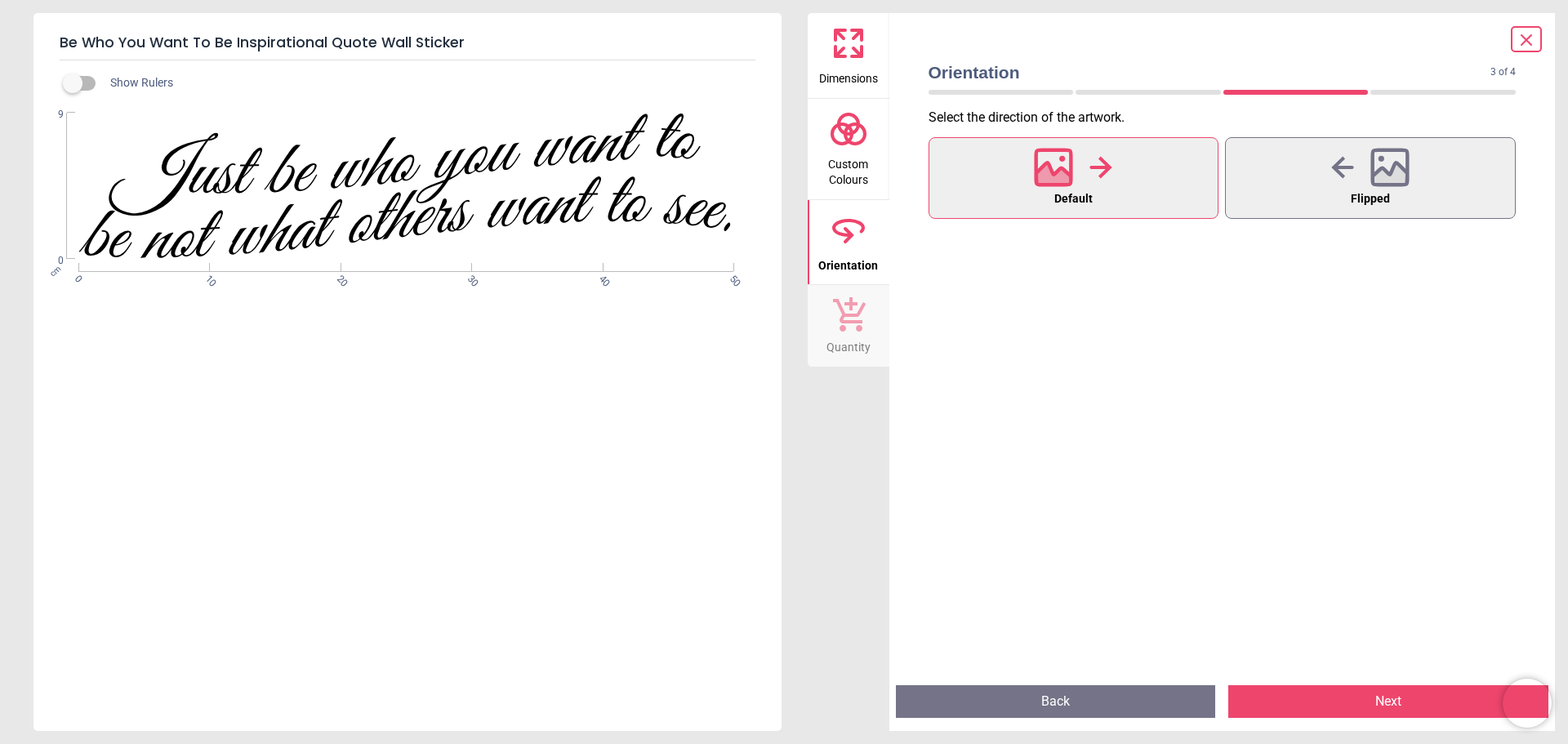
click at [1360, 696] on button "Next" at bounding box center [1388, 702] width 321 height 33
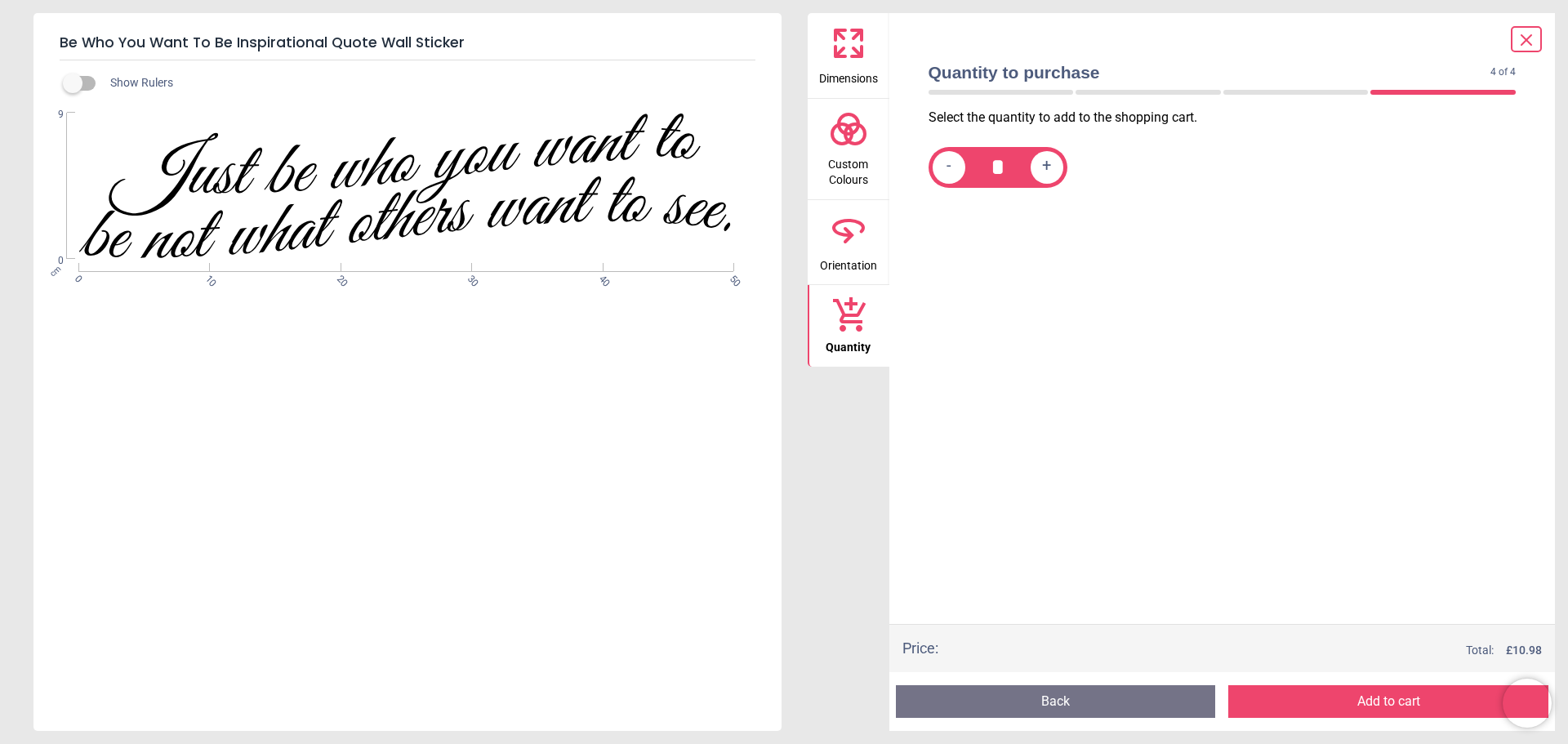
click at [1360, 696] on button "Add to cart" at bounding box center [1388, 702] width 321 height 33
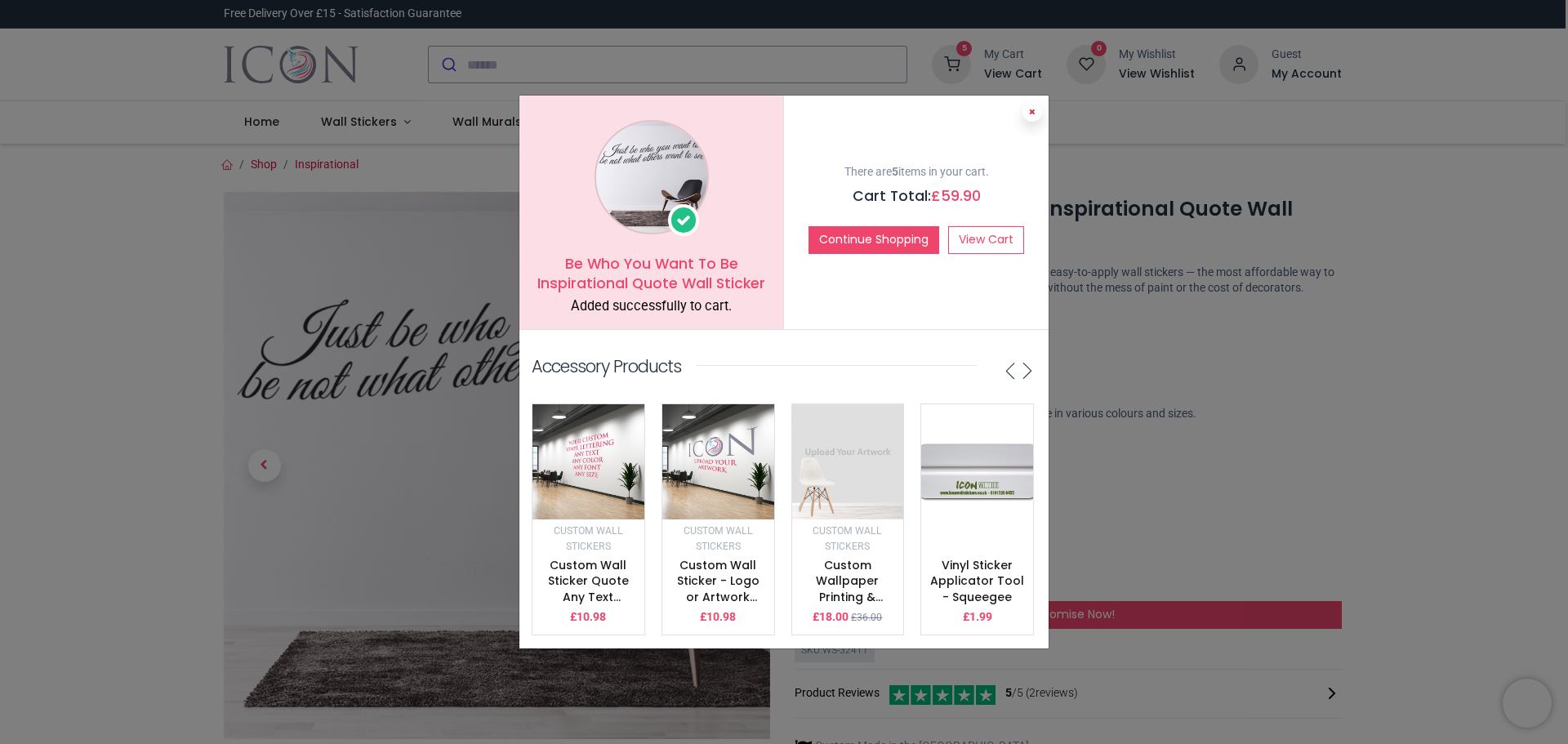
click at [1032, 108] on icon at bounding box center [1032, 111] width 7 height 8
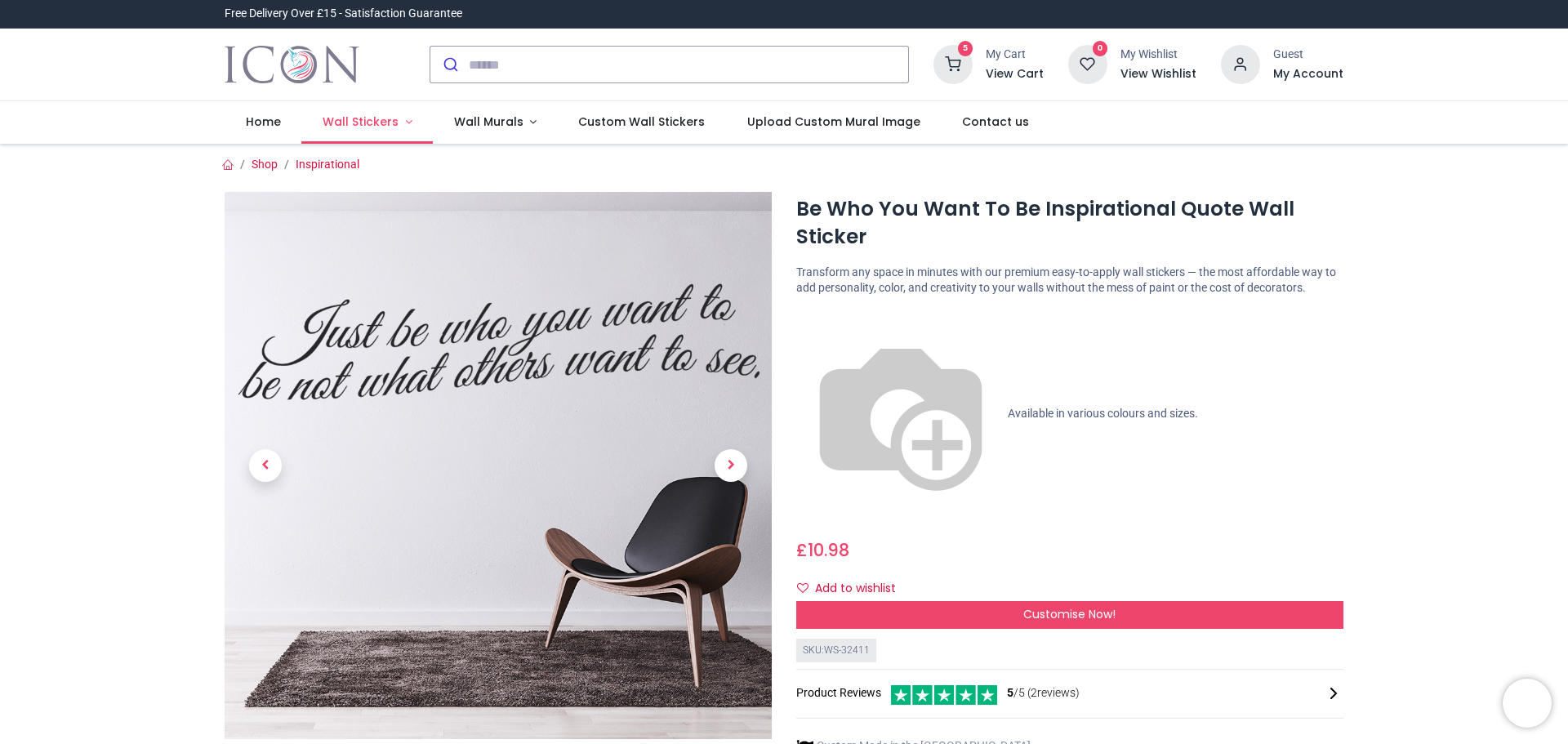
click at [344, 121] on span "Wall Stickers" at bounding box center [360, 121] width 76 height 16
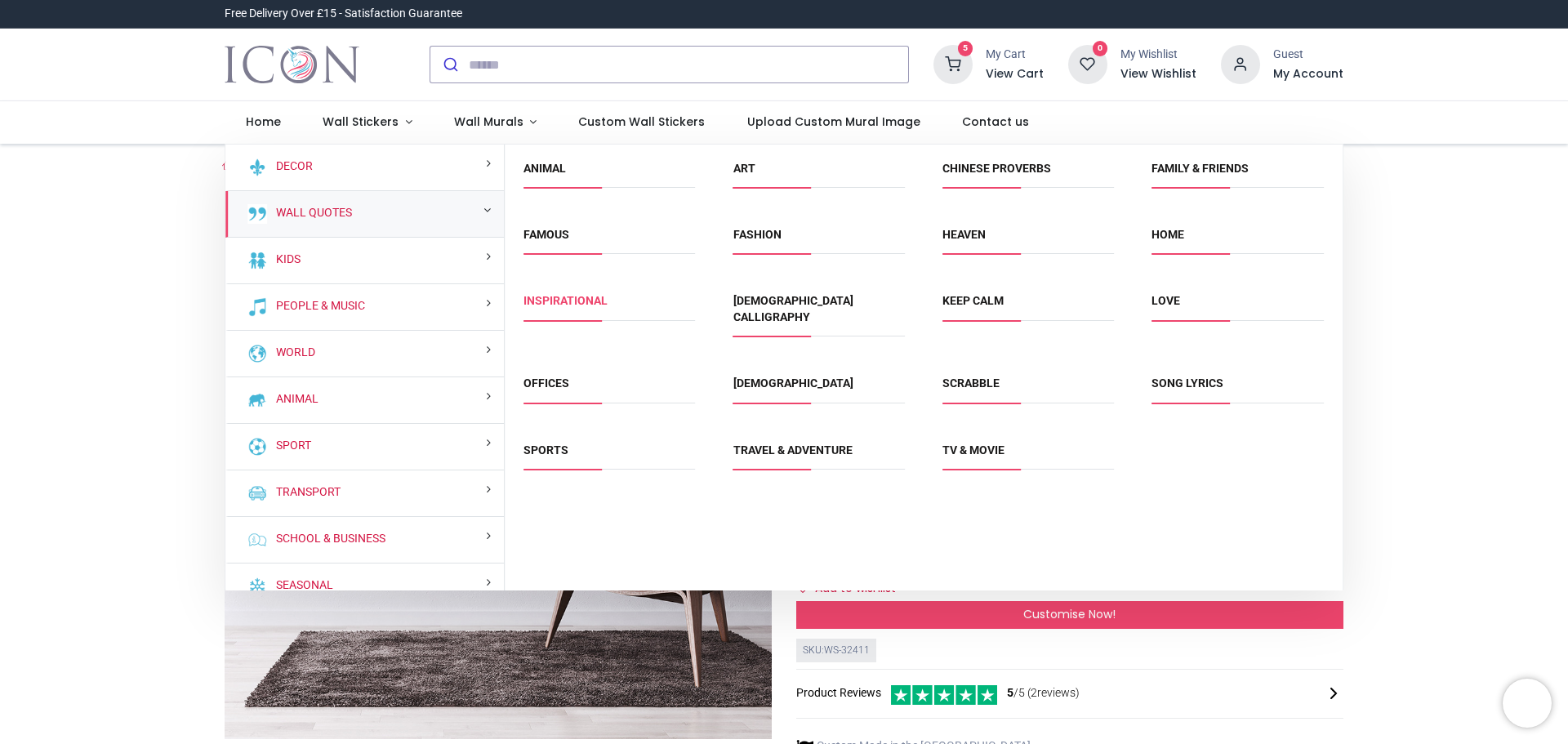
click at [570, 294] on link "Inspirational" at bounding box center [565, 300] width 84 height 13
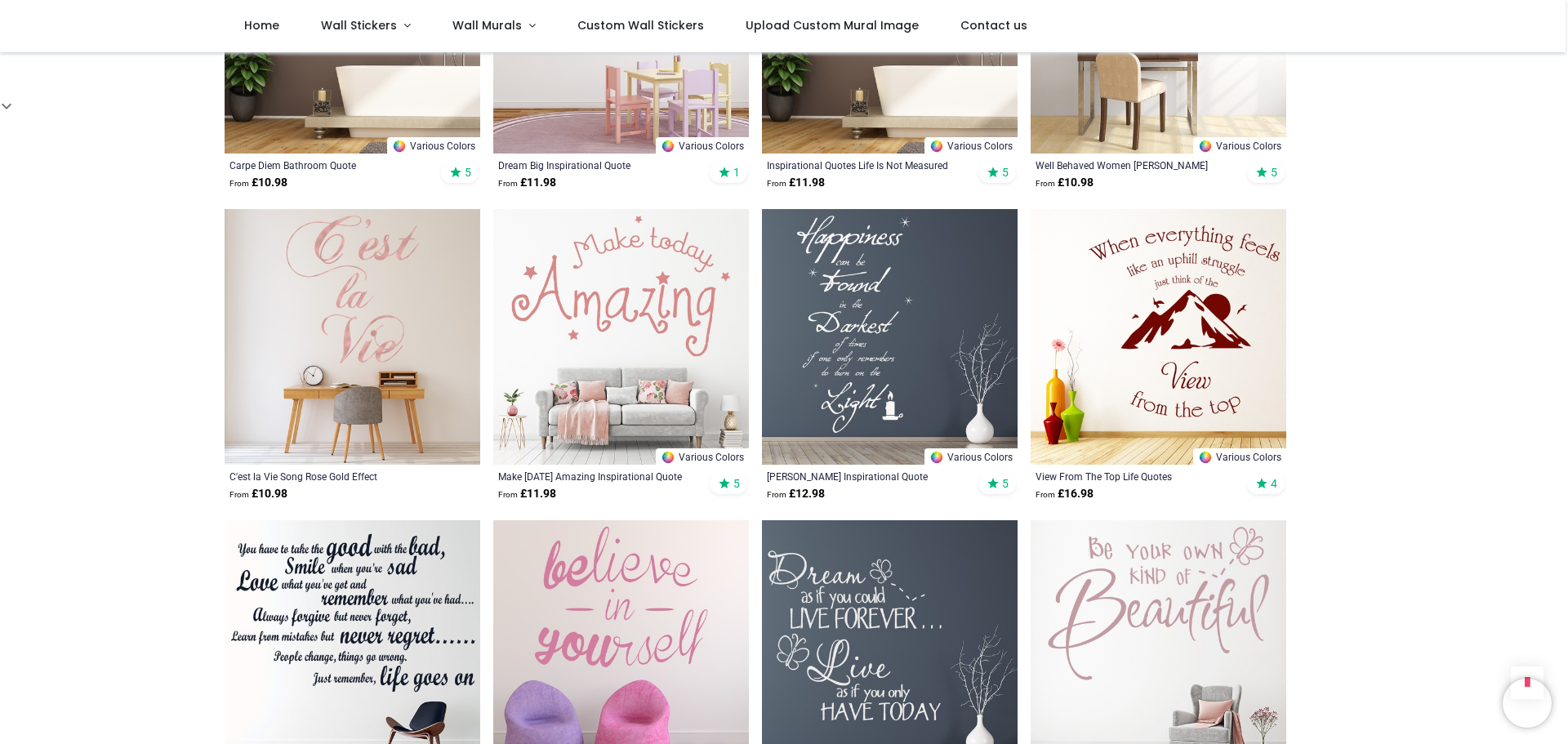
scroll to position [1144, 0]
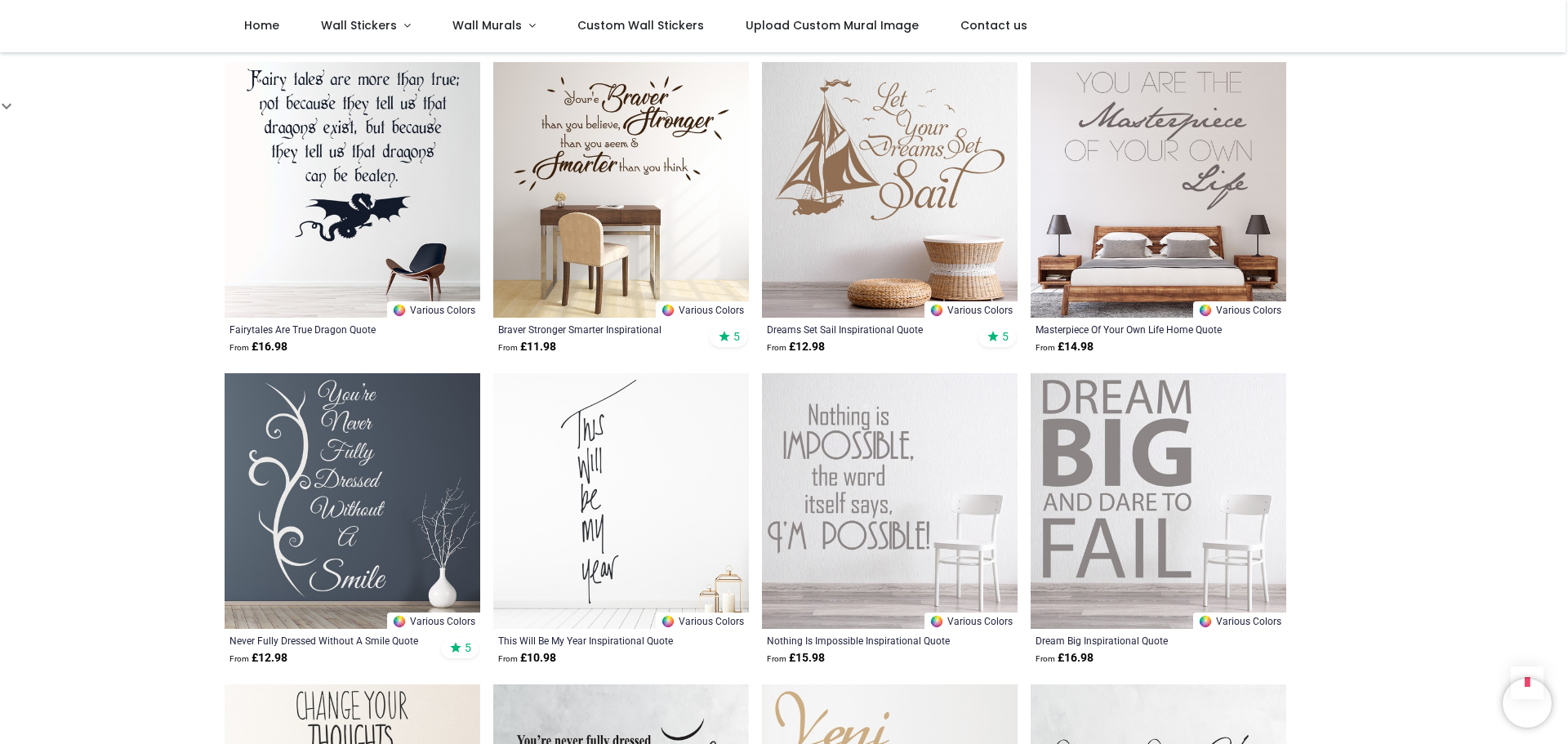
scroll to position [3758, 0]
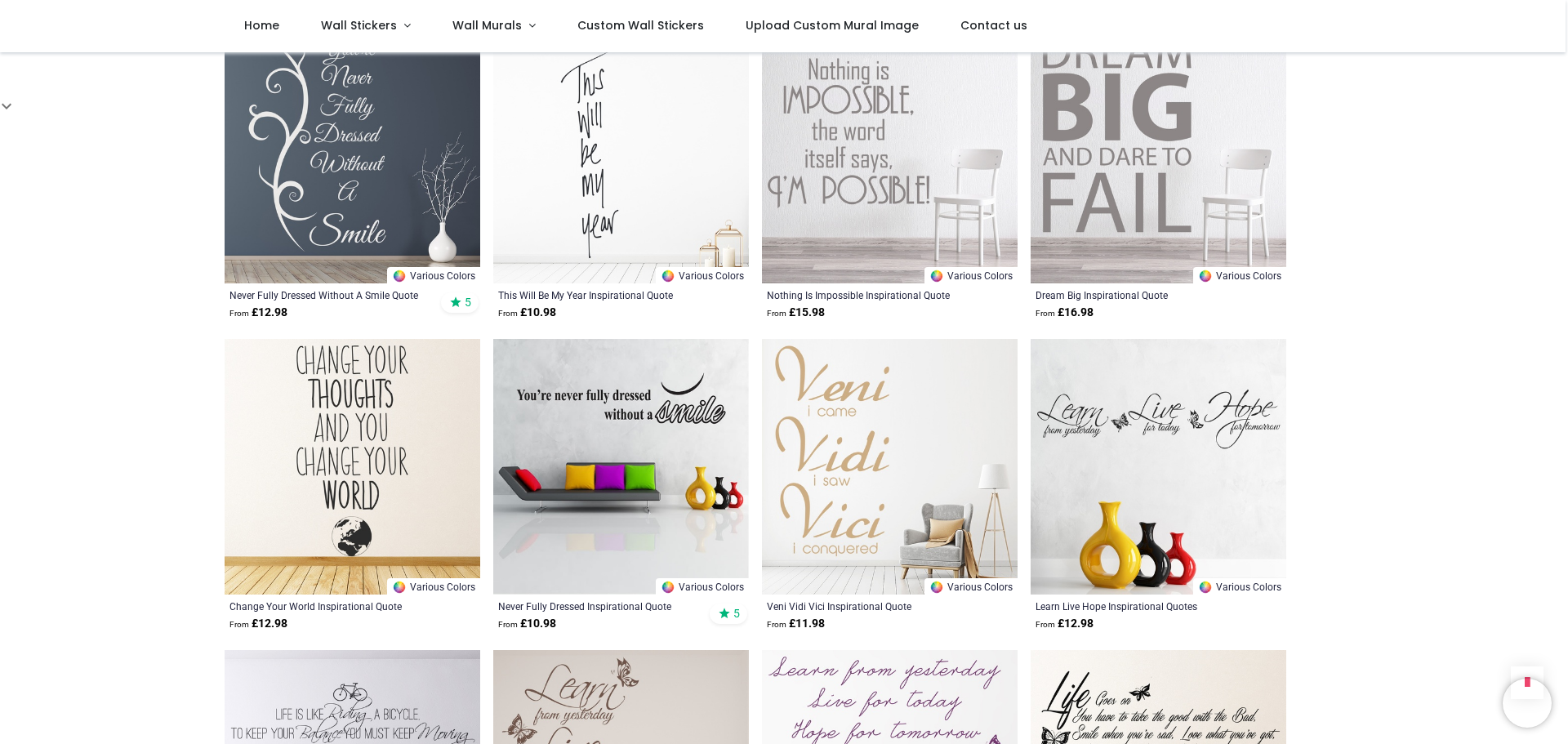
scroll to position [4085, 0]
click at [1190, 411] on img at bounding box center [1159, 466] width 256 height 256
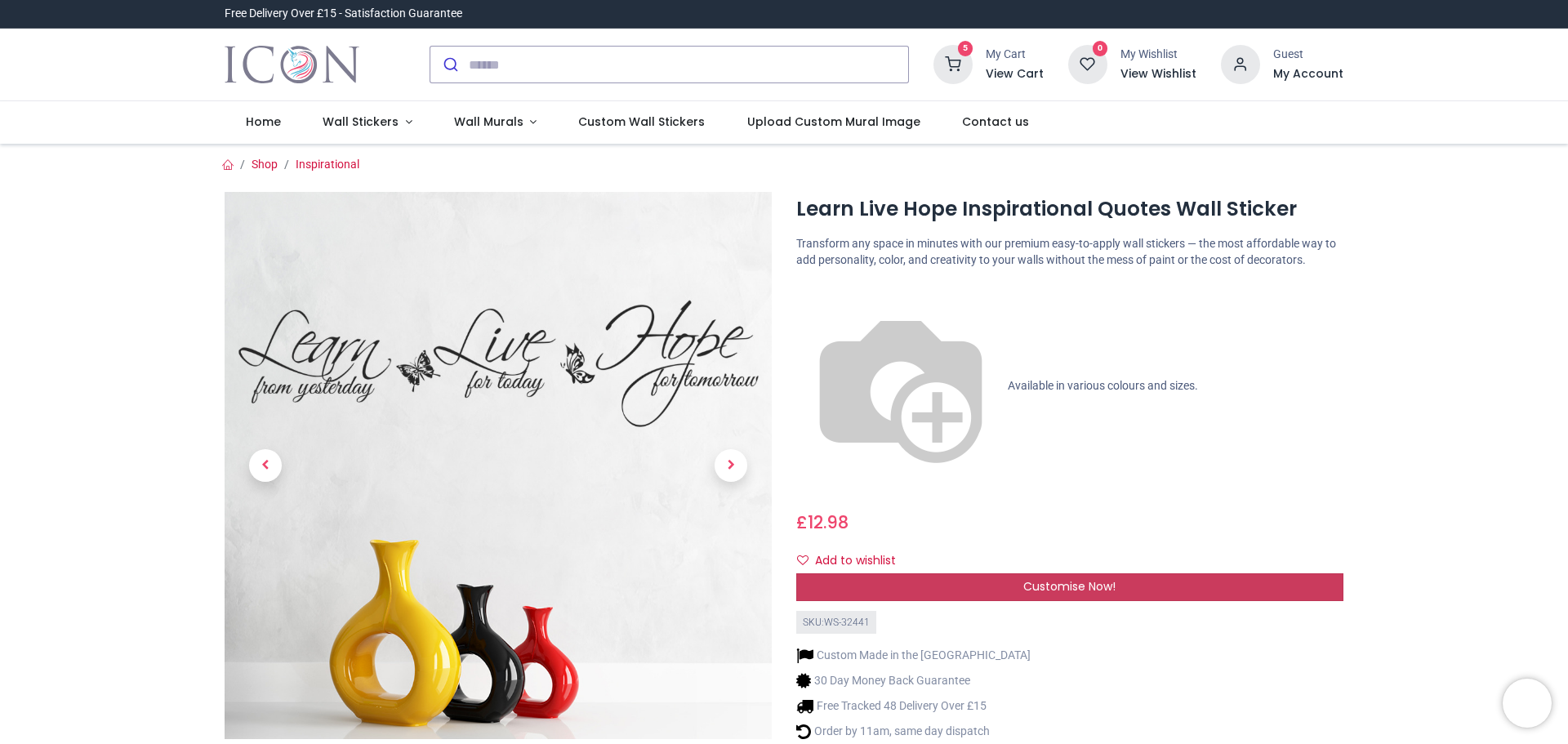
click at [1090, 578] on span "Customise Now!" at bounding box center [1070, 586] width 92 height 16
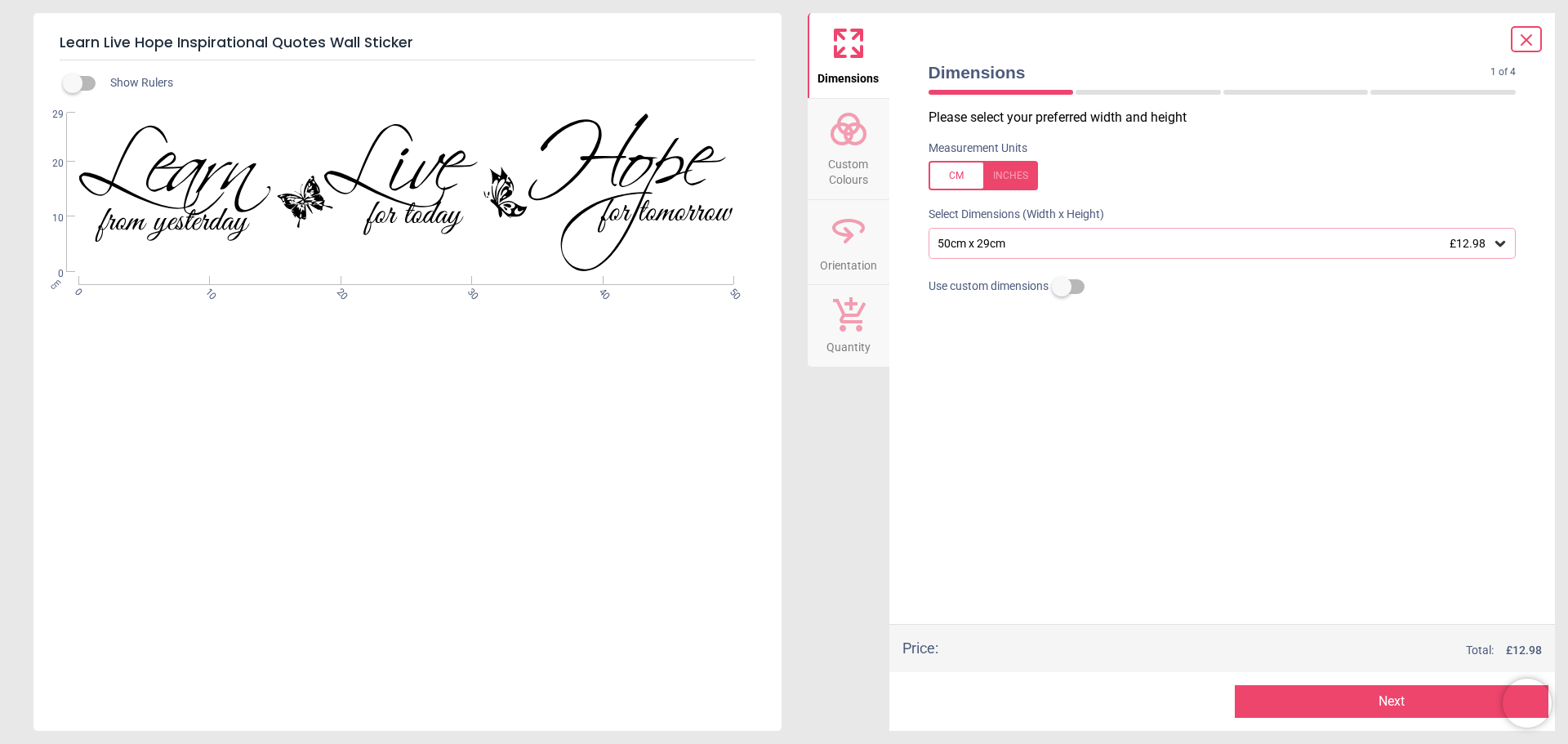
click at [1396, 696] on button "Next" at bounding box center [1392, 702] width 314 height 33
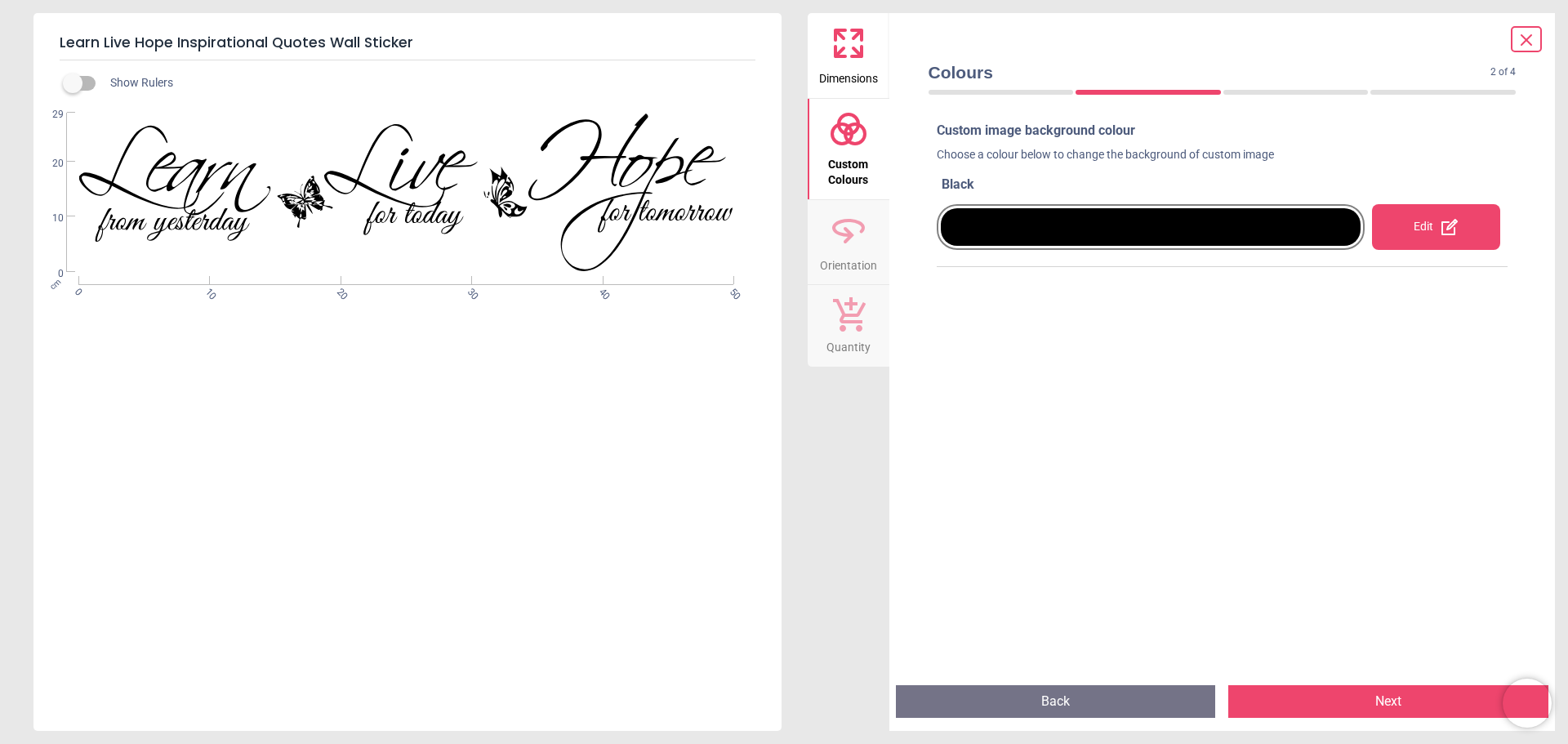
click at [1396, 696] on button "Next" at bounding box center [1388, 702] width 321 height 33
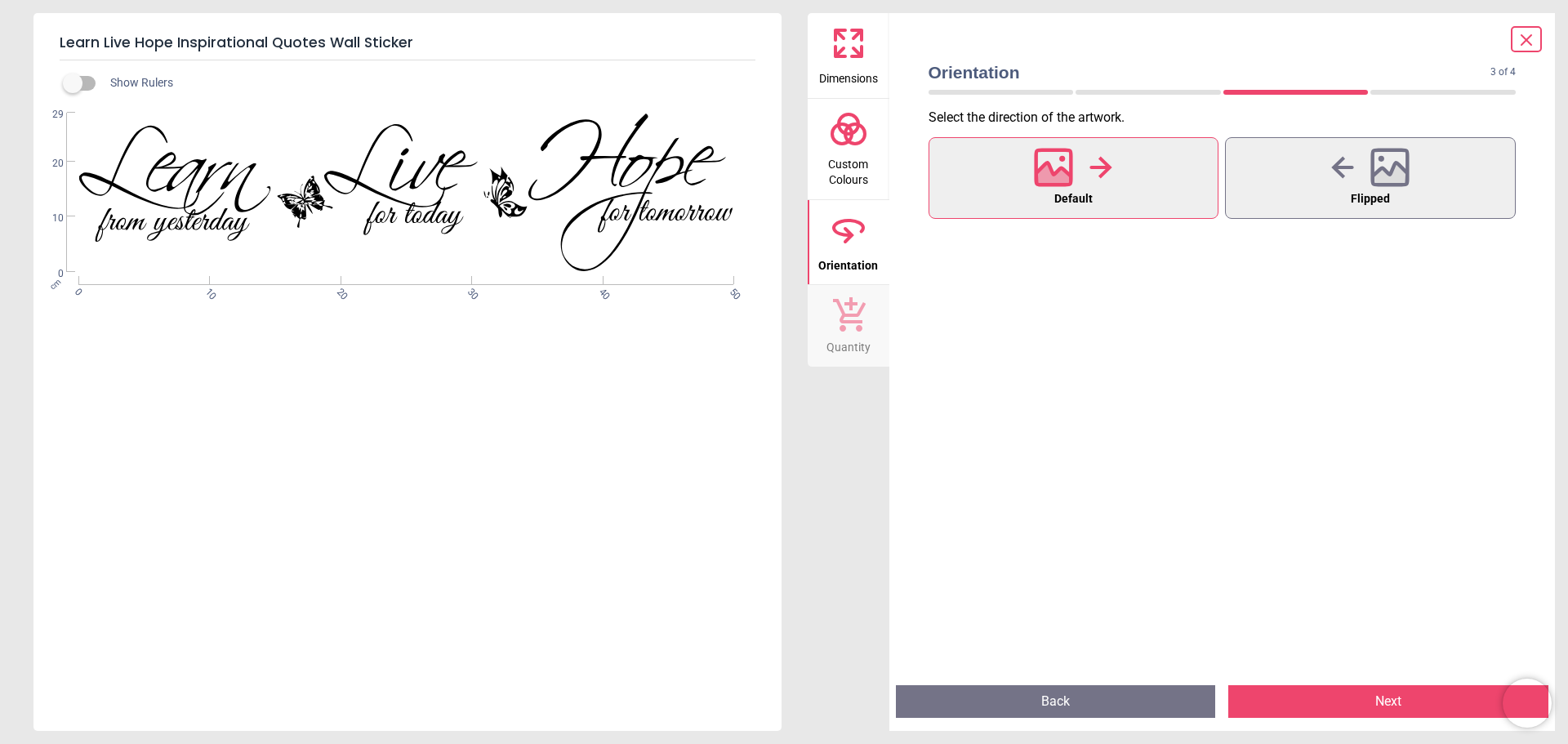
click at [1396, 696] on button "Next" at bounding box center [1388, 702] width 321 height 33
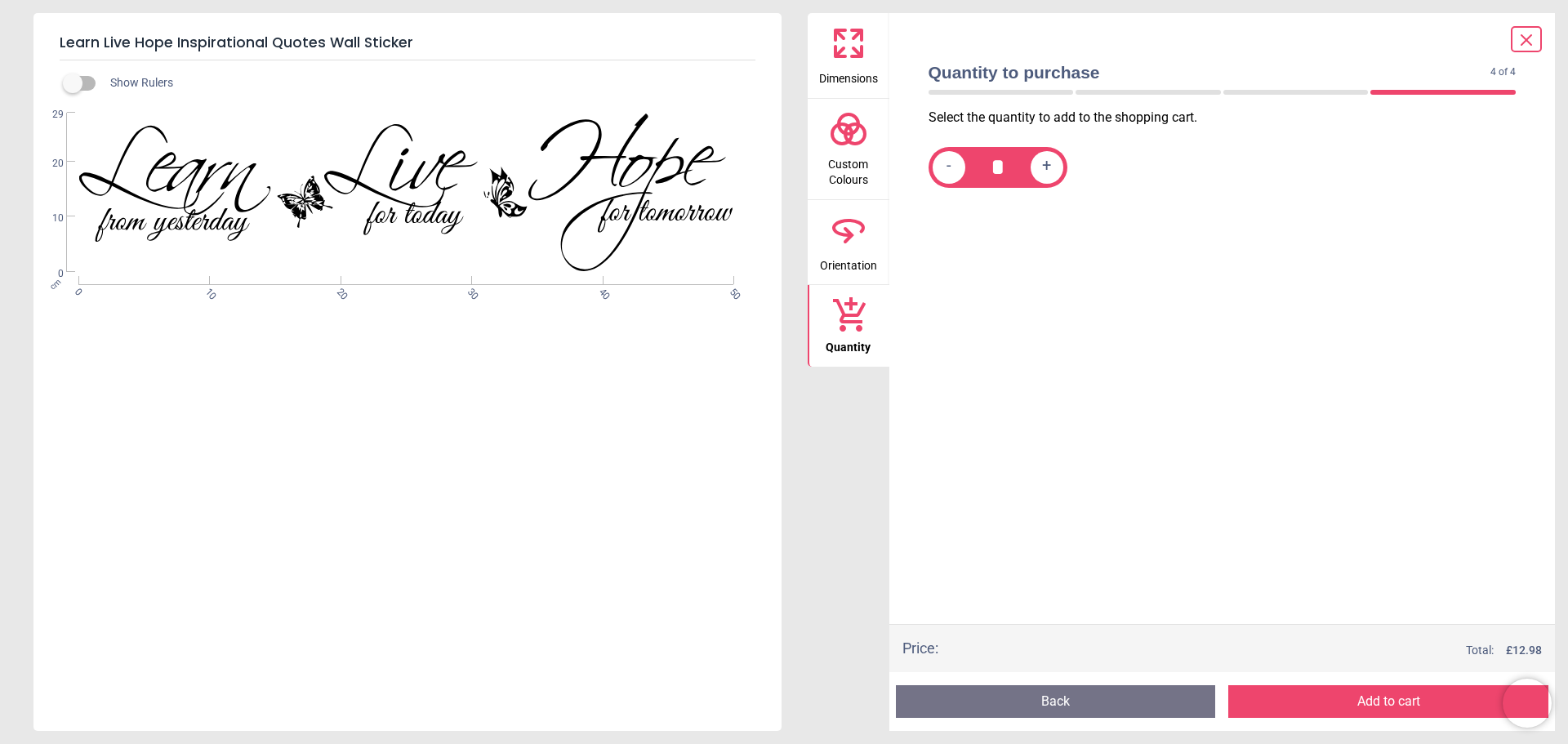
click at [1396, 696] on button "Add to cart" at bounding box center [1388, 702] width 321 height 33
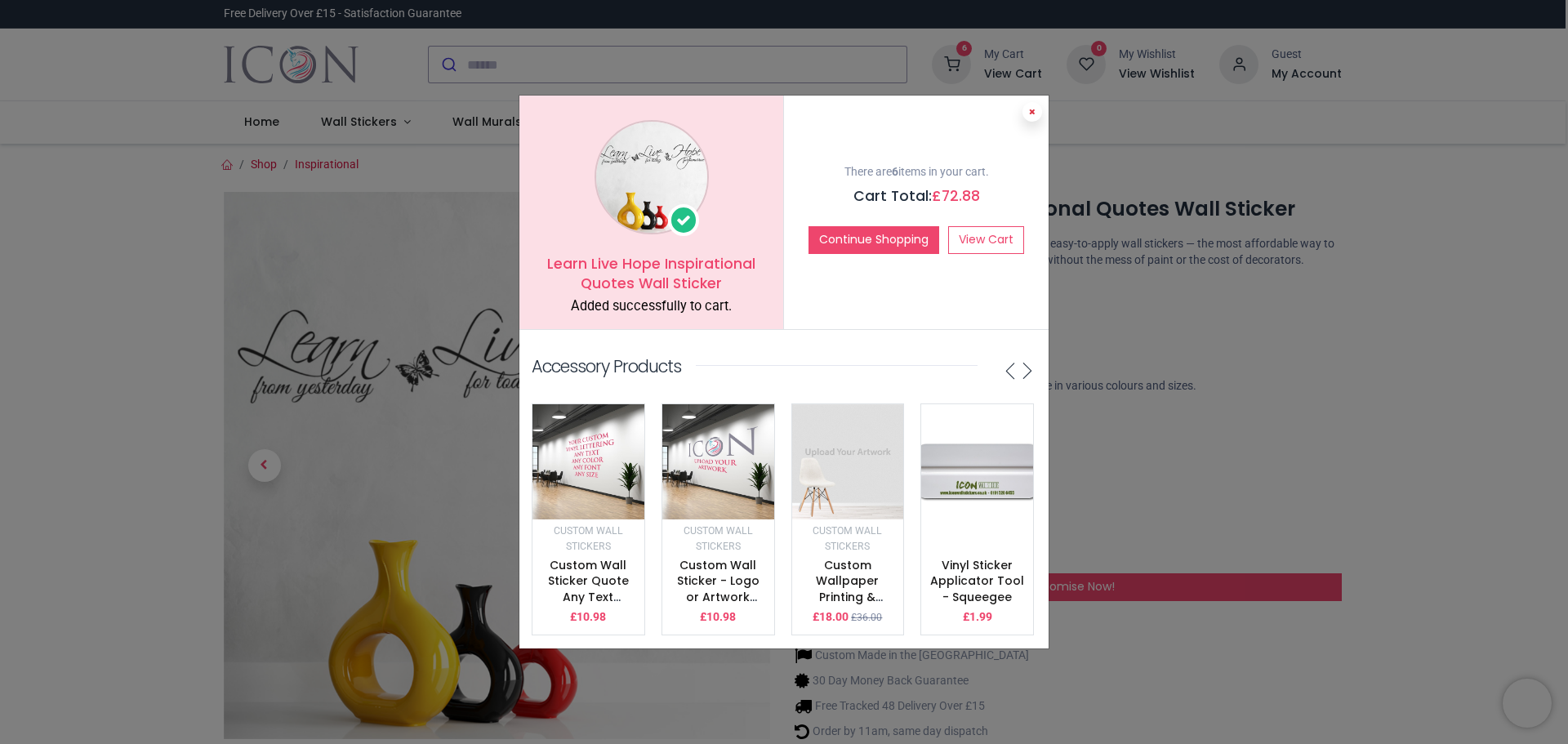
click at [1032, 108] on icon at bounding box center [1032, 111] width 7 height 8
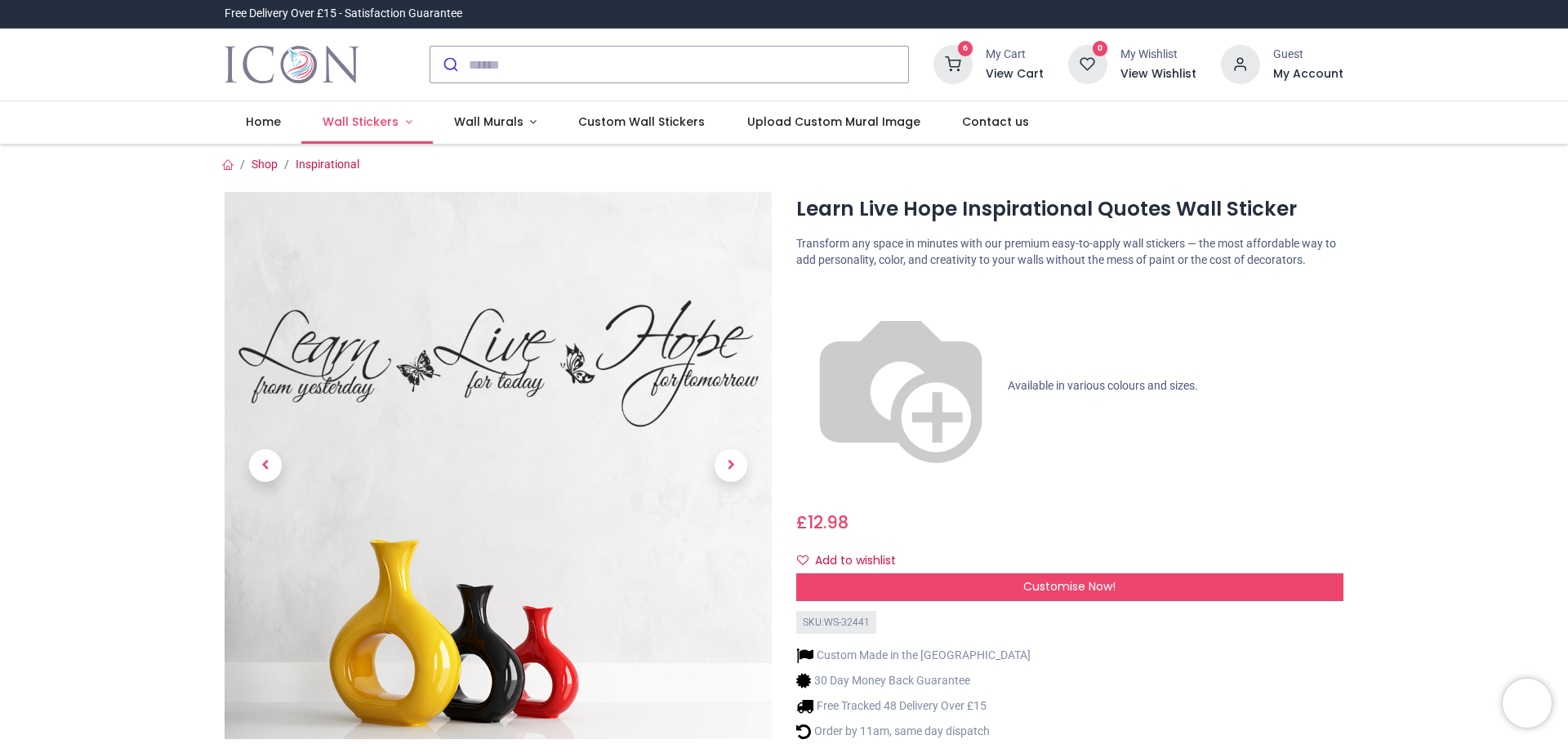
click at [408, 125] on link "Wall Stickers" at bounding box center [367, 122] width 131 height 42
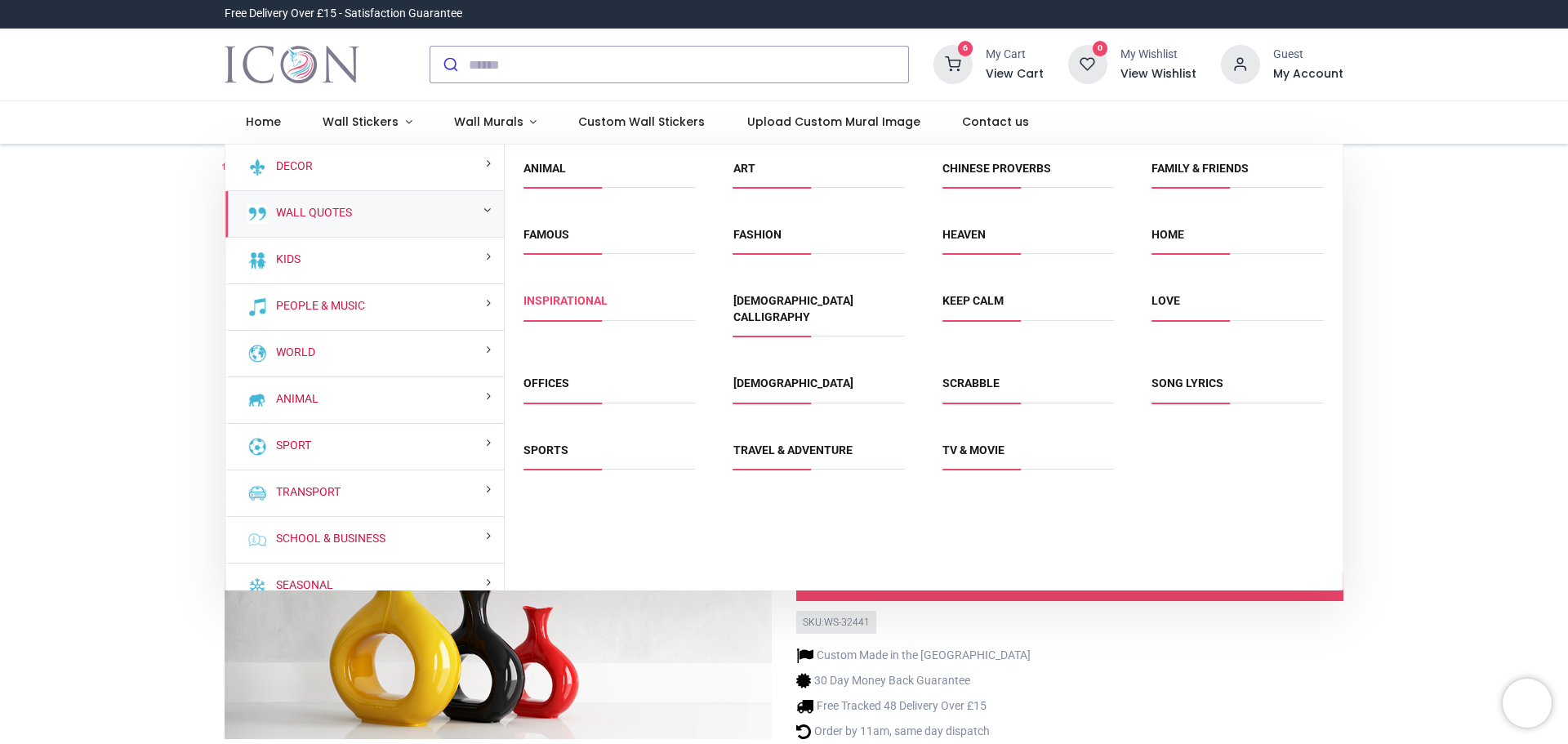
click at [562, 296] on link "Inspirational" at bounding box center [565, 300] width 84 height 13
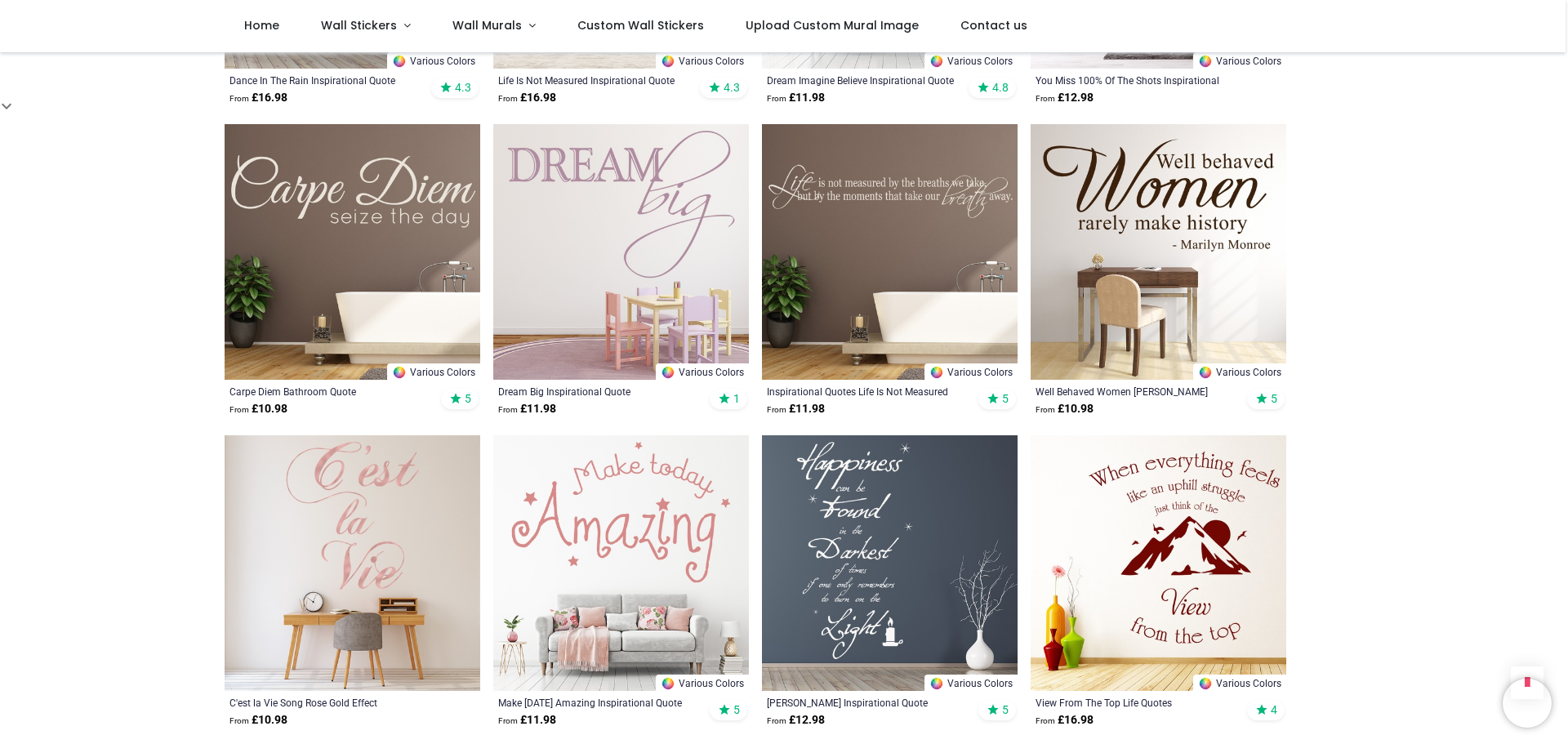
scroll to position [981, 0]
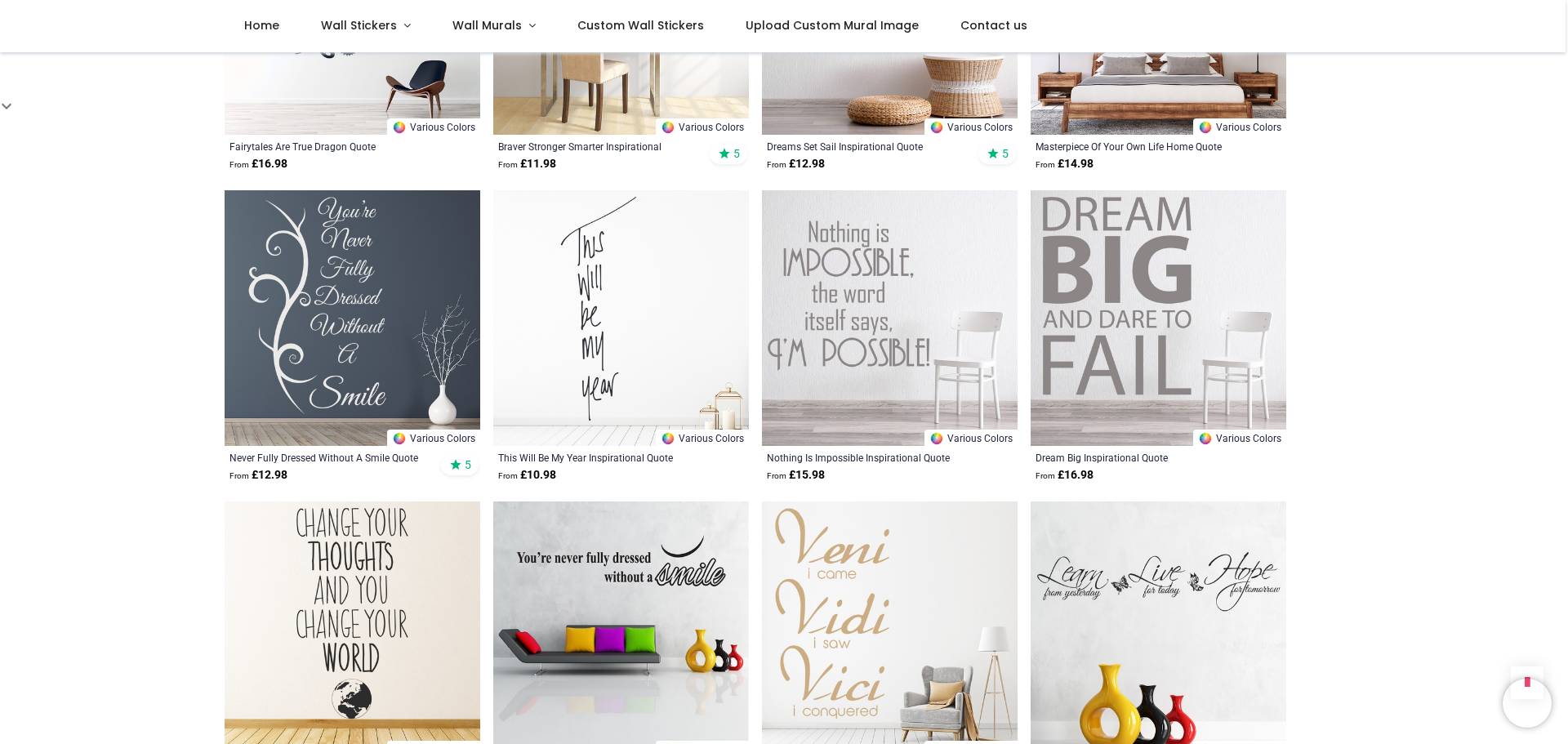
scroll to position [4330, 0]
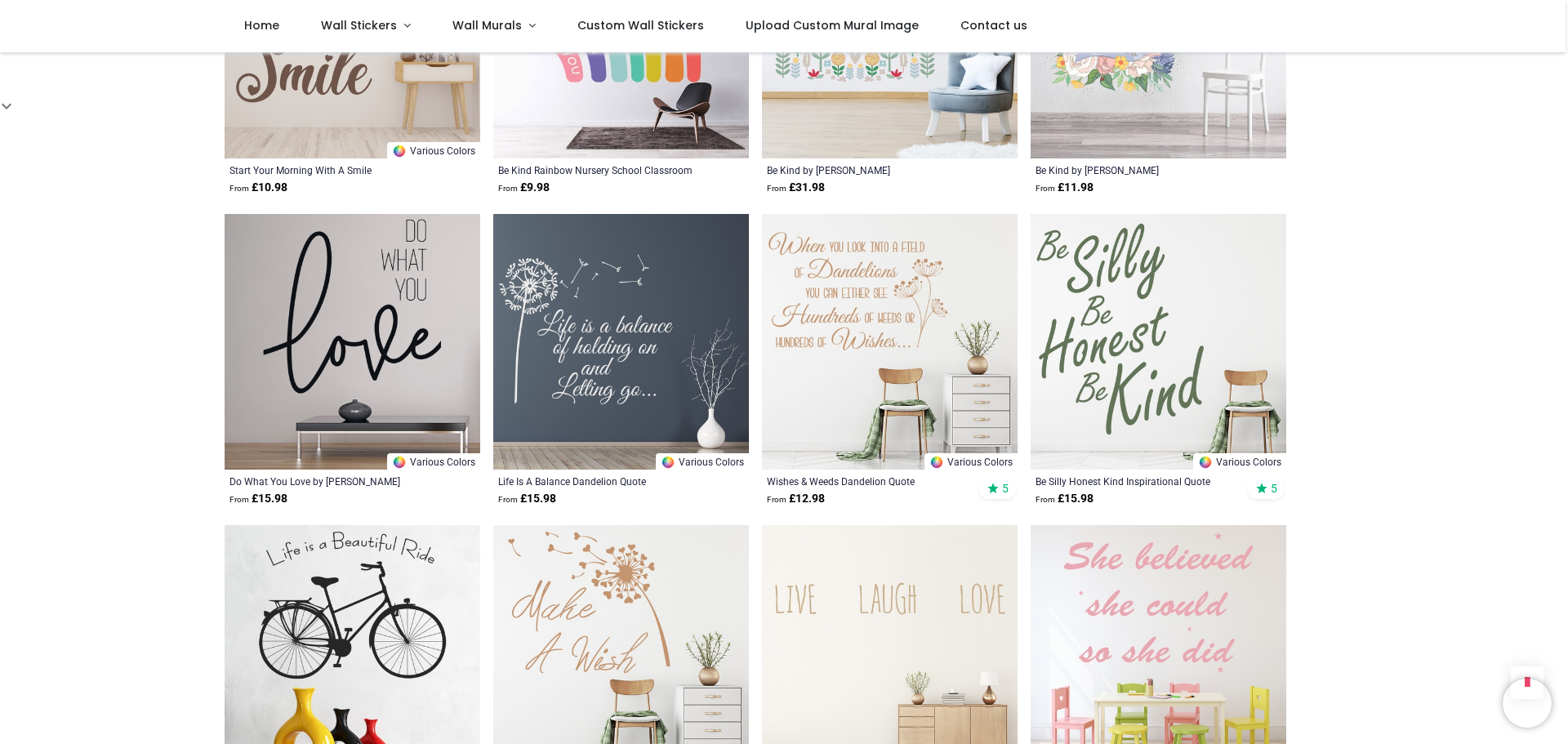
scroll to position [5801, 0]
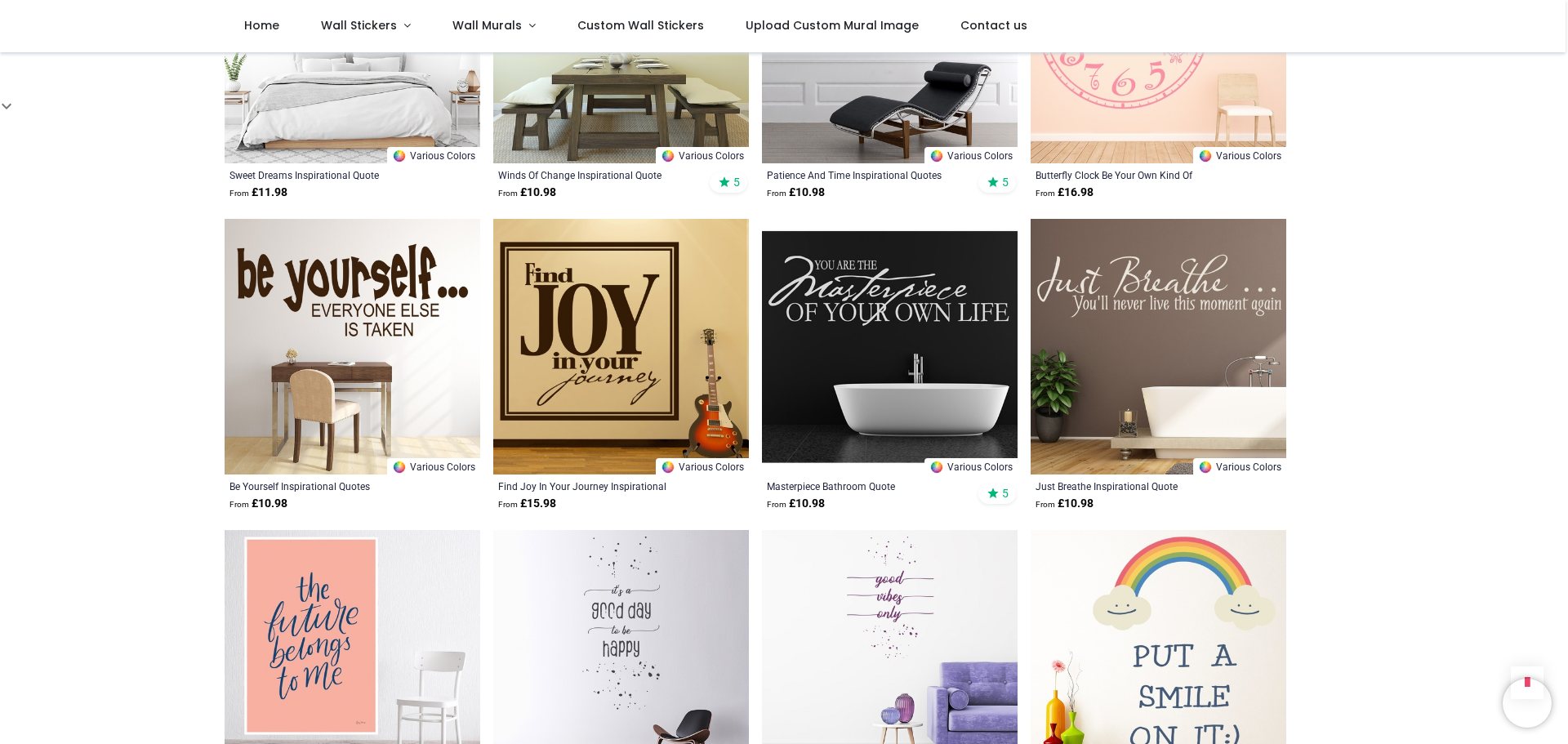
scroll to position [8251, 0]
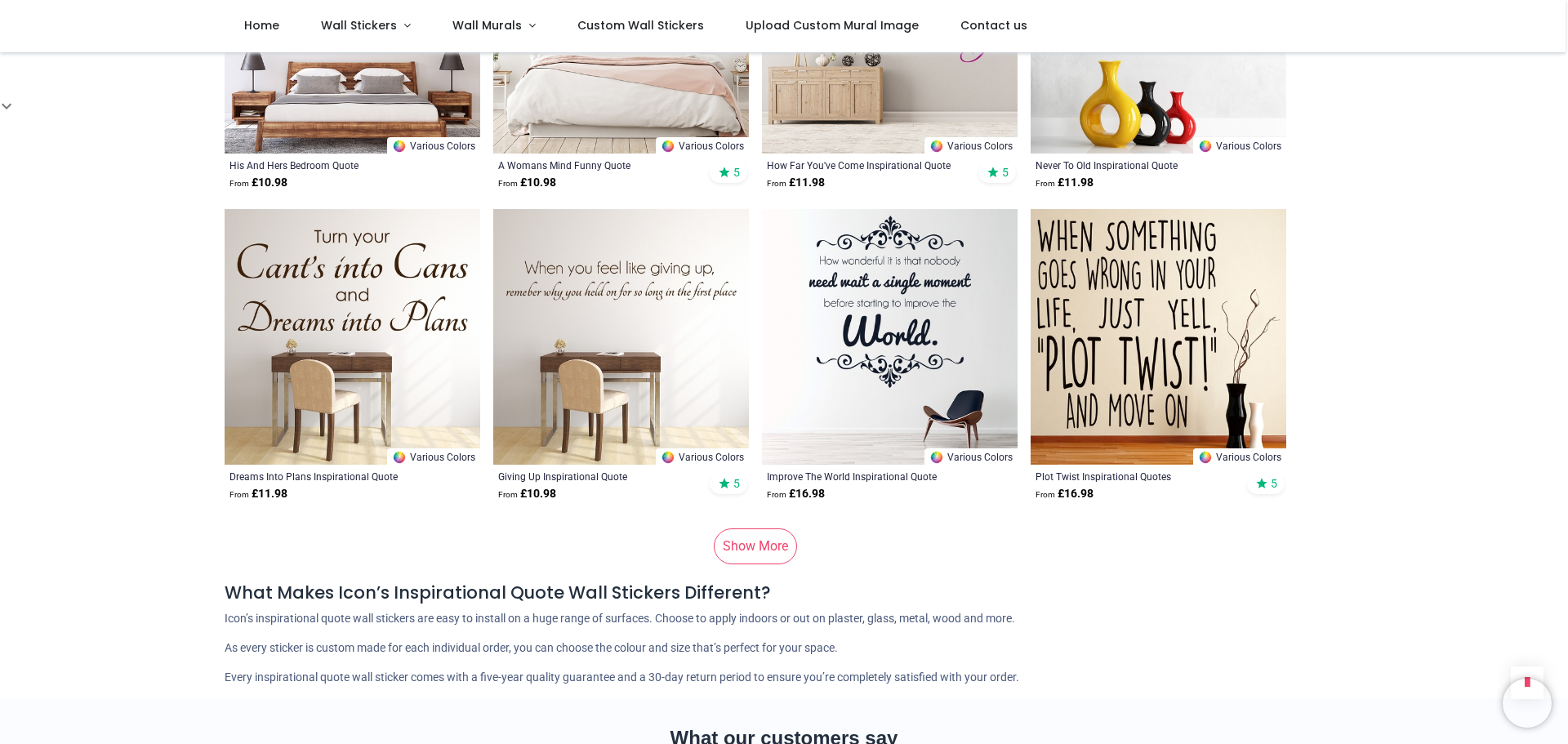
scroll to position [10784, 0]
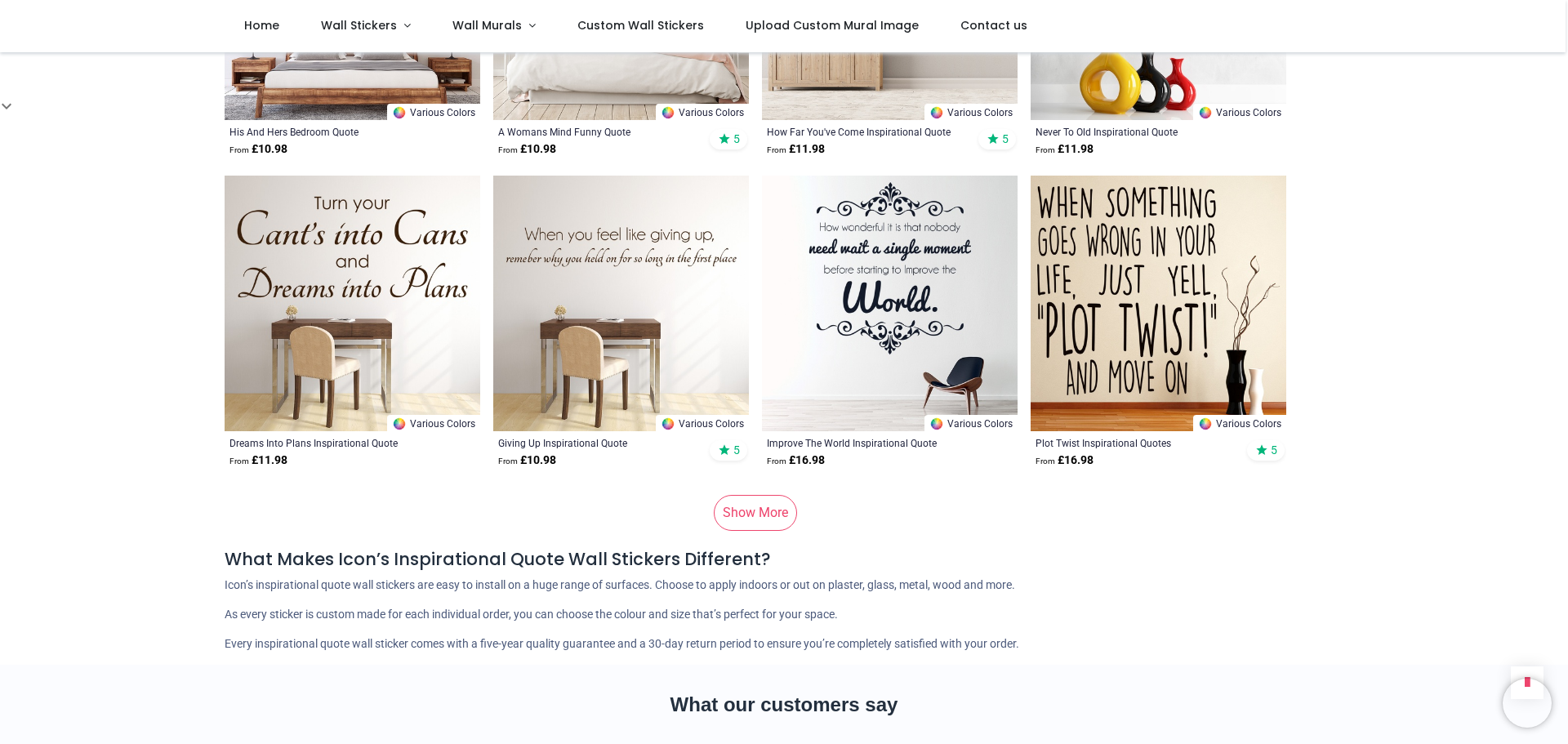
click at [763, 495] on link "Show More" at bounding box center [755, 513] width 83 height 36
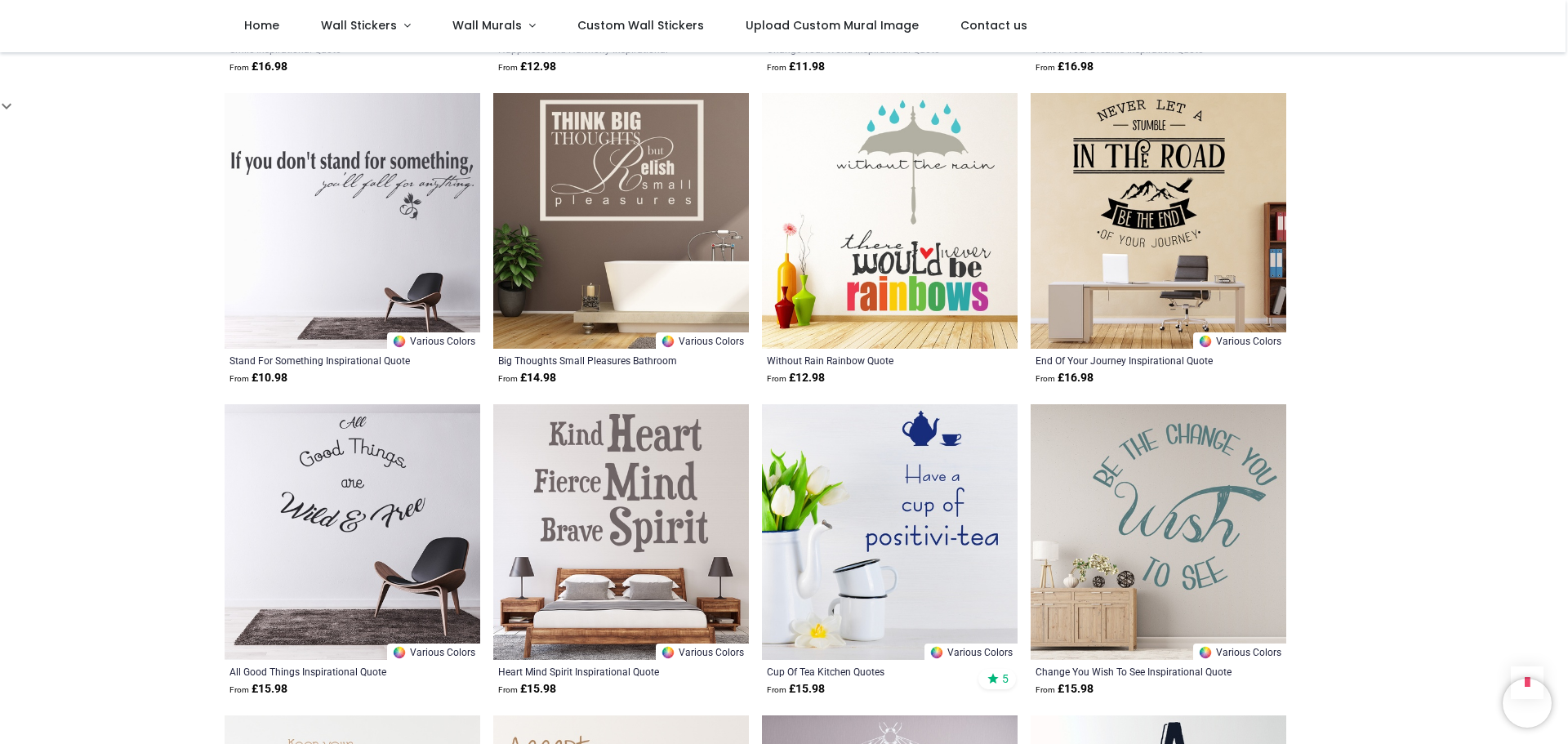
scroll to position [12499, 0]
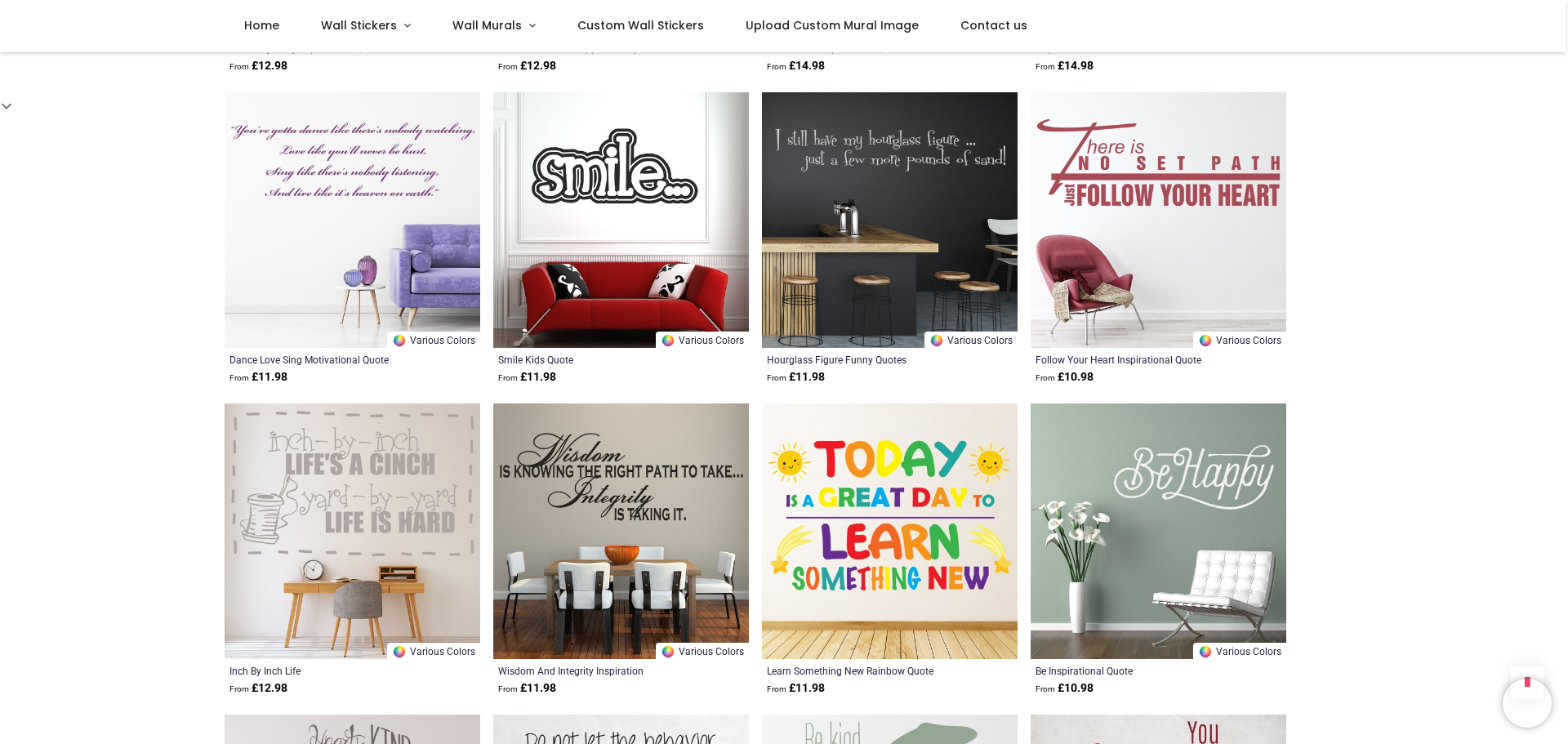
scroll to position [14623, 0]
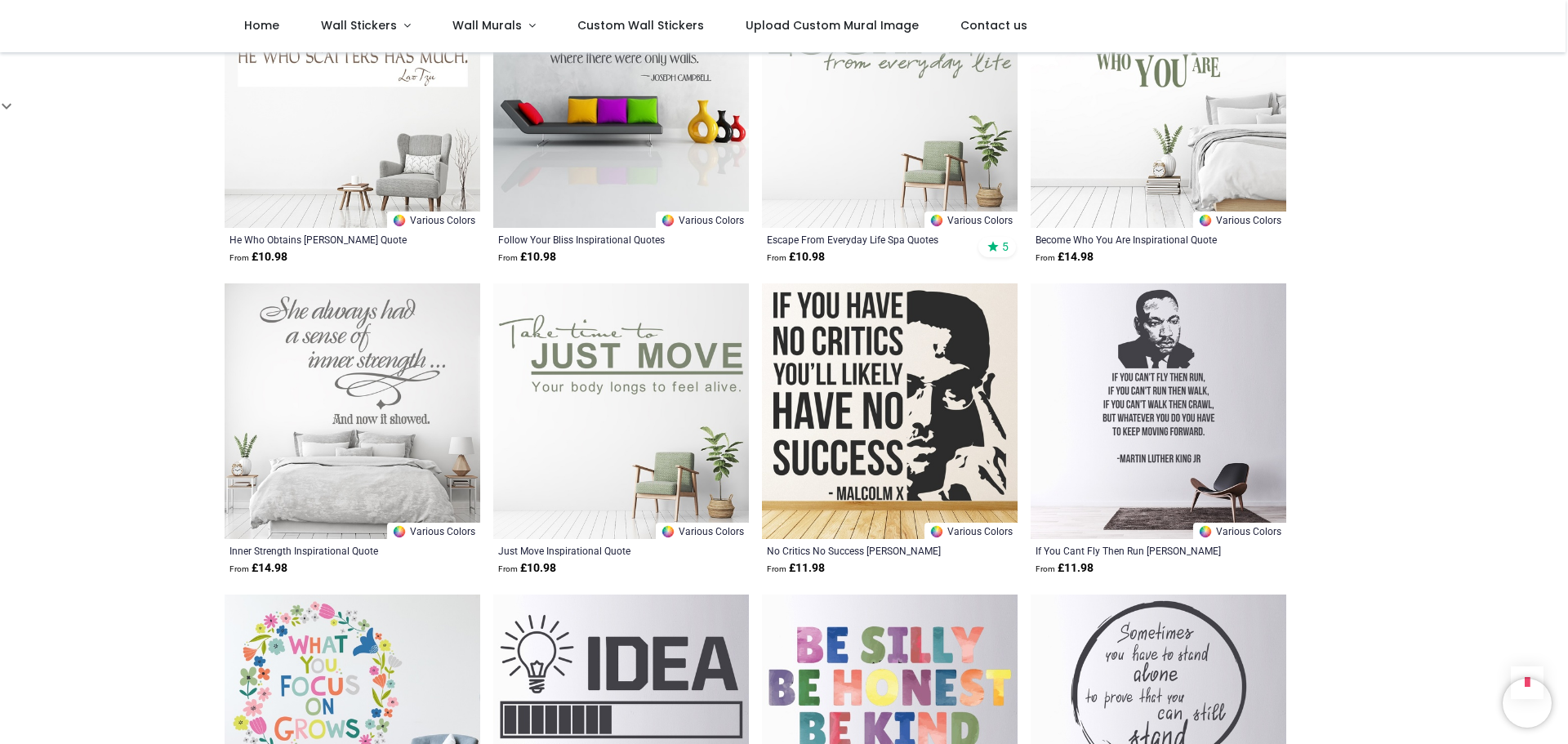
scroll to position [16912, 0]
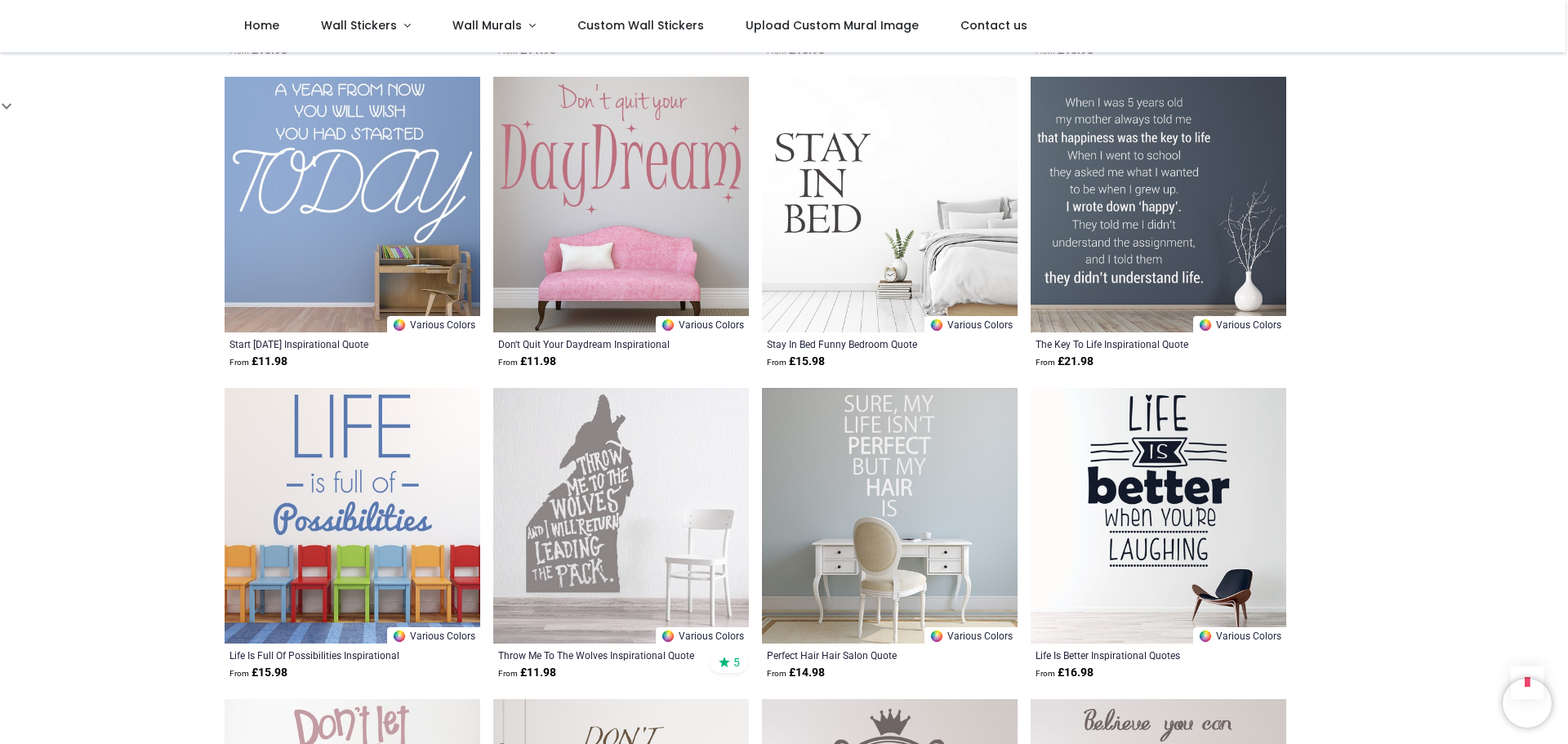
scroll to position [18381, 0]
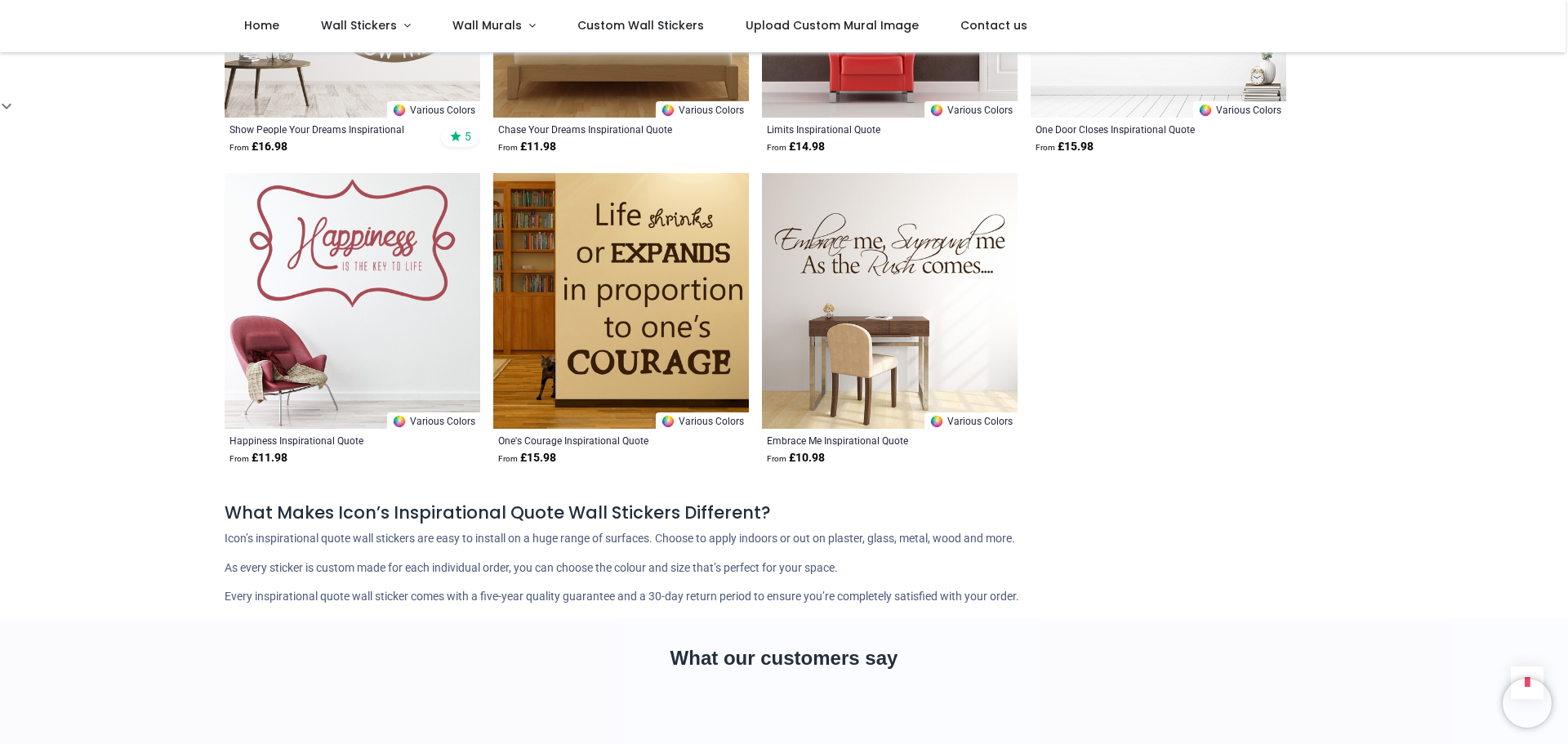
scroll to position [20751, 0]
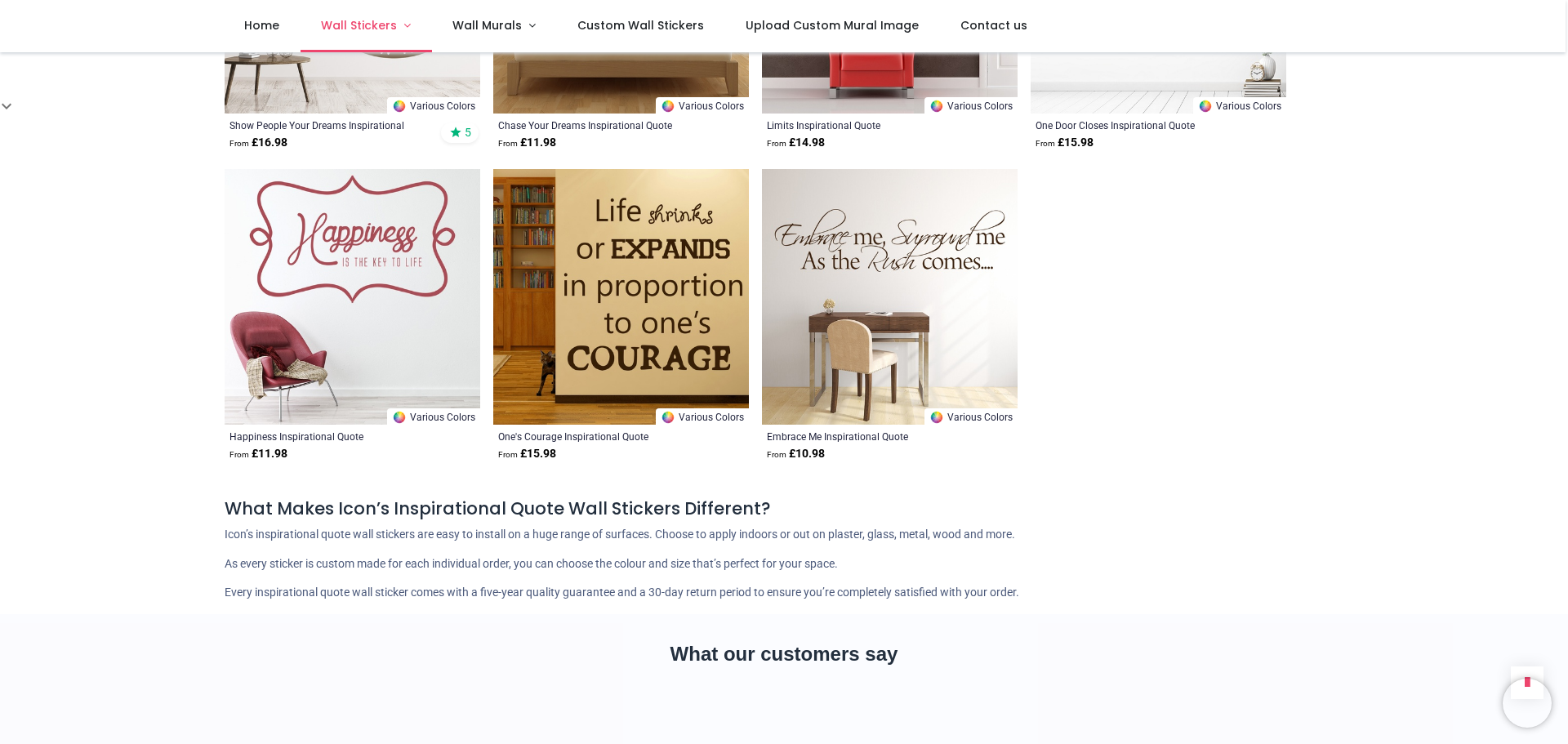
click at [407, 20] on link "Wall Stickers" at bounding box center [366, 26] width 131 height 53
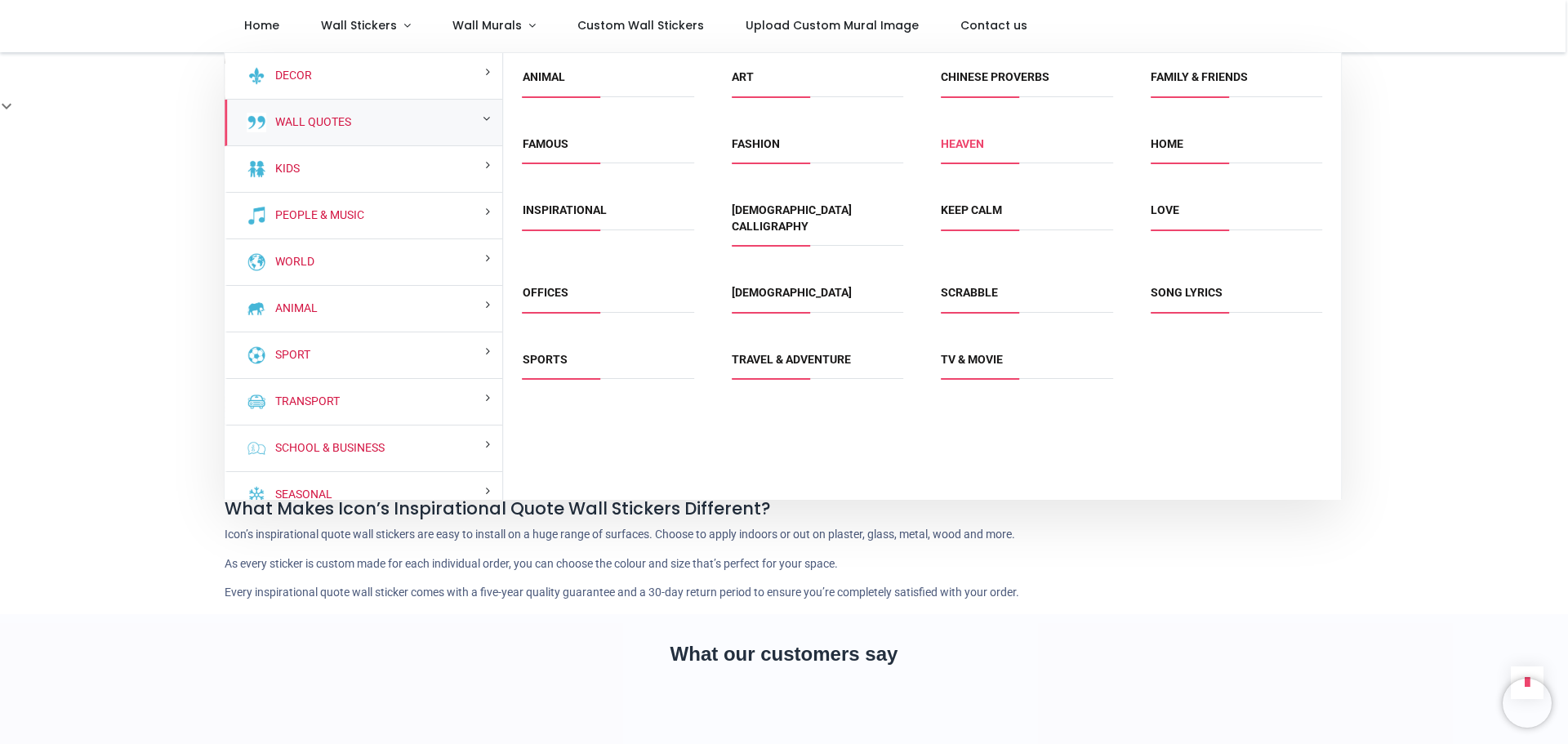
click at [957, 143] on link "Heaven" at bounding box center [962, 143] width 43 height 13
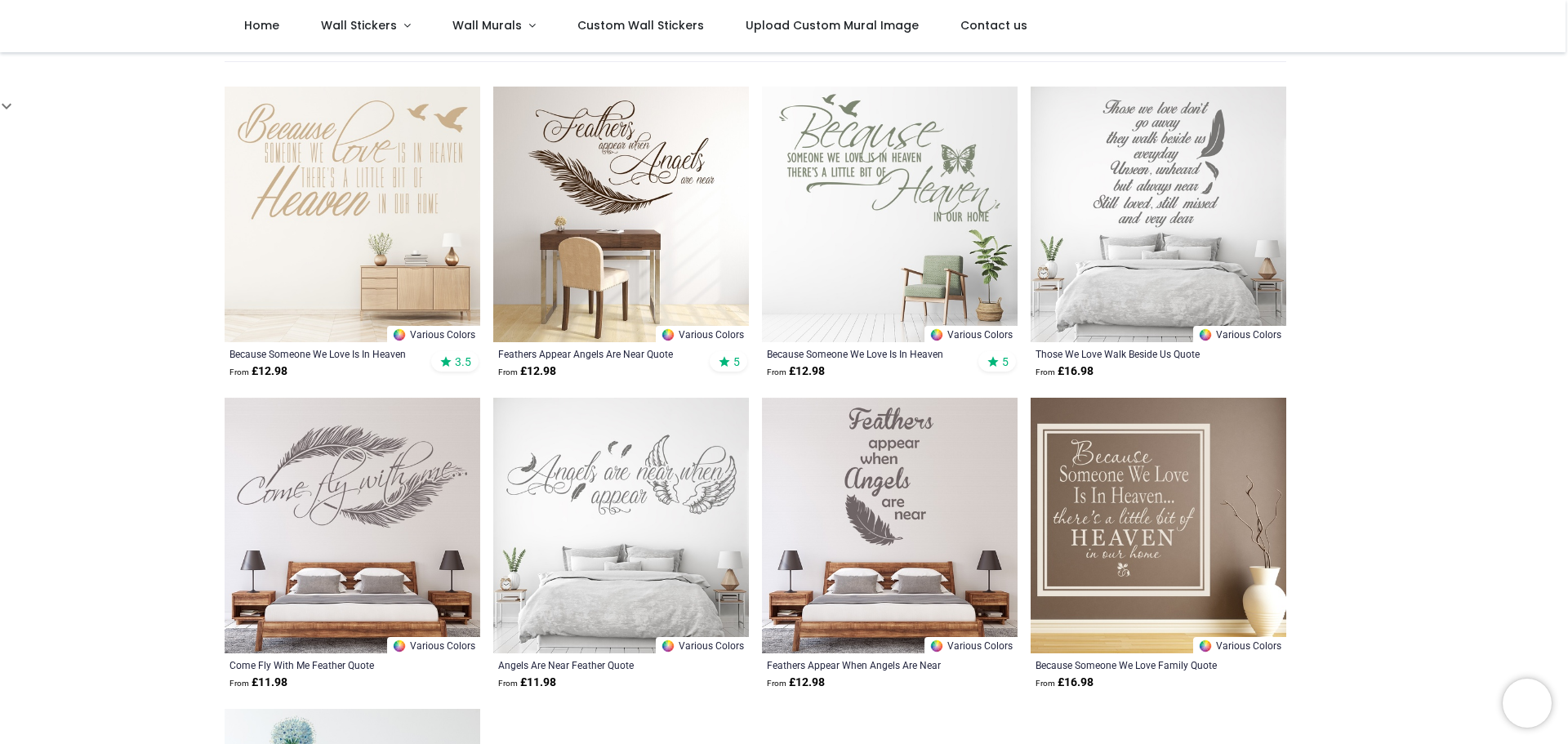
scroll to position [163, 0]
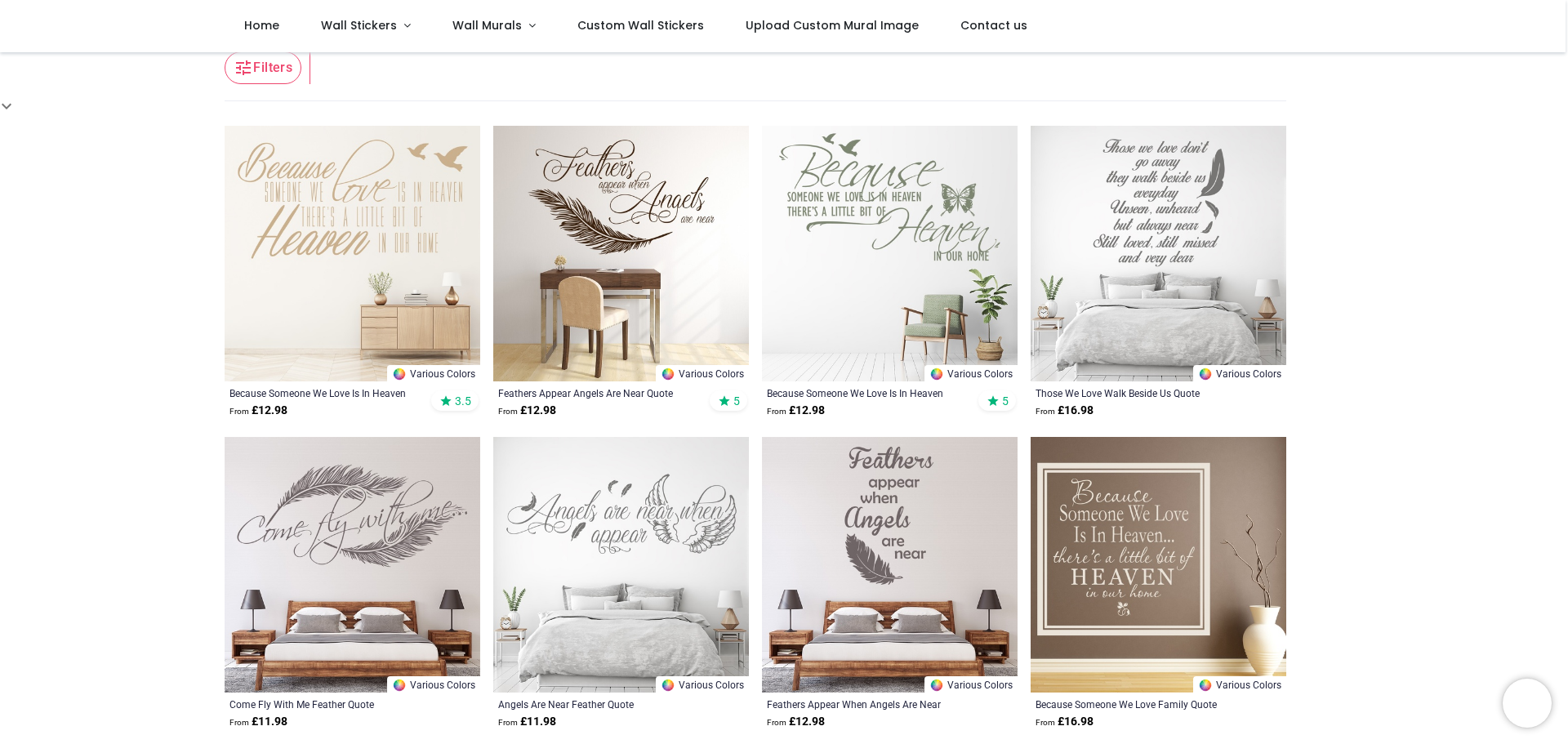
click at [1153, 575] on img at bounding box center [1159, 565] width 256 height 256
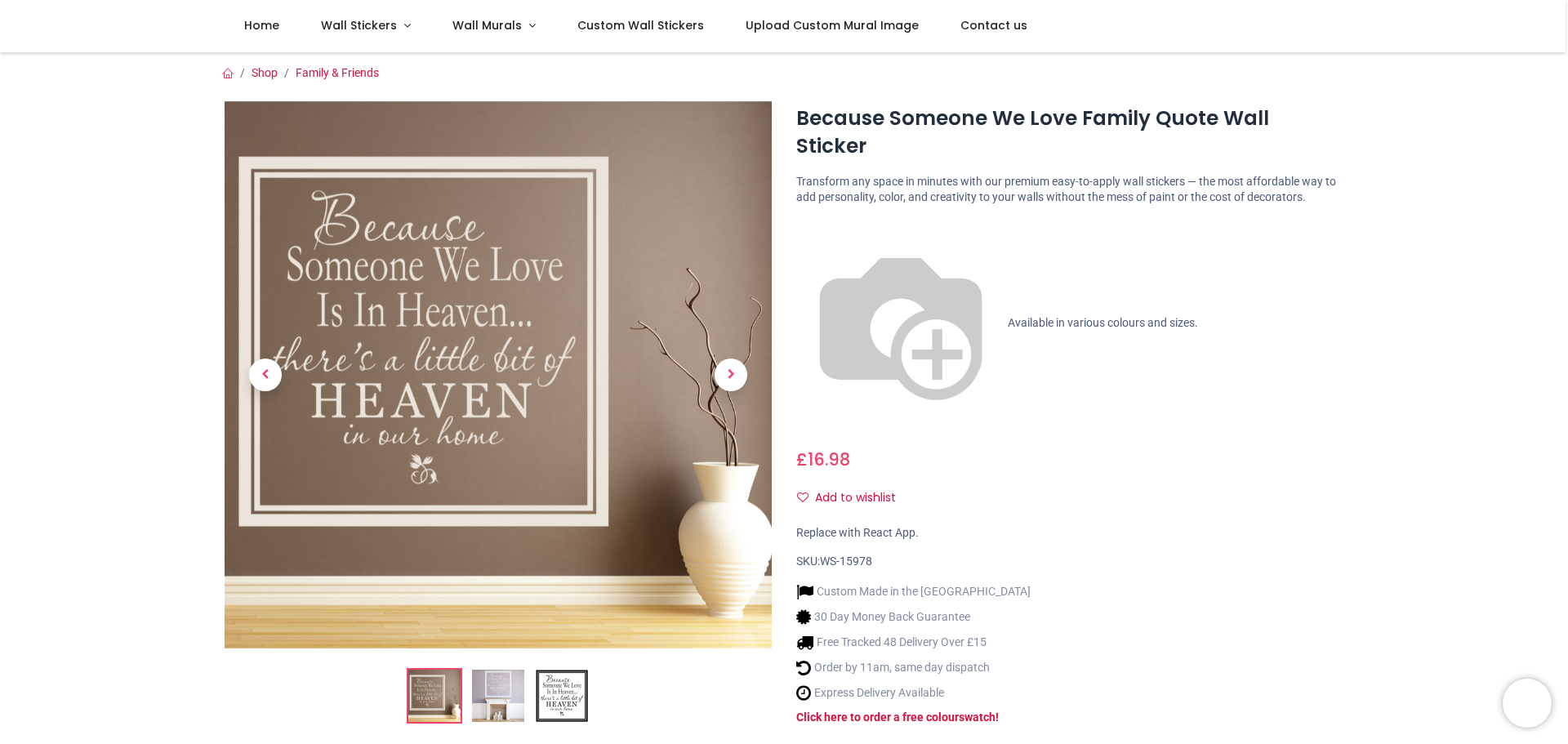
scroll to position [163, 0]
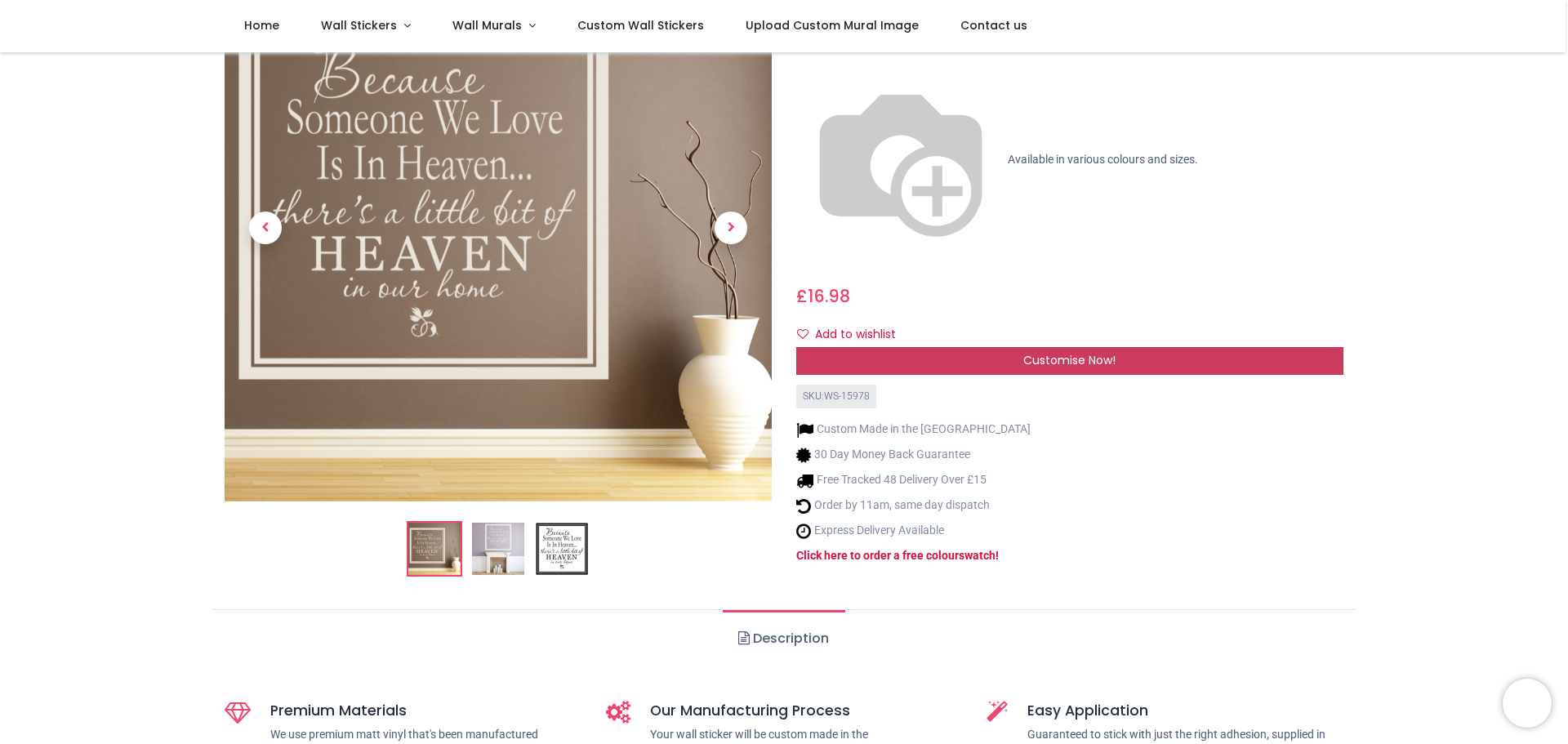
click at [1052, 352] on span "Customise Now!" at bounding box center [1070, 359] width 92 height 16
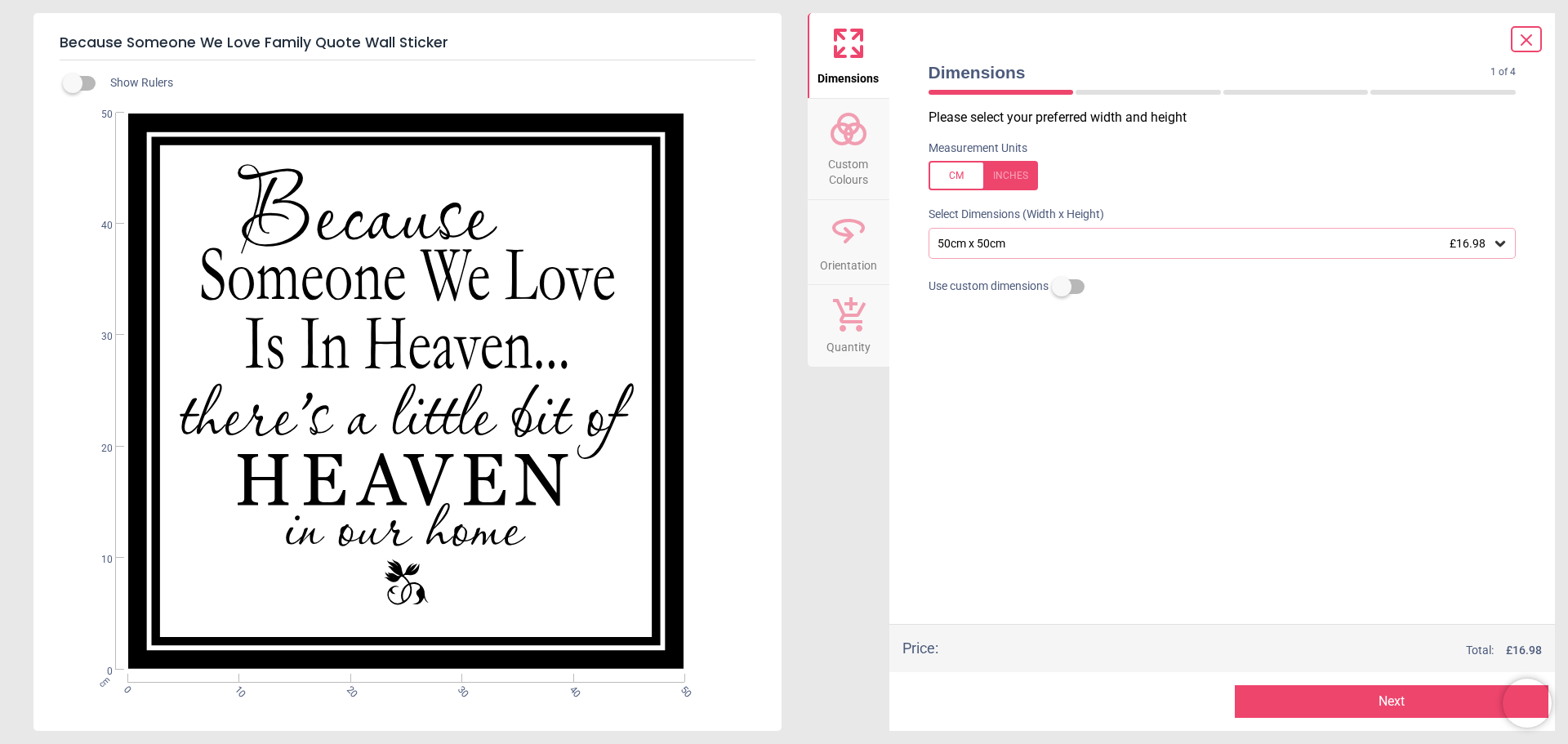
click at [1327, 689] on button "Next" at bounding box center [1392, 702] width 314 height 33
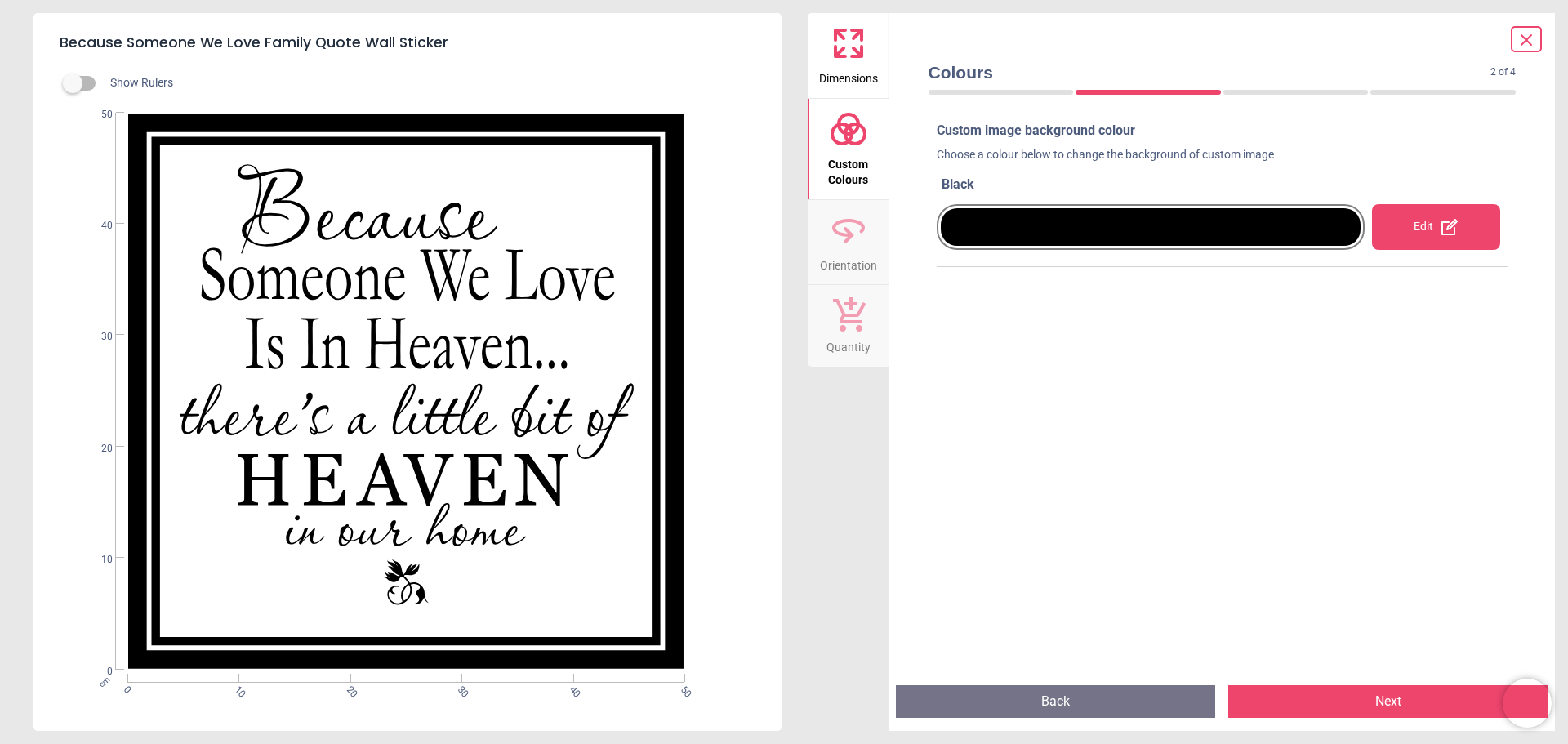
click at [1330, 703] on button "Next" at bounding box center [1388, 702] width 321 height 33
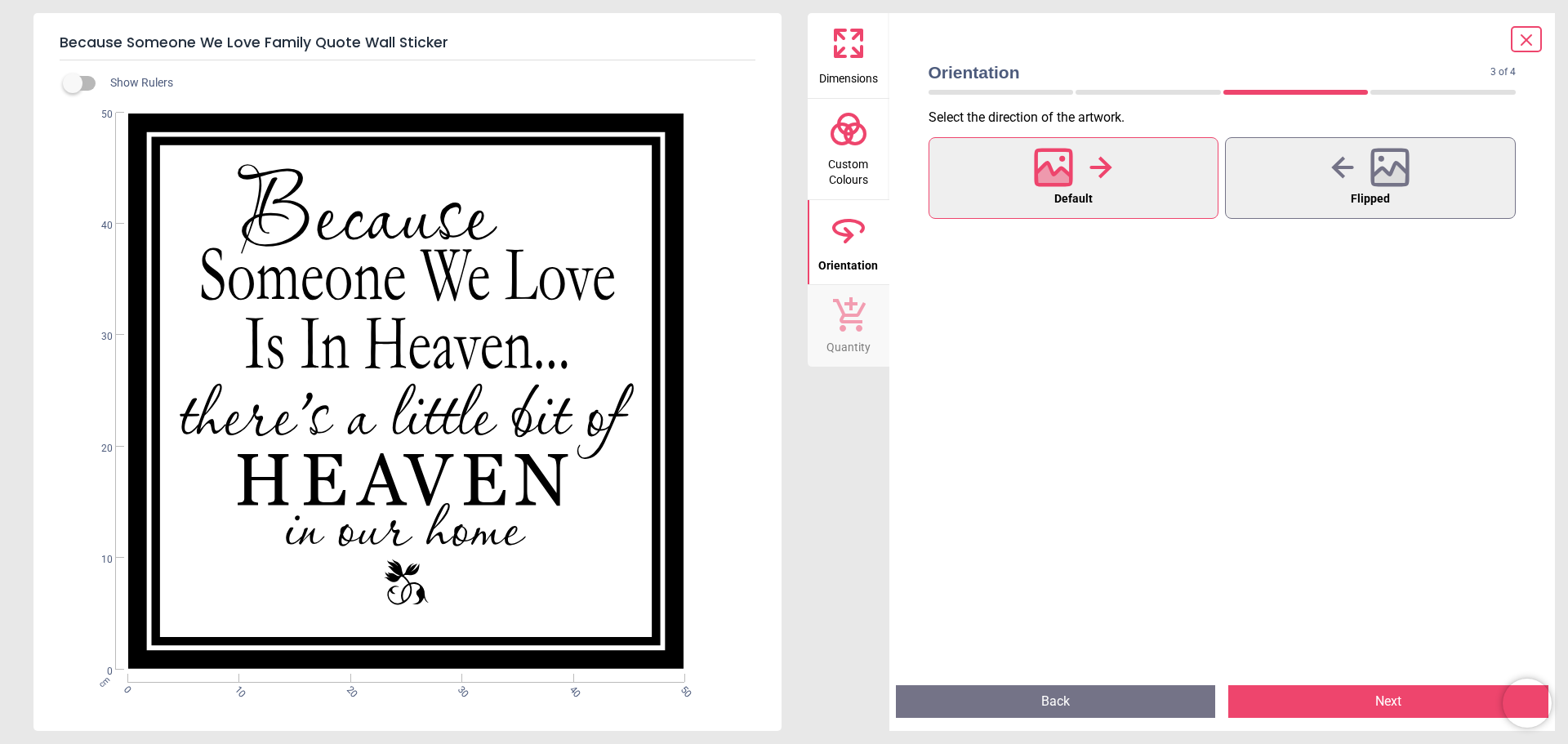
click at [1330, 703] on button "Next" at bounding box center [1388, 702] width 321 height 33
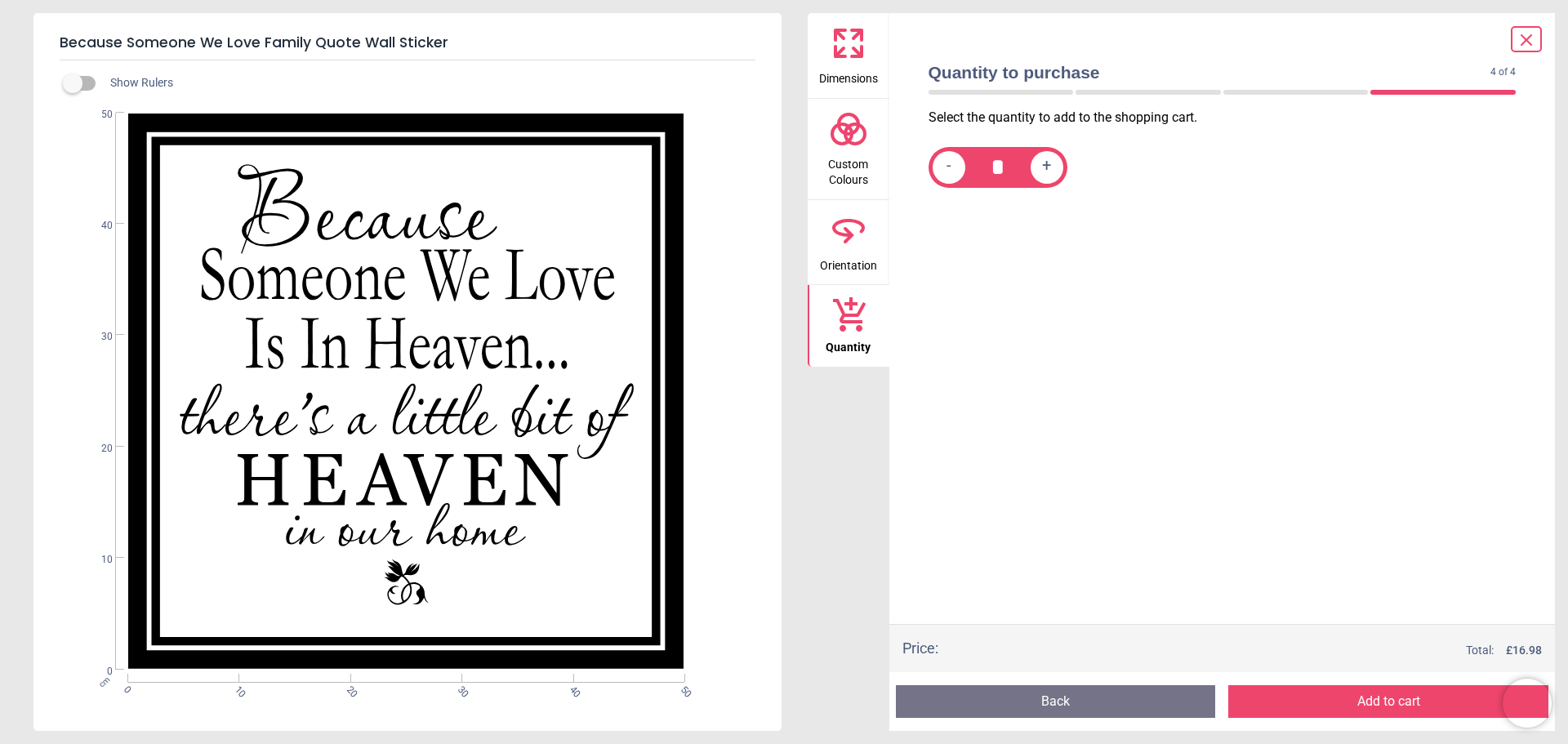
click at [1333, 701] on button "Add to cart" at bounding box center [1388, 702] width 321 height 33
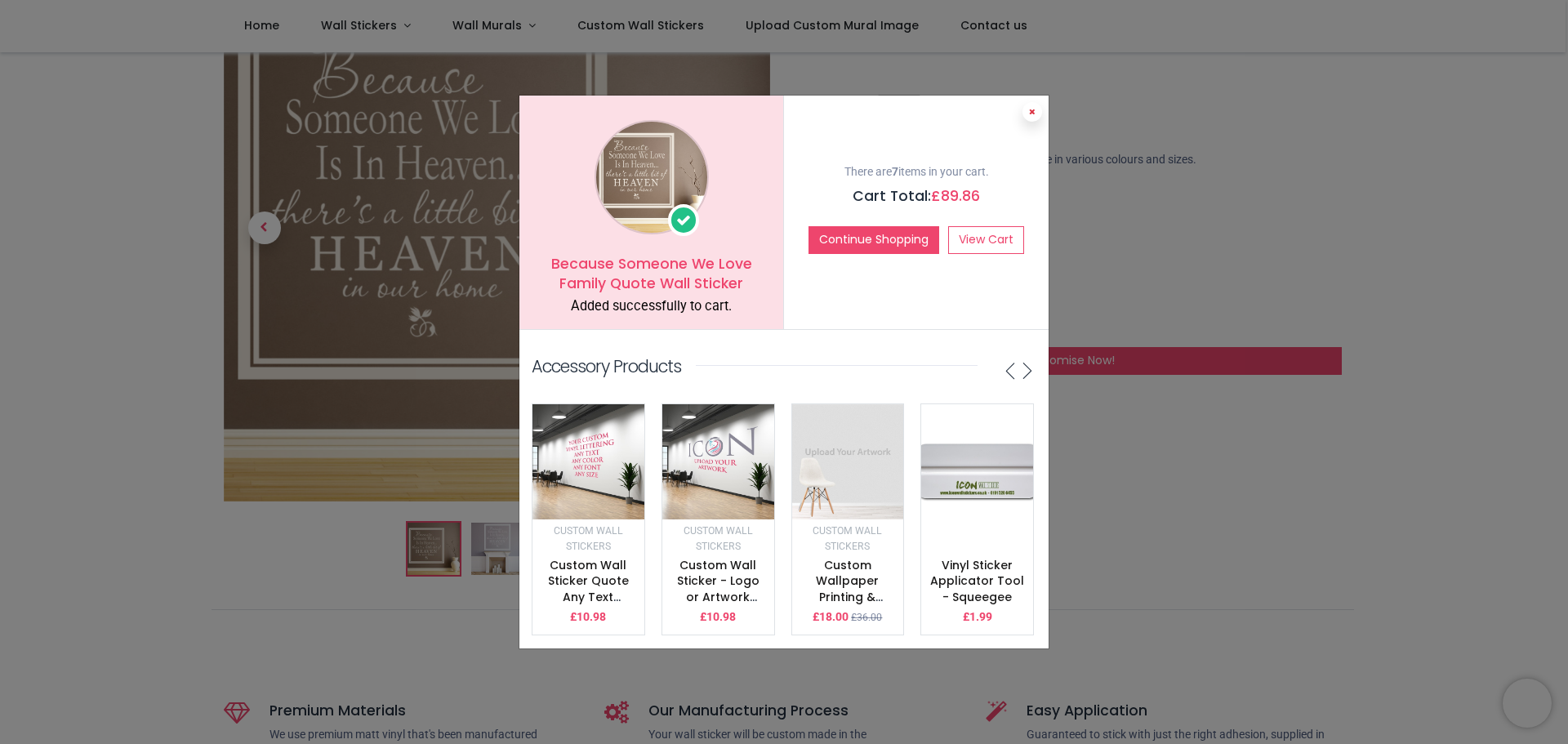
click at [1036, 106] on button at bounding box center [1032, 111] width 20 height 20
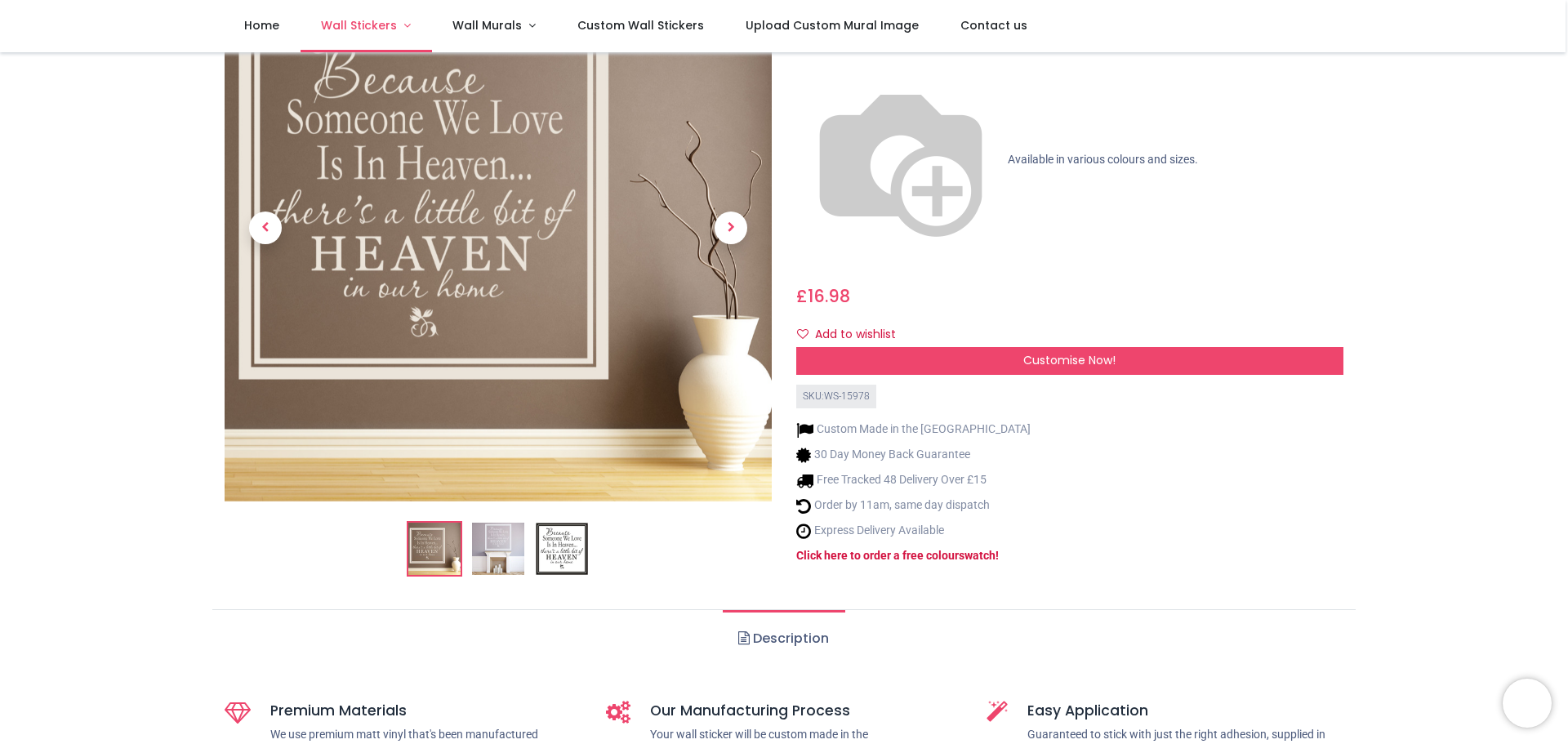
click at [393, 29] on span "Wall Stickers" at bounding box center [359, 25] width 76 height 16
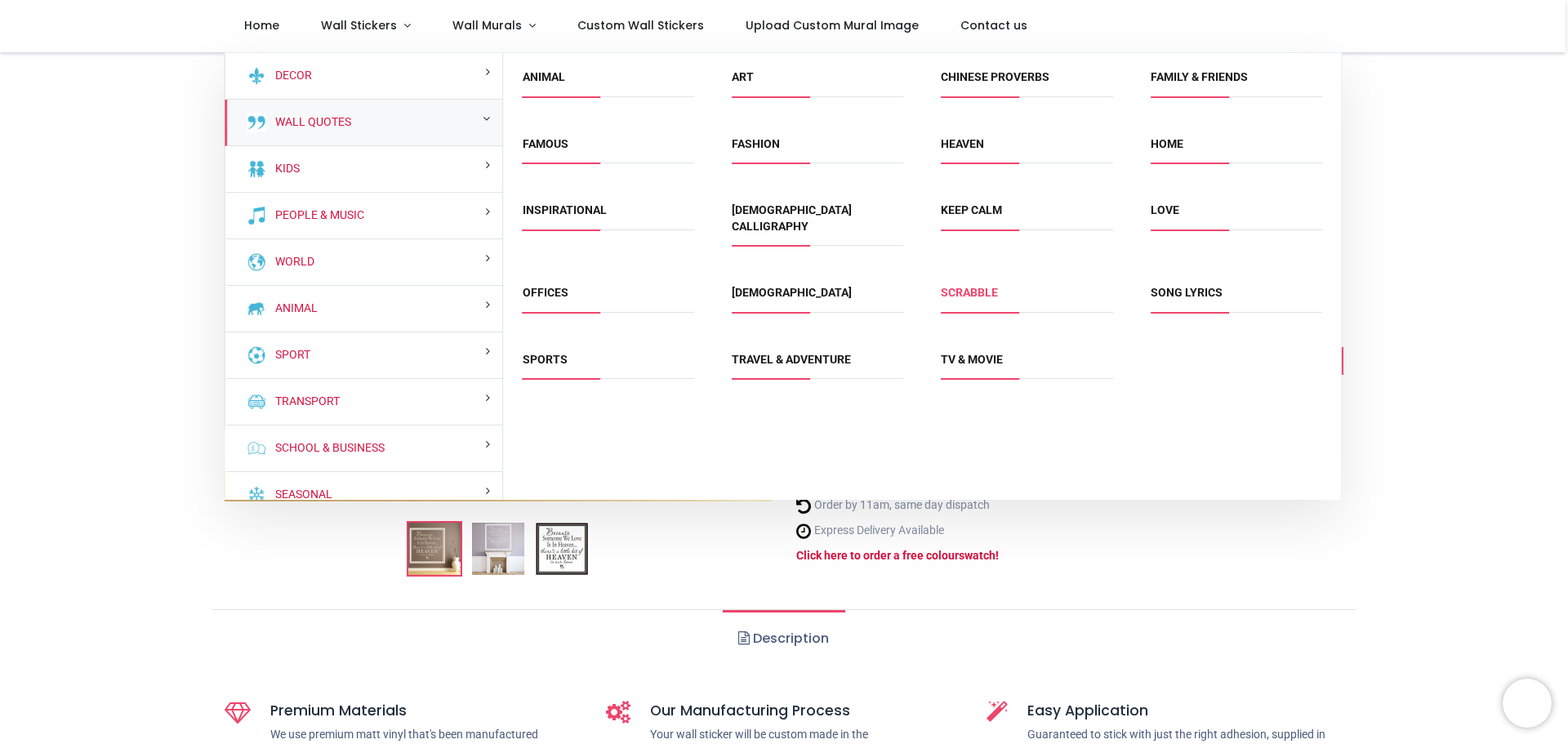
click at [962, 286] on link "Scrabble" at bounding box center [969, 292] width 57 height 13
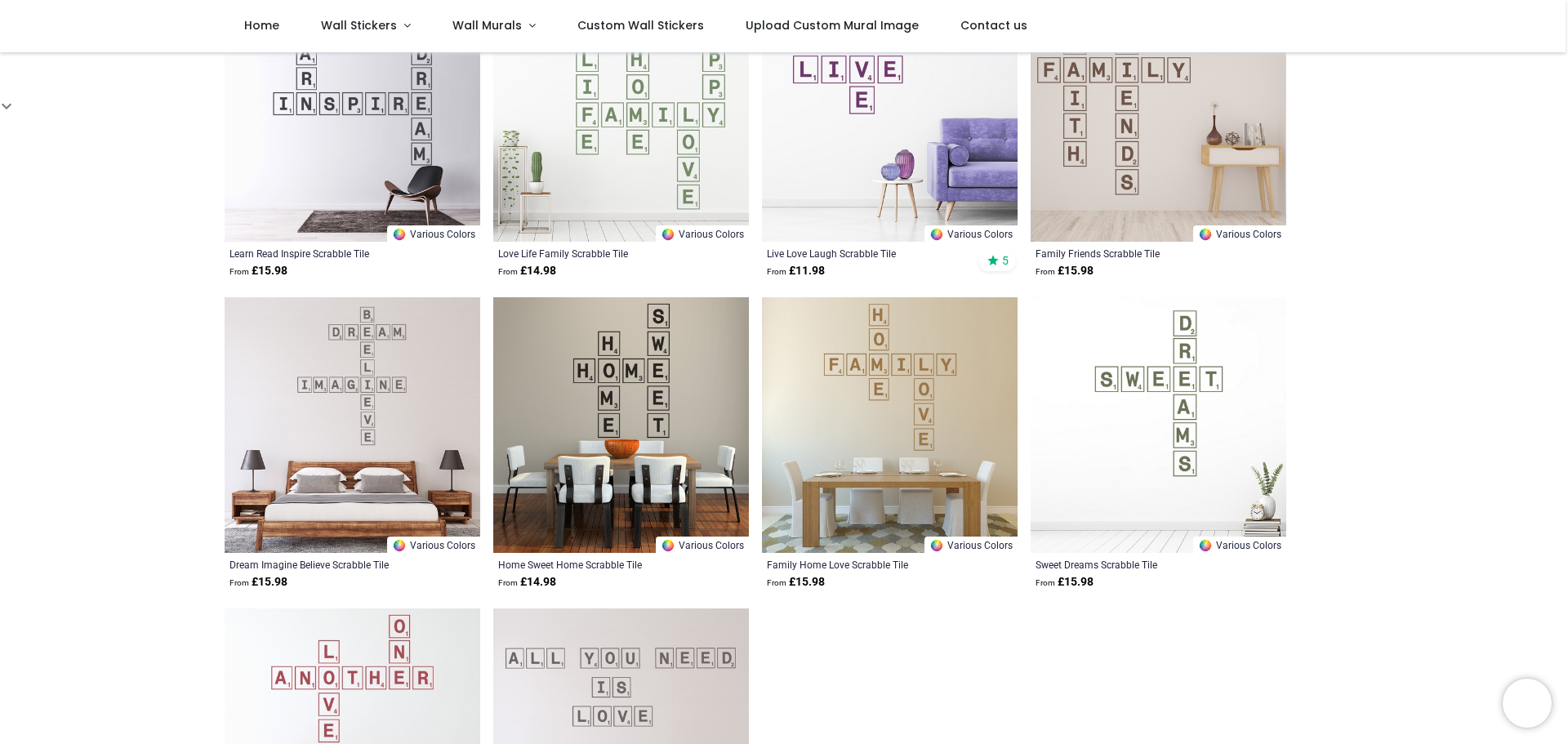
scroll to position [327, 0]
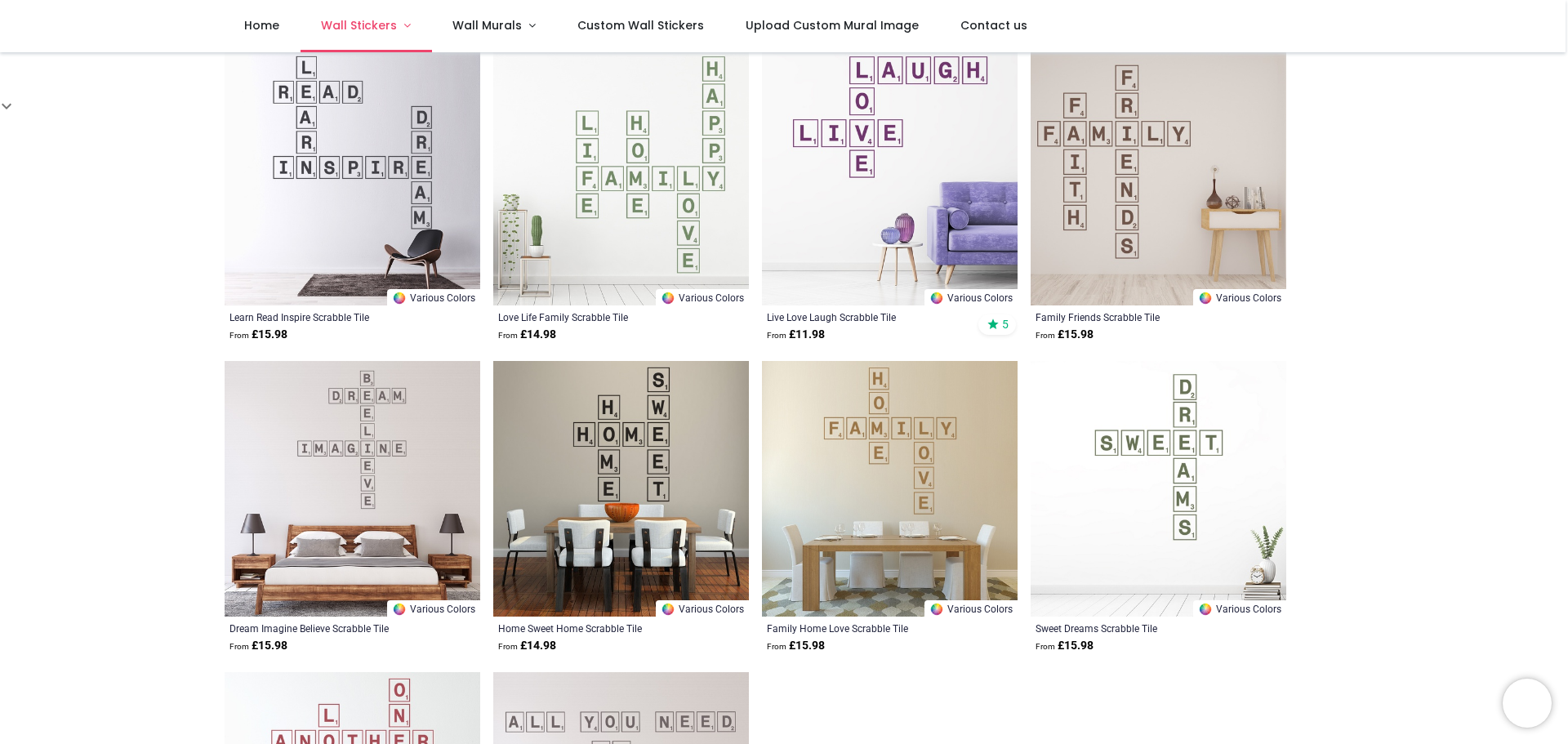
click at [404, 29] on link "Wall Stickers" at bounding box center [366, 26] width 131 height 53
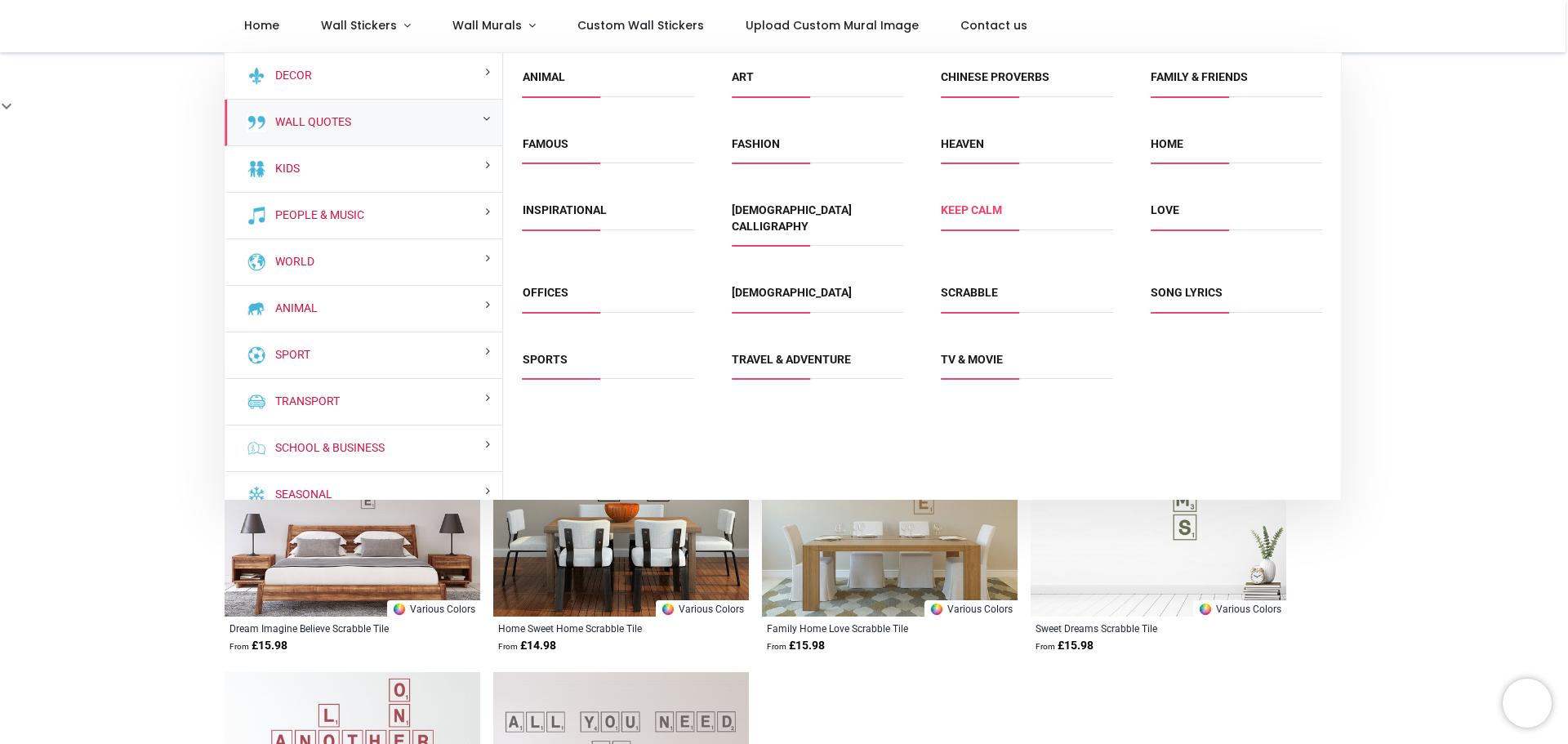
click at [981, 205] on link "Keep Calm" at bounding box center [971, 209] width 61 height 13
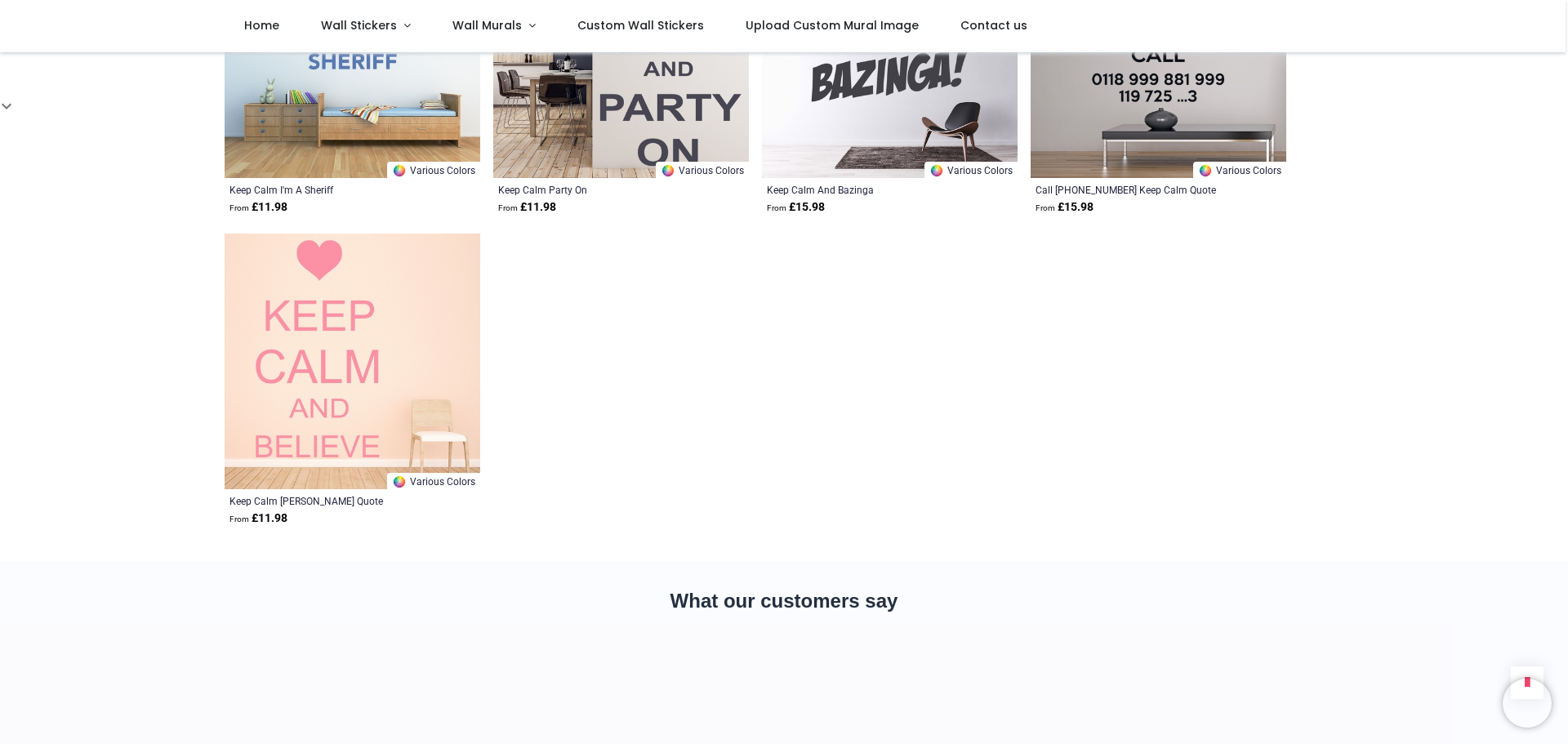
scroll to position [1715, 0]
click at [397, 20] on link "Wall Stickers" at bounding box center [366, 26] width 131 height 53
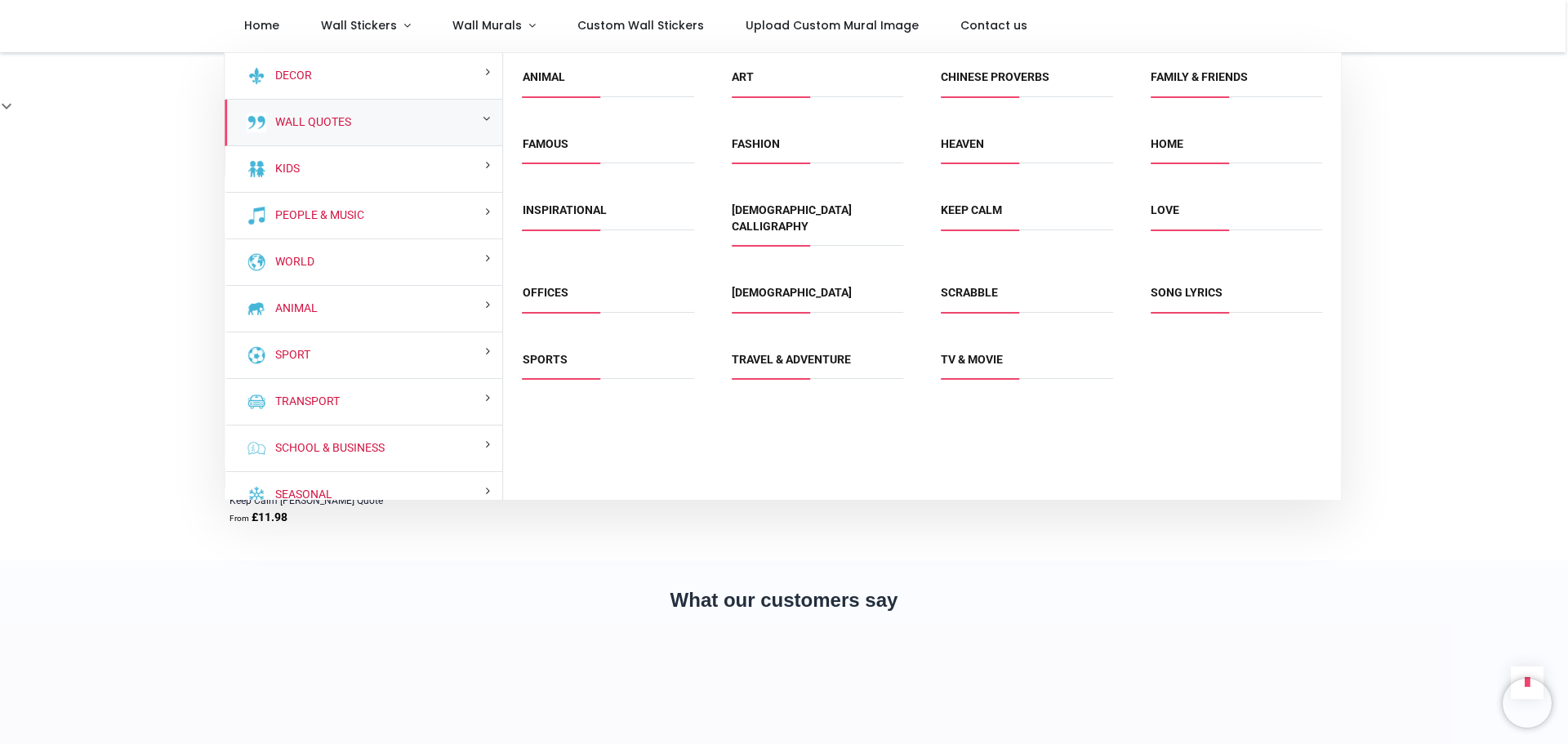
click at [358, 114] on div "Wall Quotes" at bounding box center [364, 123] width 278 height 47
click at [1174, 213] on link "Love" at bounding box center [1165, 209] width 29 height 13
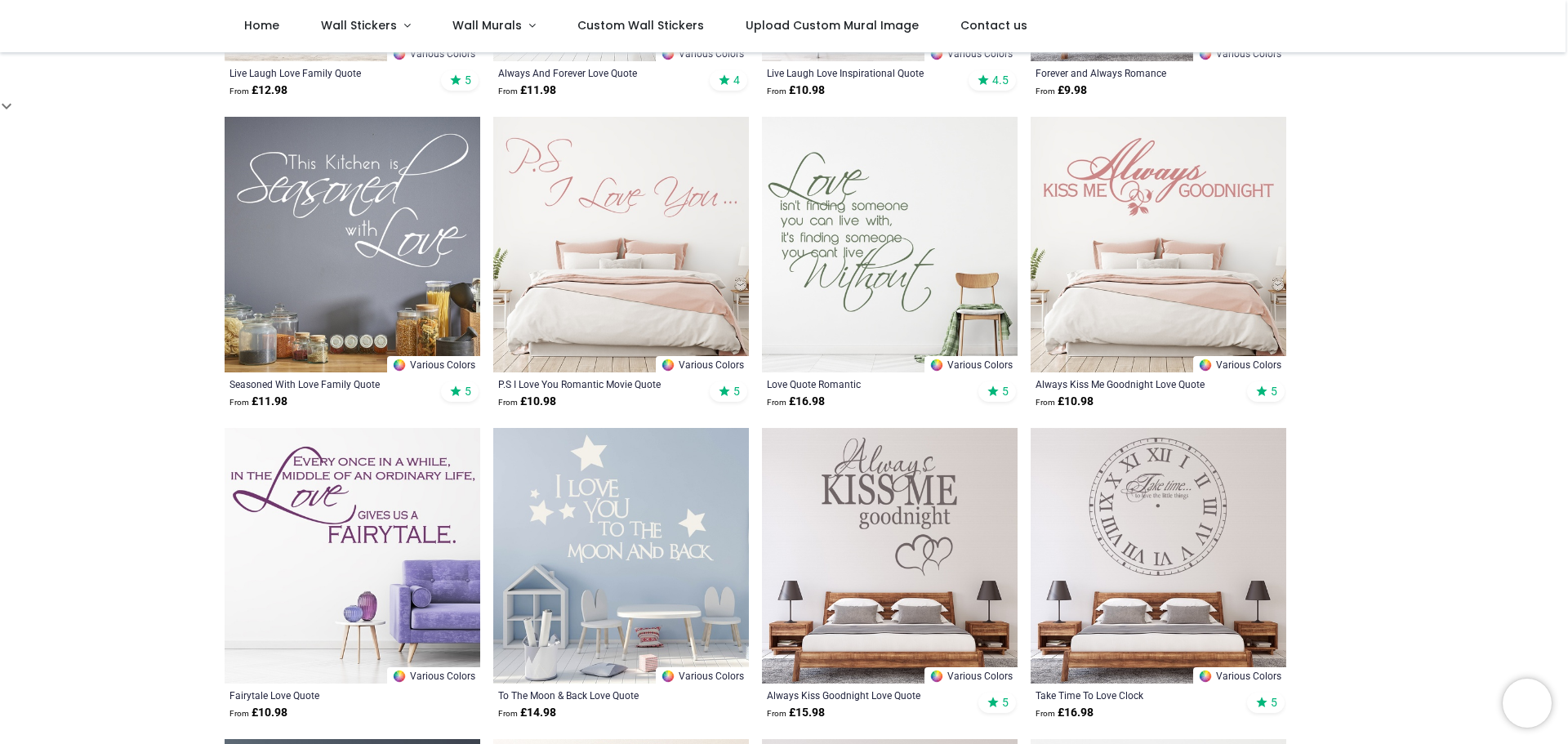
scroll to position [327, 0]
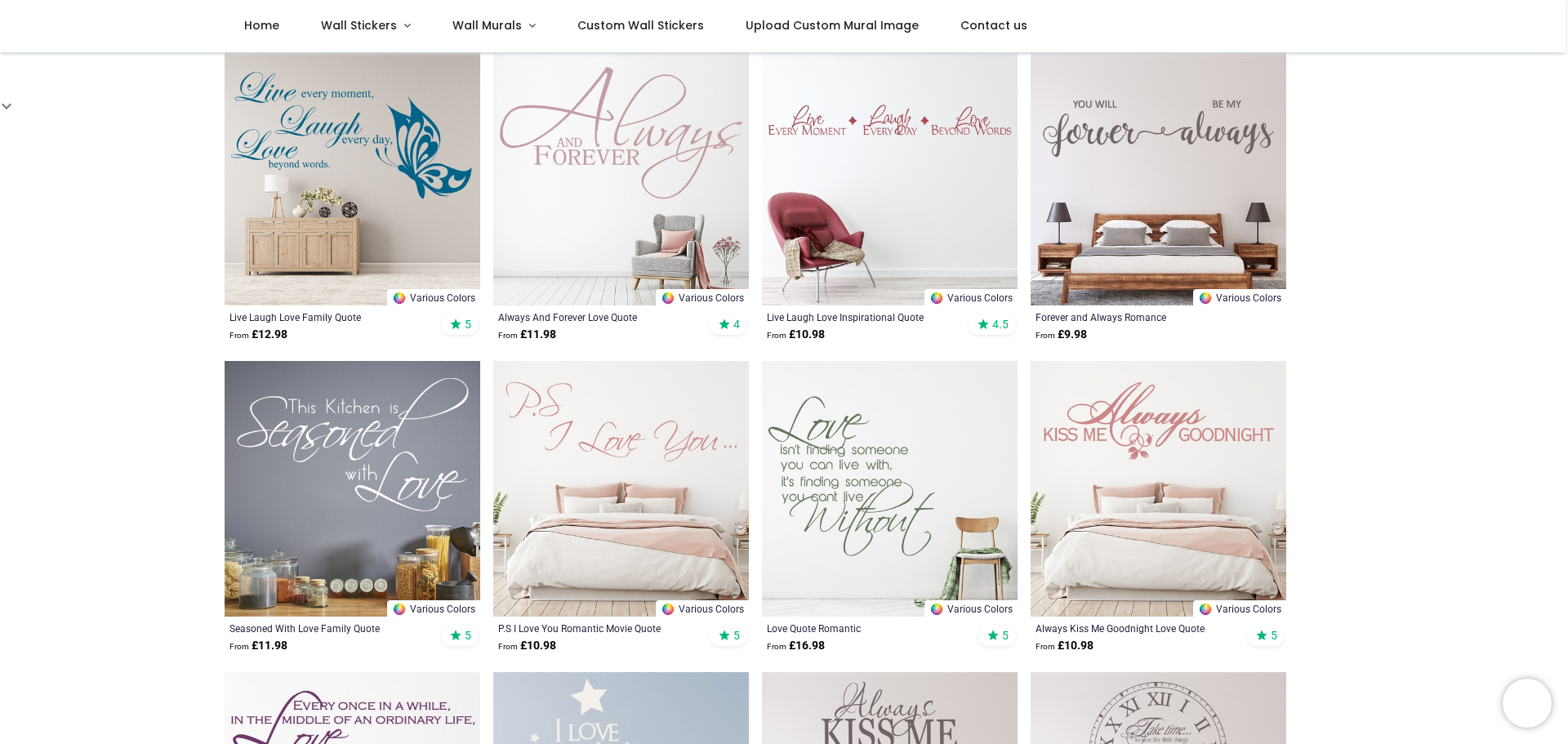
click at [610, 139] on img at bounding box center [621, 178] width 256 height 256
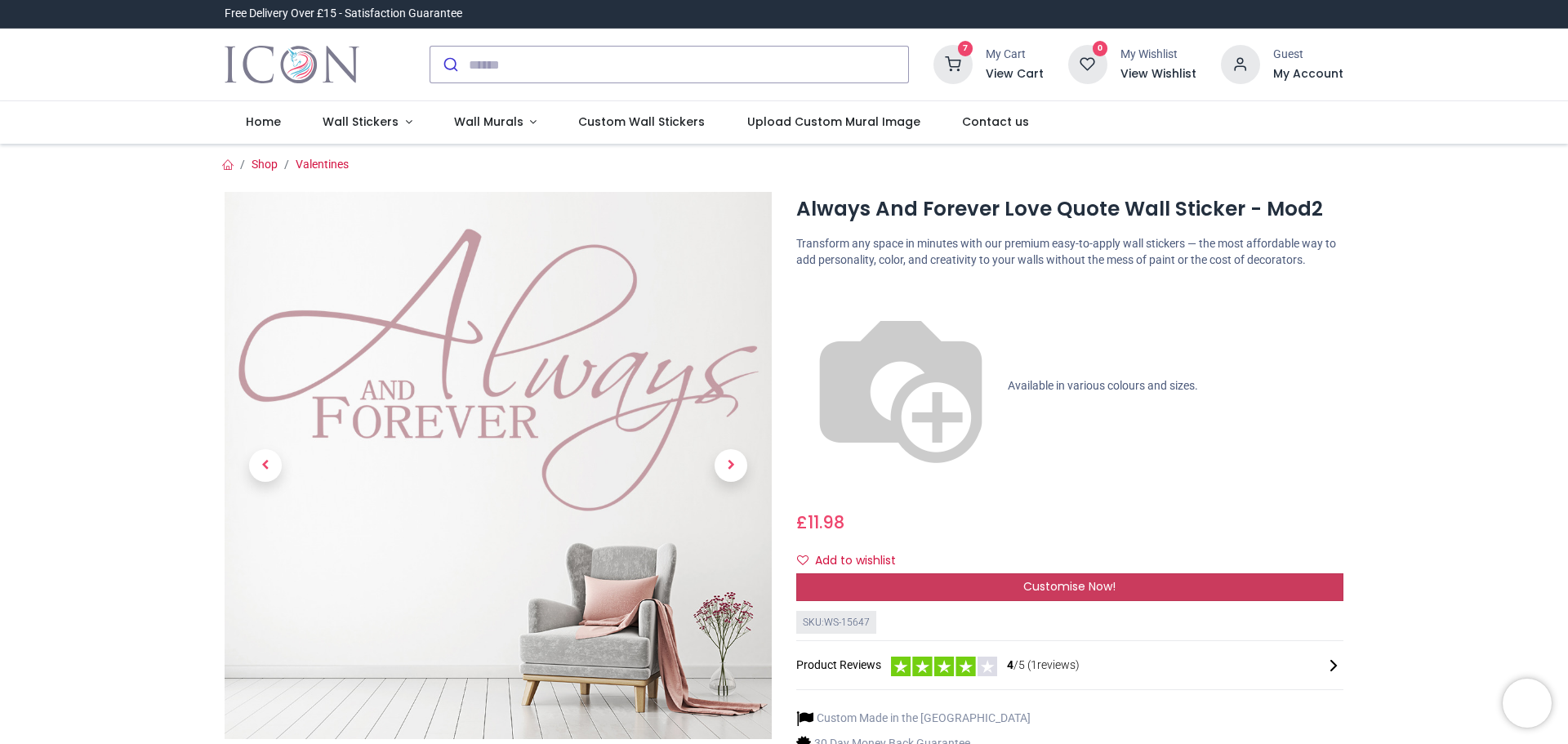
click at [1138, 574] on div "Customise Now!" at bounding box center [1070, 588] width 547 height 28
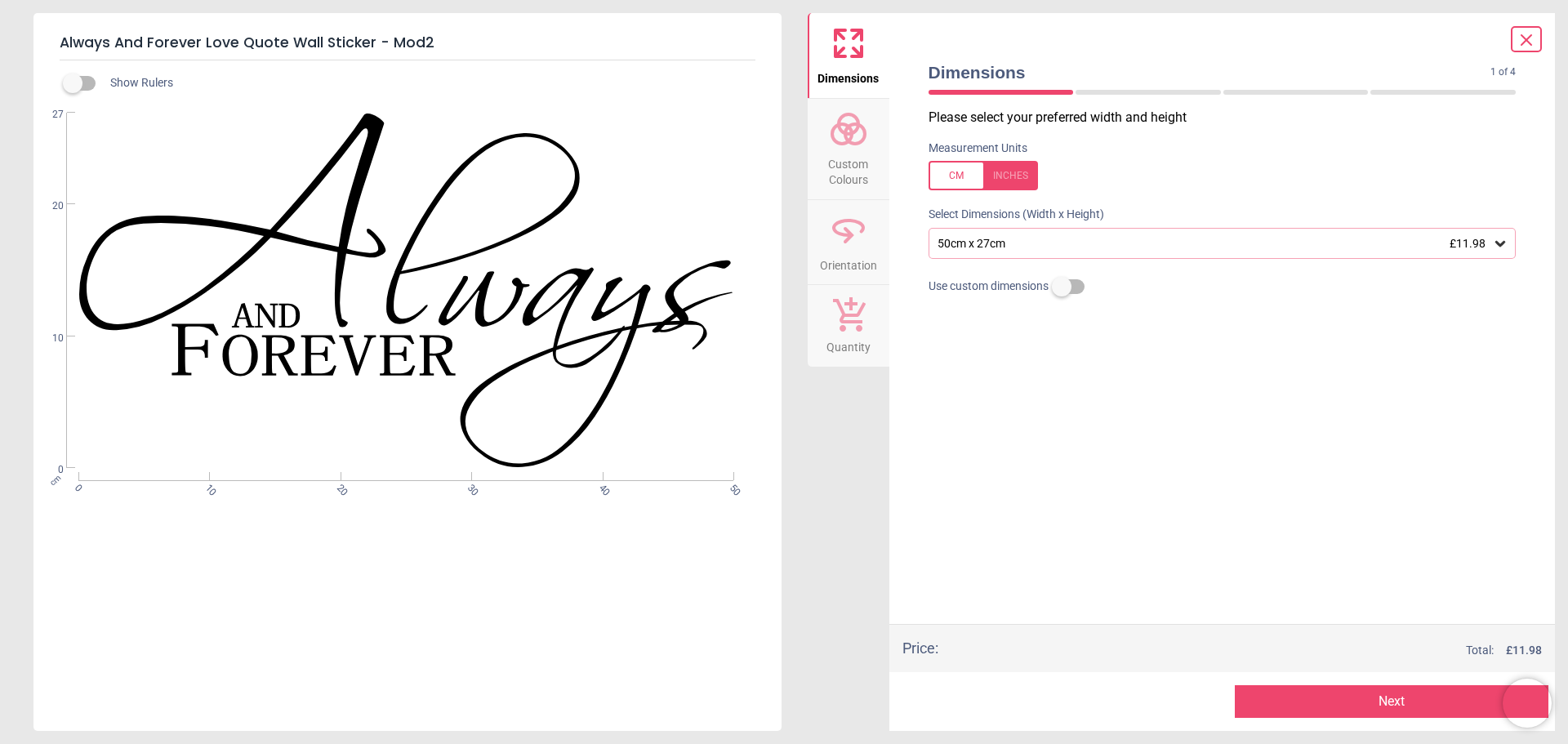
click at [1330, 707] on button "Next" at bounding box center [1392, 702] width 314 height 33
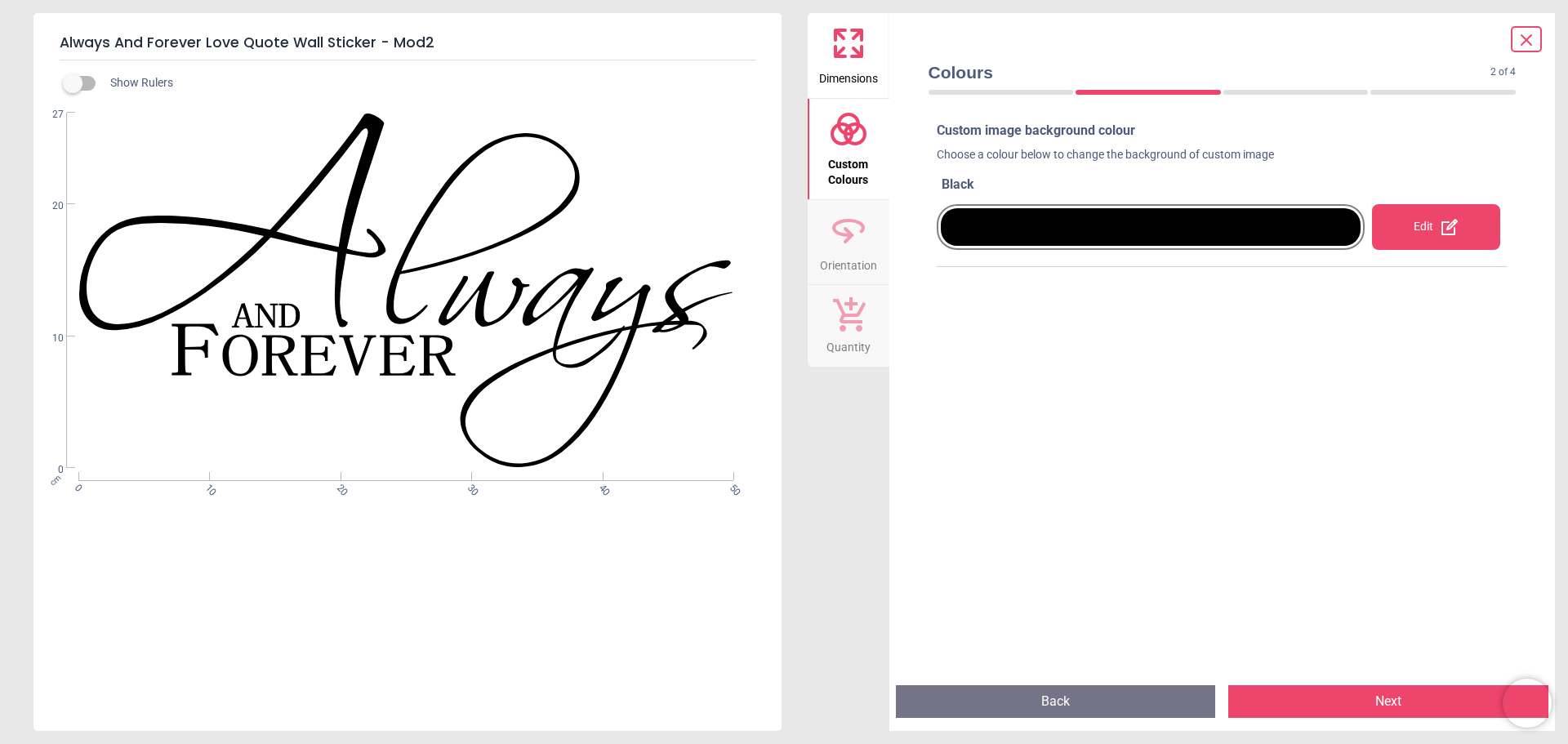
click at [1330, 707] on button "Next" at bounding box center [1388, 702] width 321 height 33
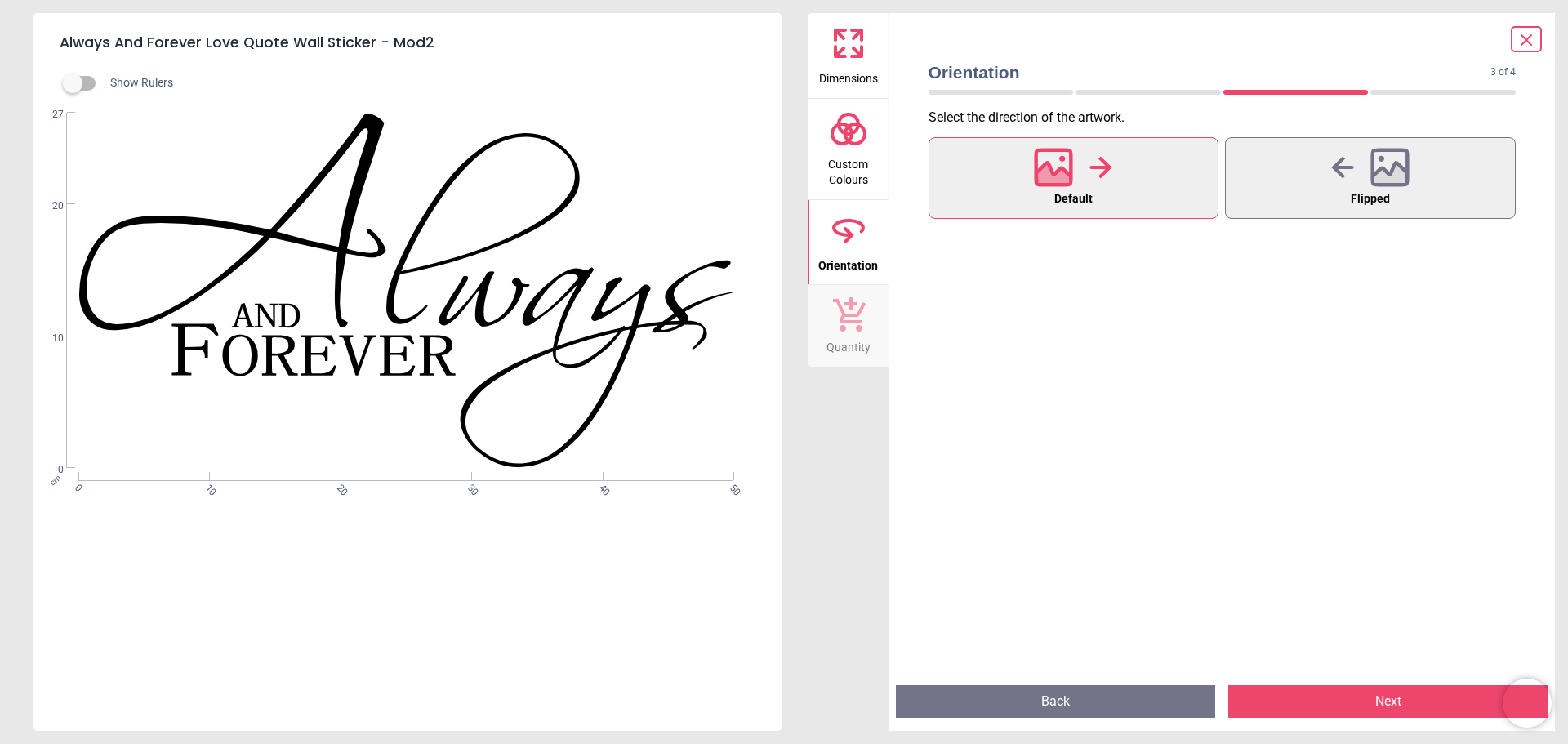
click at [1330, 707] on button "Next" at bounding box center [1388, 702] width 321 height 33
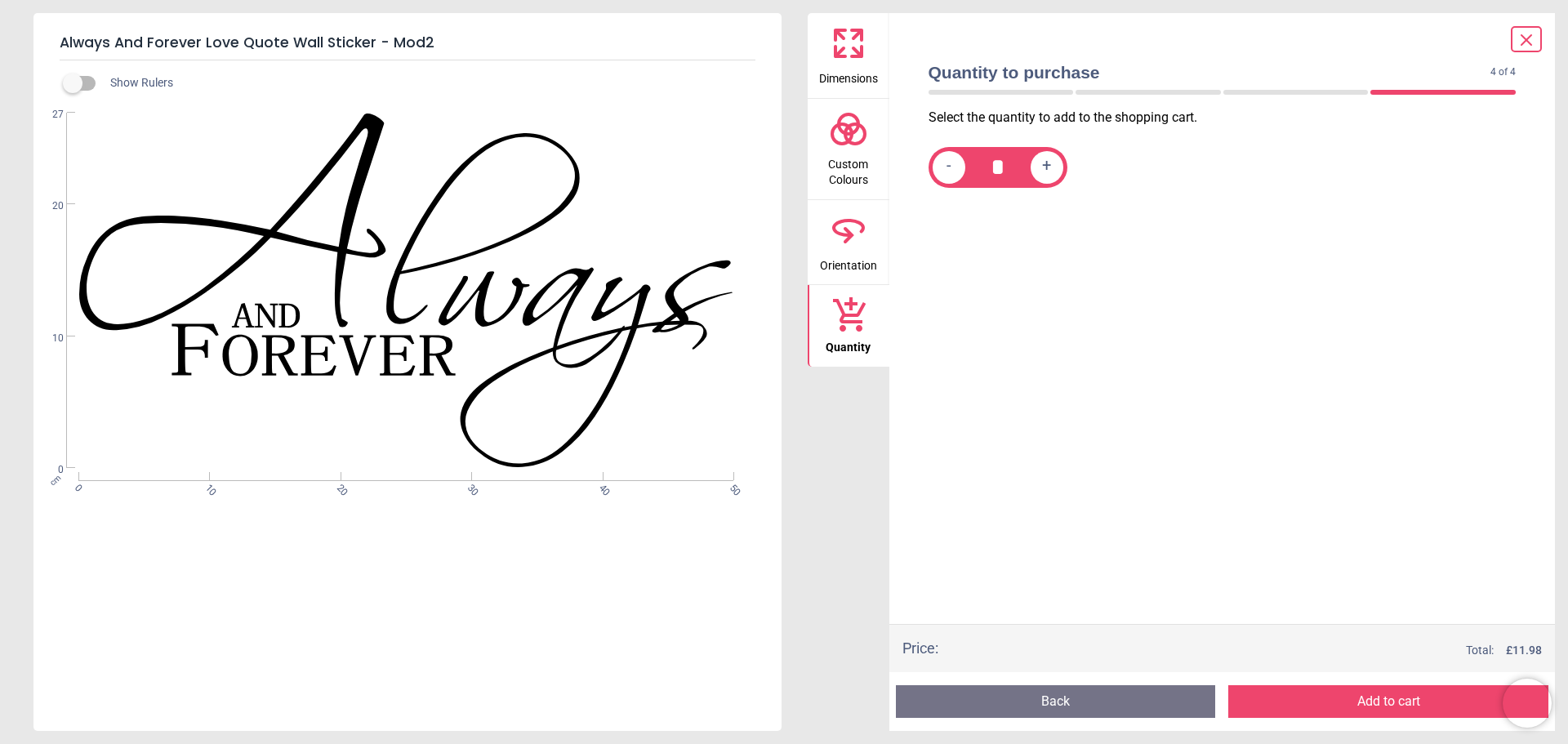
click at [1330, 707] on button "Add to cart" at bounding box center [1388, 702] width 321 height 33
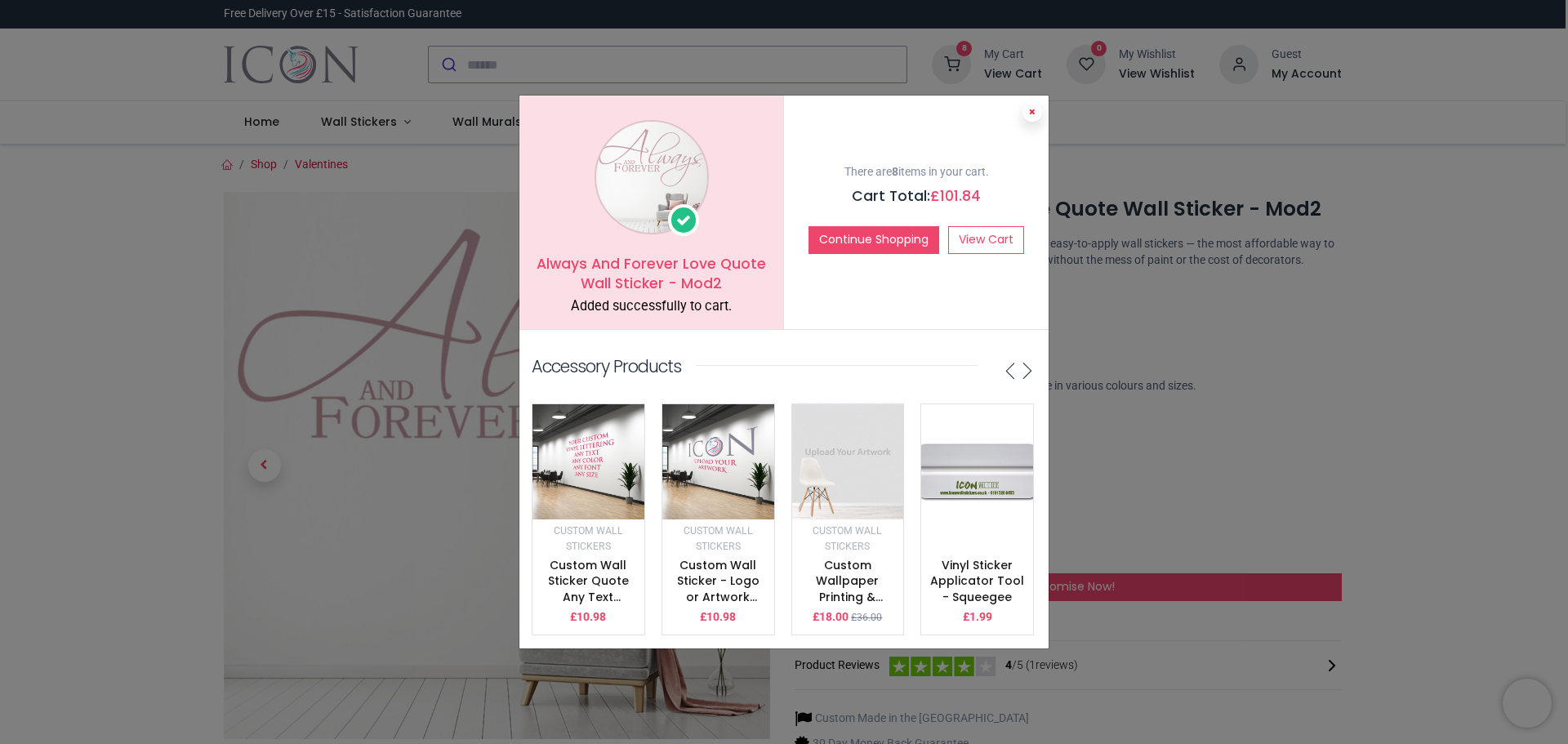
click at [1033, 108] on icon at bounding box center [1032, 111] width 7 height 8
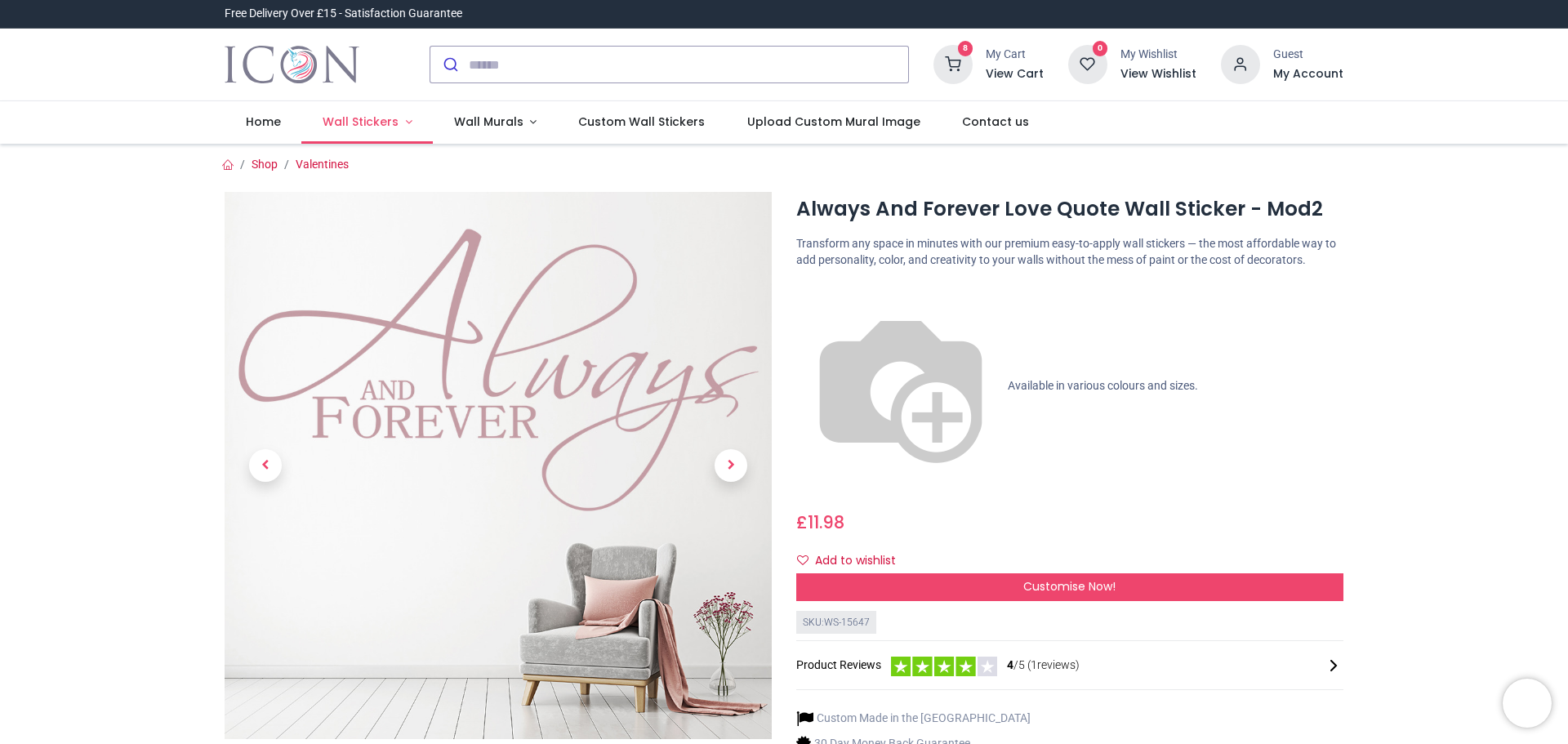
click at [399, 125] on link "Wall Stickers" at bounding box center [367, 122] width 131 height 42
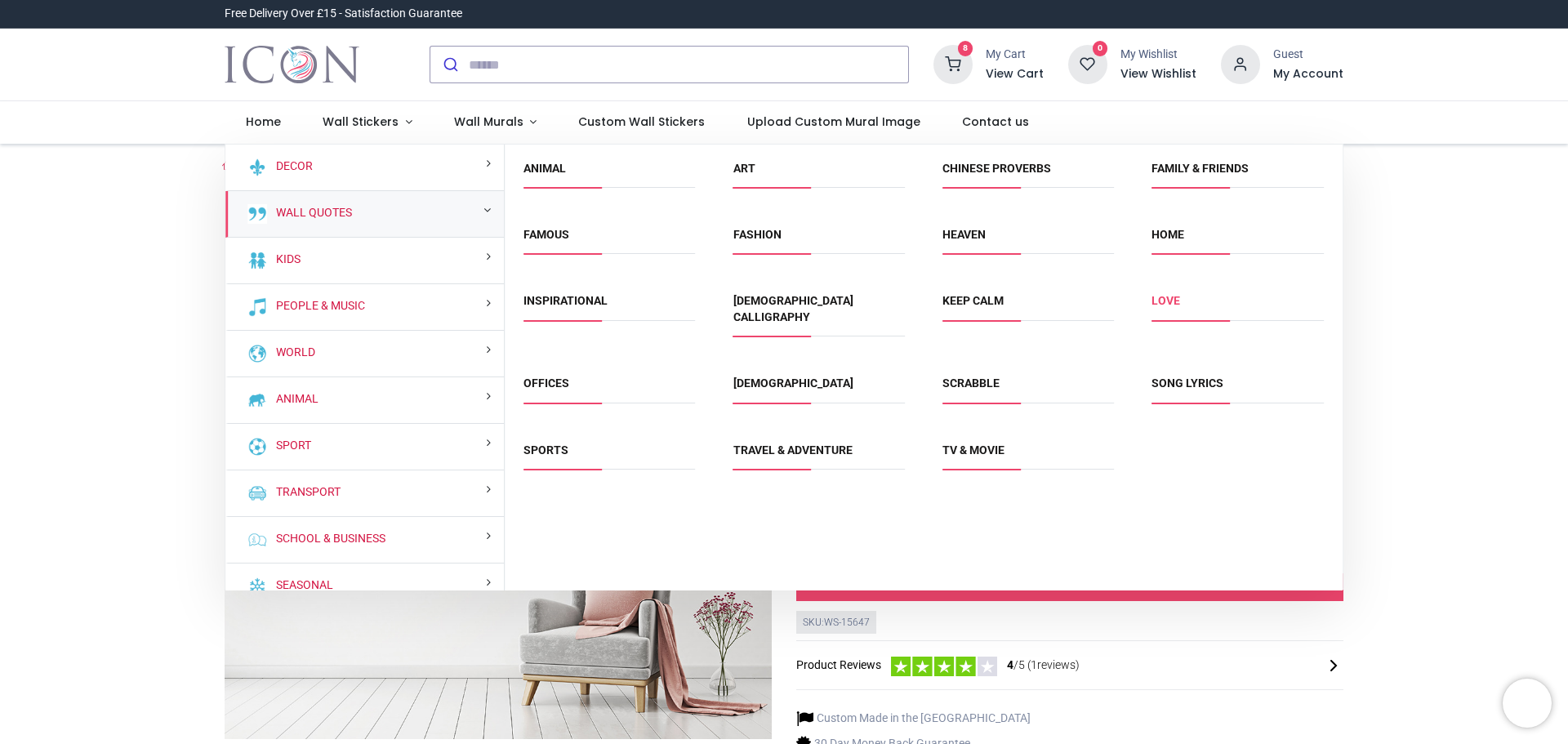
click at [1168, 299] on link "Love" at bounding box center [1165, 300] width 29 height 13
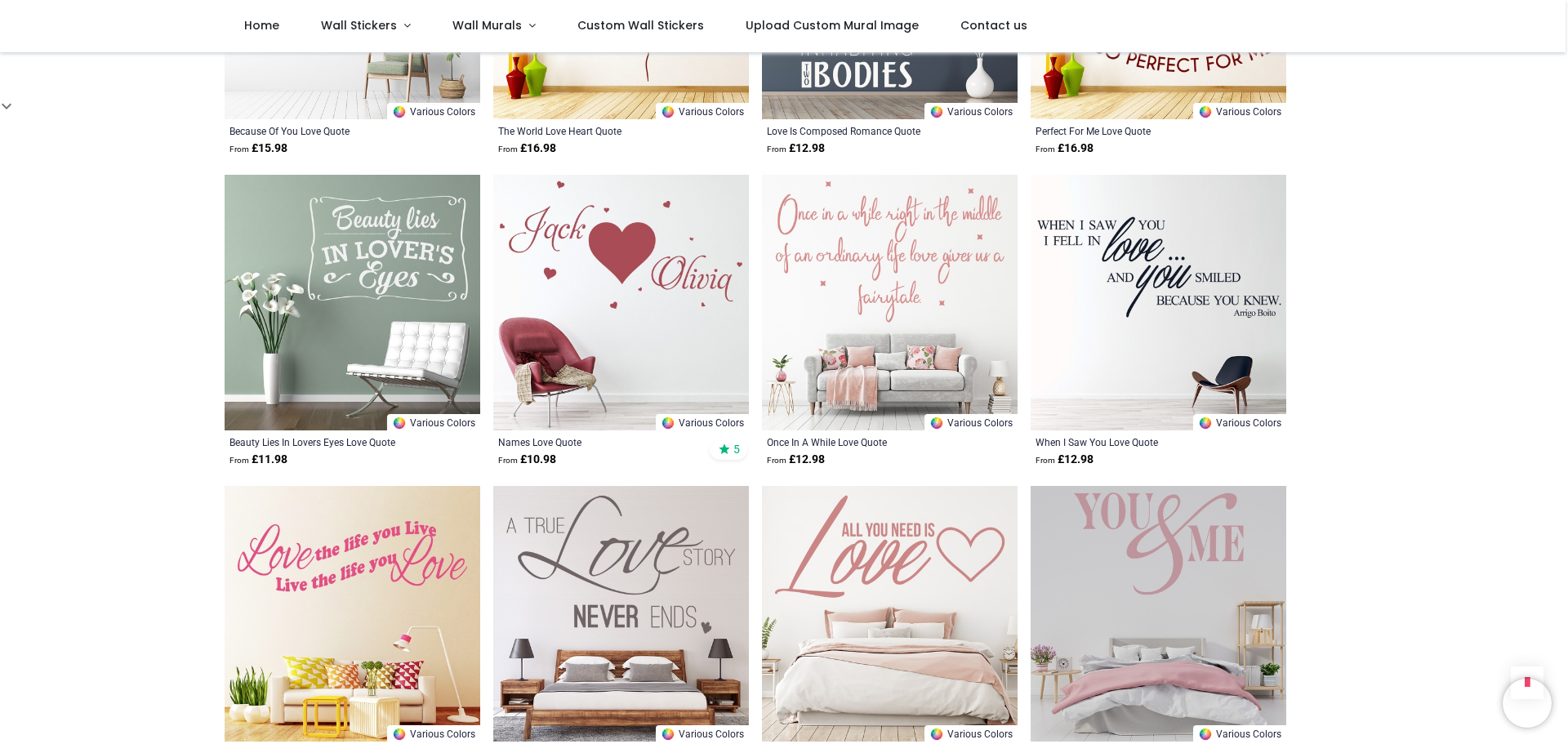
scroll to position [1797, 0]
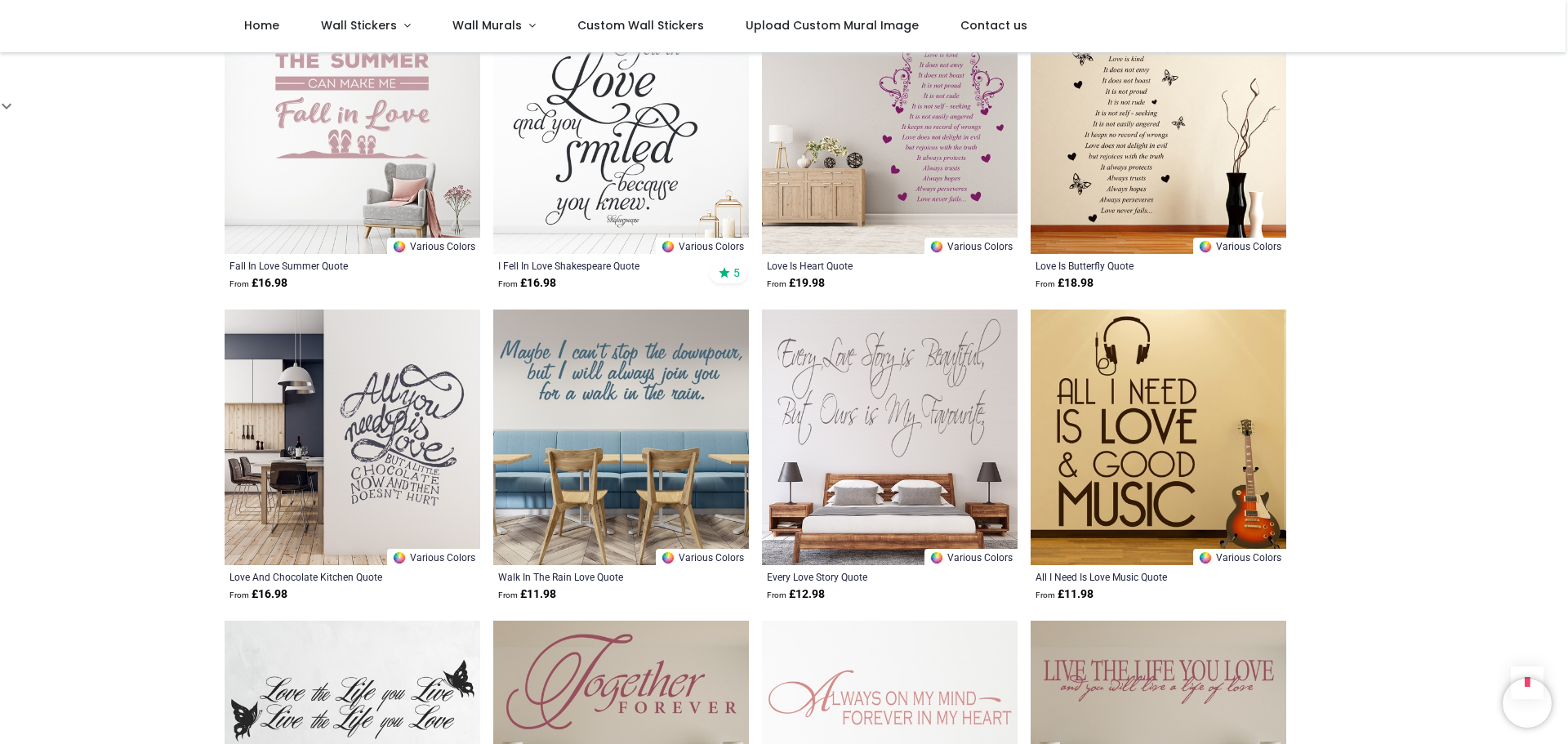
scroll to position [3268, 0]
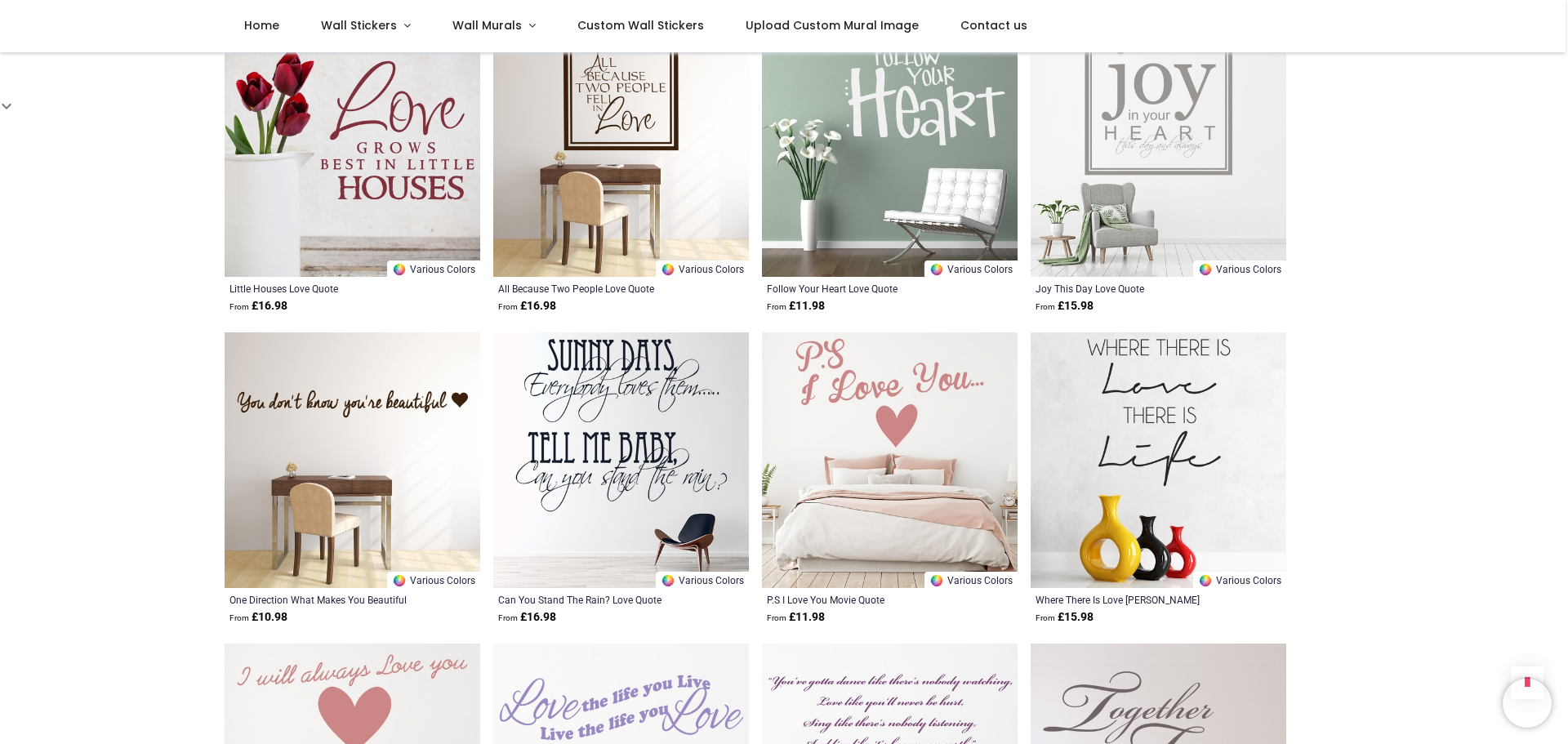
scroll to position [5964, 0]
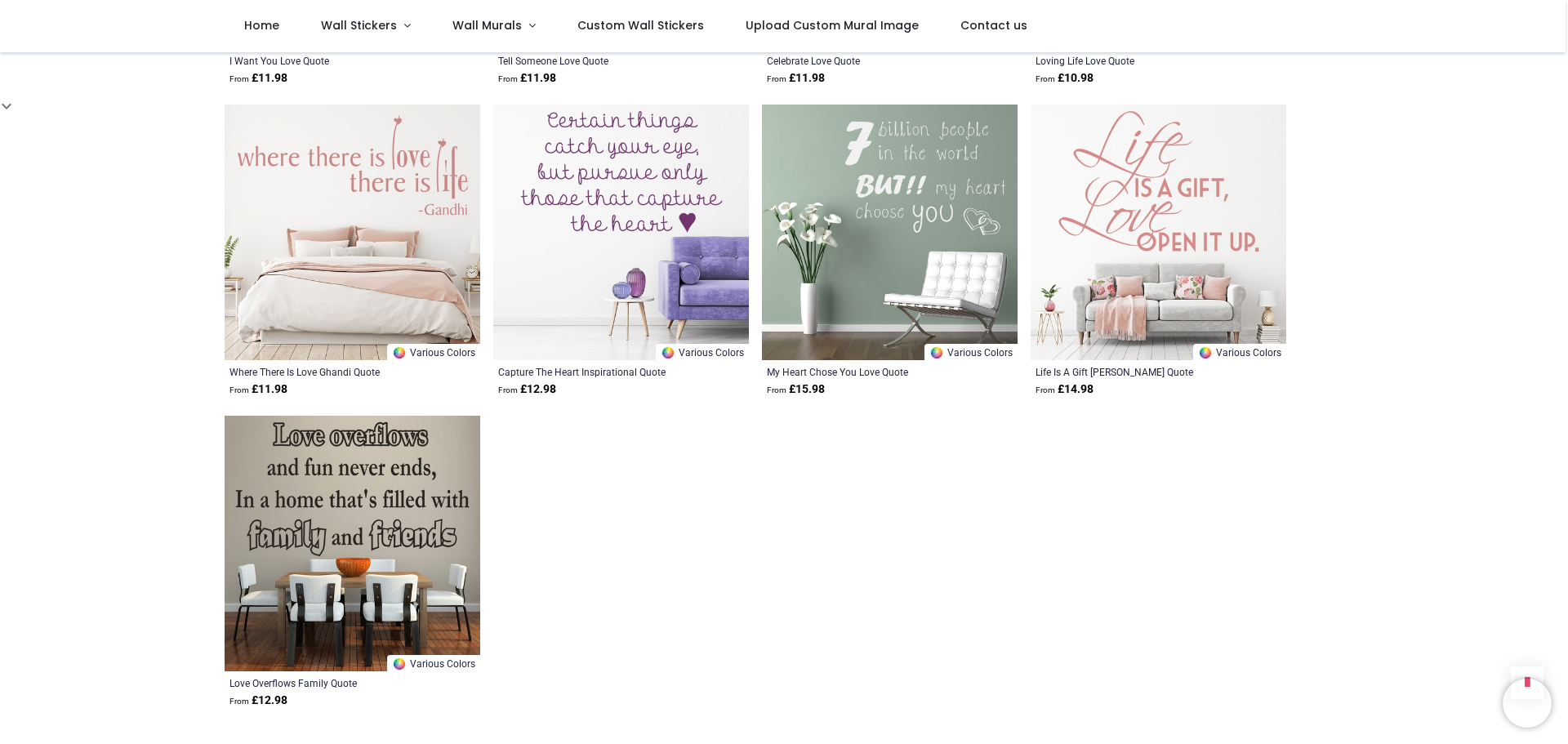
scroll to position [8169, 0]
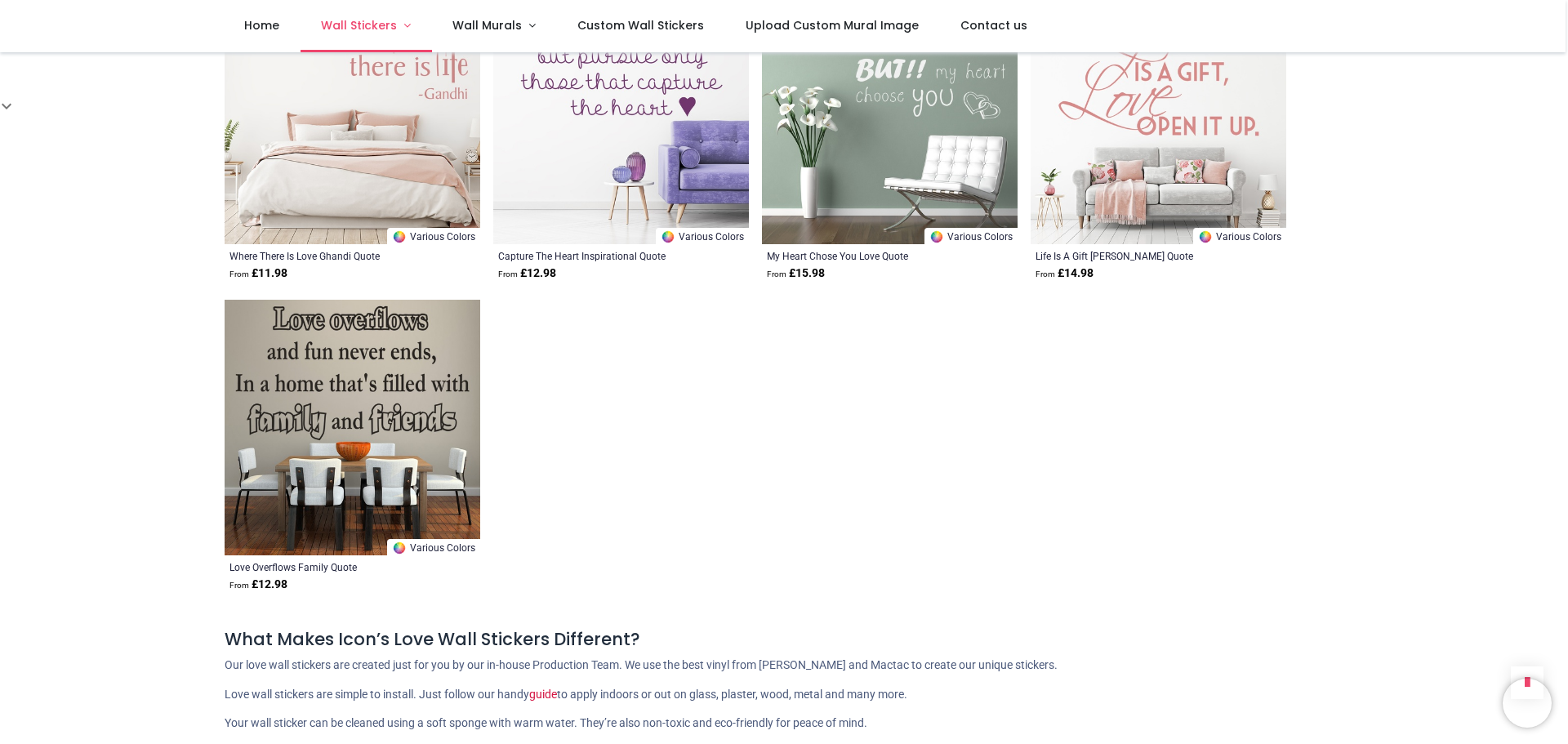
click at [403, 21] on link "Wall Stickers" at bounding box center [366, 26] width 131 height 53
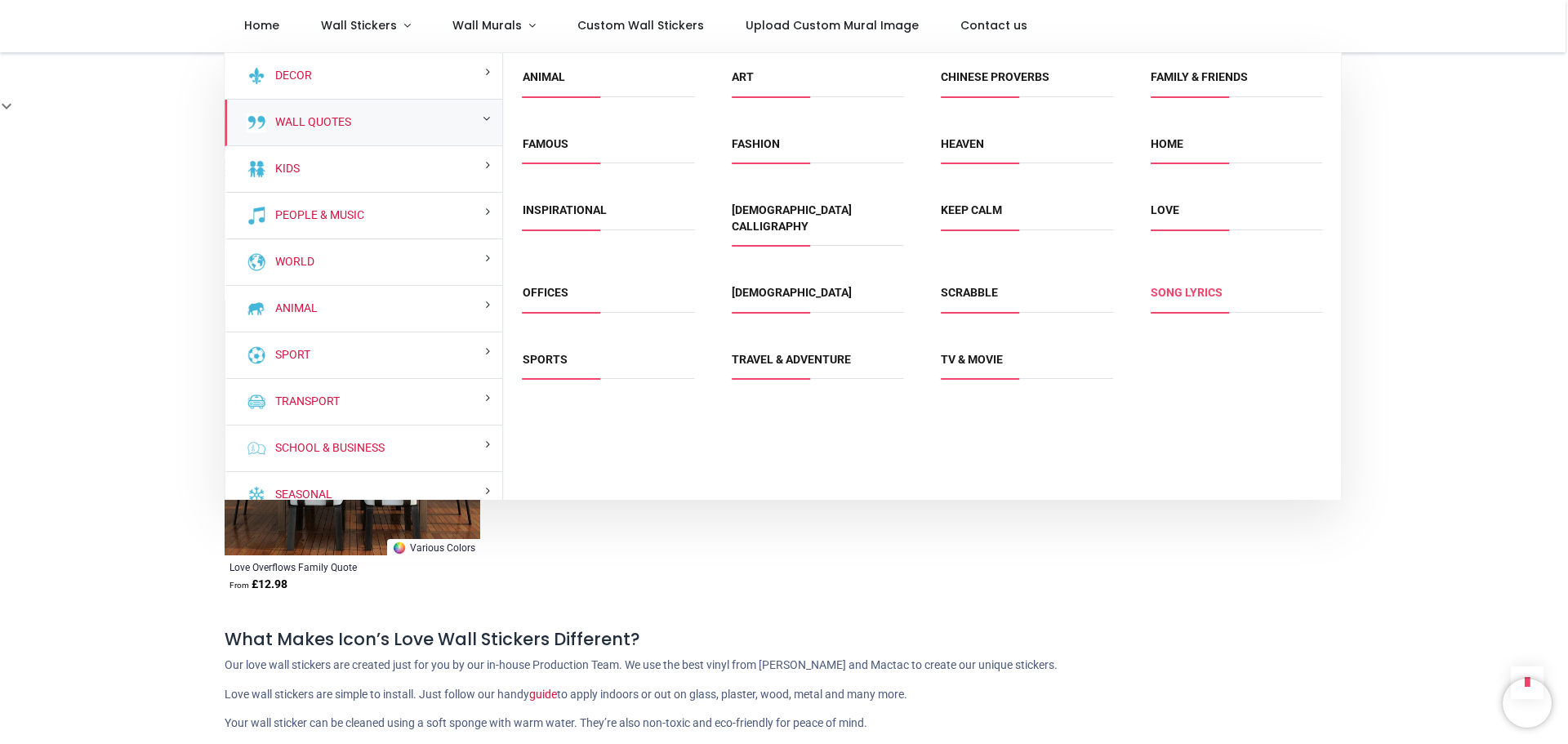
click at [1169, 286] on link "Song Lyrics" at bounding box center [1186, 292] width 72 height 13
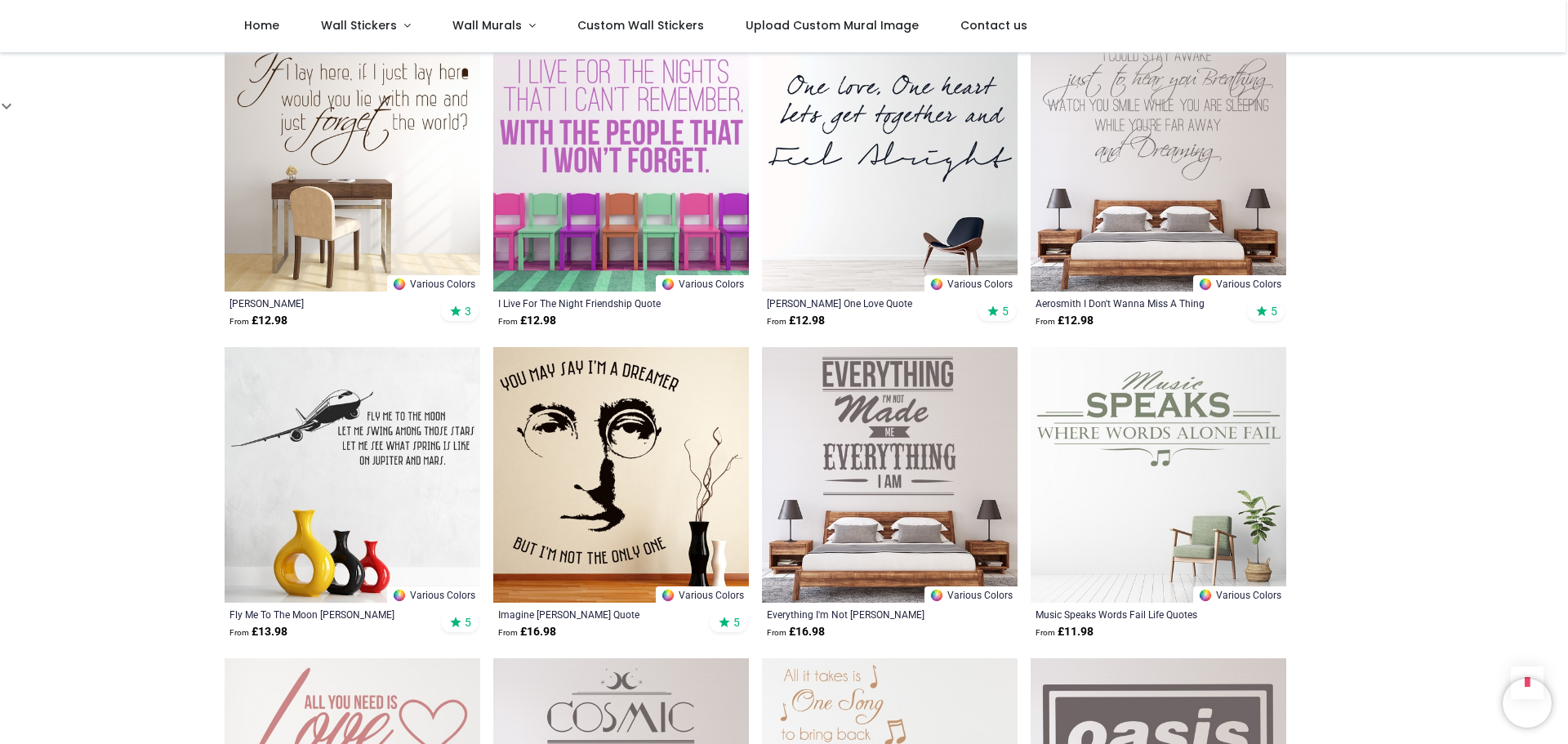
scroll to position [1389, 0]
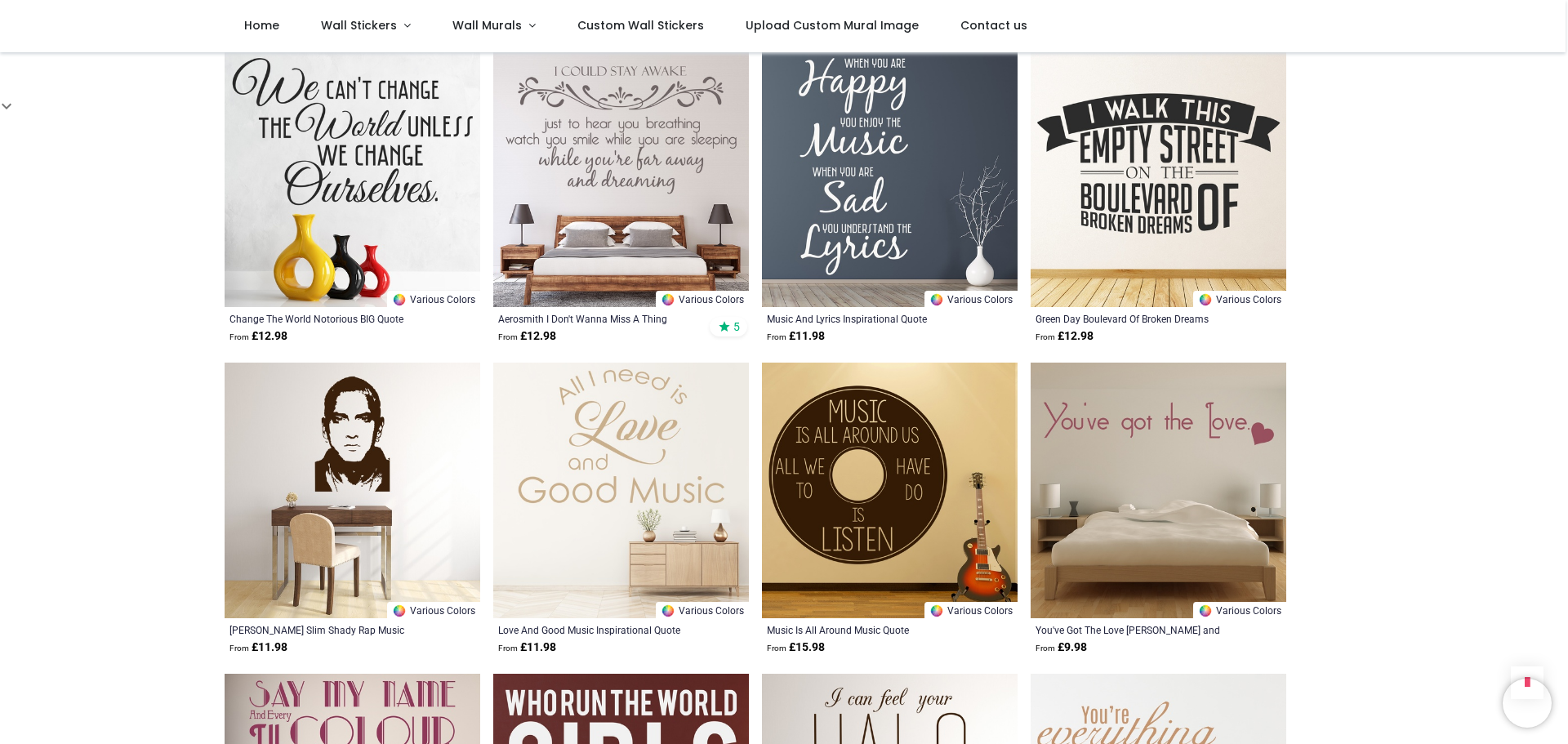
scroll to position [2859, 0]
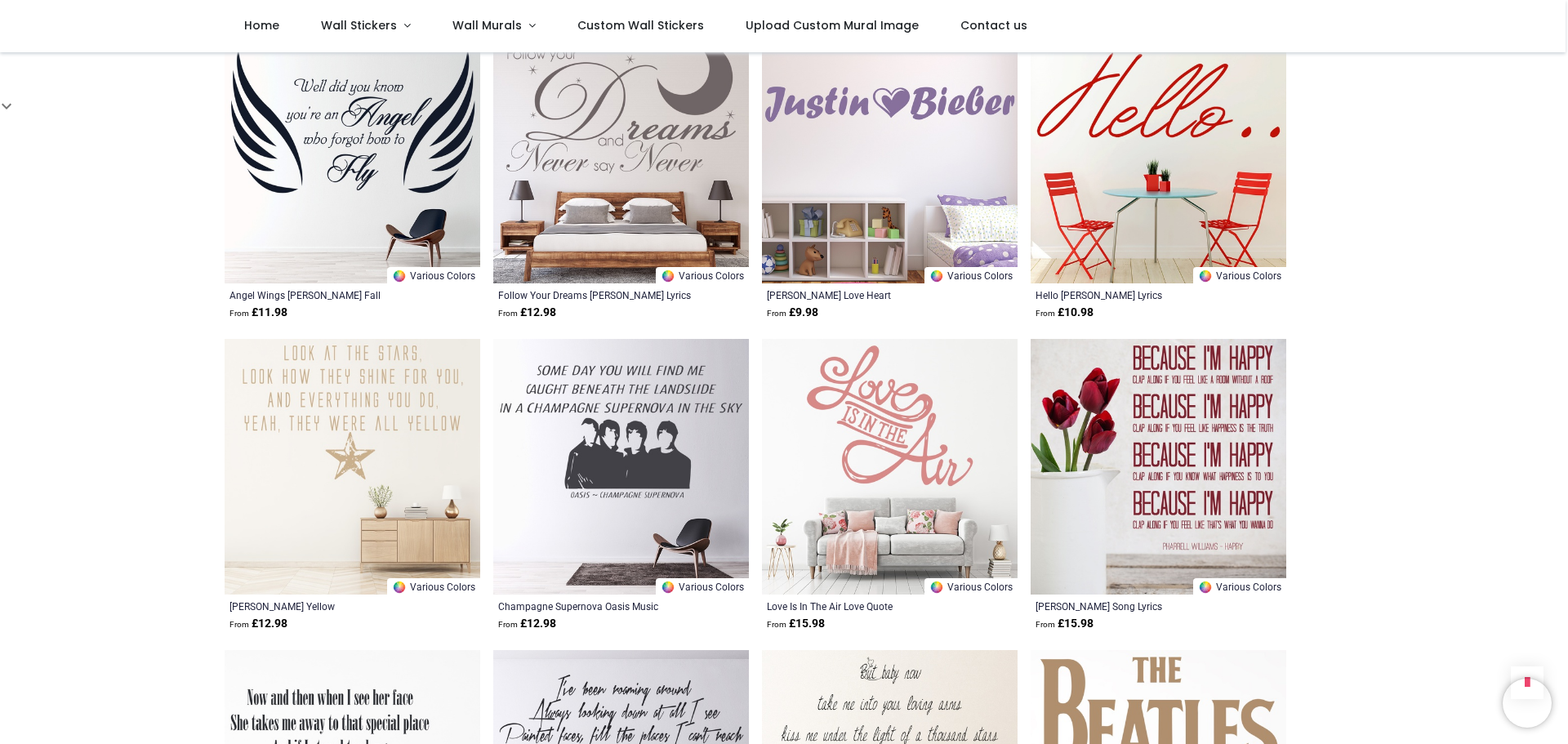
scroll to position [5801, 0]
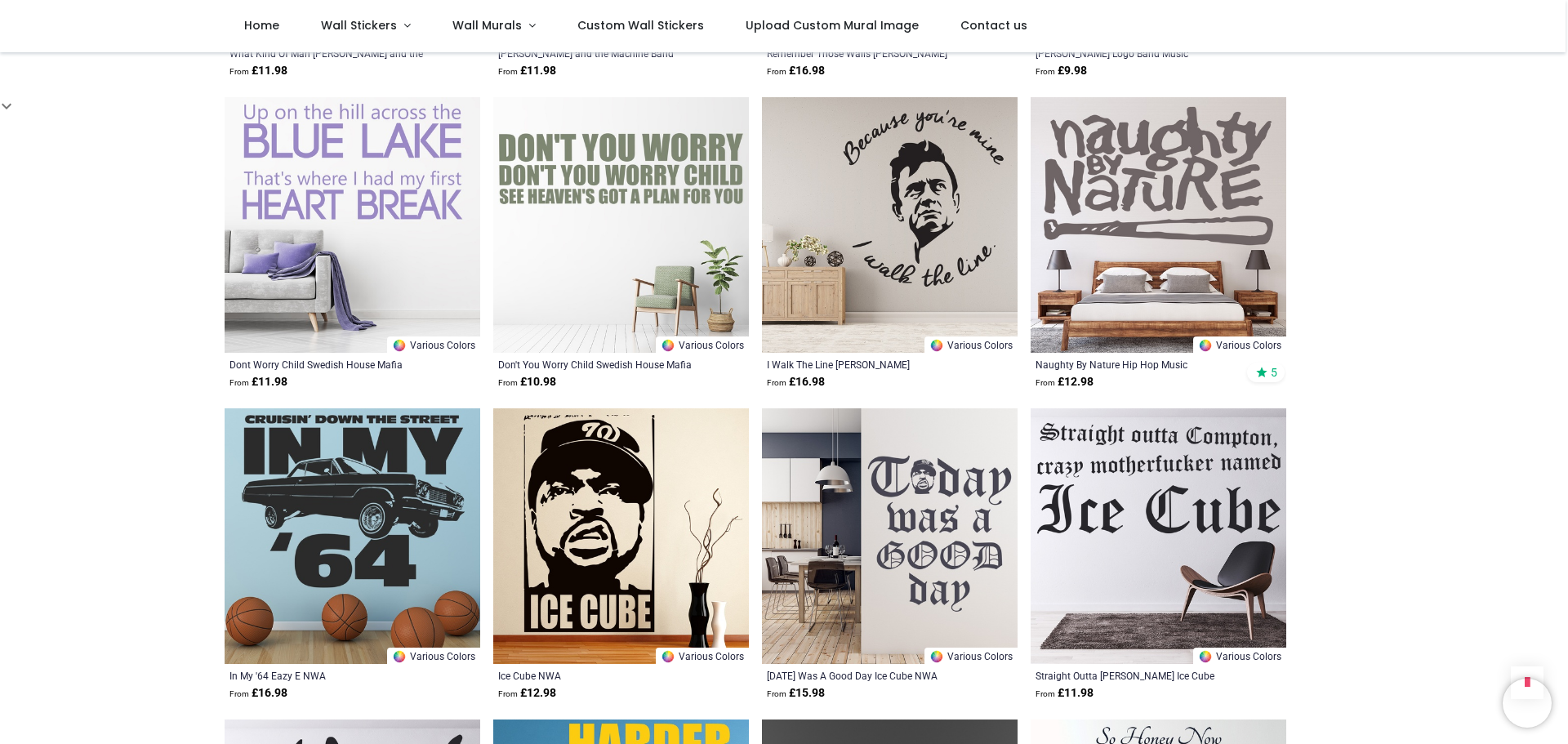
scroll to position [7271, 0]
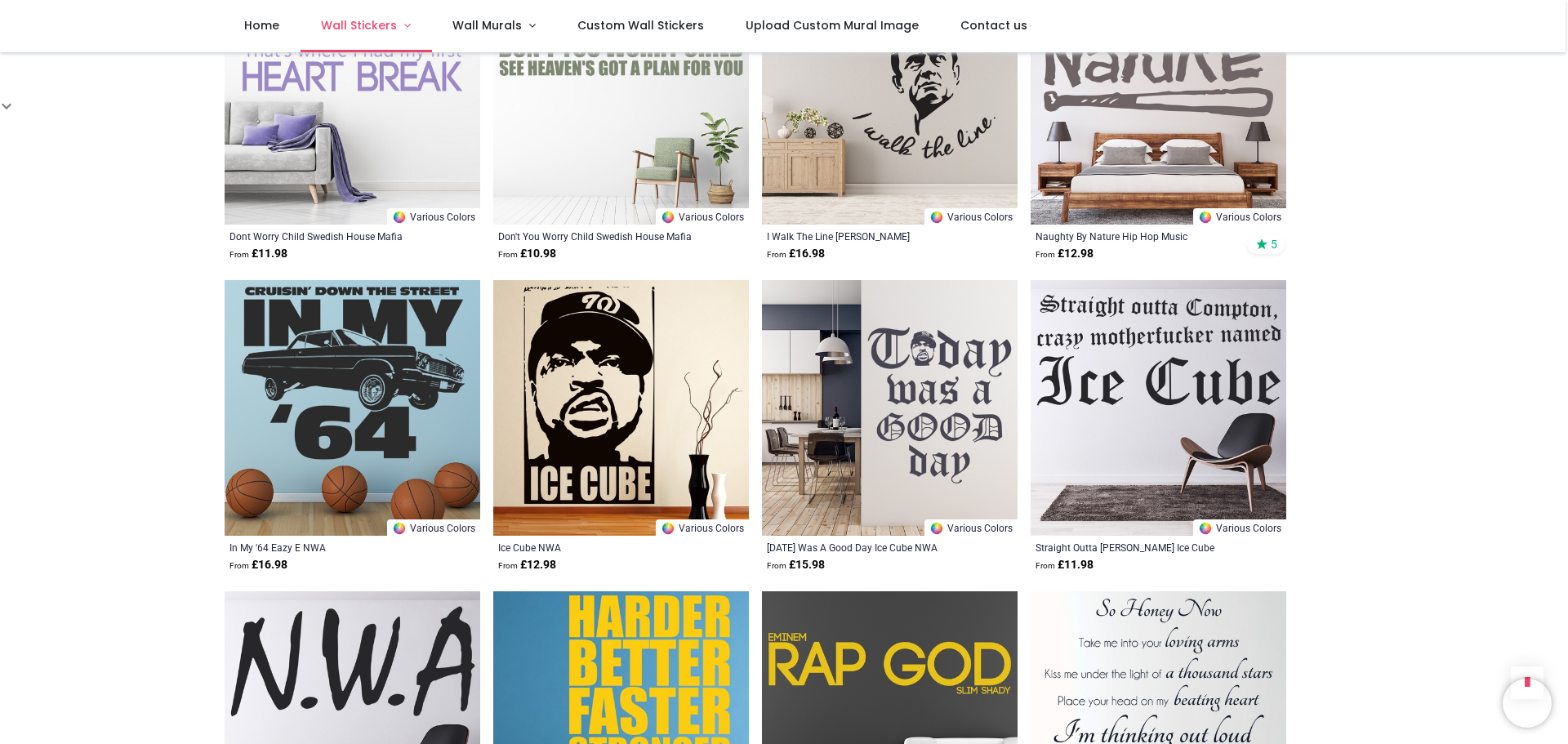
click at [398, 28] on link "Wall Stickers" at bounding box center [366, 26] width 131 height 53
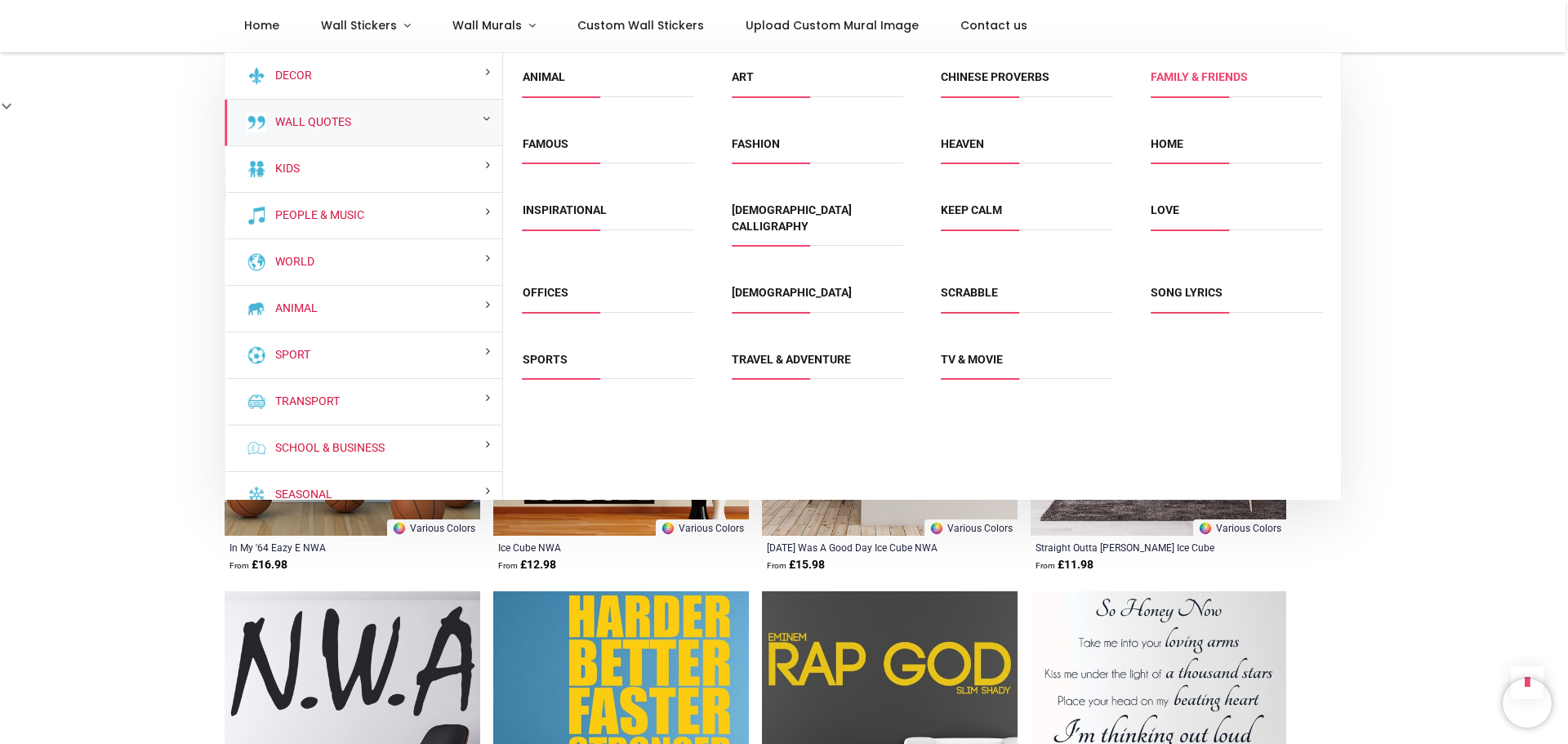
click at [1184, 80] on link "Family & Friends" at bounding box center [1199, 76] width 98 height 13
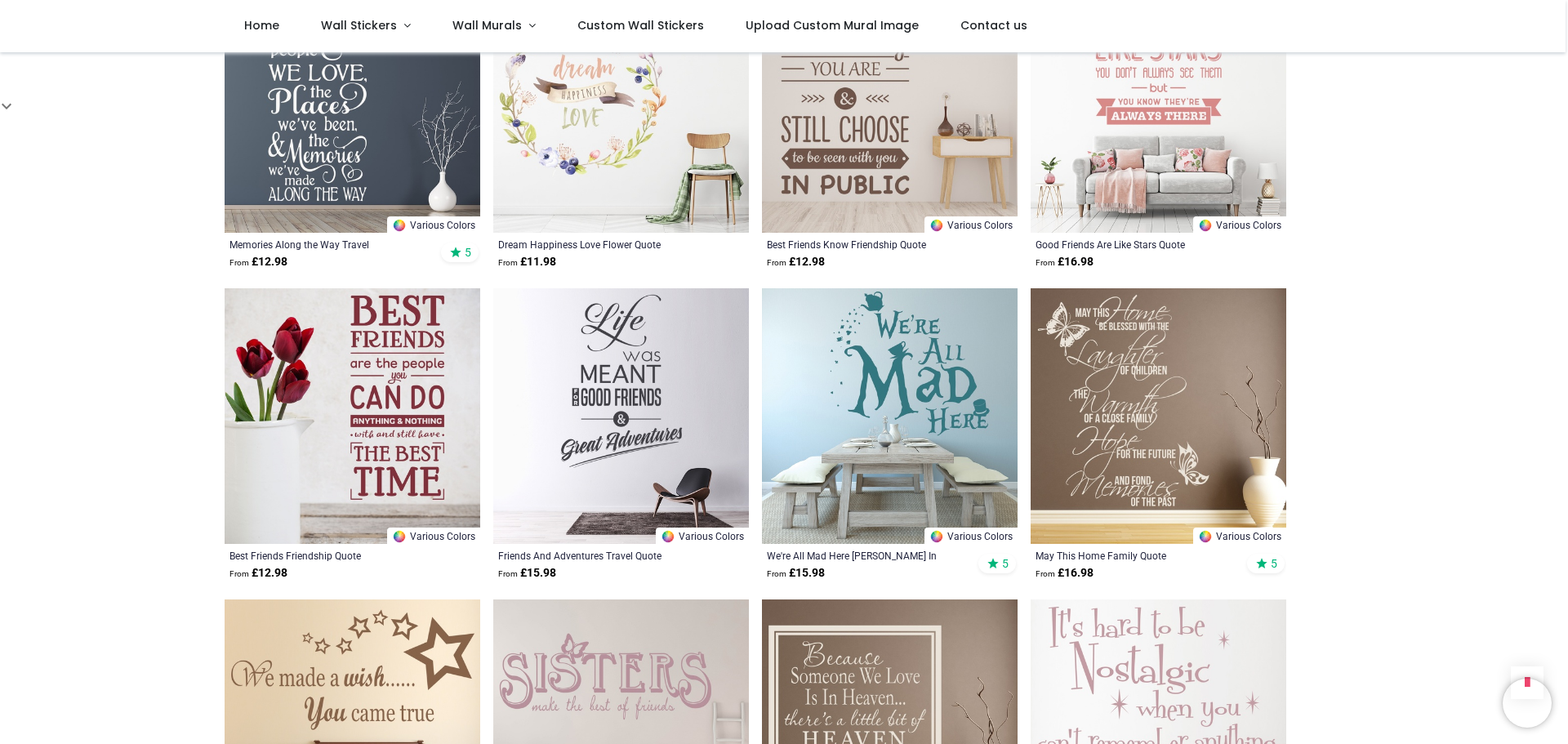
scroll to position [1715, 0]
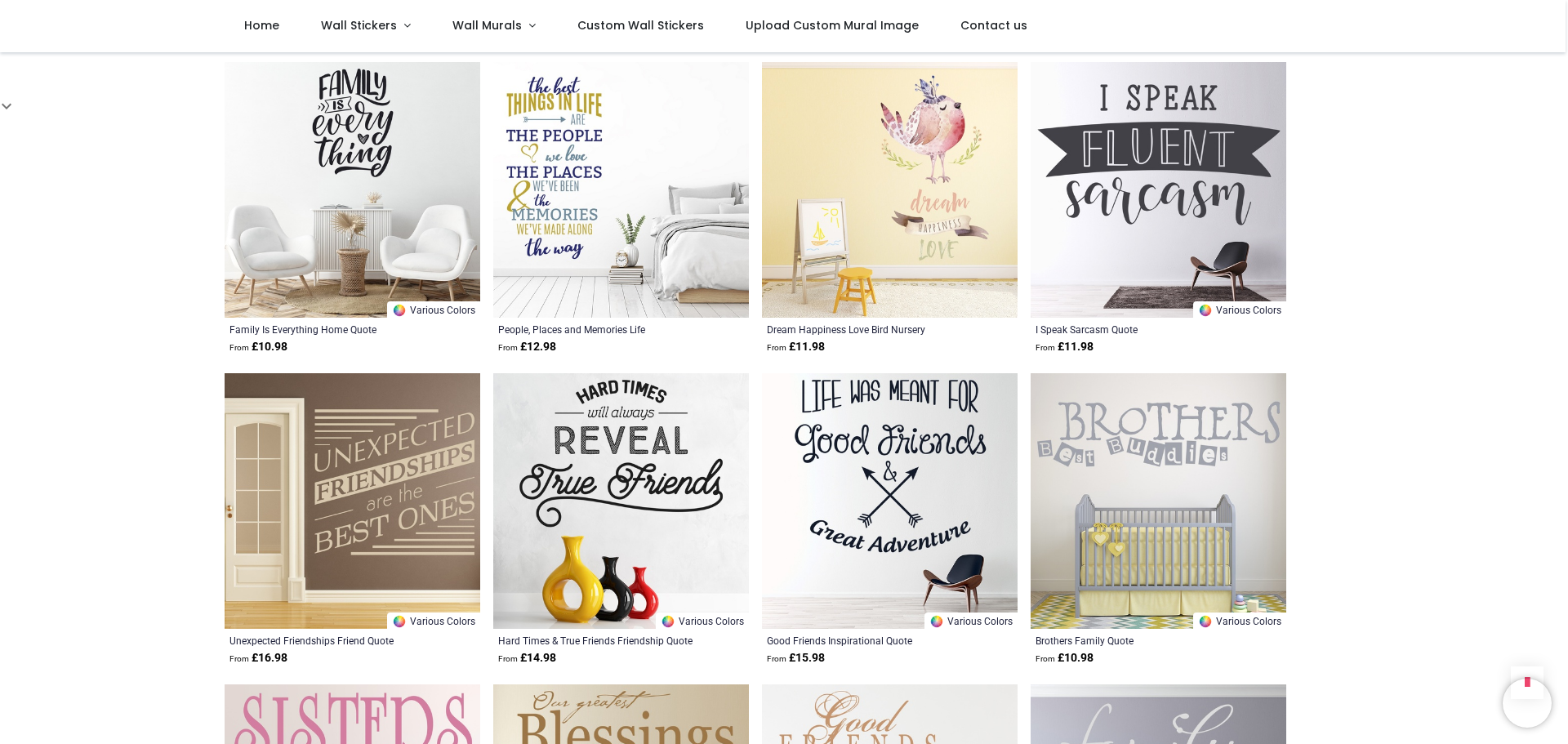
scroll to position [3758, 0]
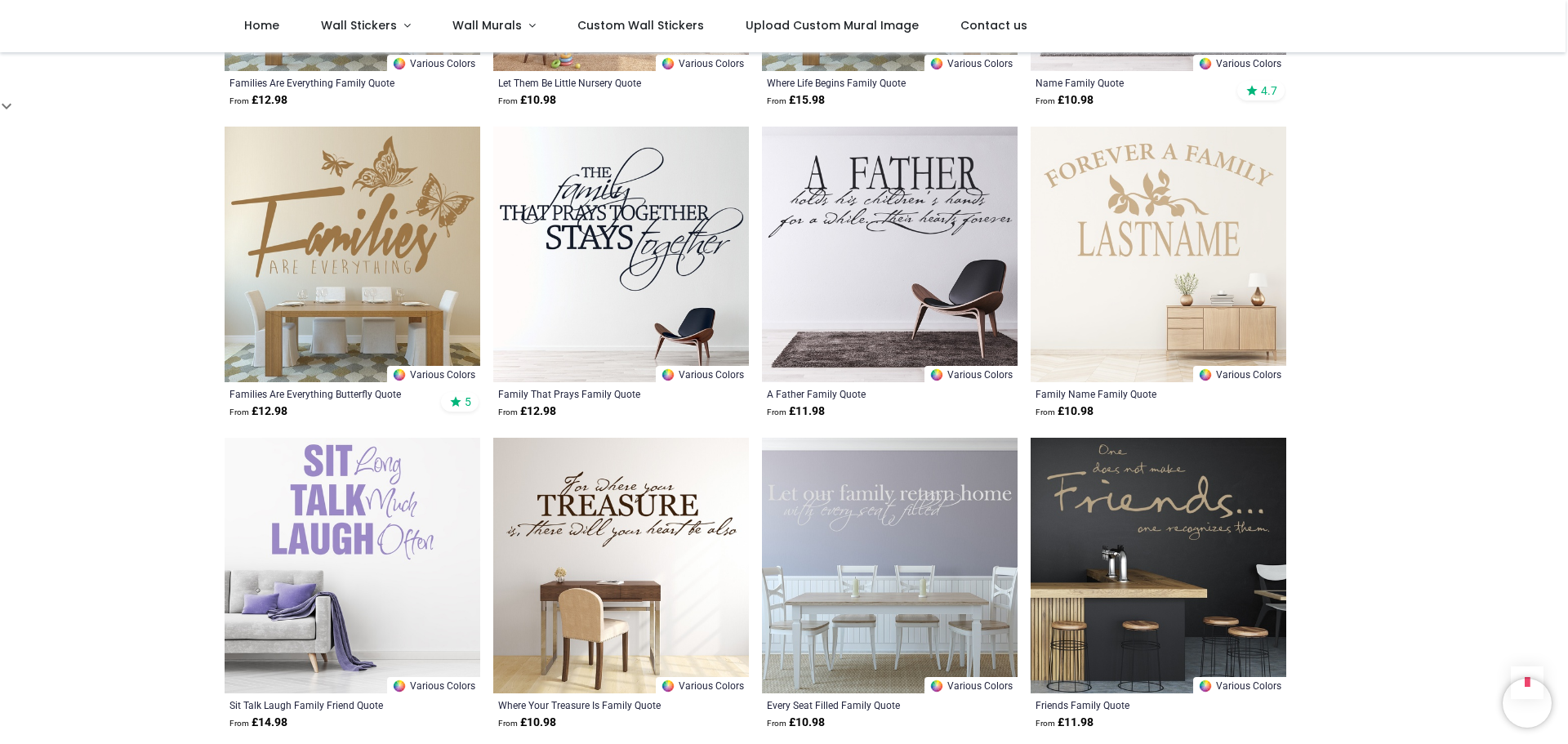
scroll to position [5882, 0]
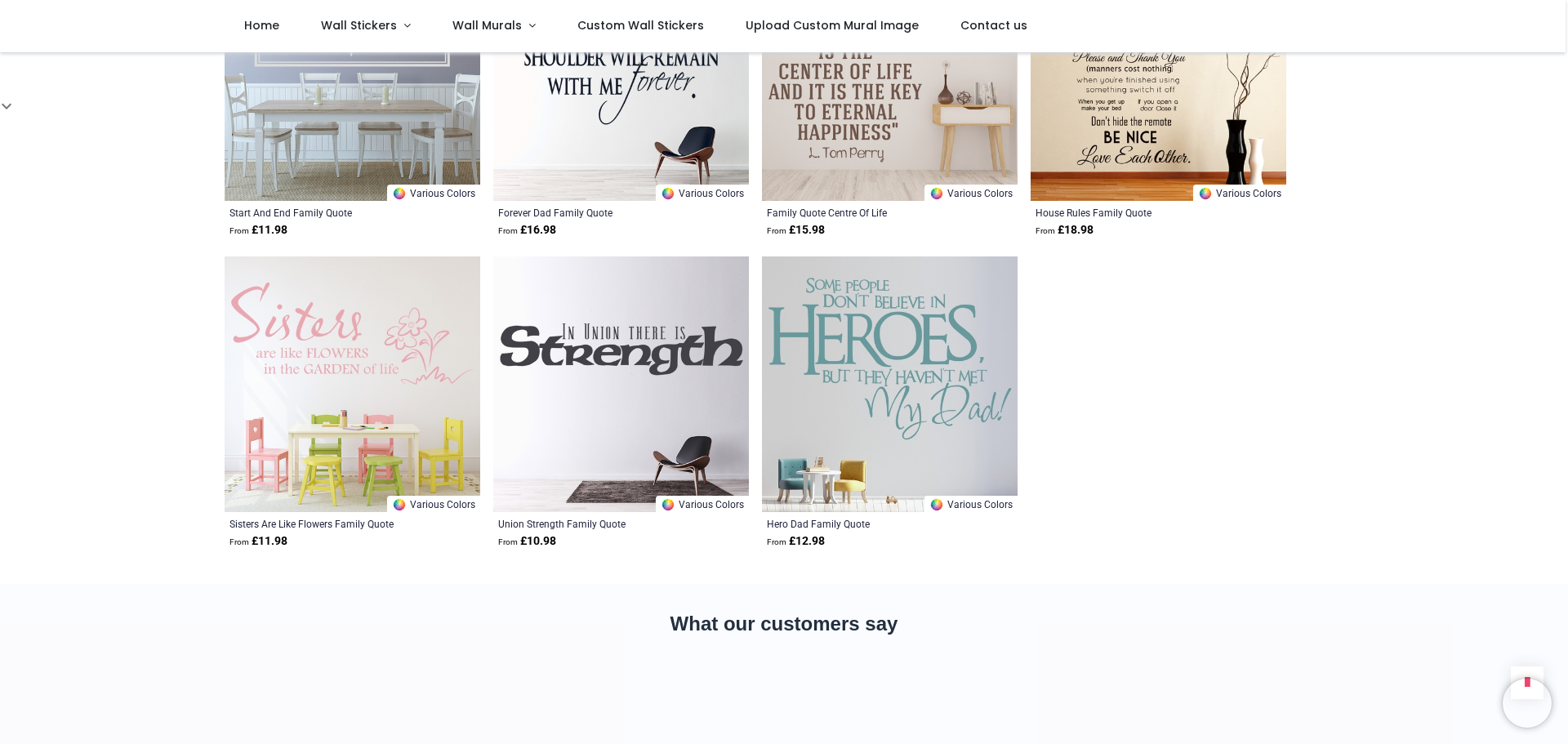
scroll to position [6781, 0]
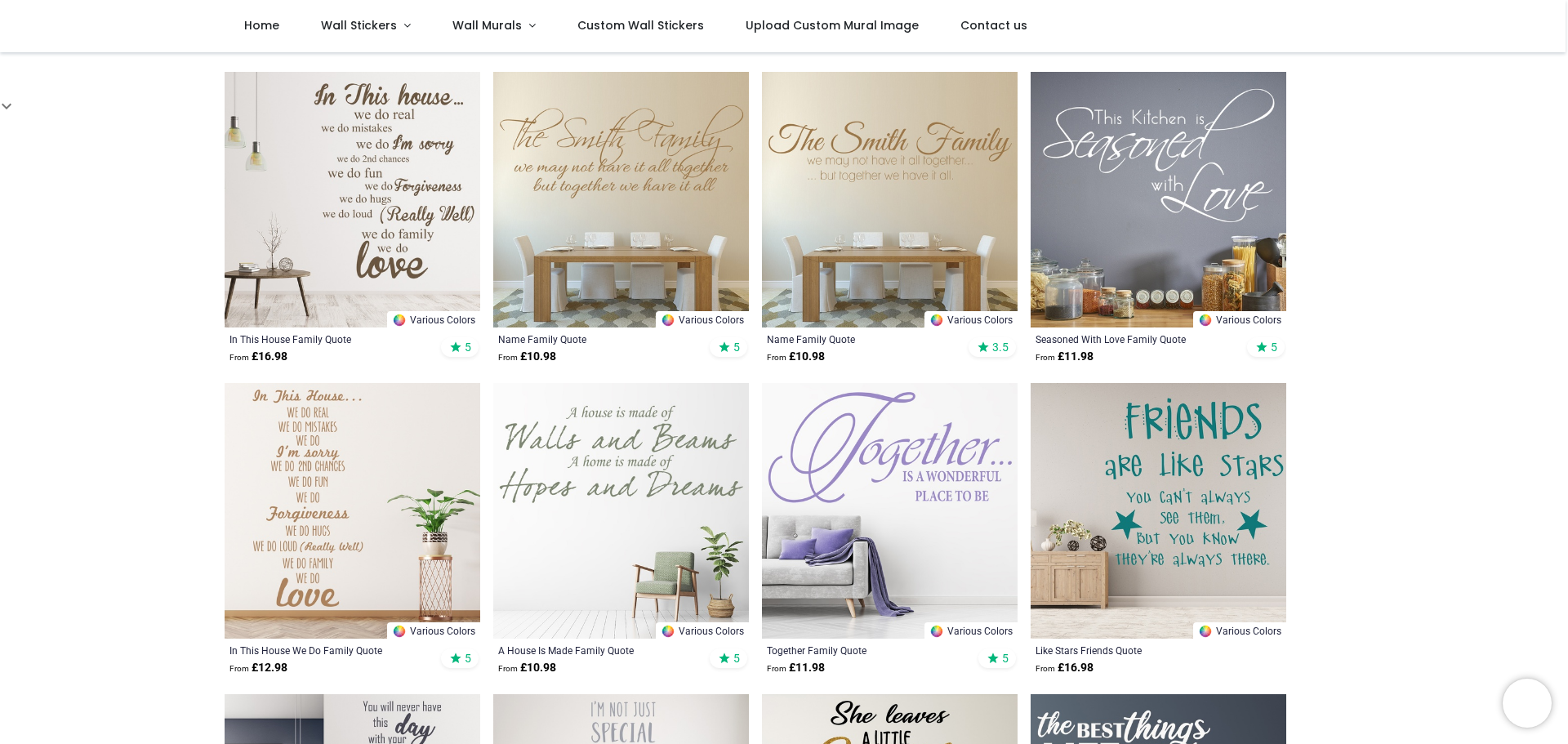
scroll to position [528, 0]
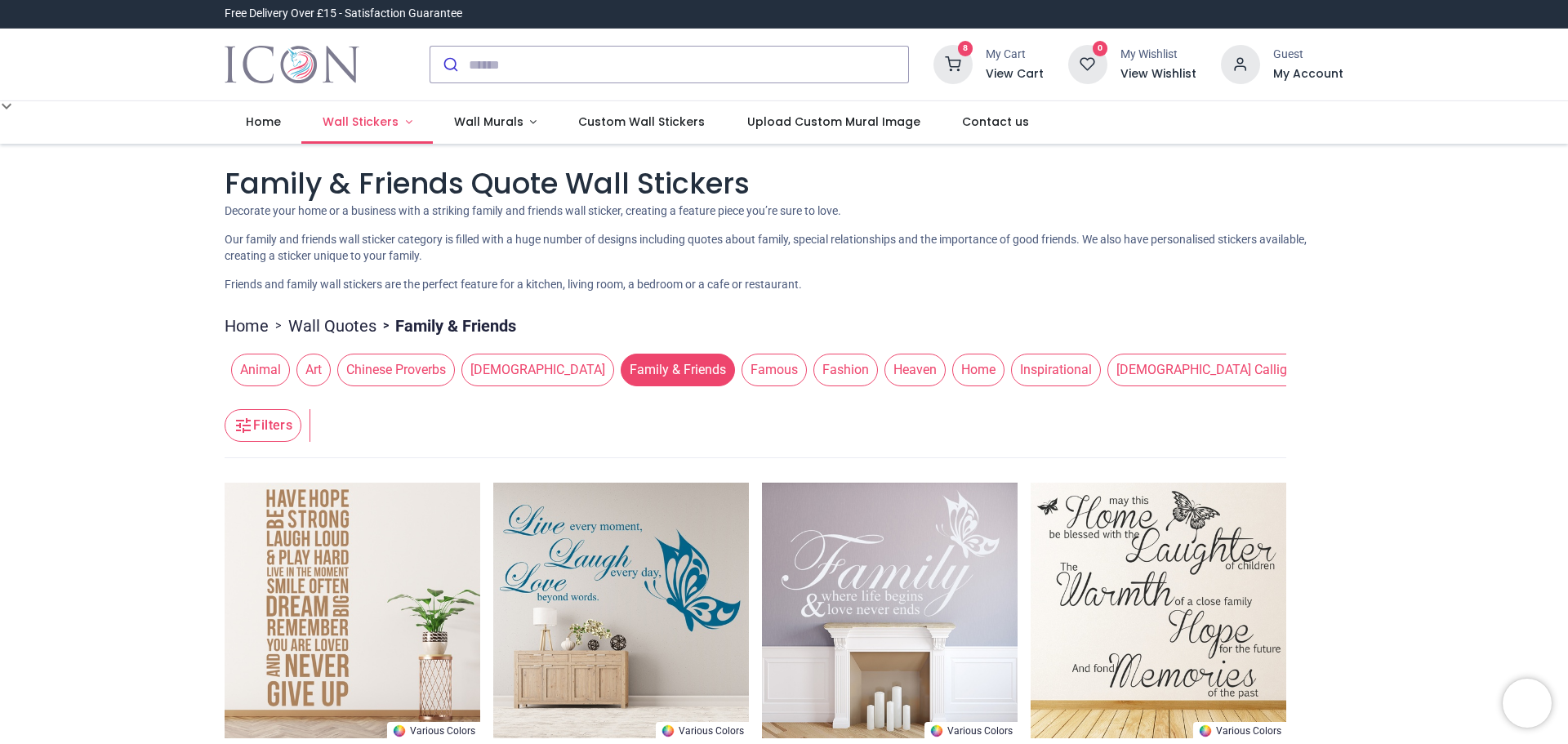
click at [403, 122] on link "Wall Stickers" at bounding box center [367, 122] width 131 height 42
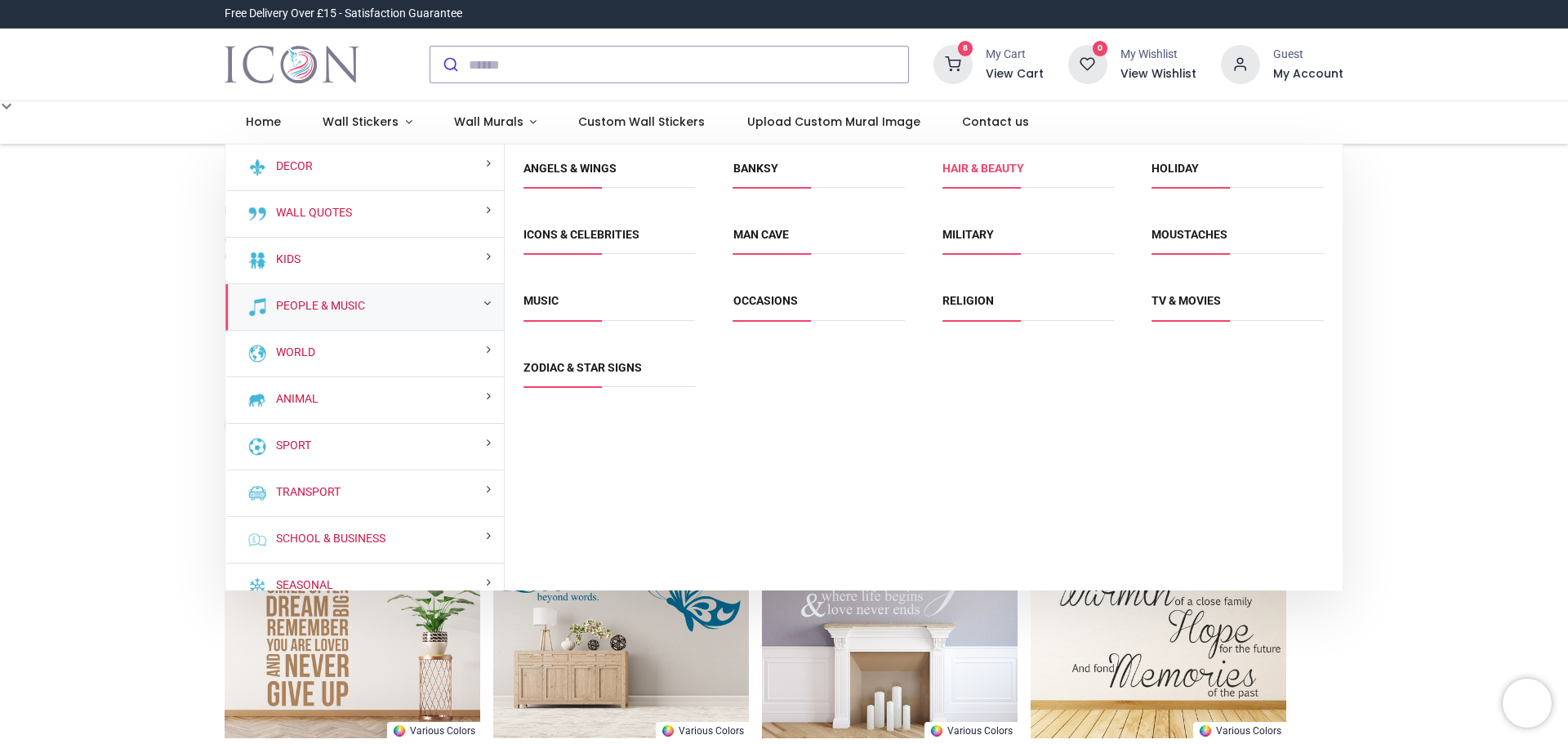
click at [962, 174] on link "Hair & Beauty" at bounding box center [983, 168] width 82 height 13
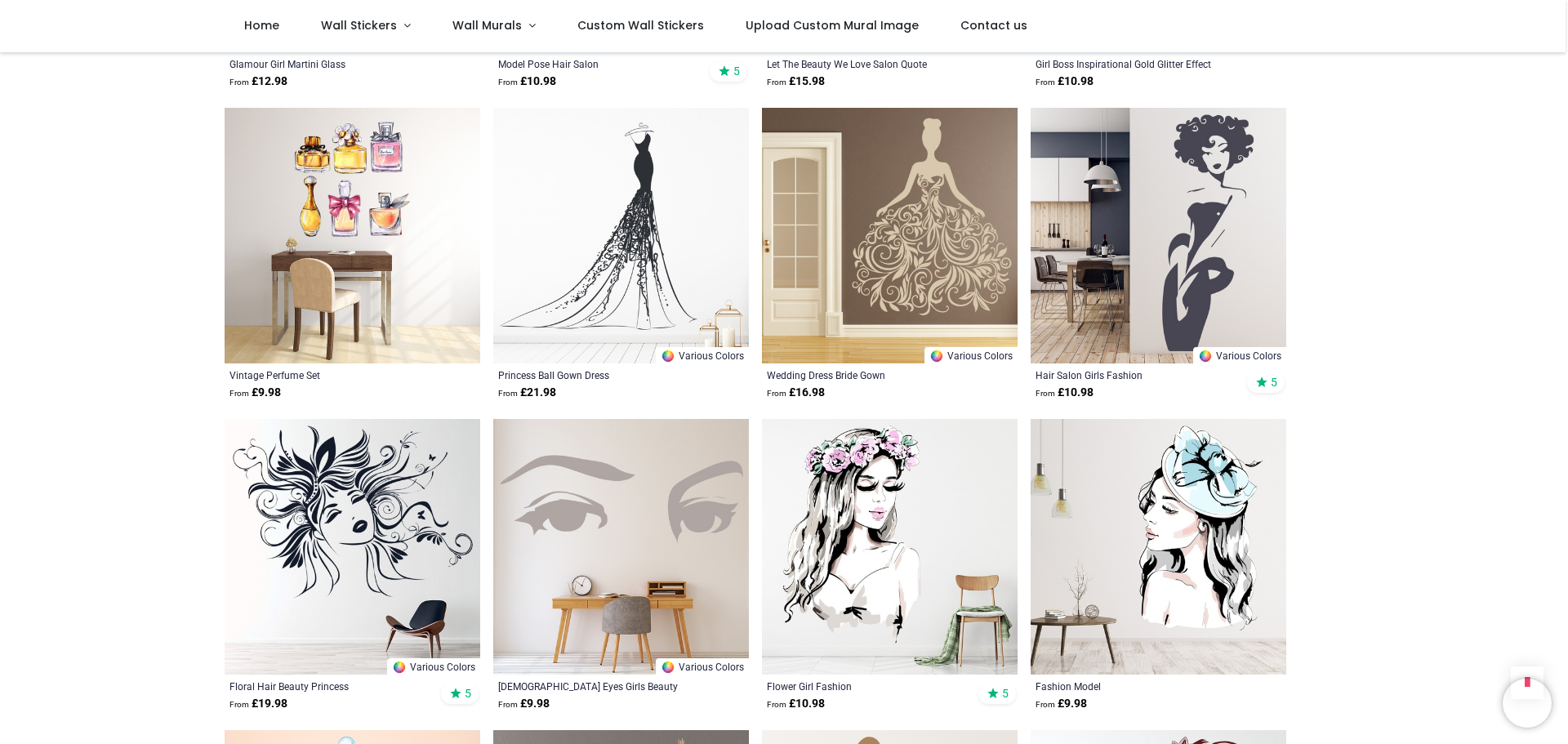
scroll to position [1225, 0]
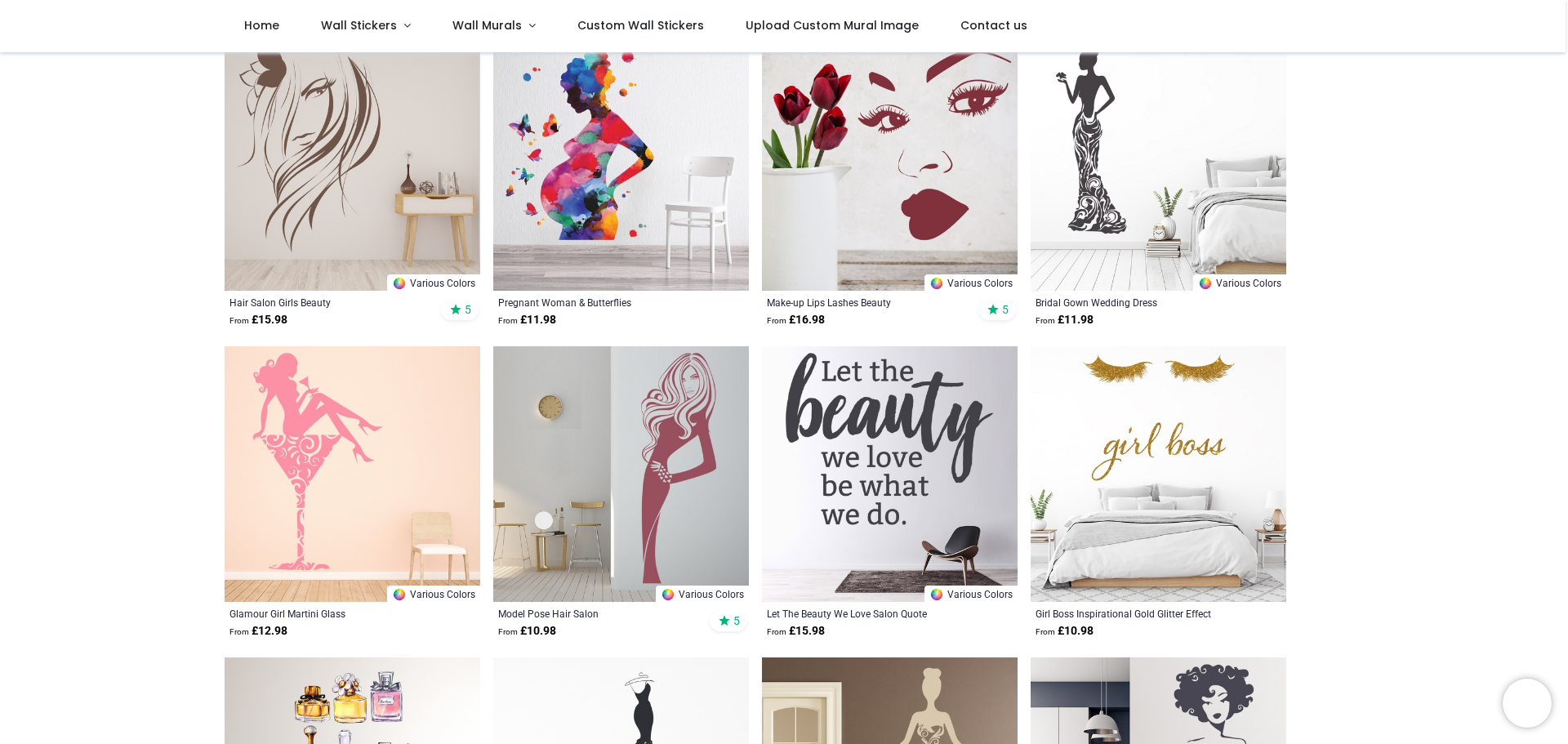
scroll to position [490, 0]
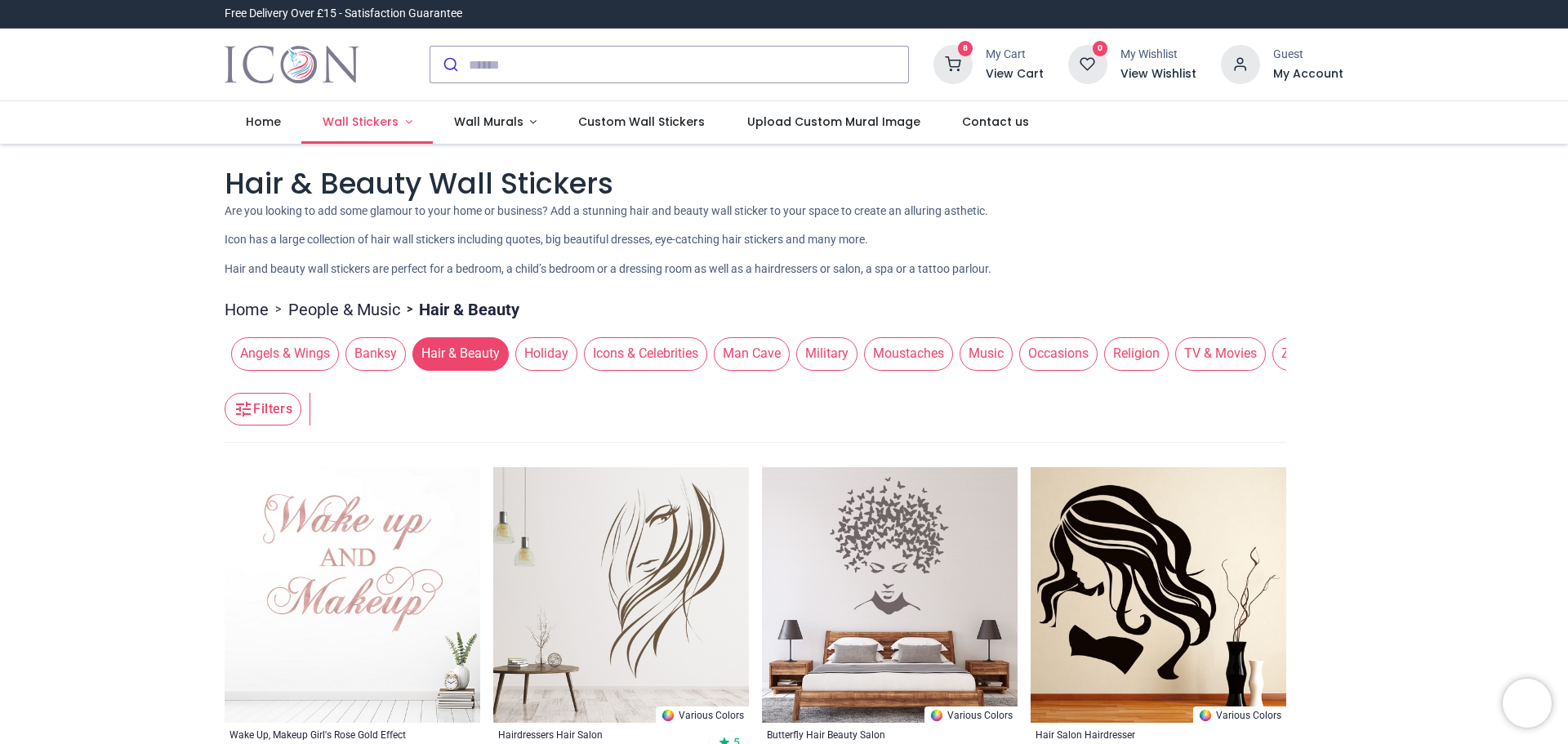
click at [390, 119] on span "Wall Stickers" at bounding box center [360, 121] width 76 height 16
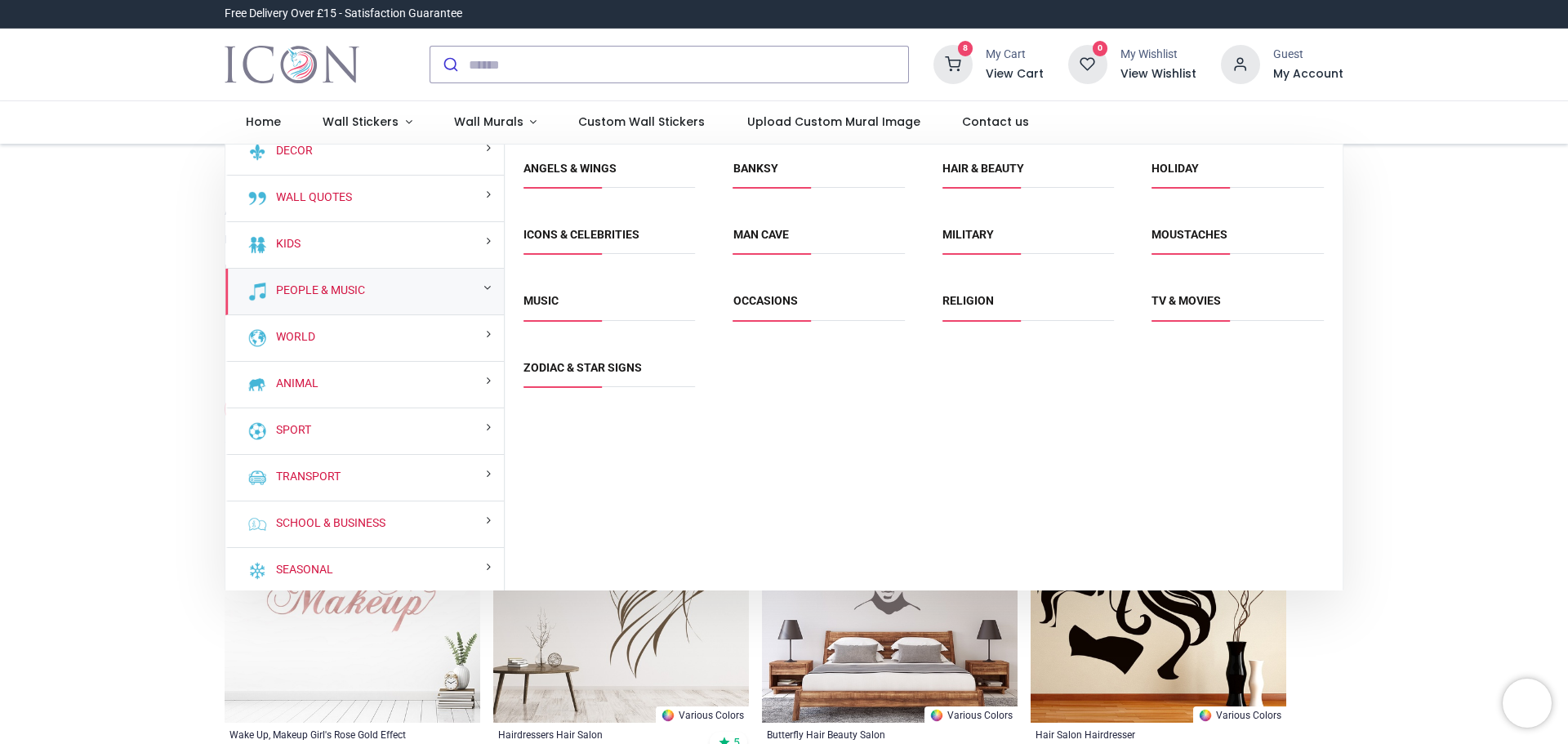
scroll to position [19, 0]
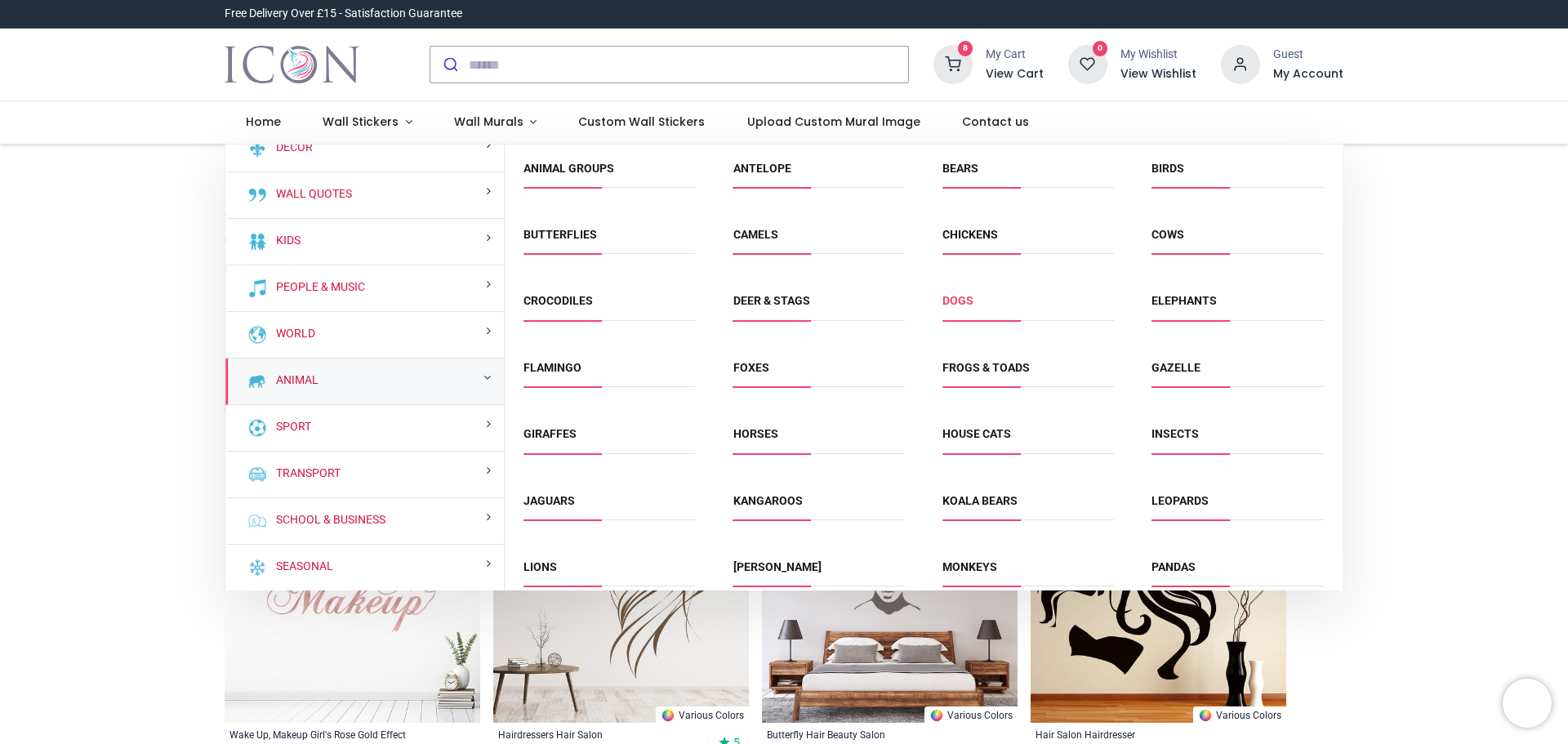
click at [951, 304] on link "Dogs" at bounding box center [958, 300] width 31 height 13
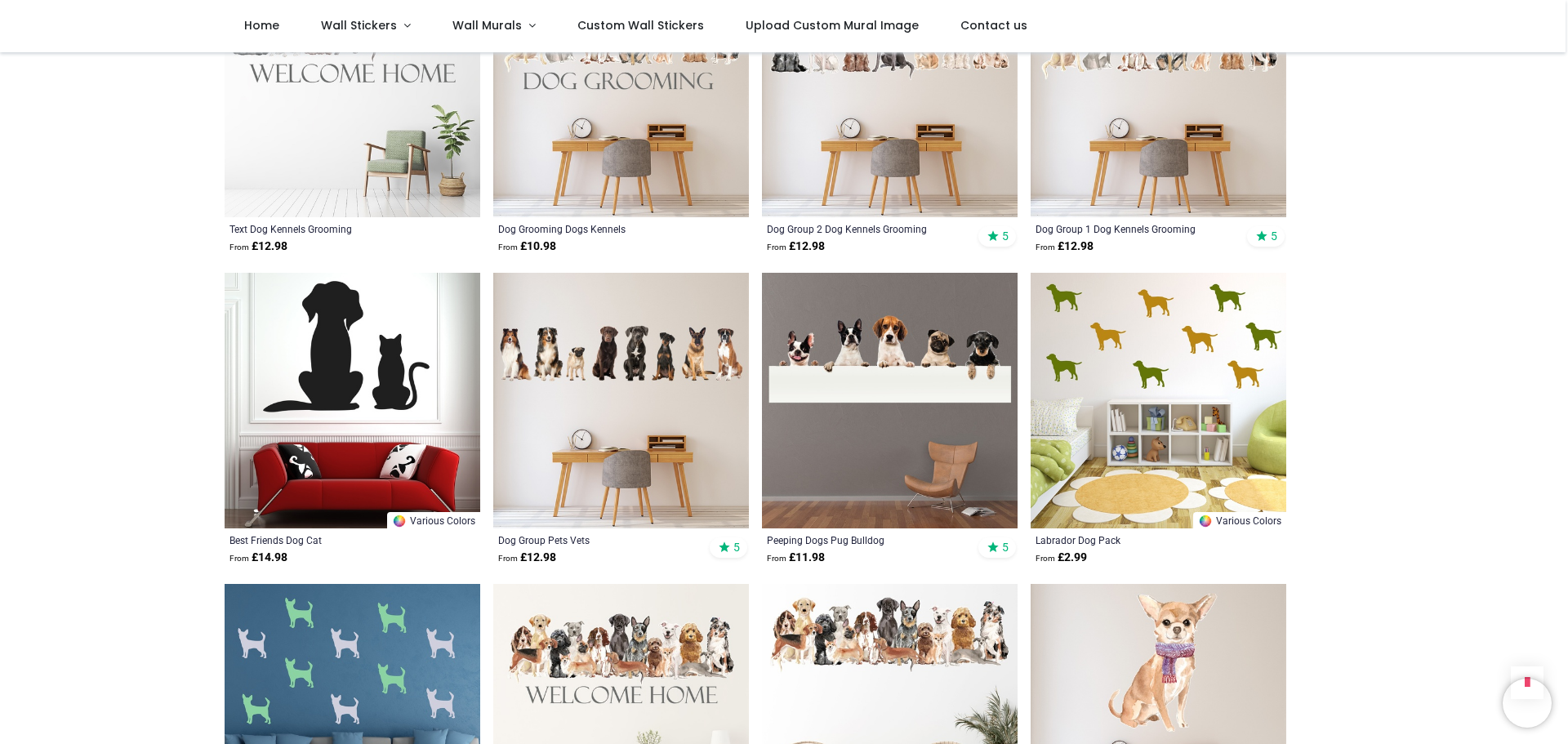
scroll to position [735, 0]
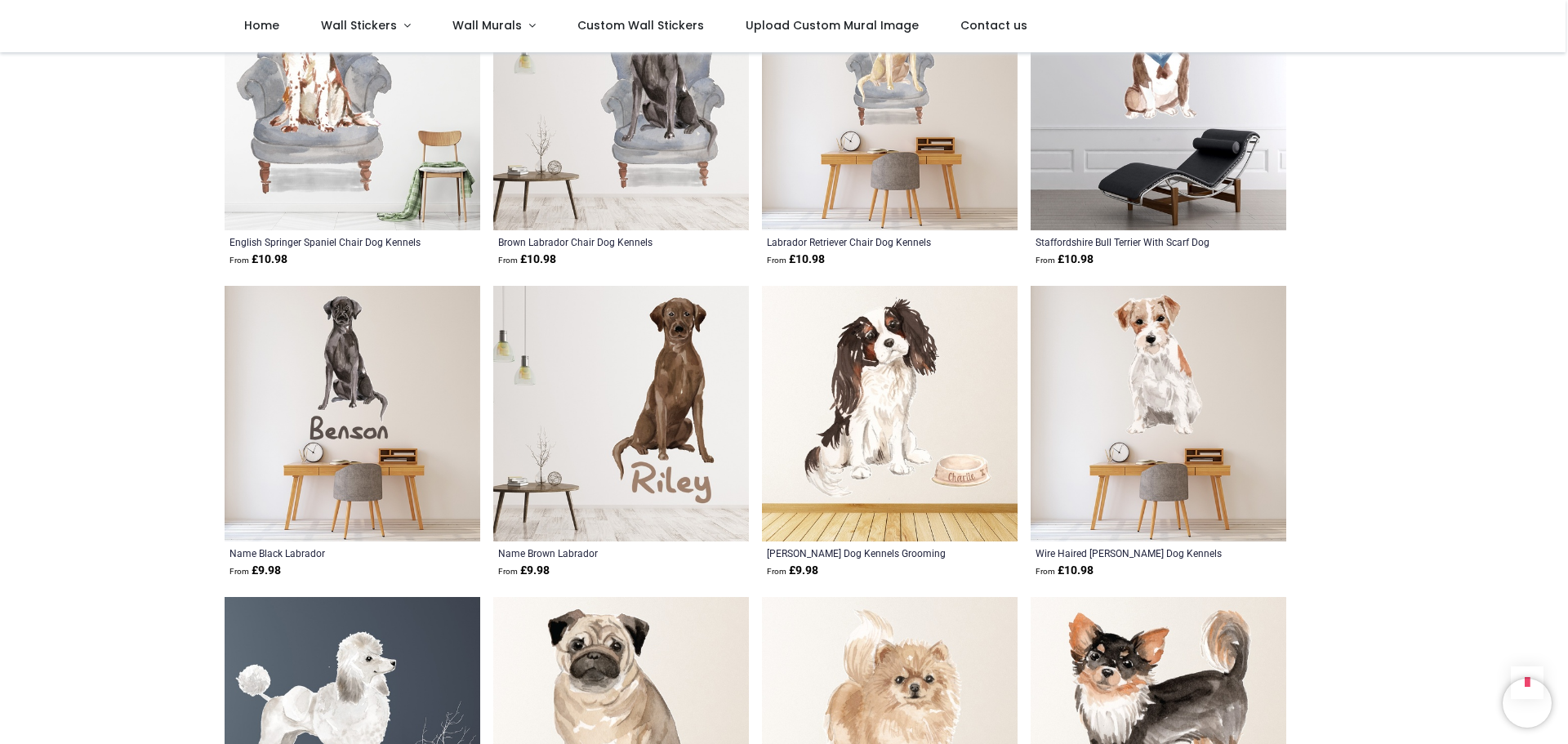
scroll to position [3921, 0]
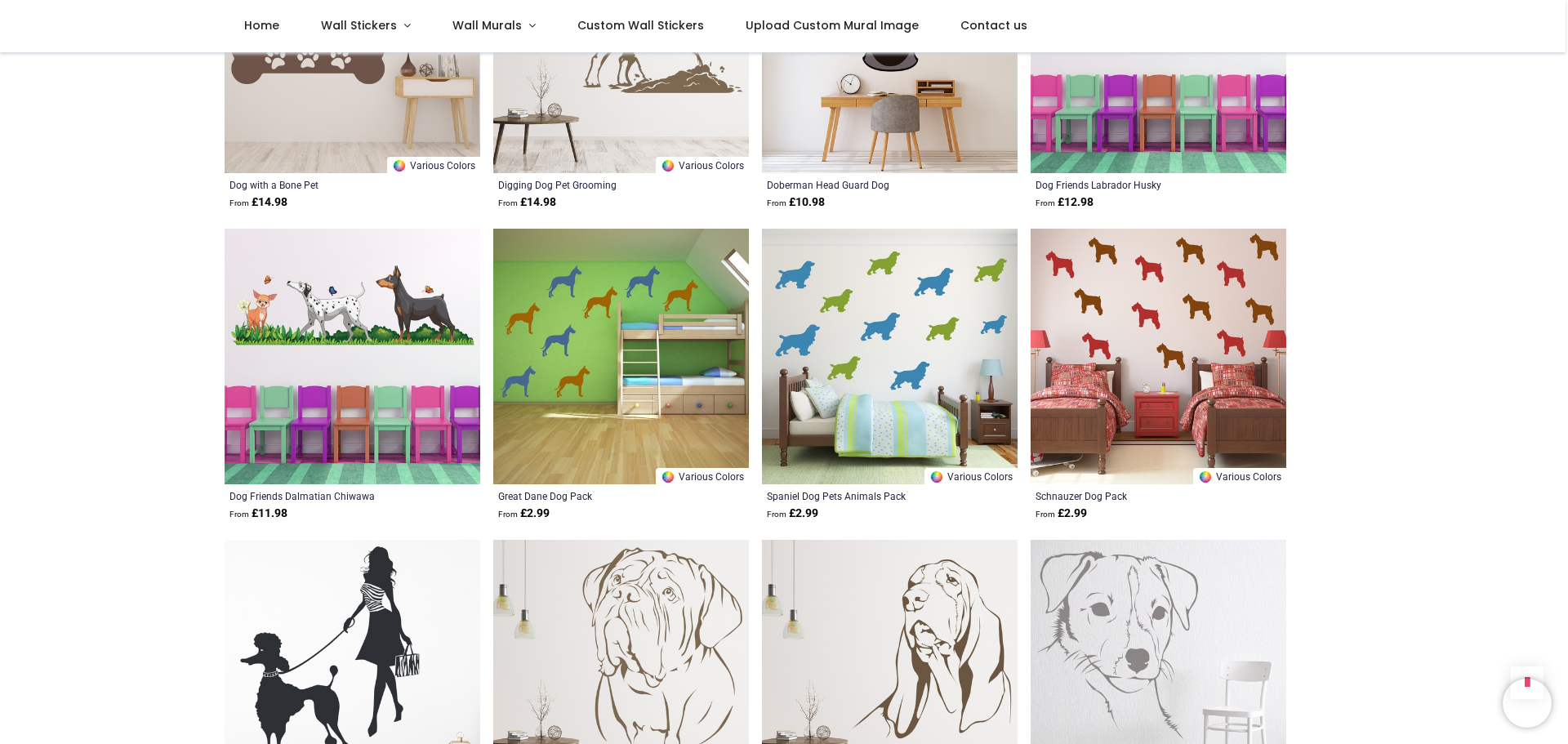
scroll to position [6127, 0]
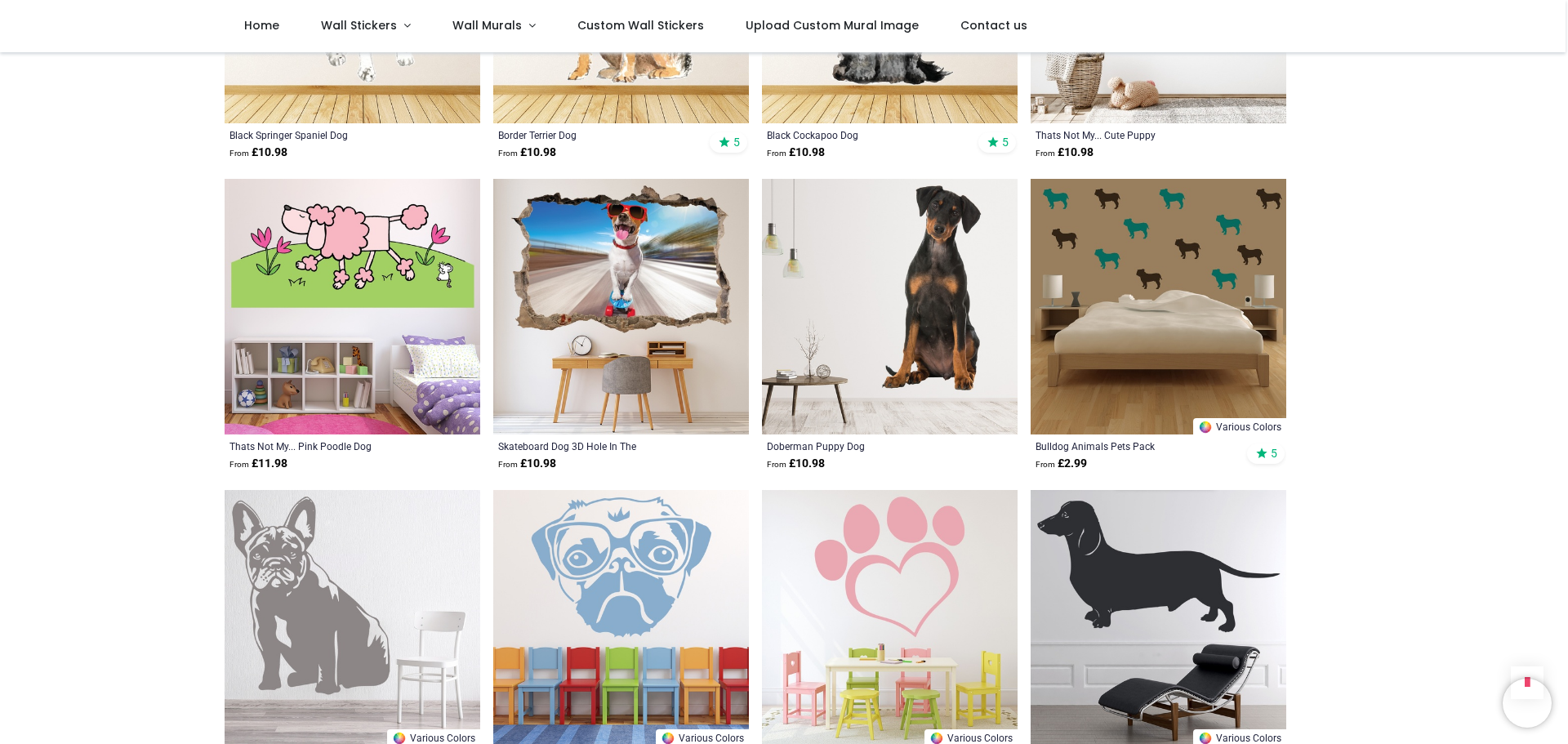
scroll to position [8415, 0]
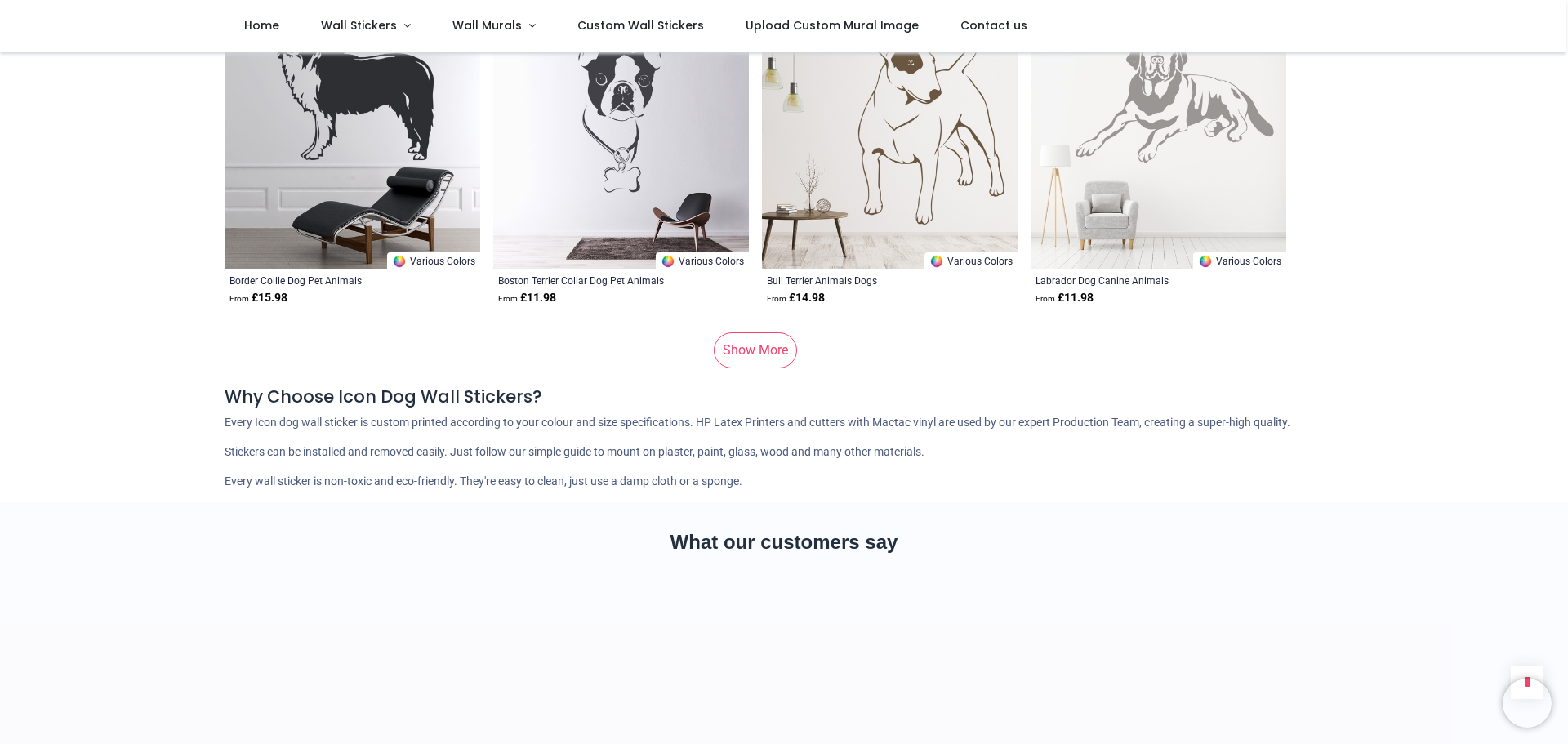
scroll to position [10947, 0]
click at [752, 332] on link "Show More" at bounding box center [755, 350] width 83 height 36
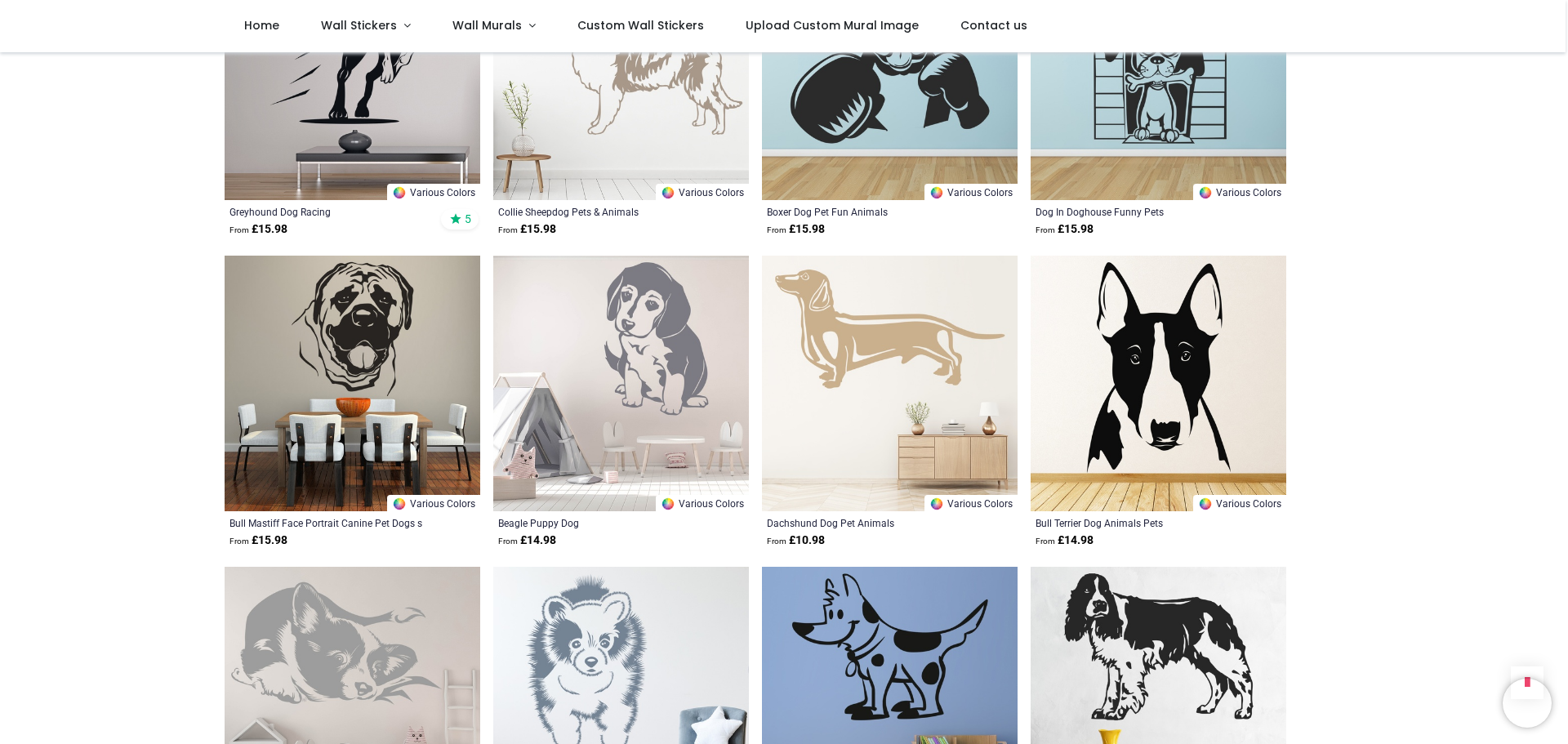
scroll to position [14215, 0]
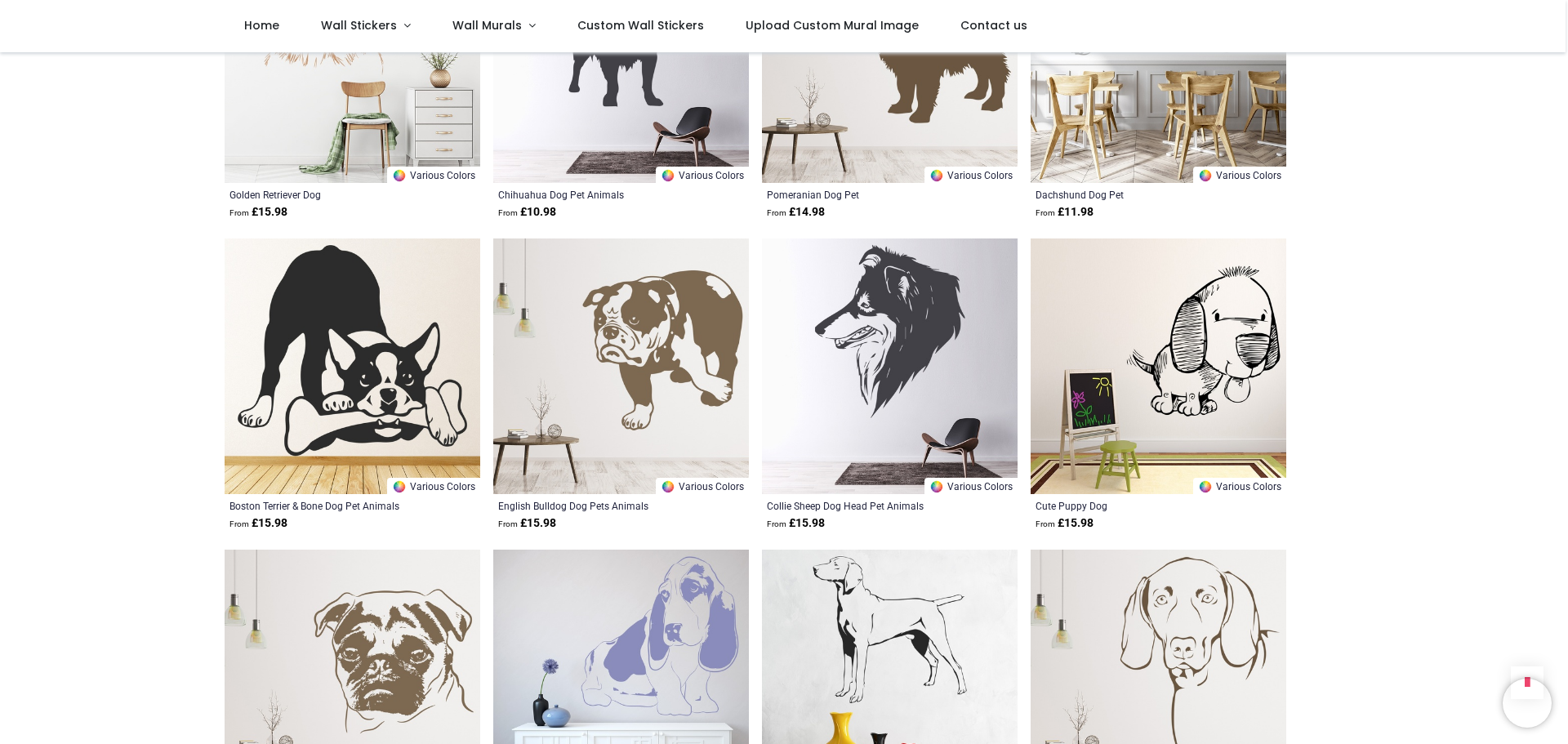
scroll to position [17075, 0]
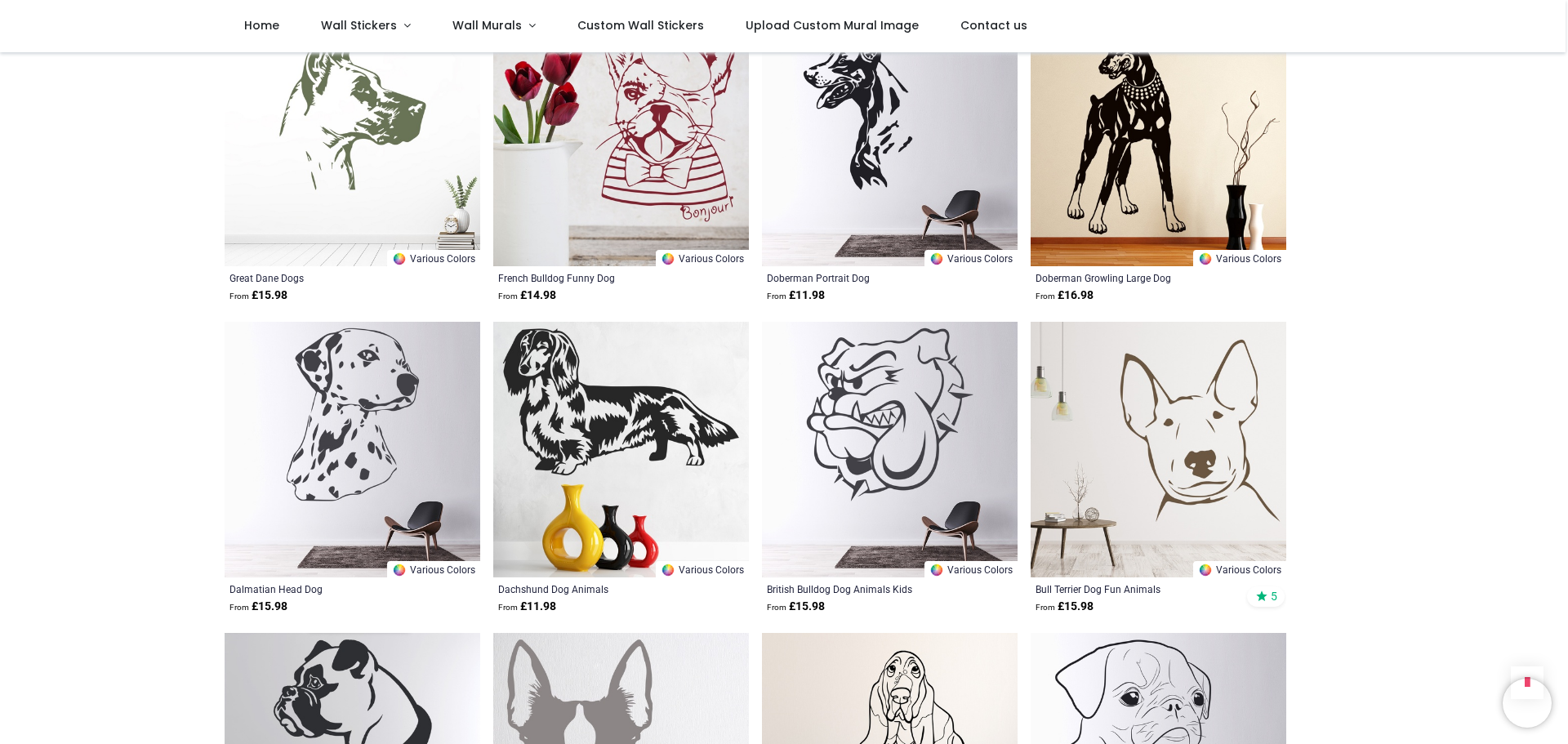
scroll to position [19362, 0]
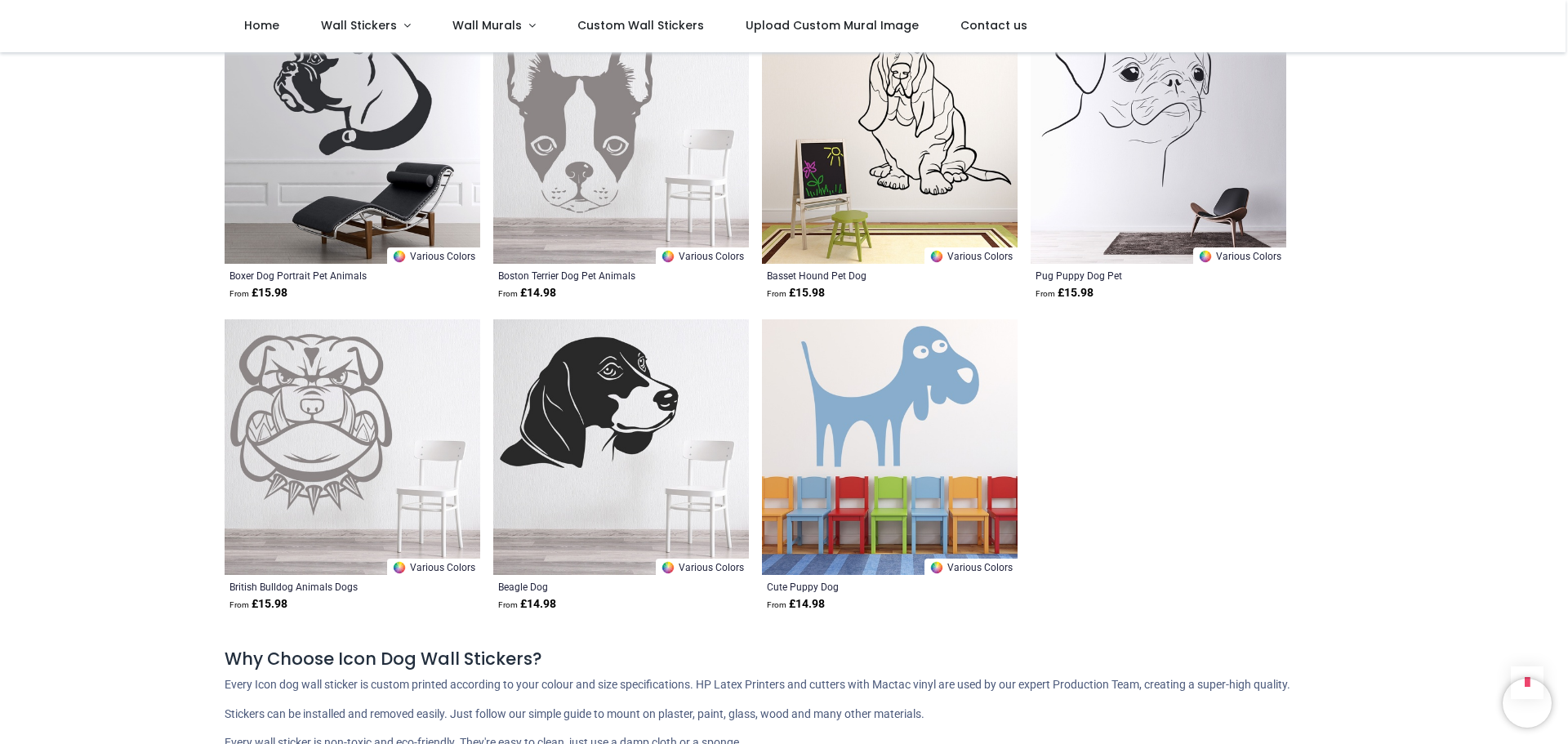
scroll to position [19771, 0]
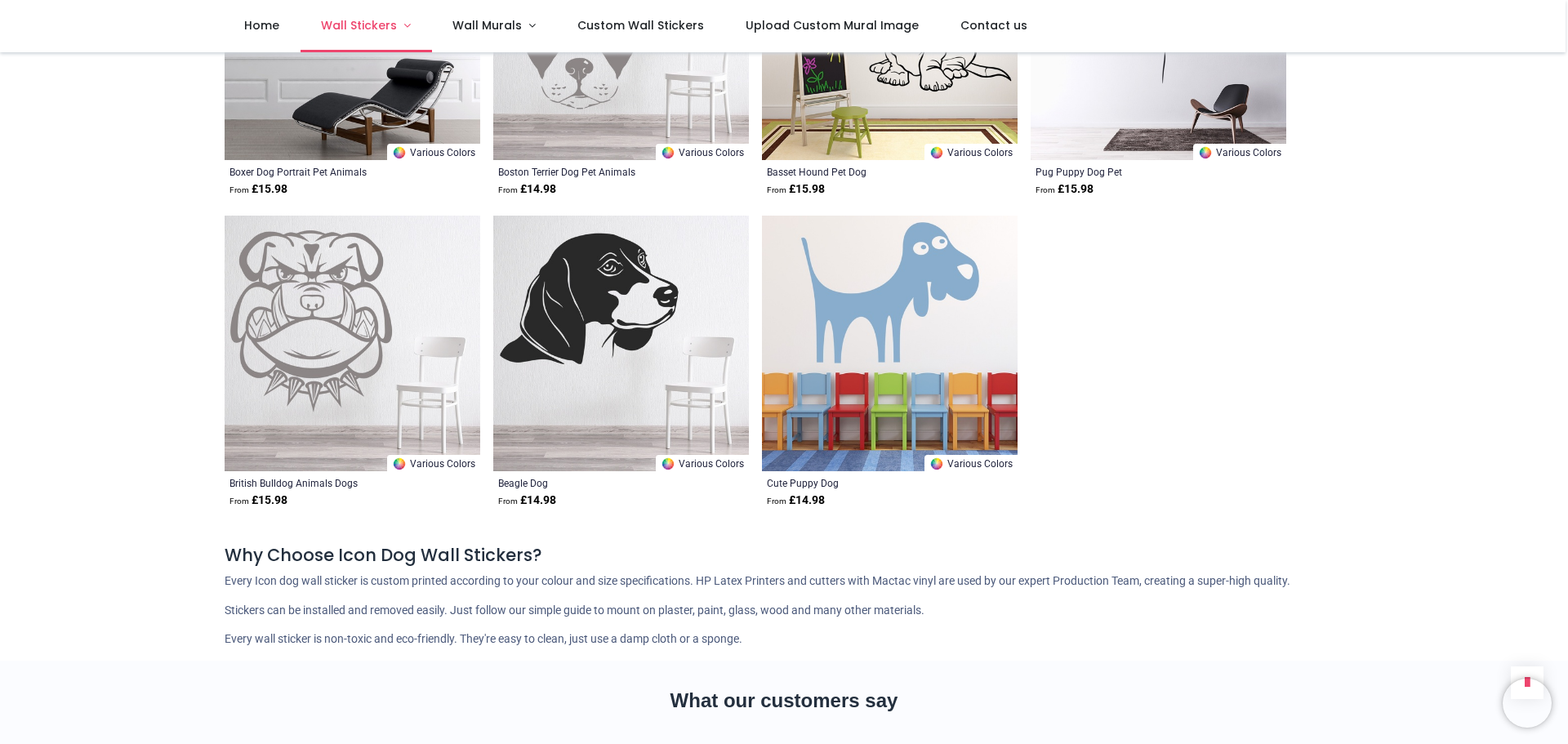
click at [409, 34] on link "Wall Stickers" at bounding box center [366, 26] width 131 height 53
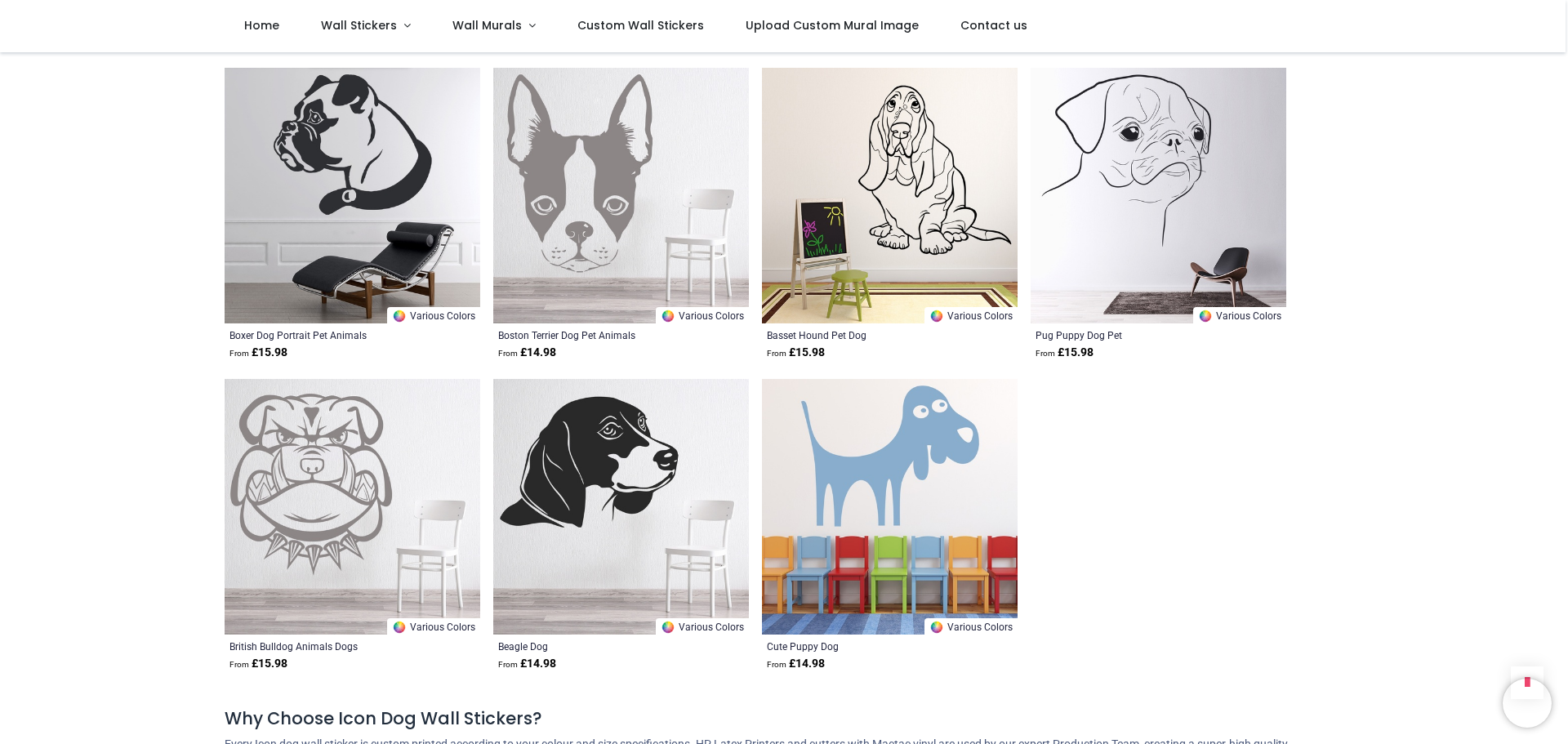
scroll to position [19280, 0]
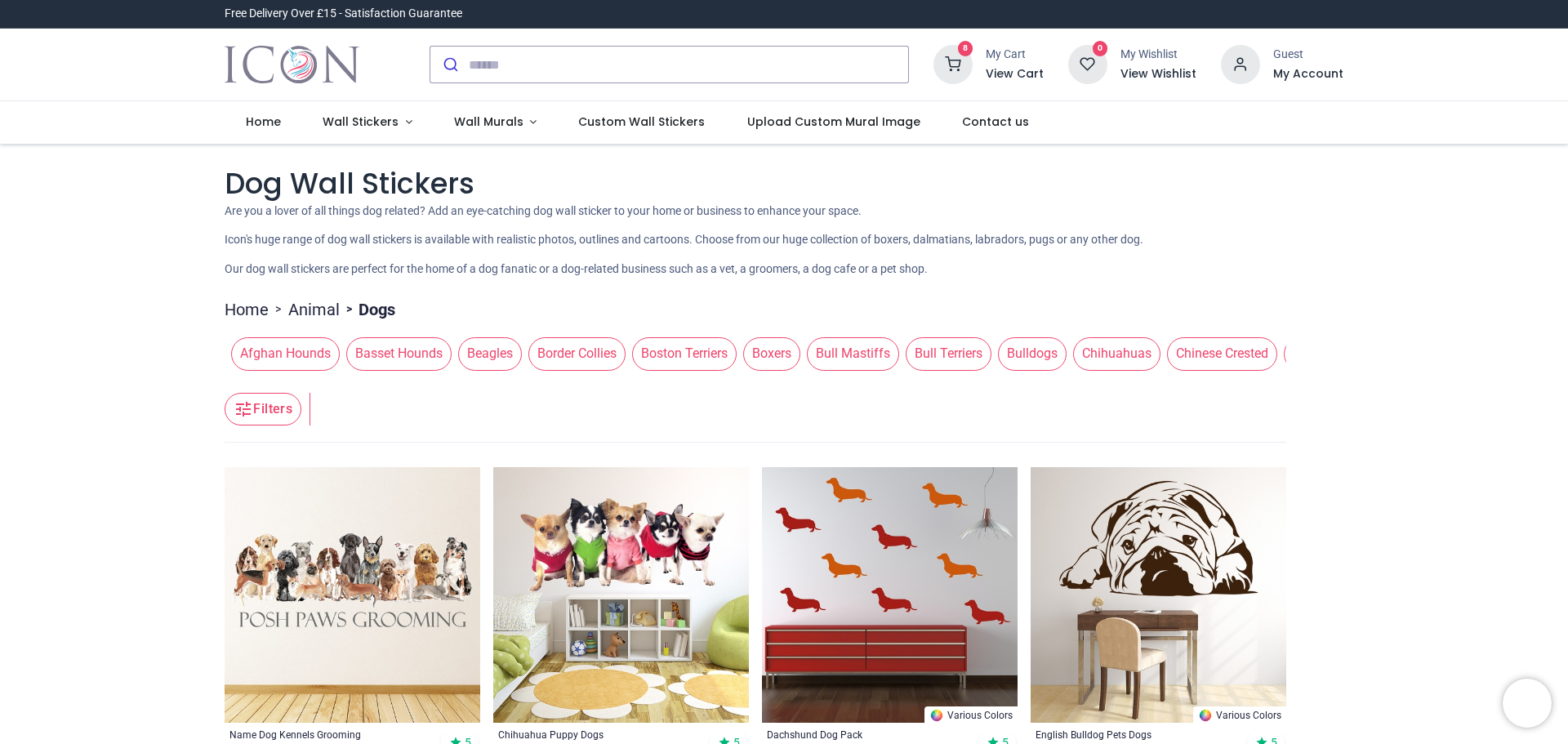
click at [970, 60] on icon at bounding box center [953, 64] width 39 height 39
